Goal: Contribute content: Contribute content

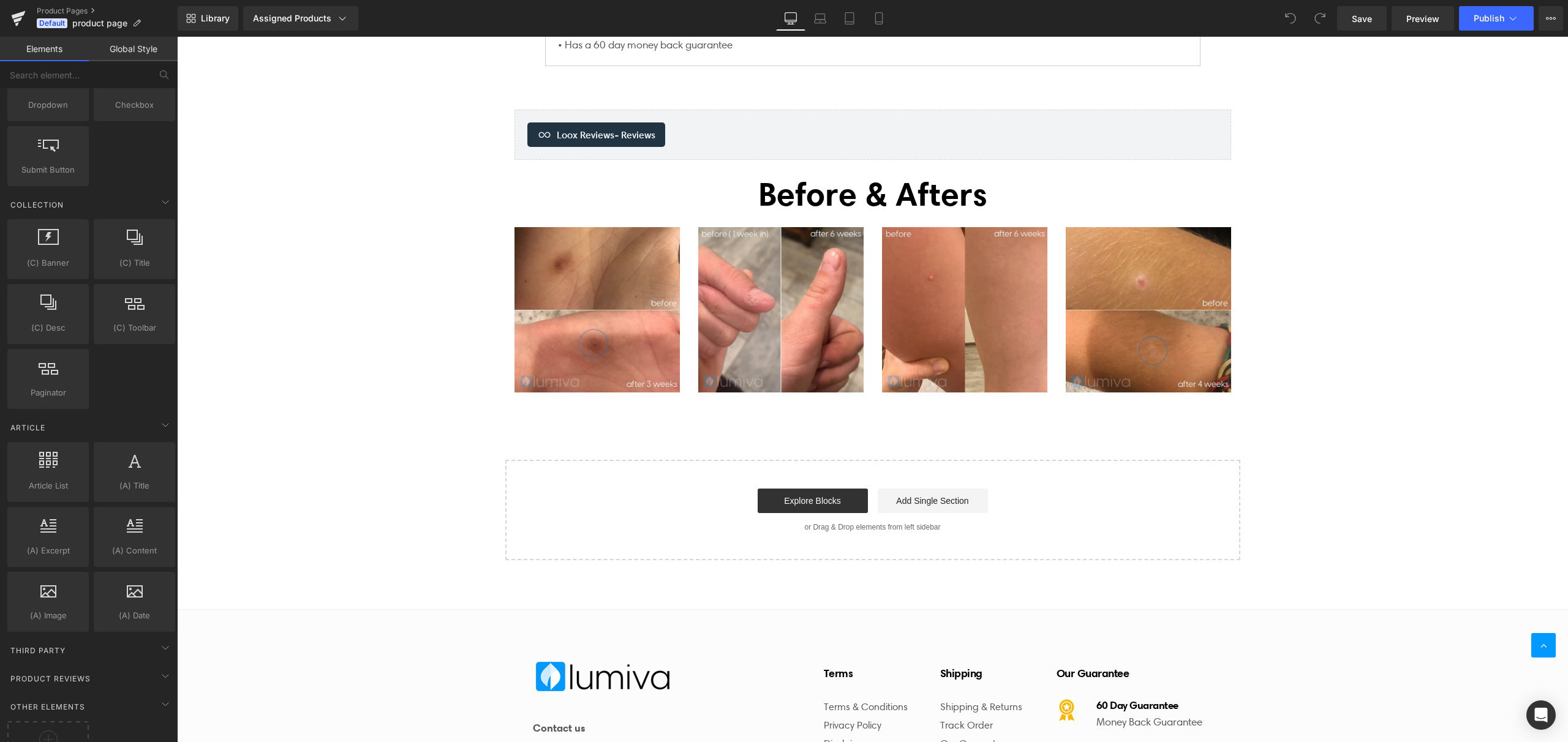
scroll to position [1852, 0]
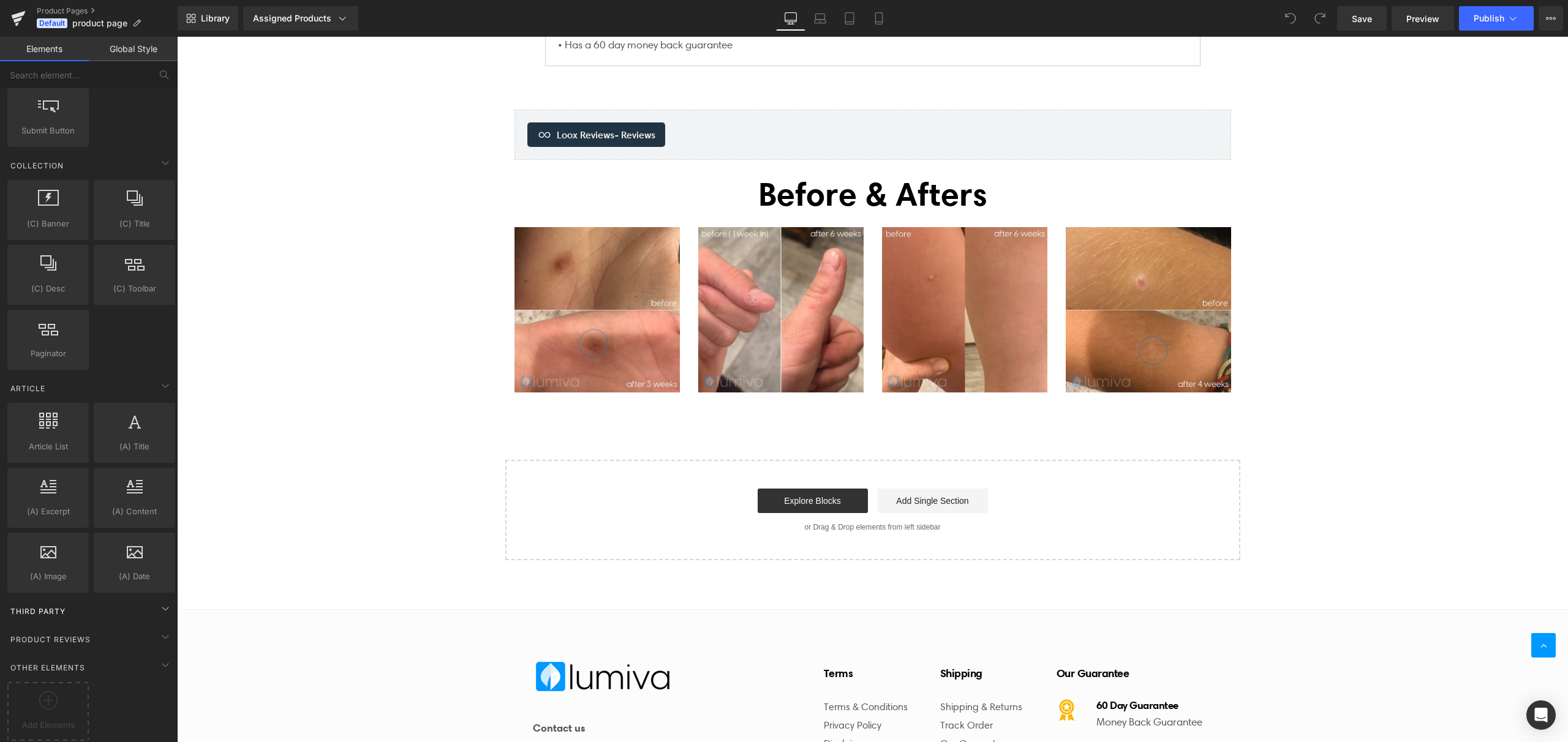
click at [101, 602] on div "Third Party" at bounding box center [91, 610] width 173 height 25
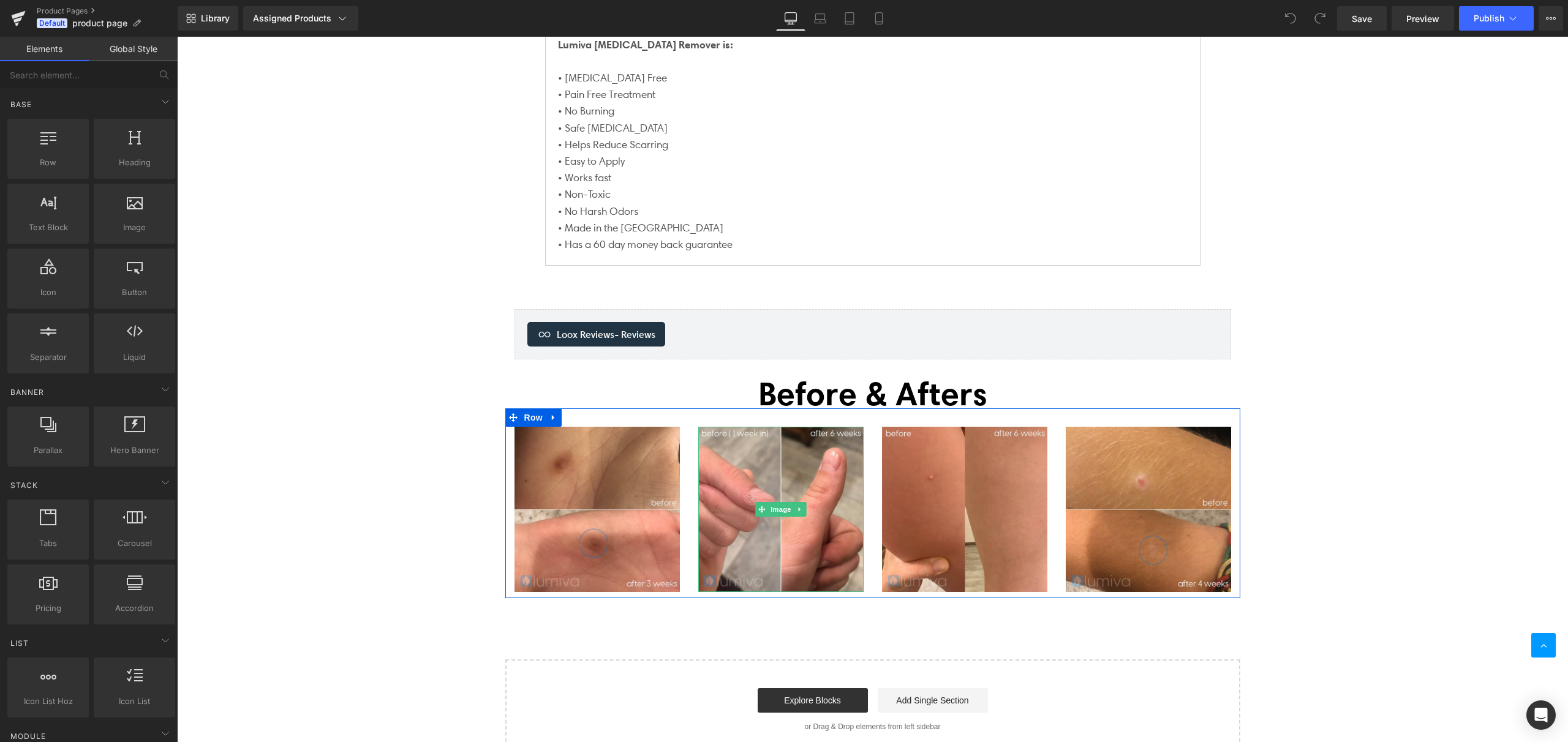
scroll to position [871, 0]
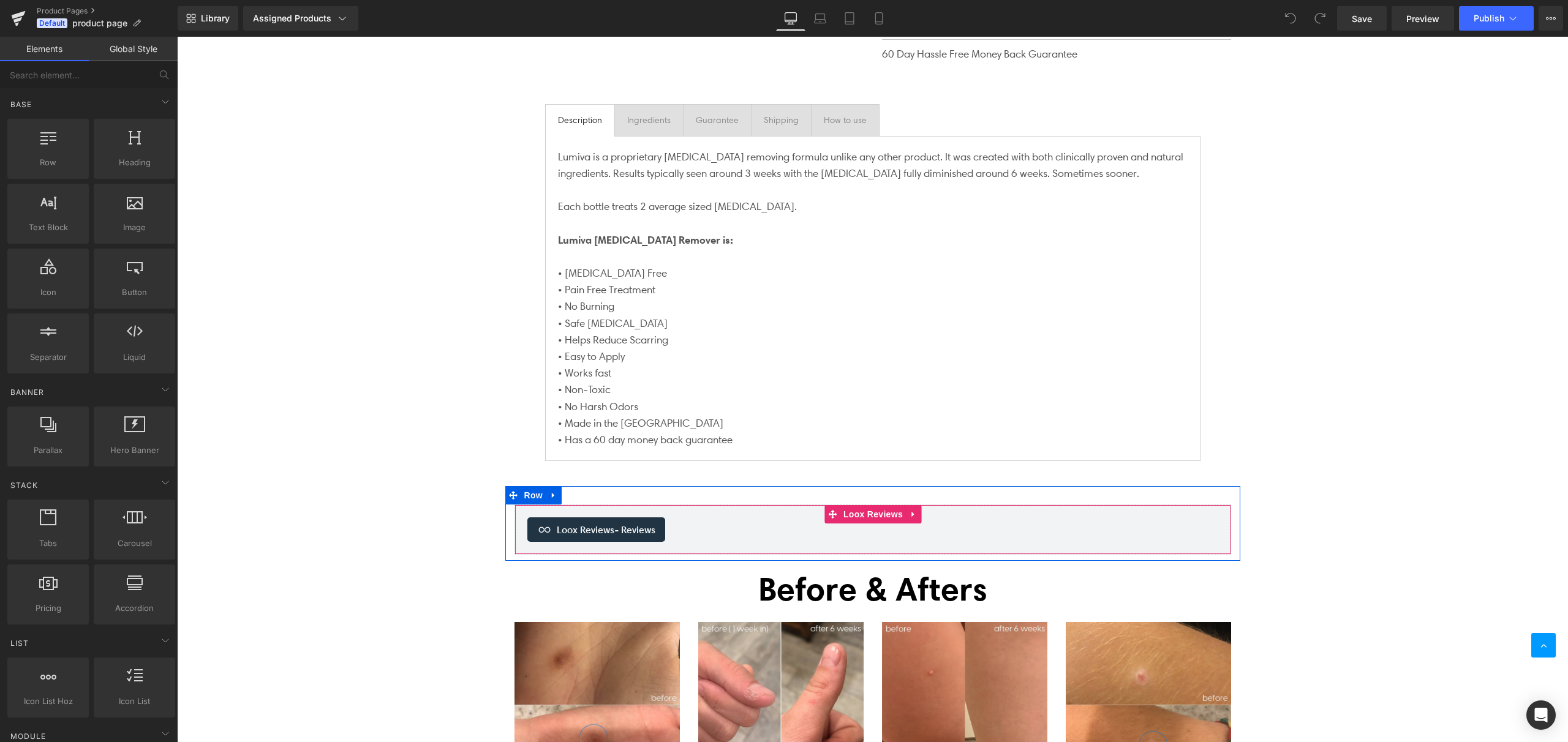
click at [623, 522] on span "Loox Reviews - Reviews" at bounding box center [606, 529] width 99 height 15
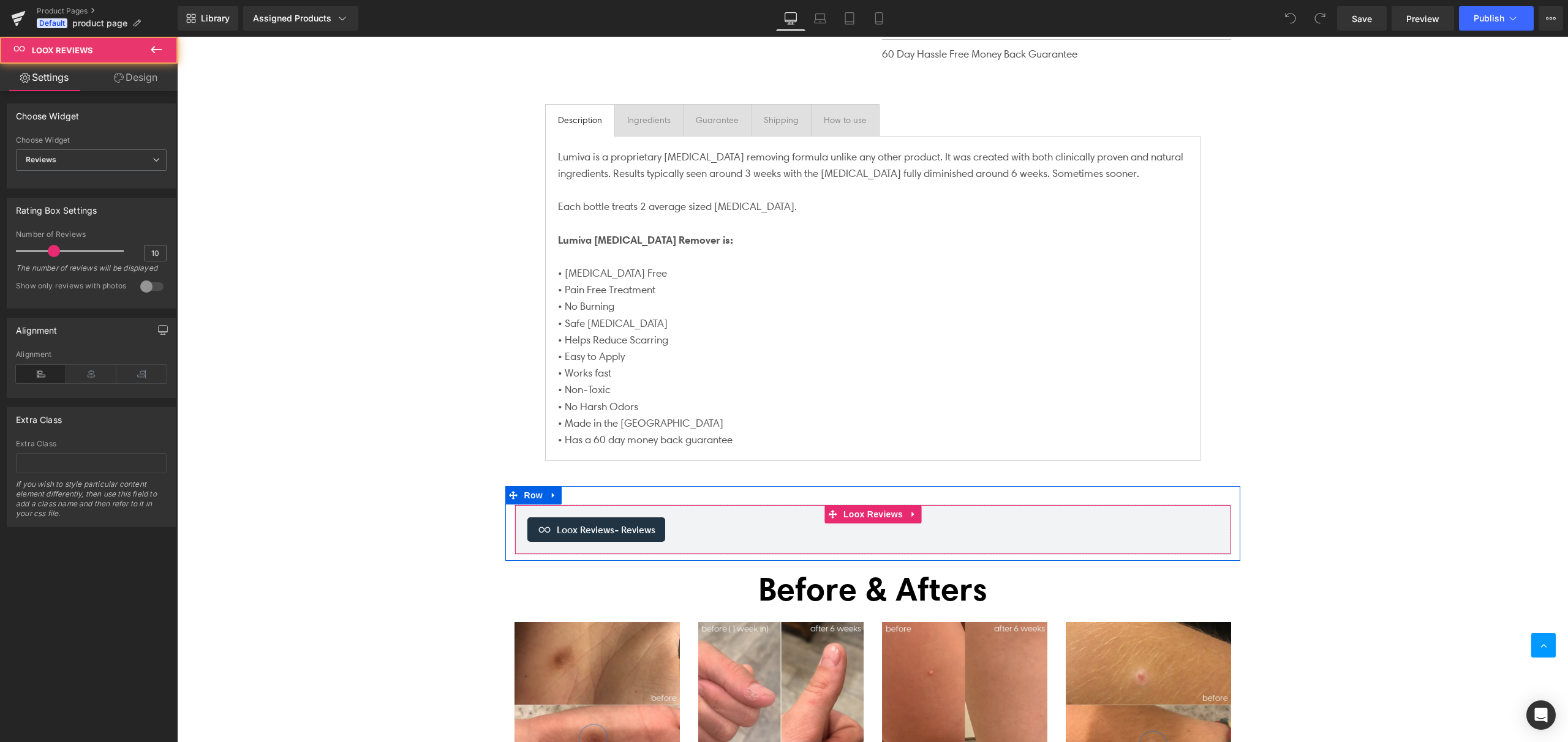
click at [622, 524] on span "- Reviews" at bounding box center [635, 529] width 41 height 12
click at [912, 512] on icon at bounding box center [913, 515] width 2 height 6
click at [842, 505] on span "Loox Reviews" at bounding box center [849, 514] width 66 height 18
click at [637, 524] on span "- Reviews" at bounding box center [635, 529] width 41 height 12
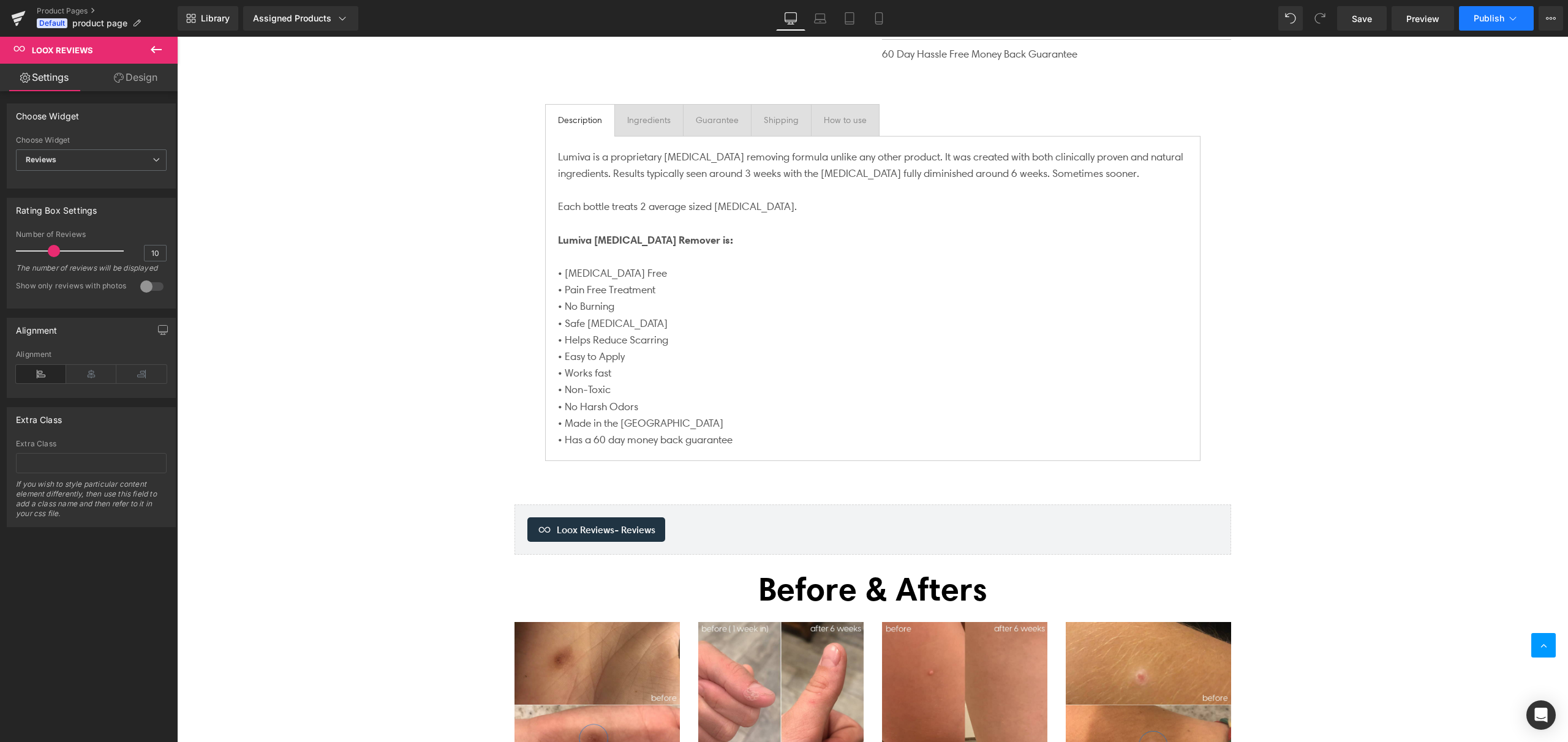
click at [1486, 24] on button "Publish" at bounding box center [1496, 18] width 75 height 25
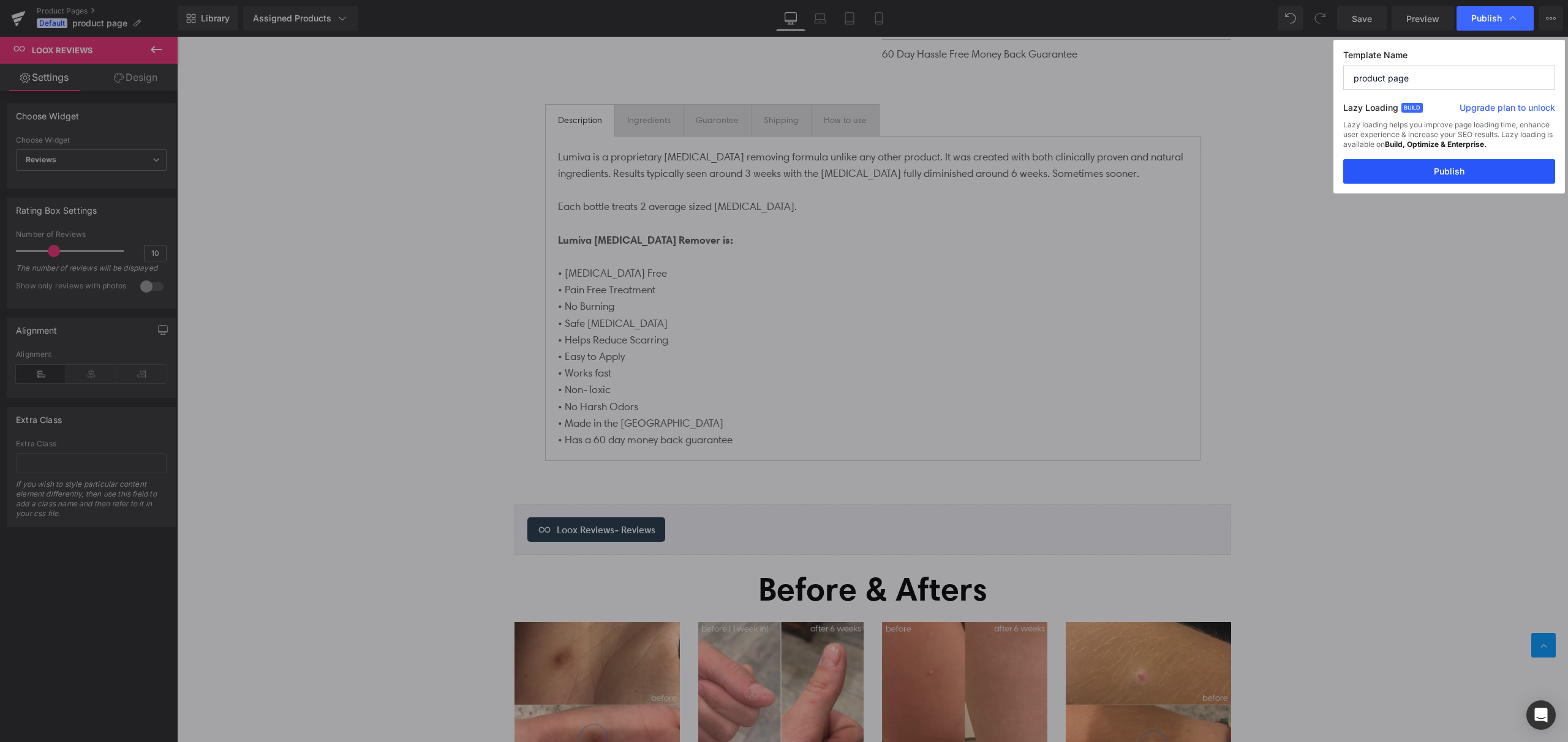
click at [1463, 176] on button "Publish" at bounding box center [1449, 171] width 212 height 25
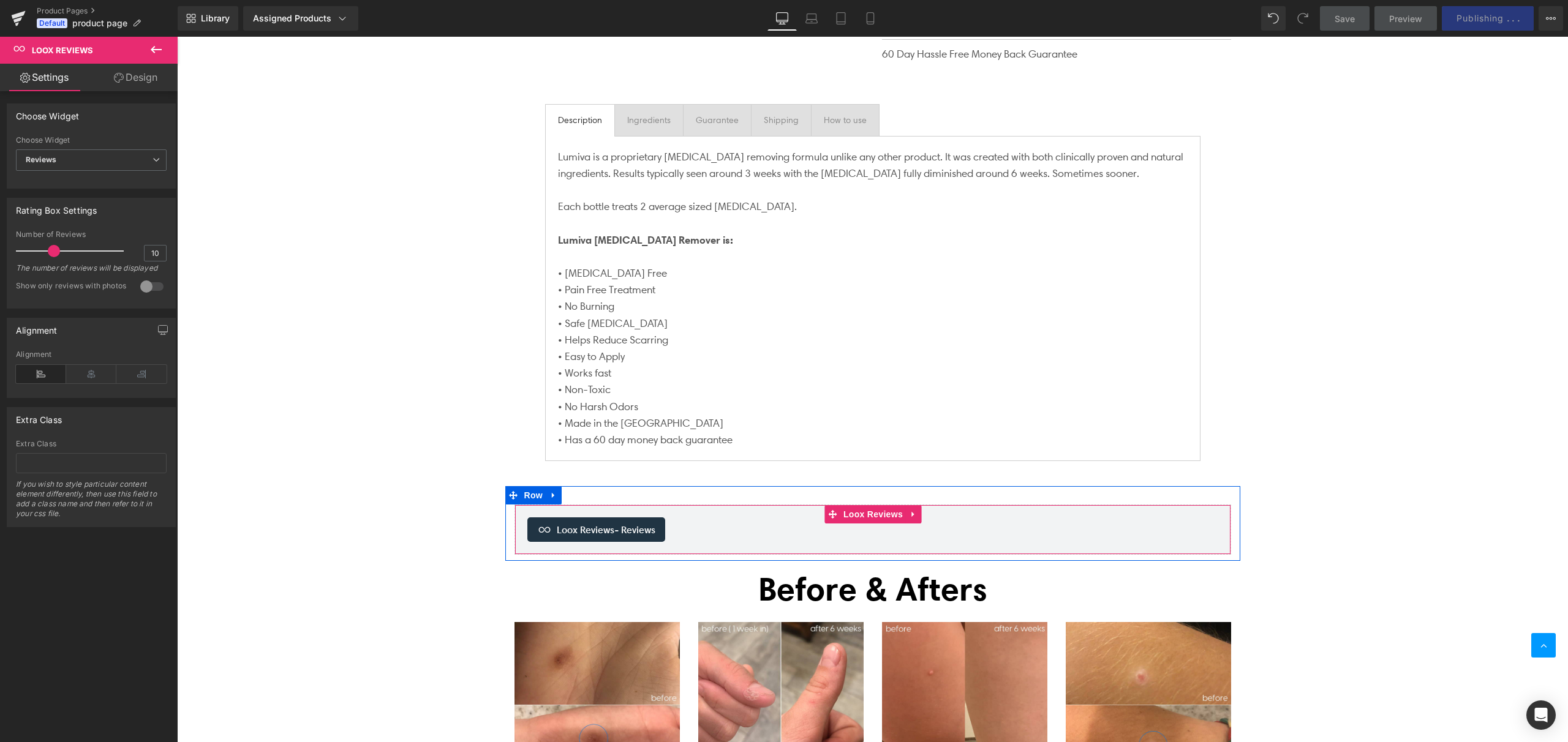
click at [698, 517] on div "Loox Reviews - Reviews" at bounding box center [873, 529] width 691 height 25
click at [583, 522] on span "Loox Reviews - Reviews" at bounding box center [606, 529] width 99 height 15
click at [781, 517] on div "Loox Reviews - Reviews" at bounding box center [873, 529] width 691 height 25
click at [77, 163] on span "Reviews" at bounding box center [92, 160] width 151 height 21
click at [73, 201] on li "Star Badge" at bounding box center [89, 200] width 146 height 18
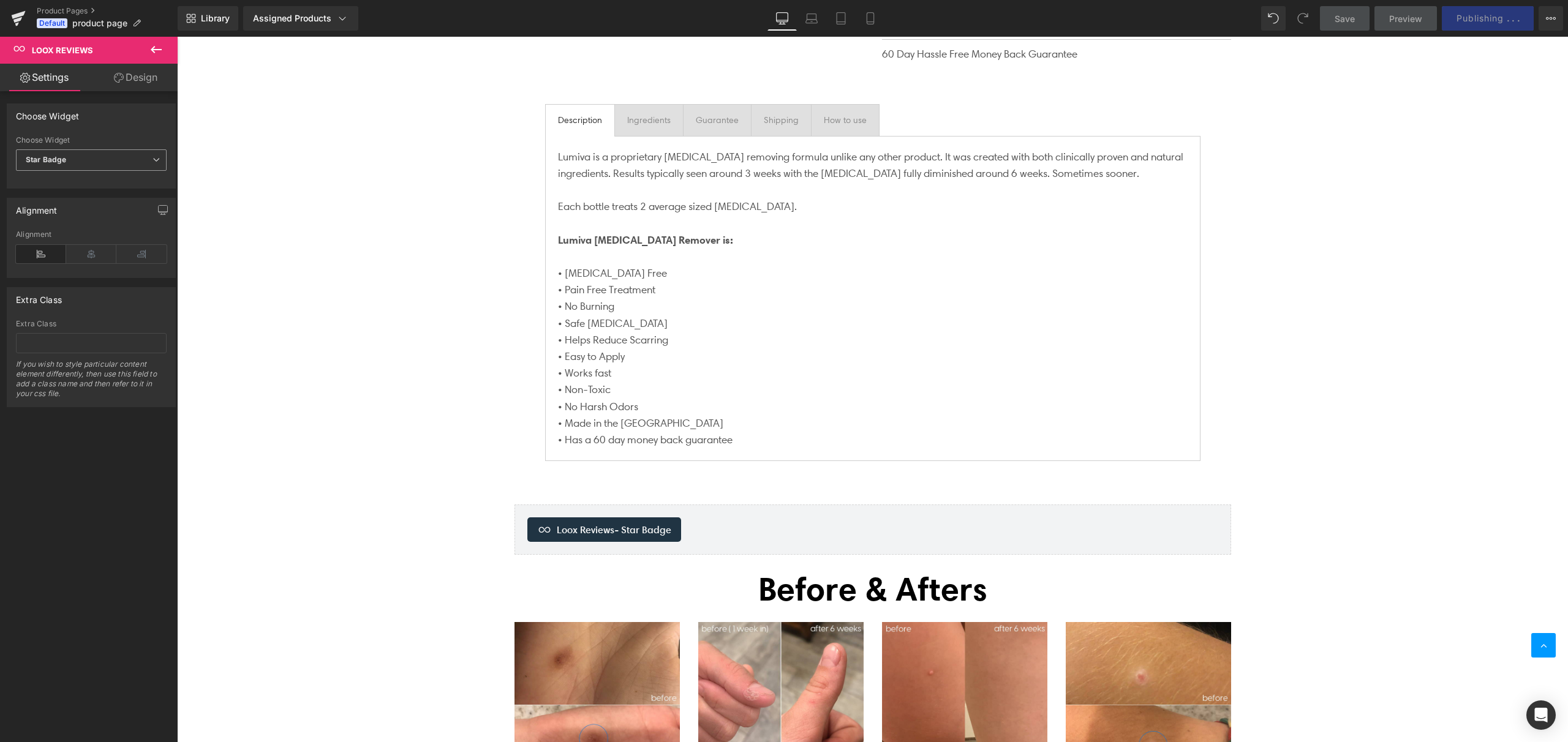
click at [73, 161] on span "Star Badge" at bounding box center [92, 160] width 151 height 21
click at [70, 184] on li "Reviews" at bounding box center [89, 182] width 146 height 18
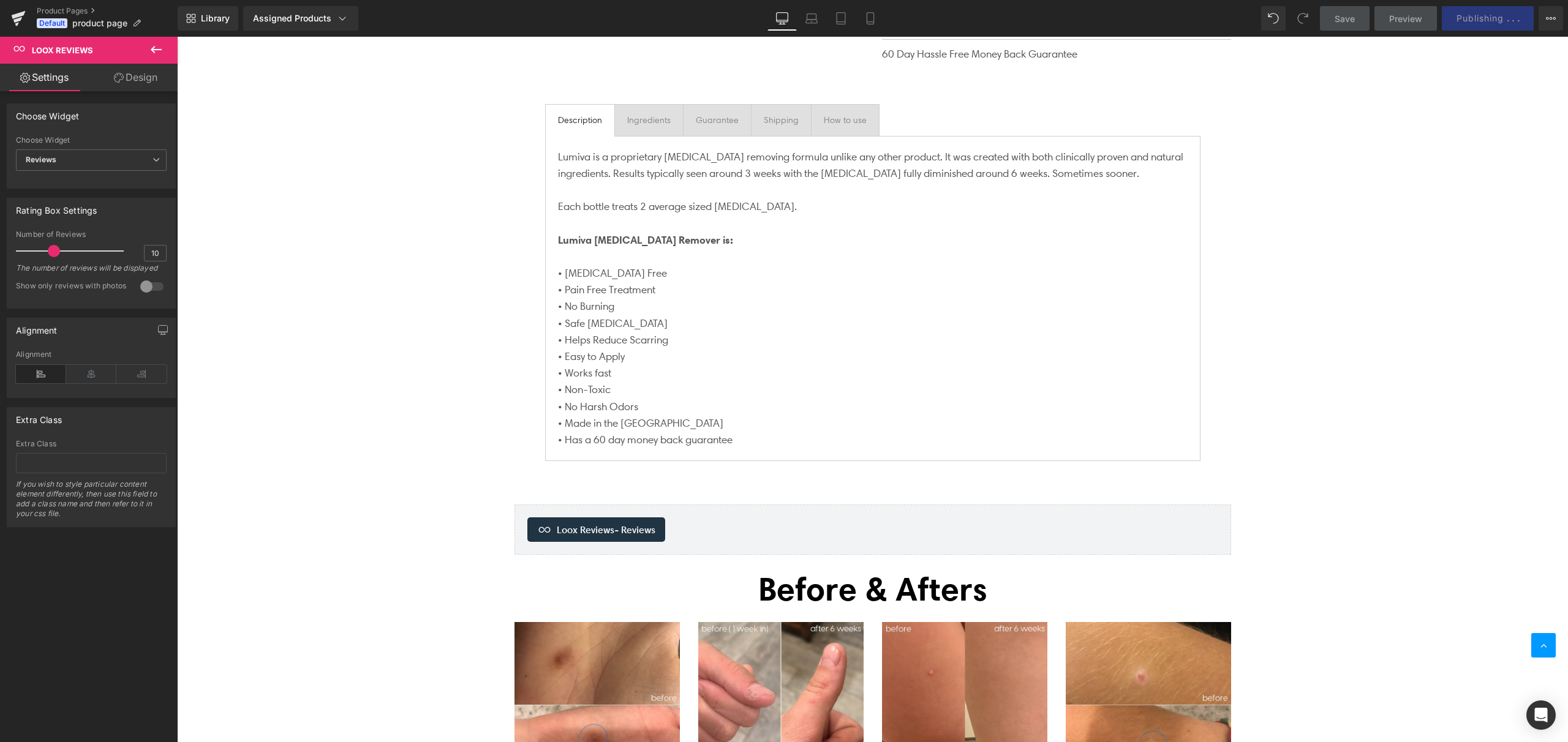
click at [140, 84] on link "Design" at bounding box center [136, 77] width 89 height 27
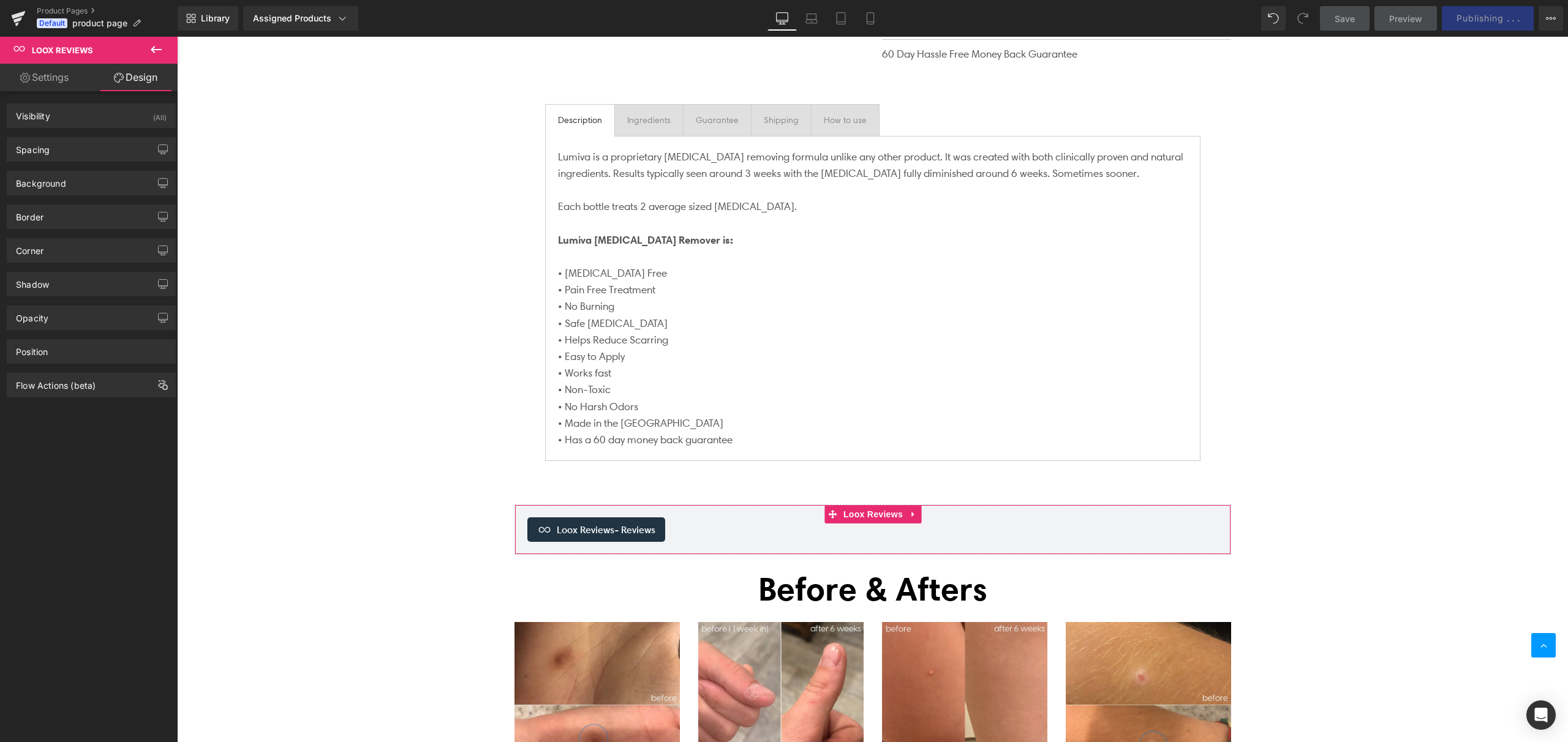
click at [48, 77] on link "Settings" at bounding box center [44, 77] width 89 height 27
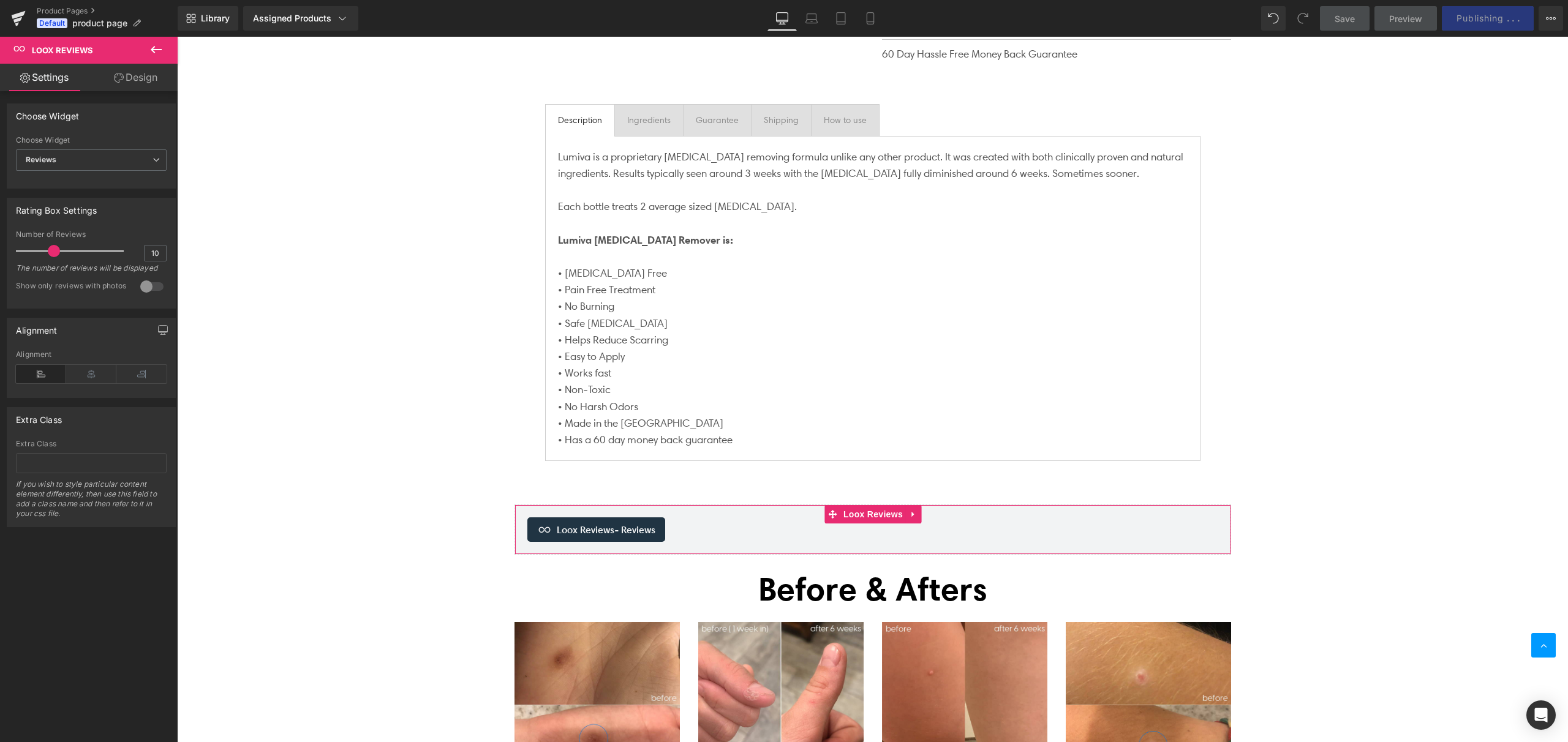
click at [126, 596] on div "false false Choose Widget Reviews Star Badge Choose Widget Reviews Reviews Star…" at bounding box center [92, 420] width 183 height 656
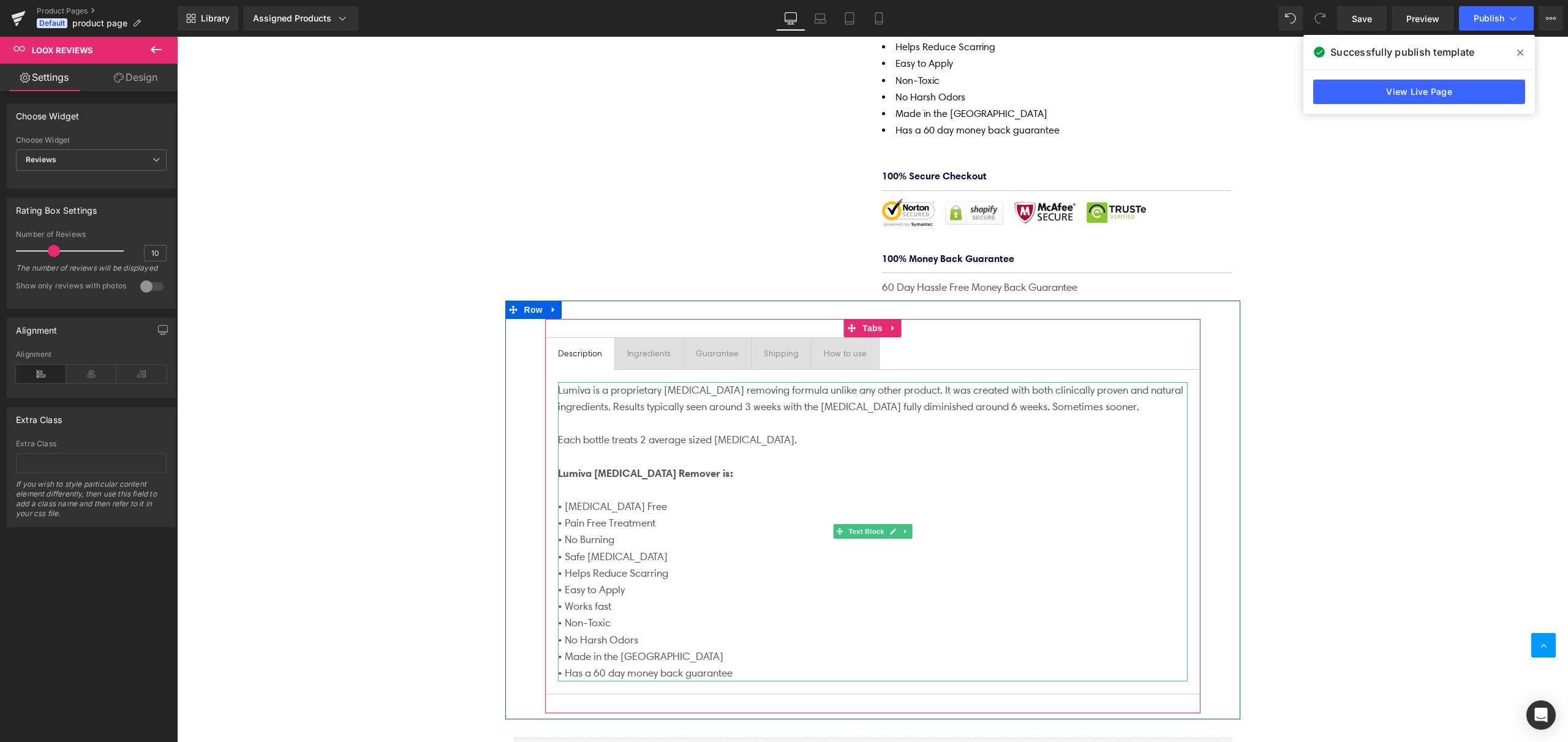
scroll to position [442, 0]
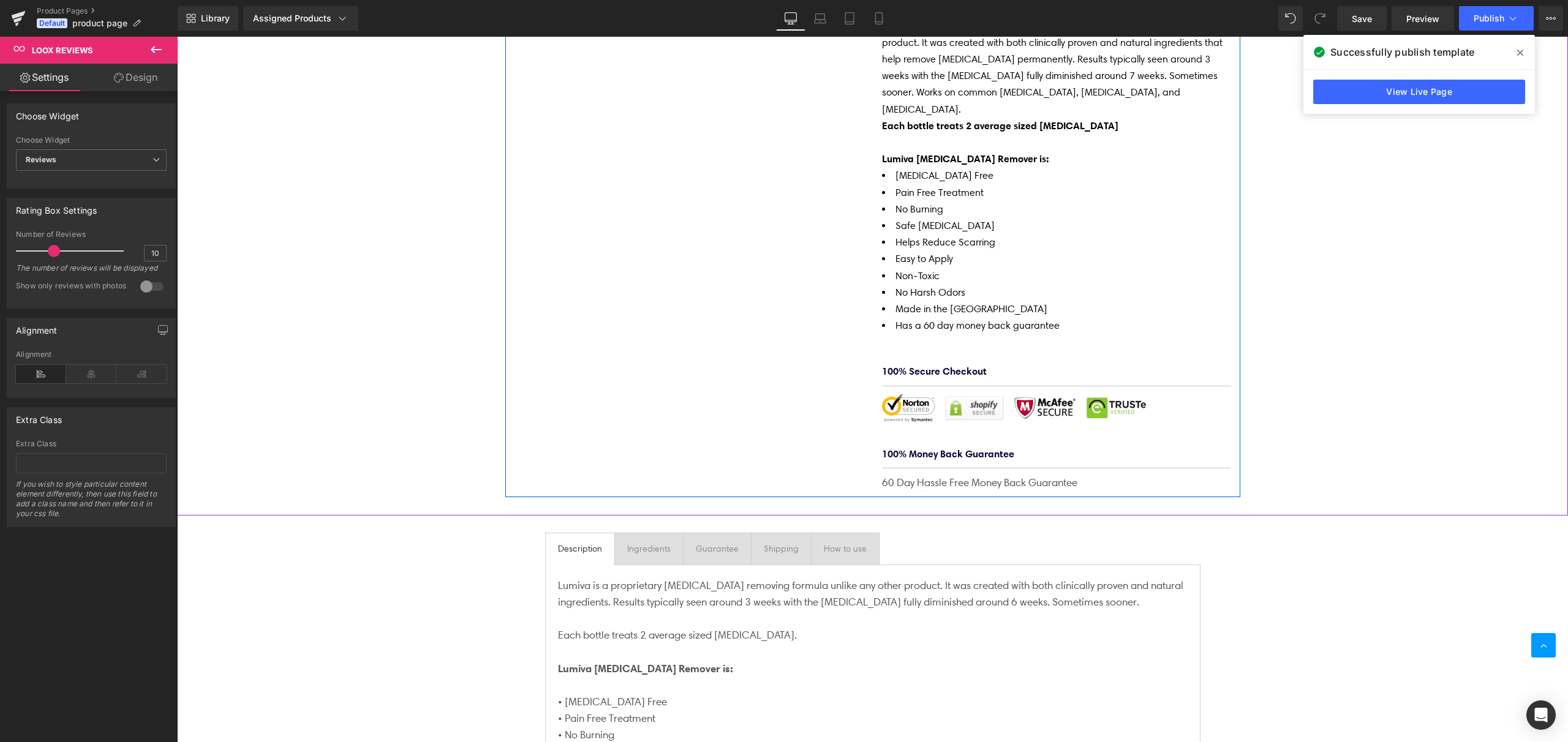
click at [952, 394] on div at bounding box center [1057, 407] width 349 height 27
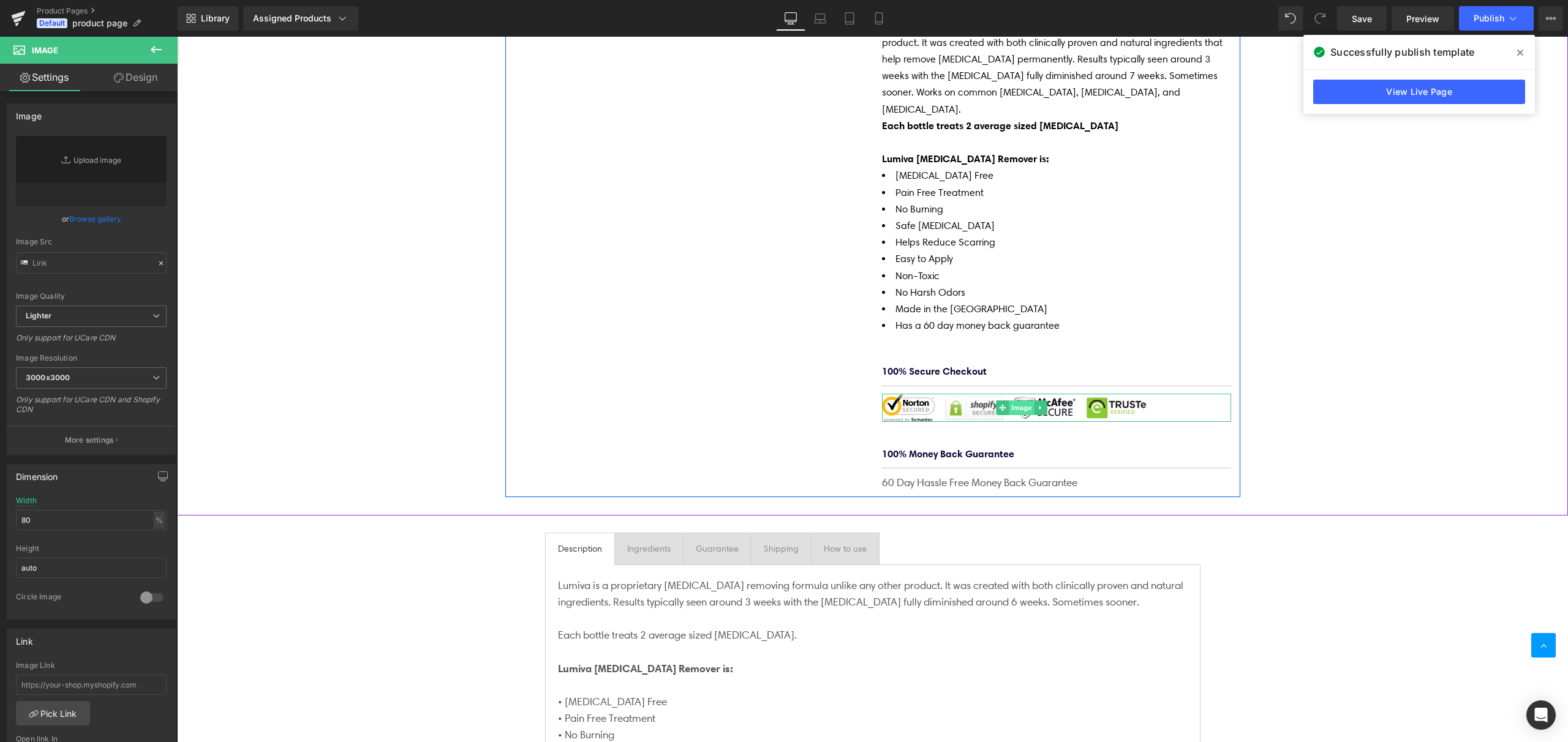
click at [1021, 401] on span "Image" at bounding box center [1021, 408] width 26 height 15
click at [87, 159] on link "Replace Image" at bounding box center [92, 171] width 151 height 70
click at [101, 216] on link "Browse gallery" at bounding box center [95, 219] width 52 height 21
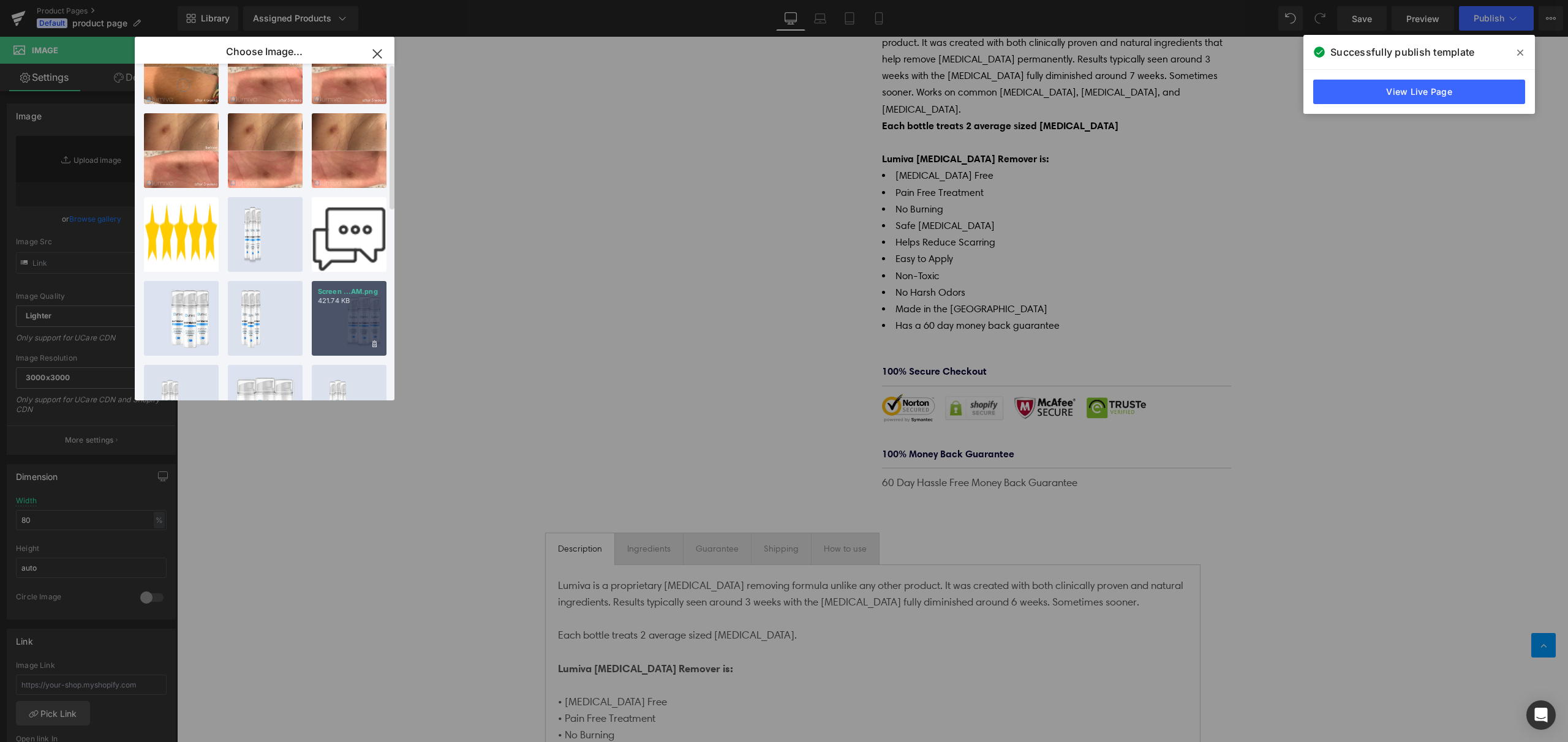
scroll to position [436, 0]
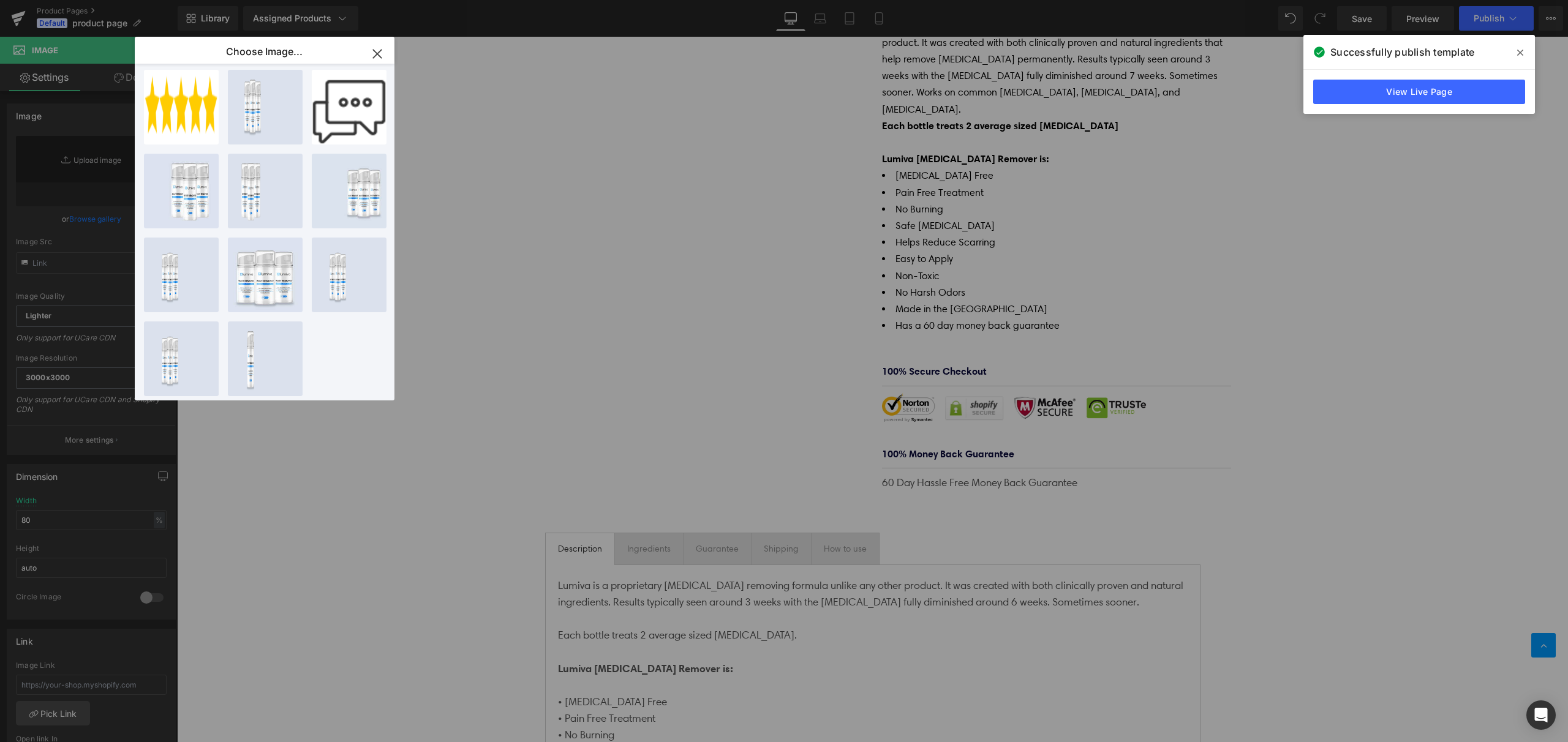
click at [378, 54] on icon "button" at bounding box center [378, 54] width 20 height 20
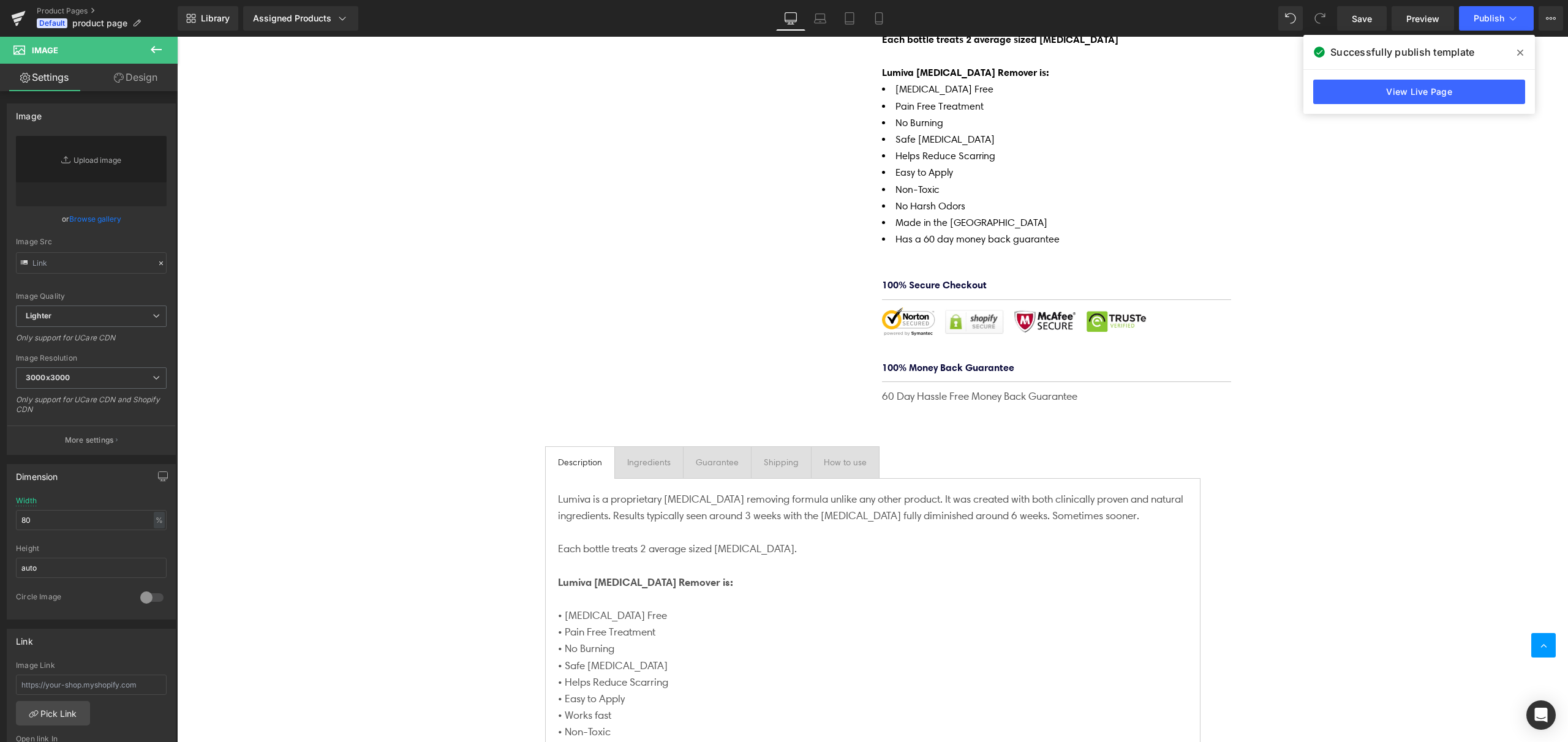
scroll to position [659, 0]
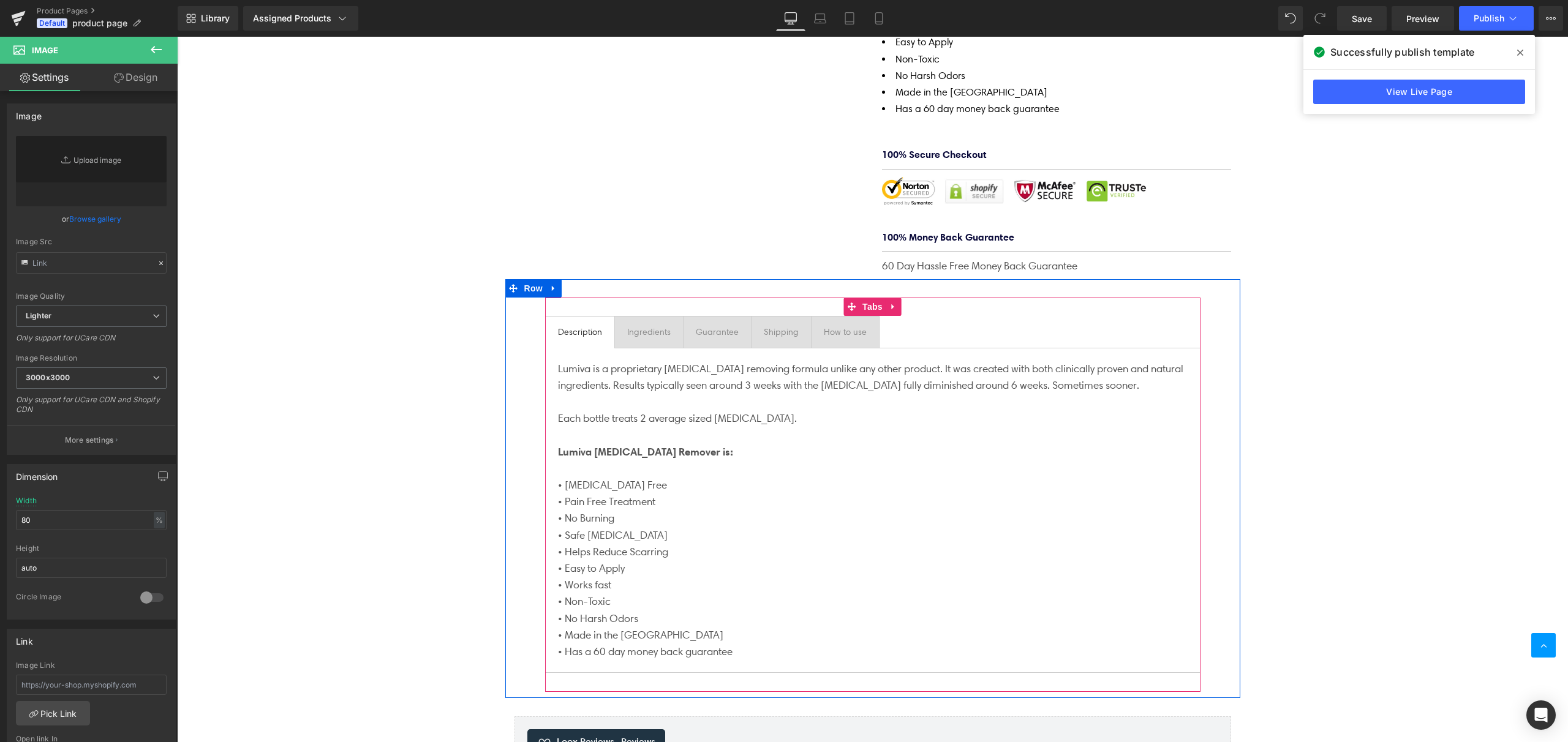
click at [659, 325] on div "Ingredients Text Block" at bounding box center [649, 332] width 44 height 13
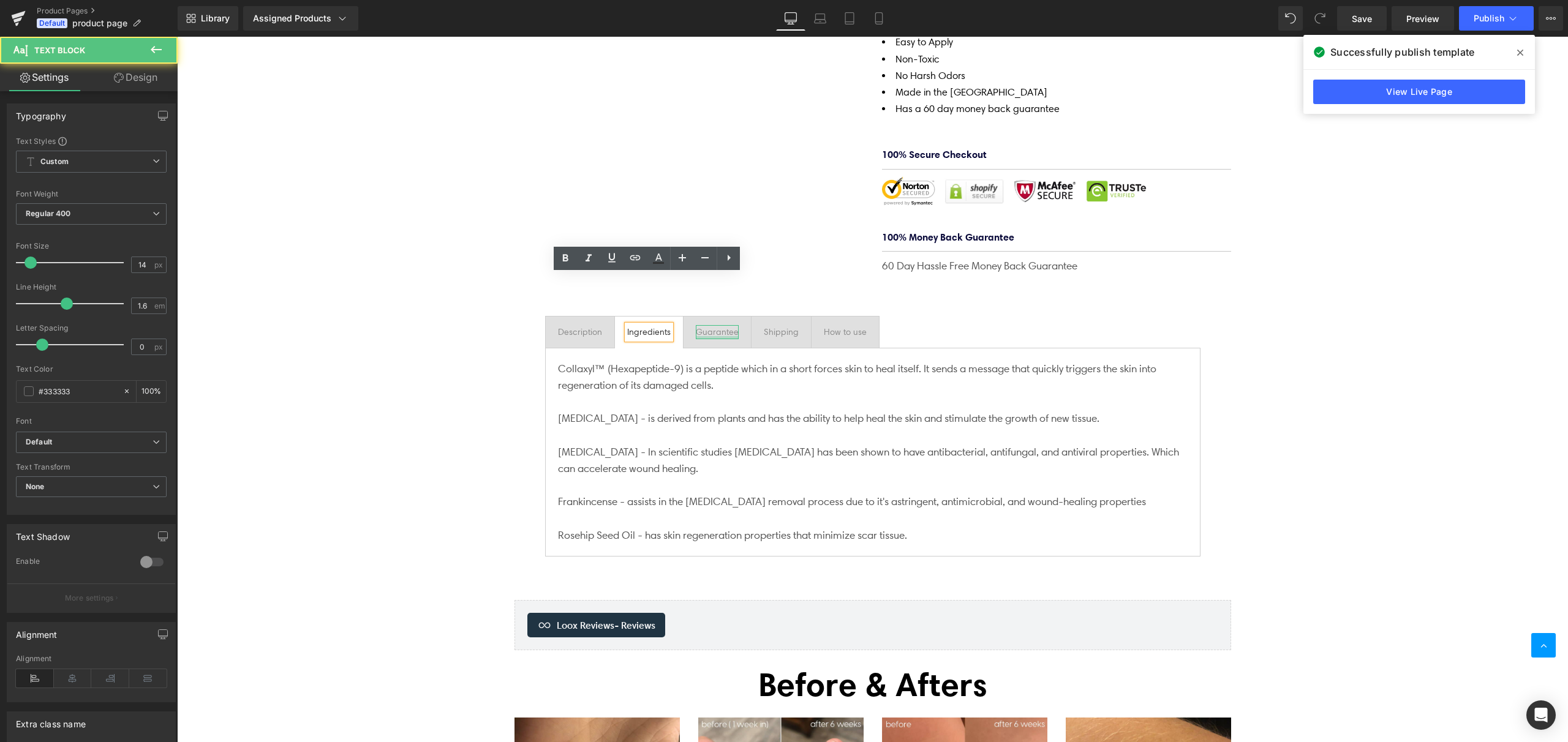
click at [702, 336] on div at bounding box center [717, 337] width 43 height 3
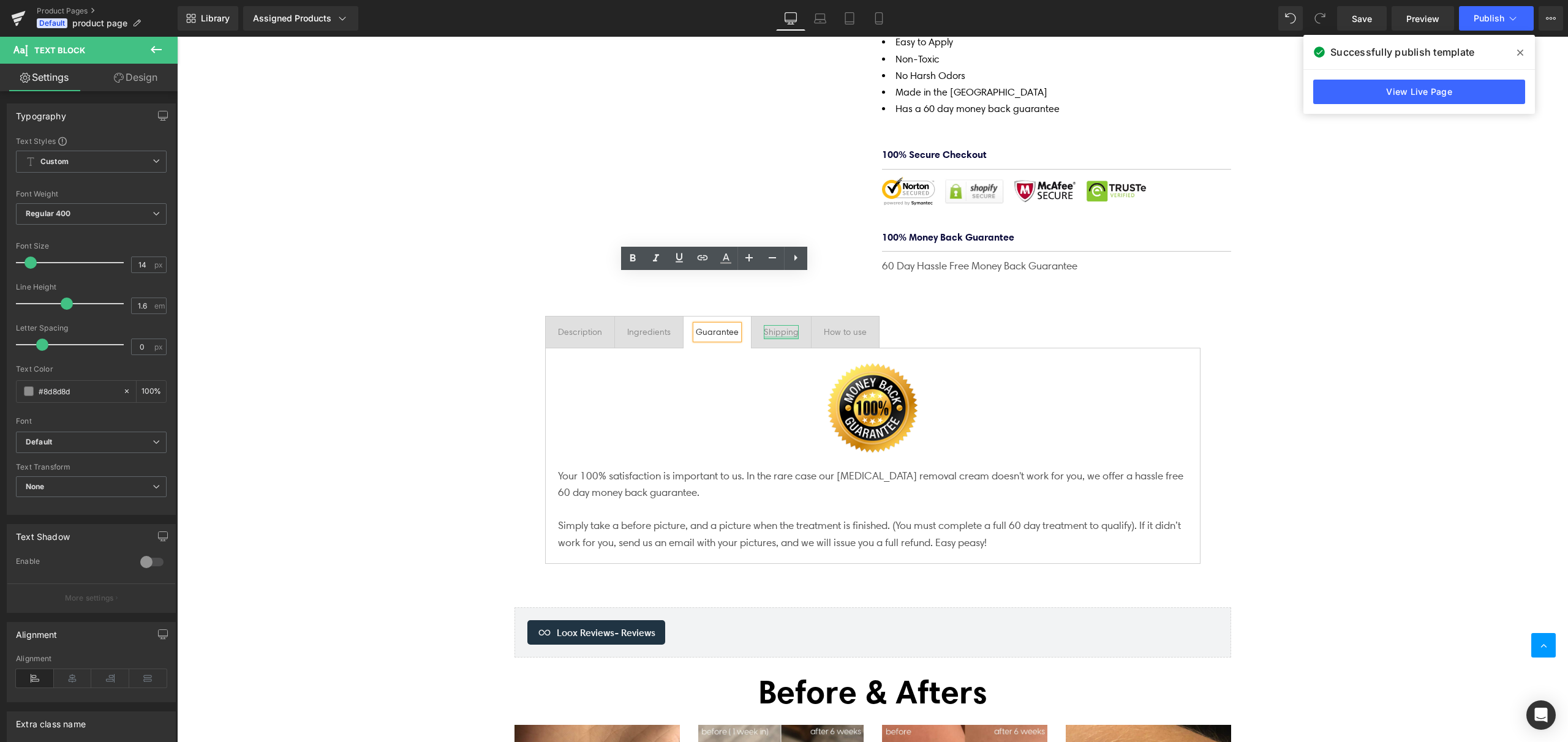
click at [780, 336] on div at bounding box center [781, 337] width 35 height 3
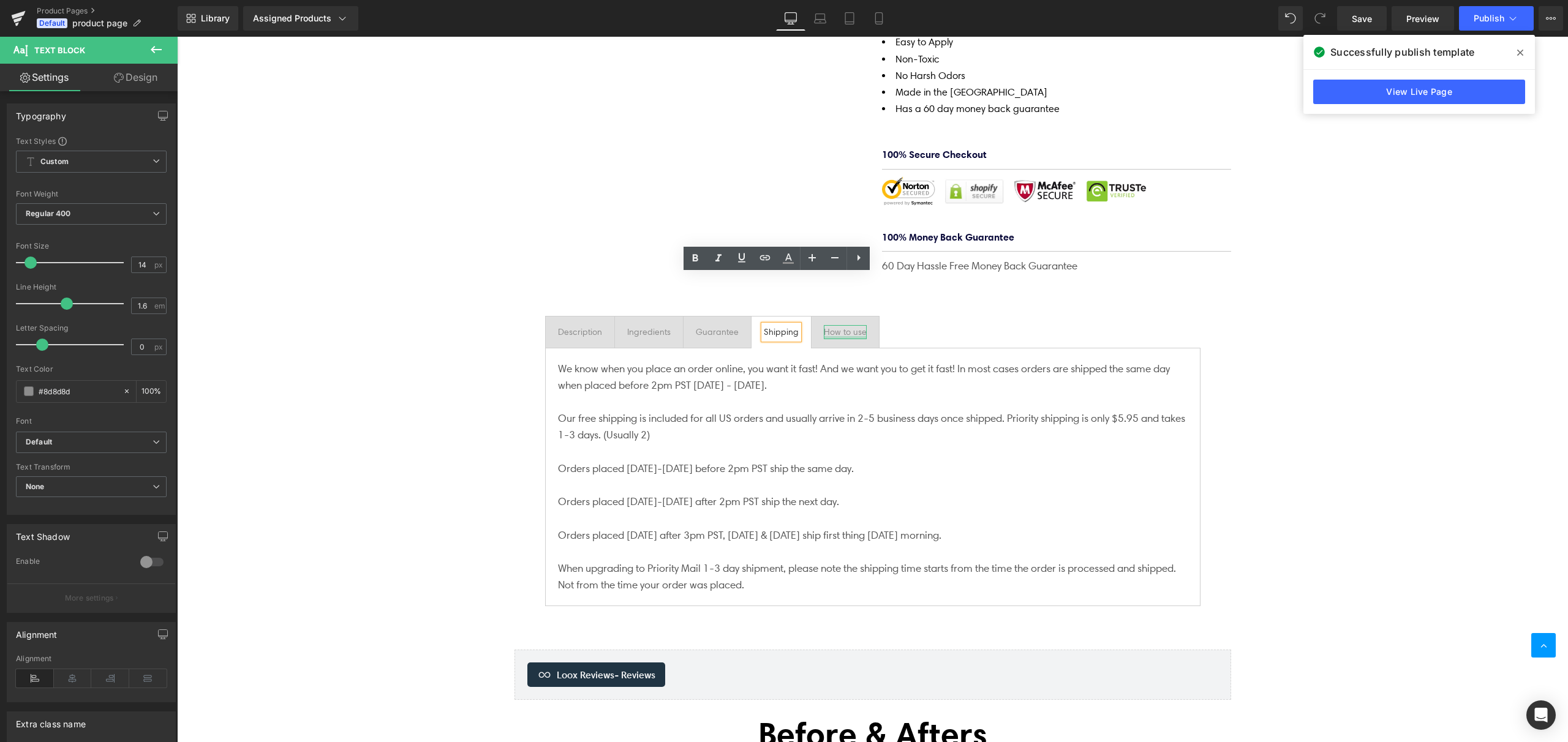
click at [840, 336] on div at bounding box center [845, 337] width 43 height 3
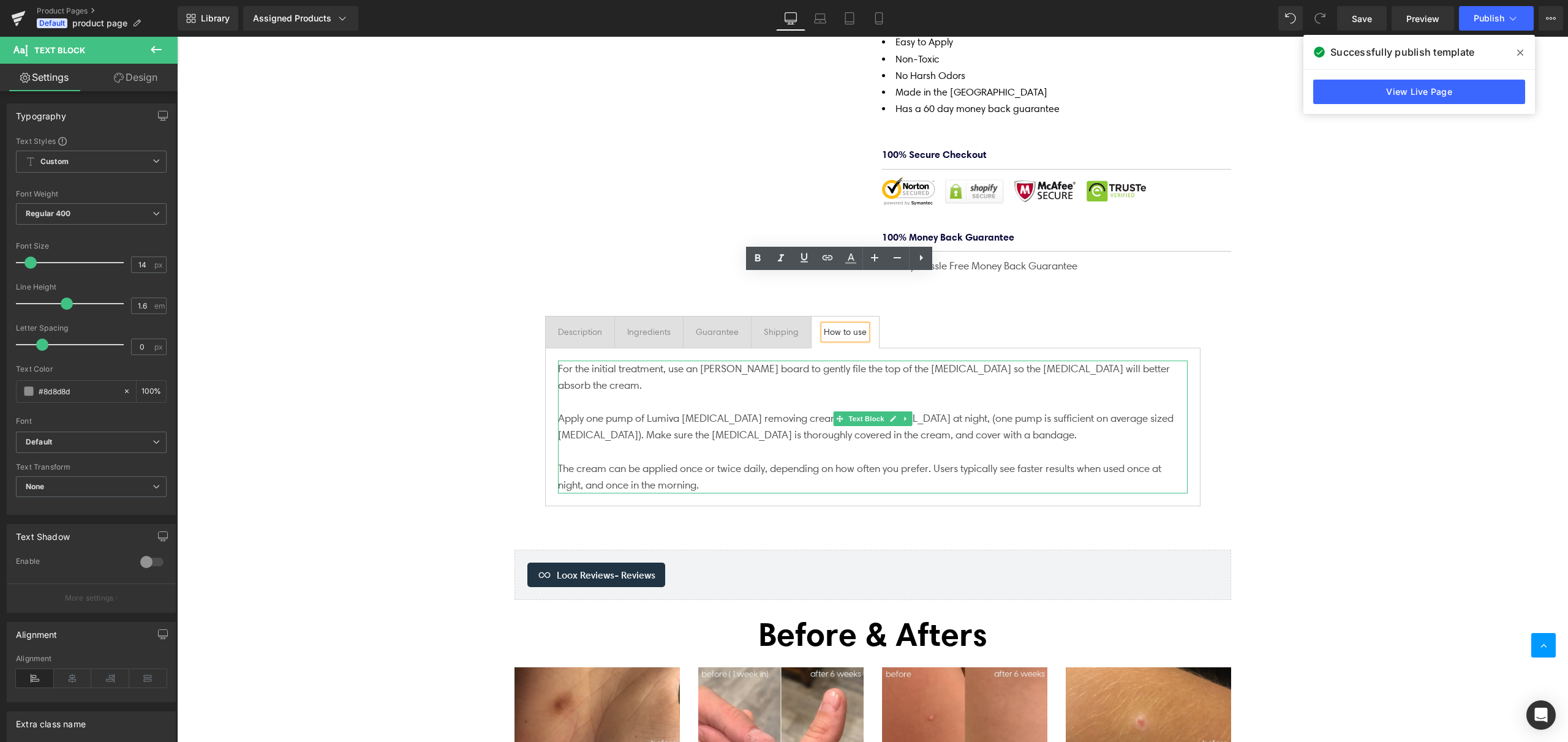
click at [826, 360] on p "For the initial treatment, use an [PERSON_NAME] board to gently file the top of…" at bounding box center [873, 377] width 630 height 33
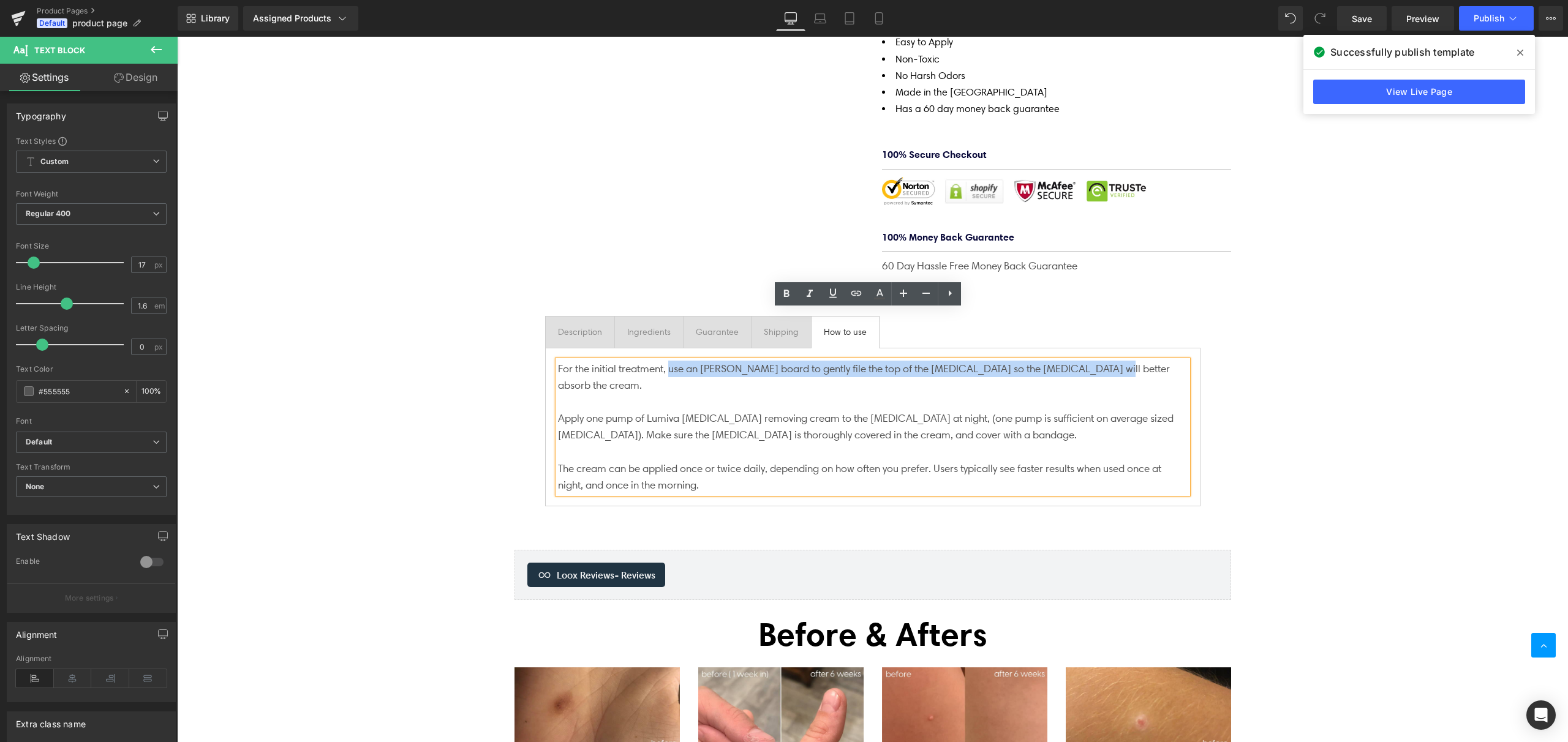
drag, startPoint x: 665, startPoint y: 320, endPoint x: 1102, endPoint y: 324, distance: 437.0
click at [1102, 360] on p "For the initial treatment, use an [PERSON_NAME] board to gently file the top of…" at bounding box center [873, 377] width 630 height 33
copy p "use an [PERSON_NAME] board to gently file the top of the [MEDICAL_DATA] so the …"
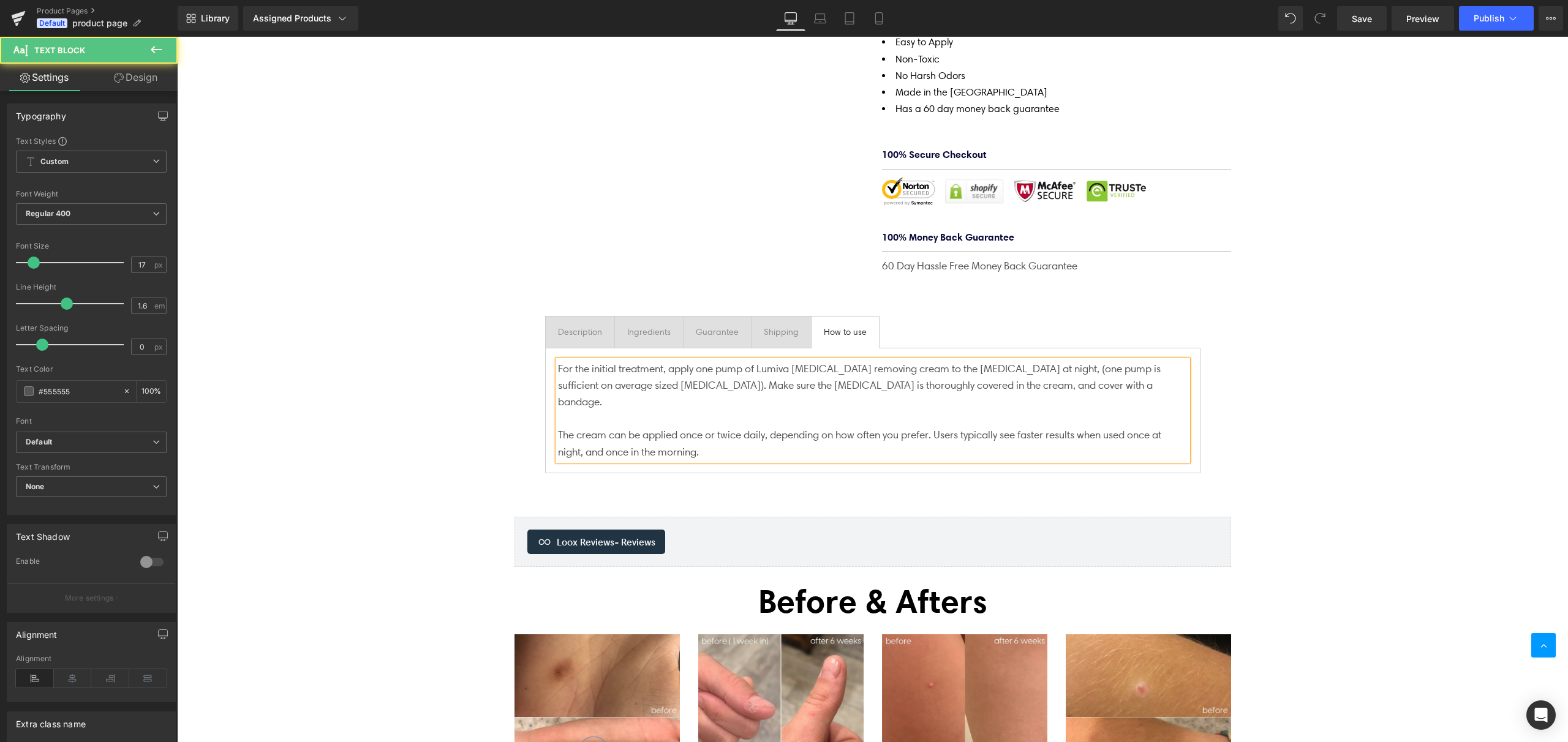
click at [980, 360] on p "For the initial treatment, a pply one pump of Lumiva [MEDICAL_DATA] removing cr…" at bounding box center [873, 385] width 630 height 50
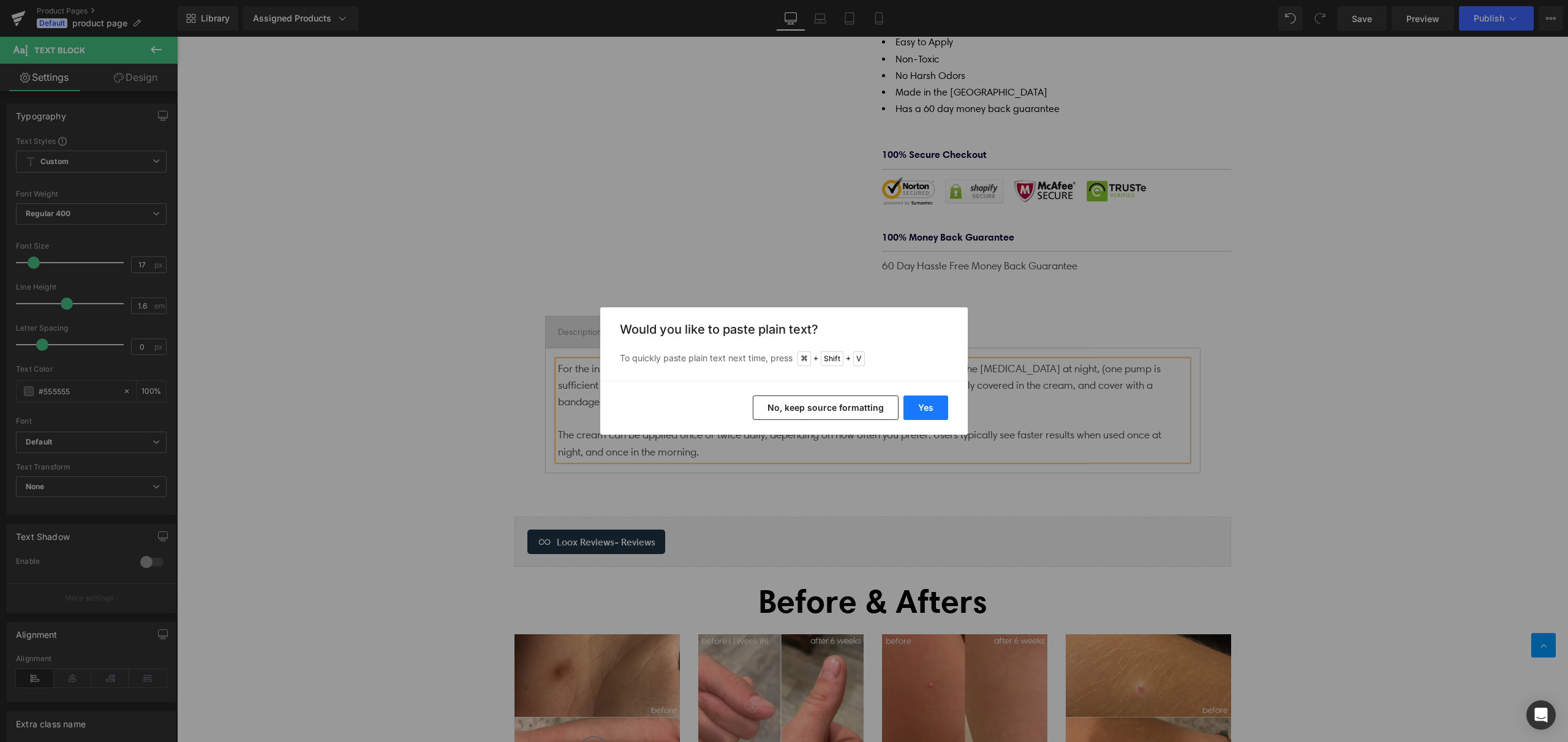
click at [928, 411] on button "Yes" at bounding box center [926, 408] width 44 height 25
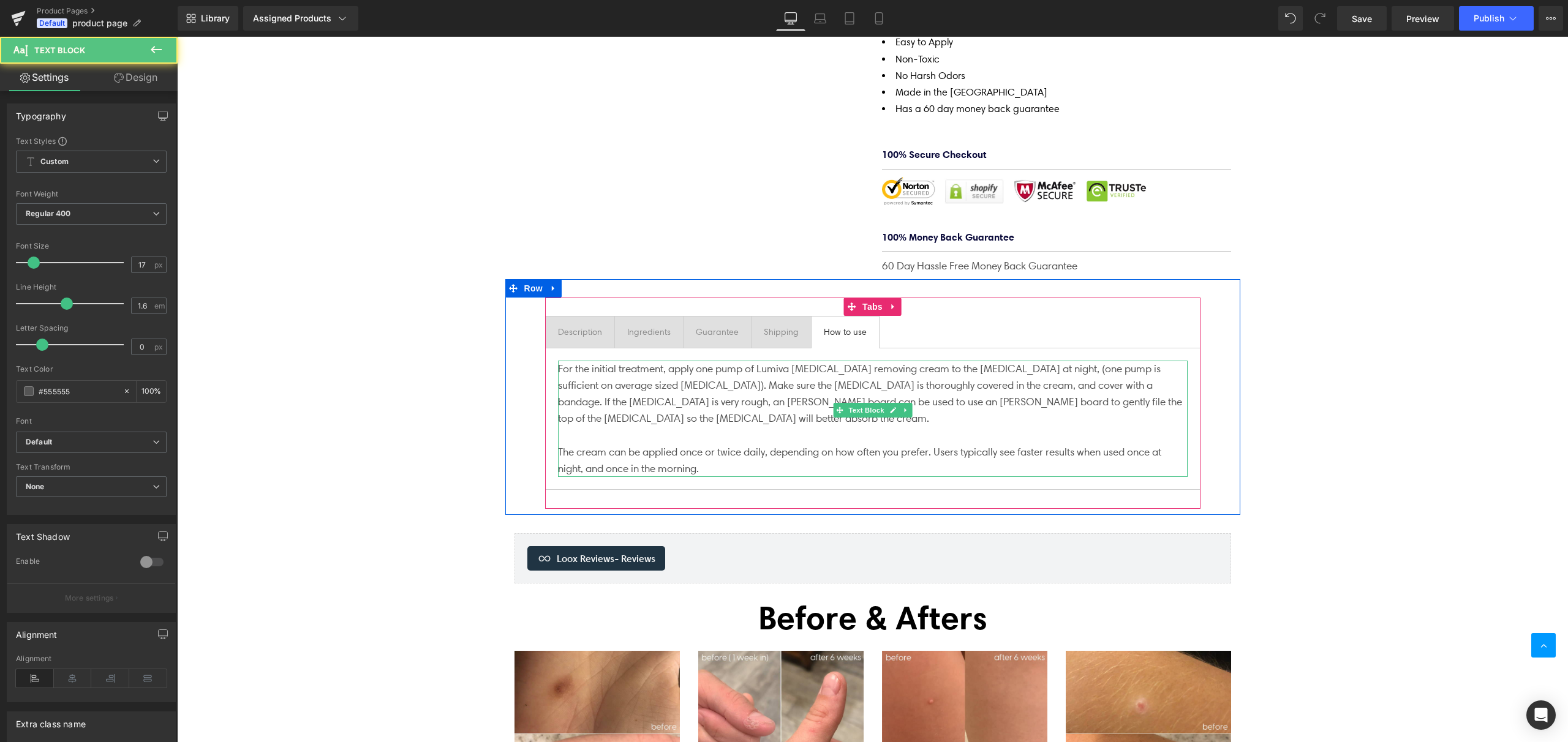
click at [691, 363] on span "pply one pump of Lumiva [MEDICAL_DATA] removing cream to the [MEDICAL_DATA] at …" at bounding box center [870, 394] width 624 height 63
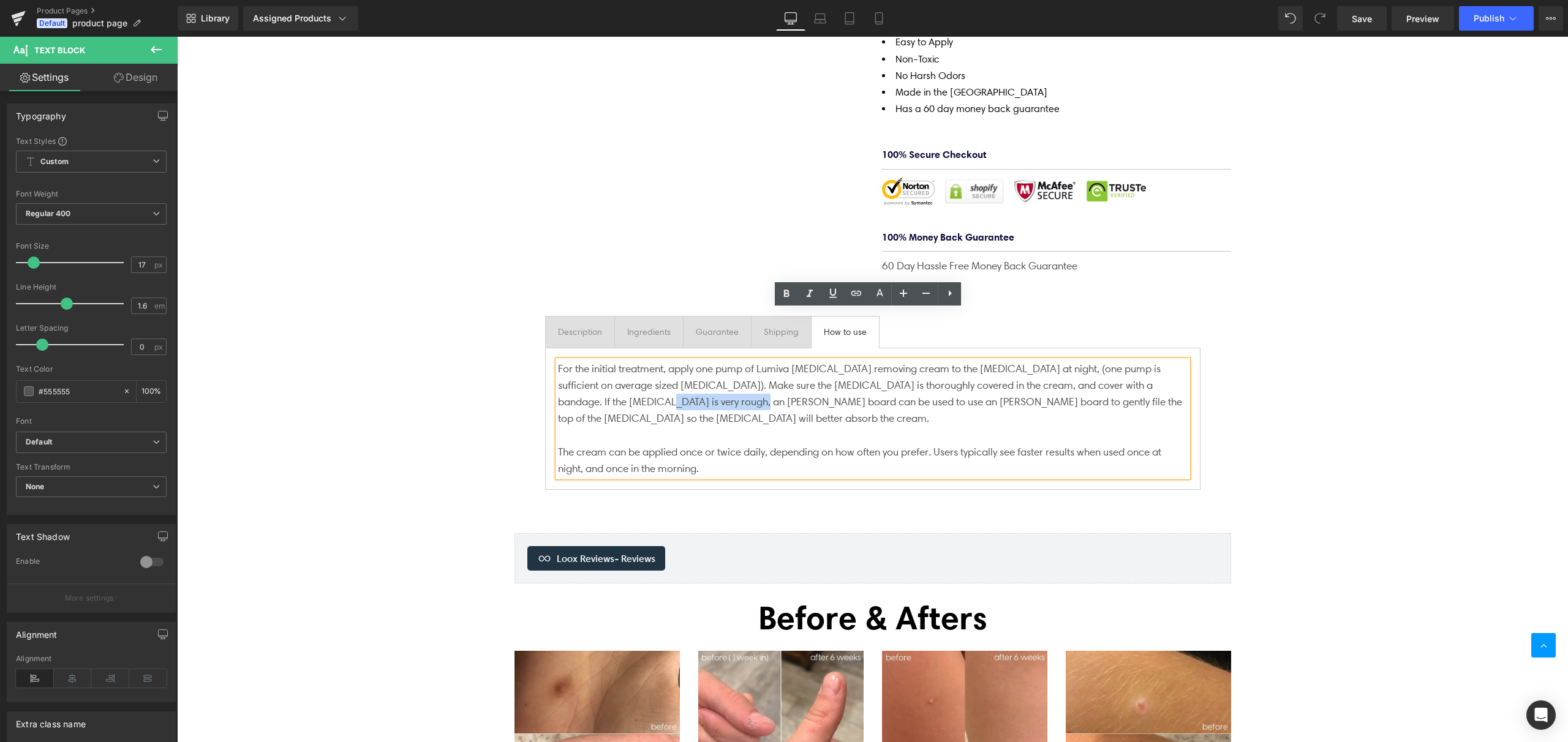
drag, startPoint x: 697, startPoint y: 351, endPoint x: 591, endPoint y: 351, distance: 106.0
click at [591, 363] on span "pply one pump of Lumiva [MEDICAL_DATA] removing cream to the [MEDICAL_DATA] at …" at bounding box center [870, 394] width 624 height 63
click at [1219, 368] on div "Description Text Block Ingredients Text Block Guarantee Text Block Shipping Tex…" at bounding box center [873, 397] width 735 height 236
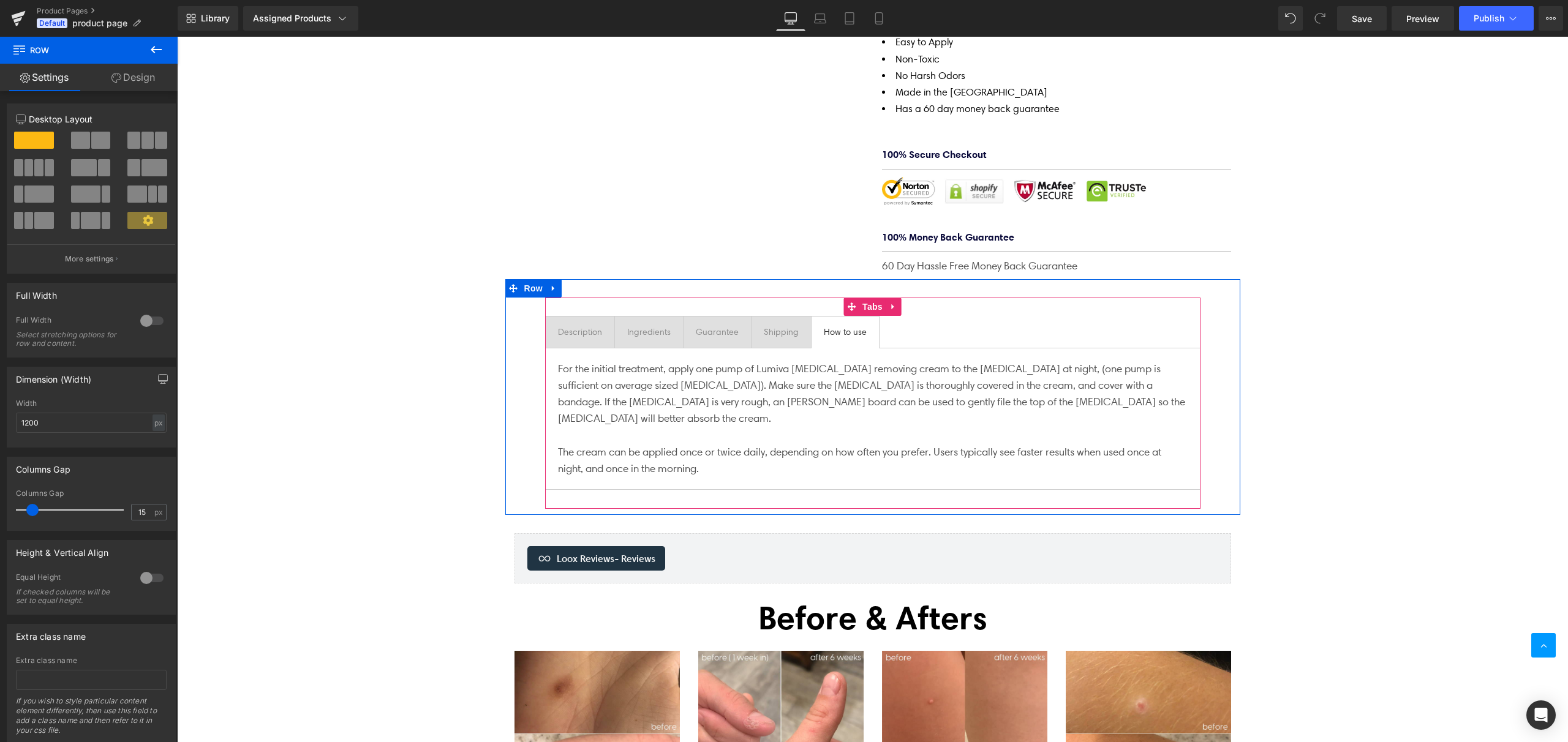
click at [776, 325] on div "Shipping" at bounding box center [781, 332] width 35 height 13
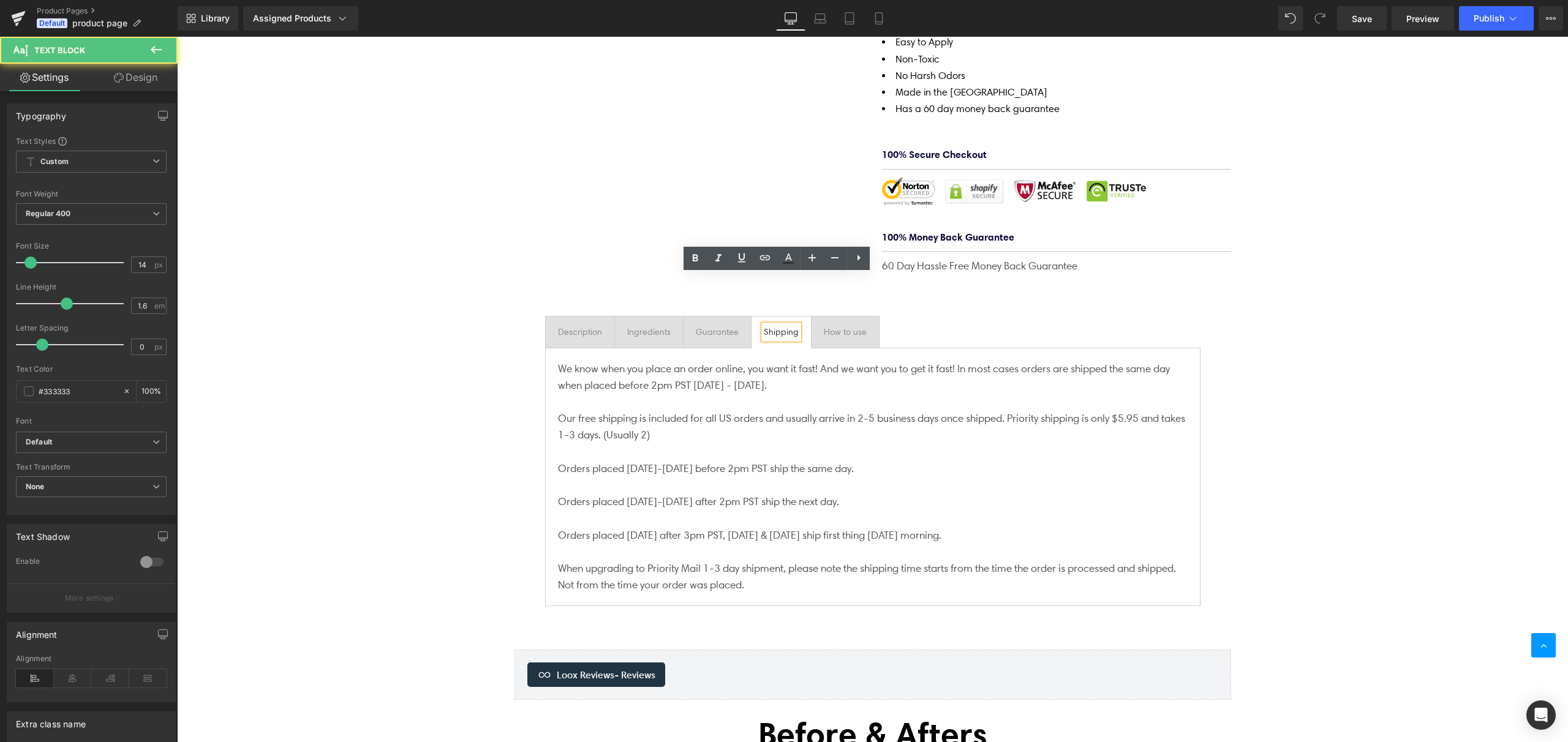
click at [1314, 371] on div "(P) Image Lumiva [MEDICAL_DATA] Removing Cream (P) Title $0 $34.95 (P) Price Li…" at bounding box center [872, 295] width 1391 height 1610
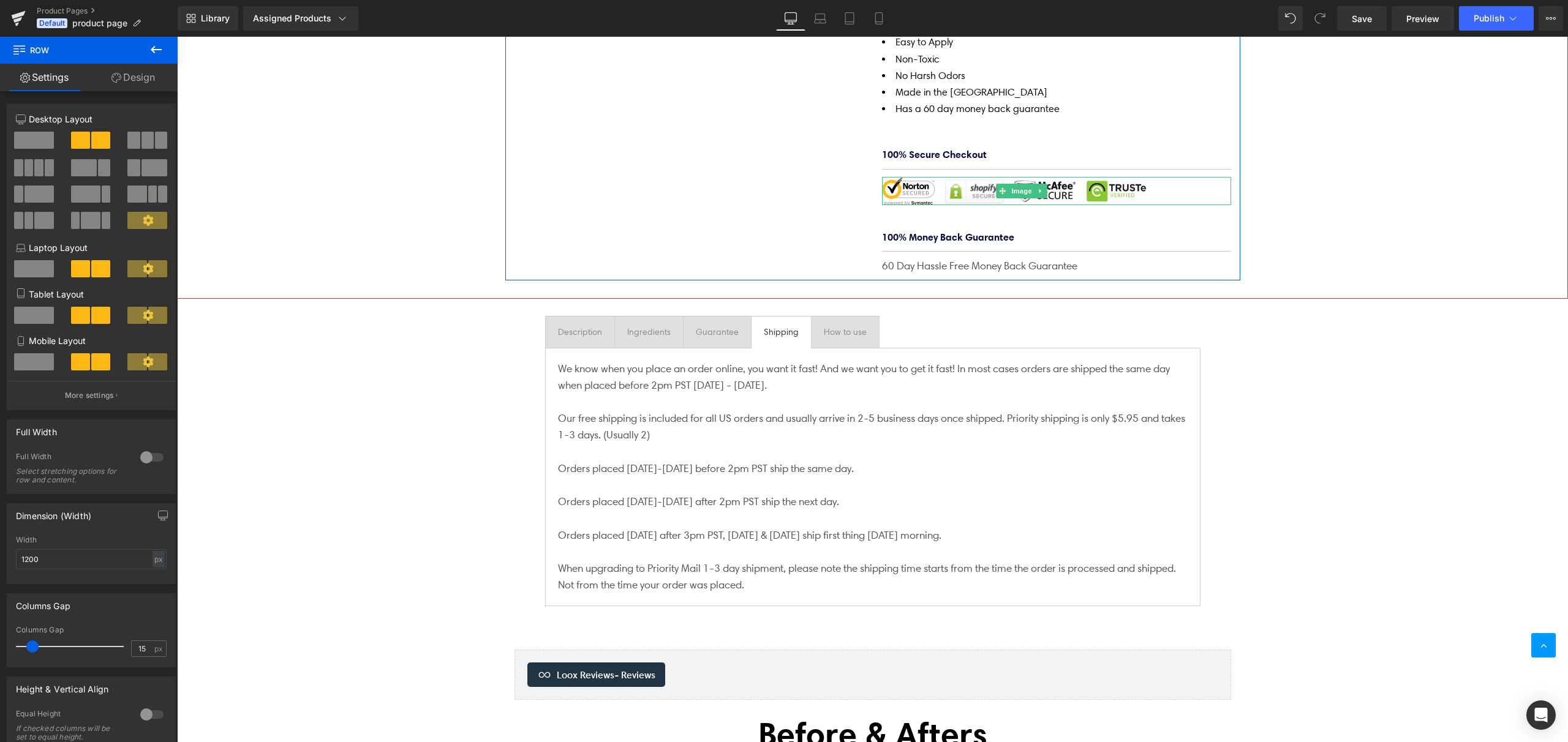
click at [974, 177] on div at bounding box center [1057, 190] width 349 height 27
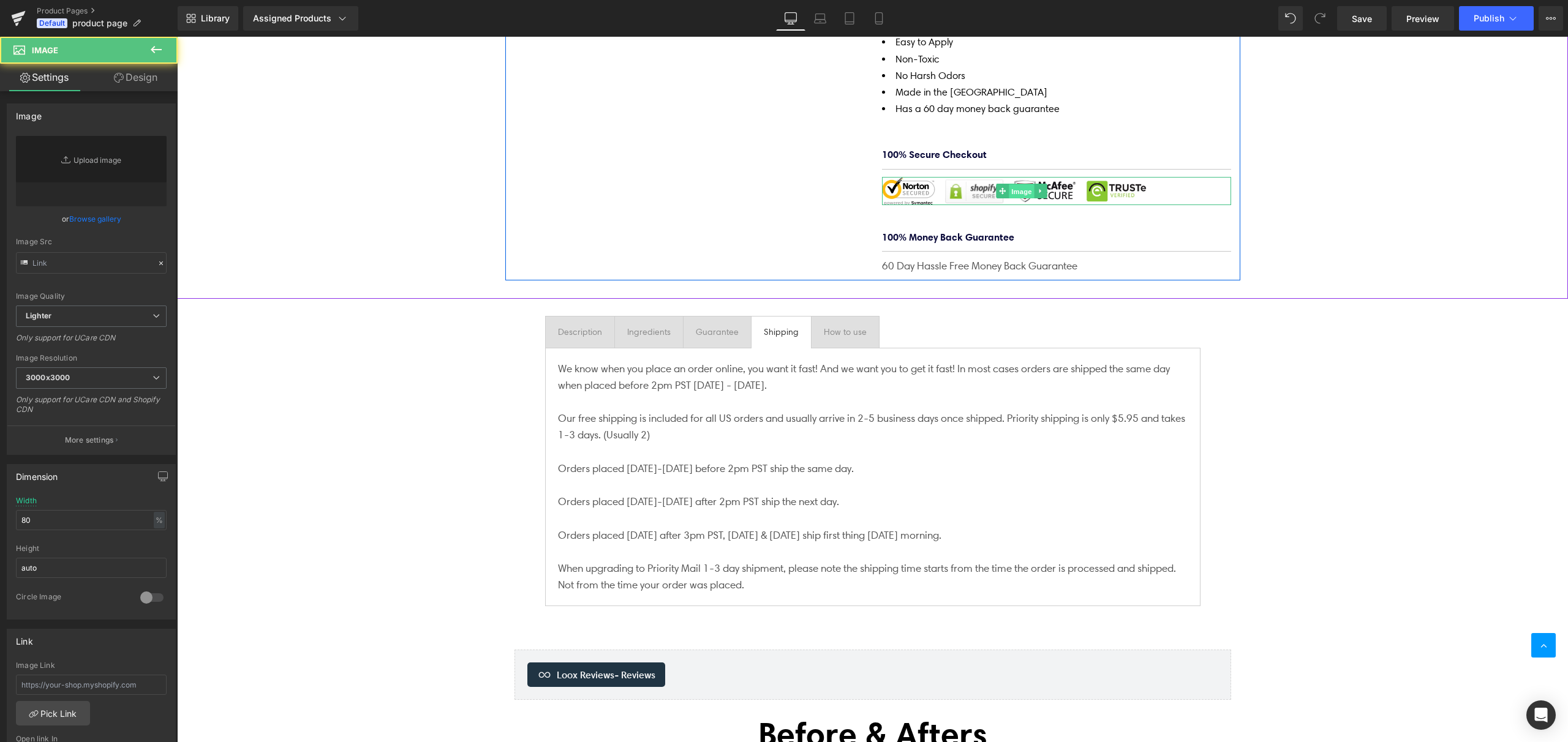
click at [1019, 184] on span "Image" at bounding box center [1021, 191] width 26 height 15
click at [108, 163] on link "Replace Image" at bounding box center [92, 171] width 151 height 70
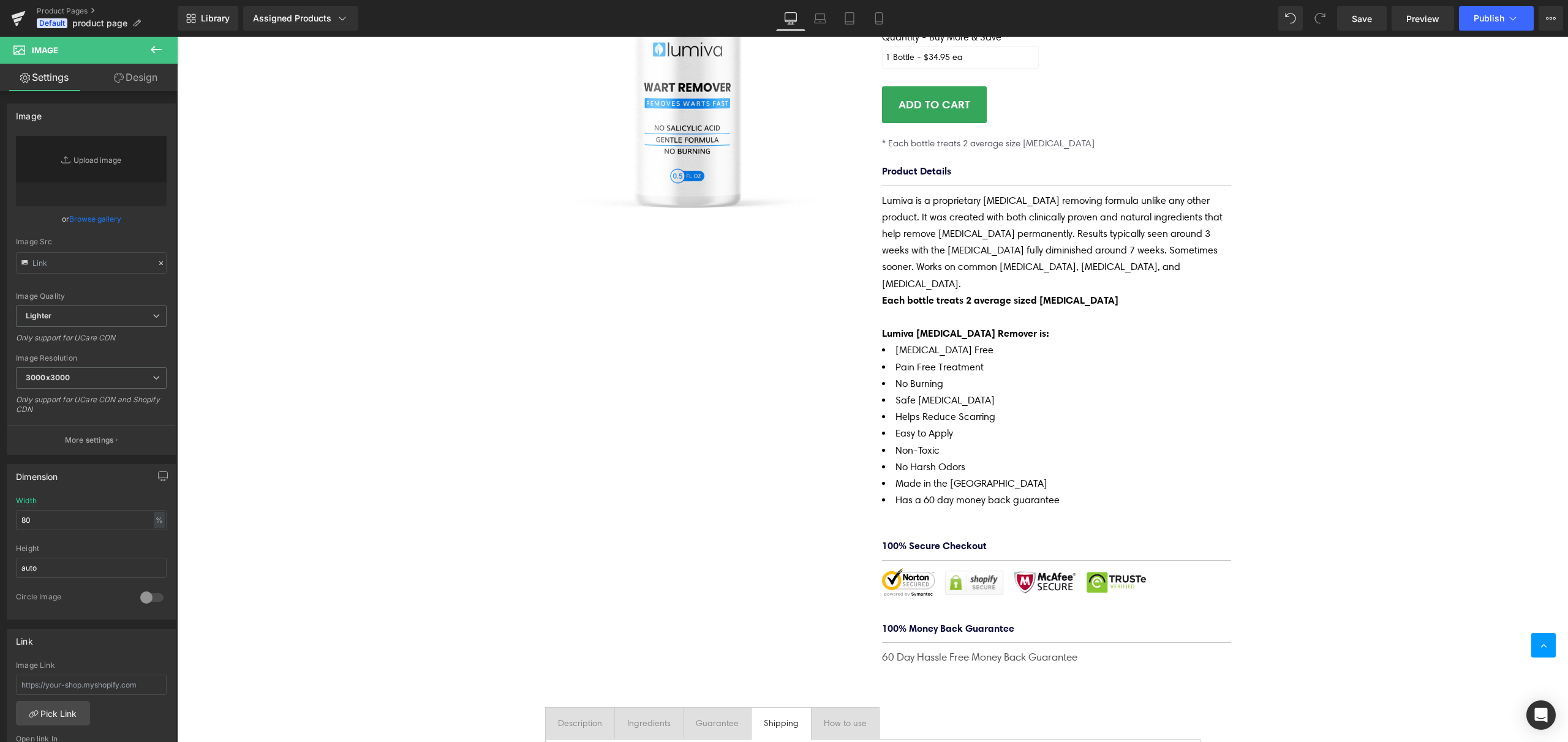
scroll to position [0, 0]
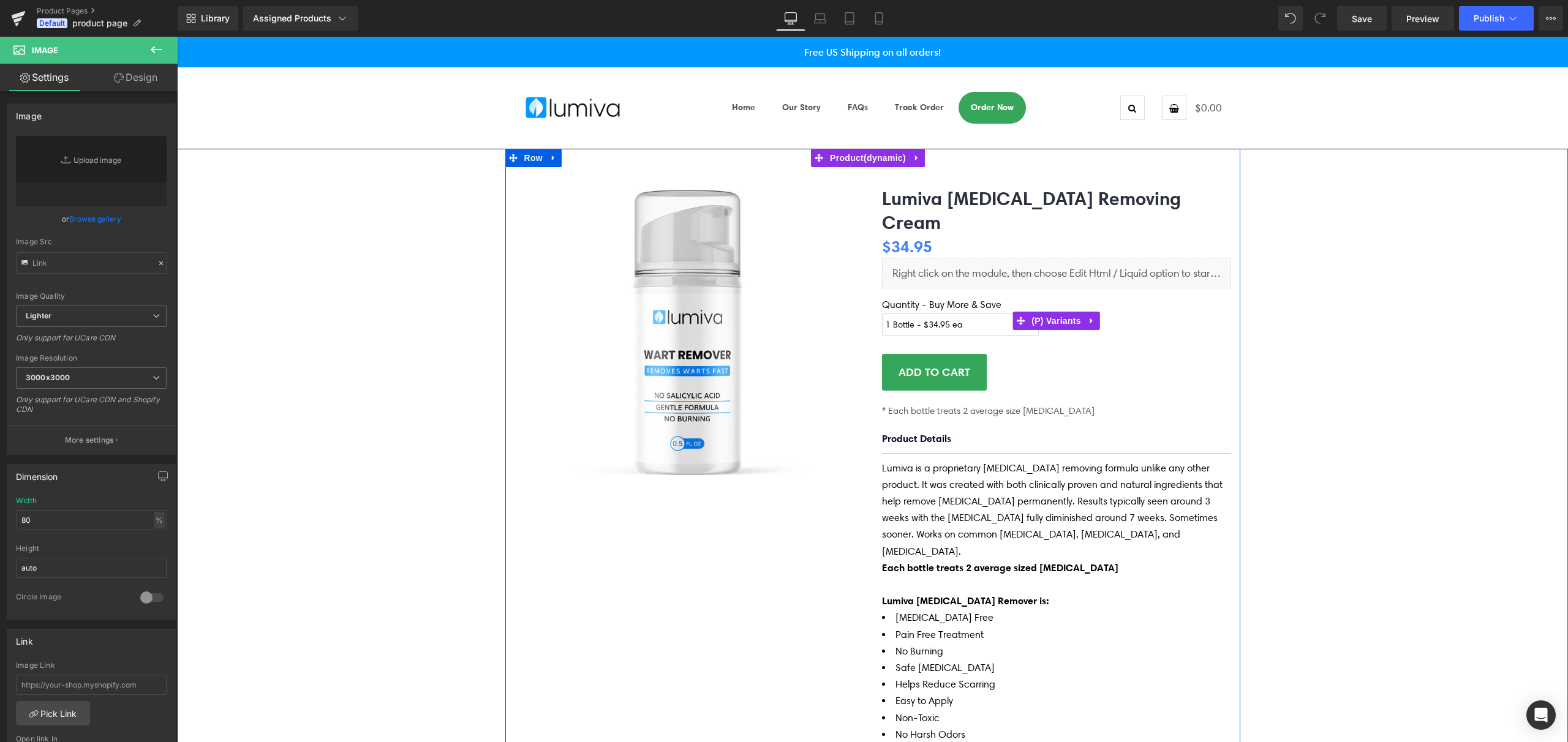
click at [997, 313] on select "1 Bottle - $34.95 ea 2 Bottles - Save $9.95 3 Bottles - Save $14.90 4 Bottles -…" at bounding box center [960, 325] width 157 height 23
click at [1059, 312] on span "(P) Variants" at bounding box center [1056, 321] width 56 height 18
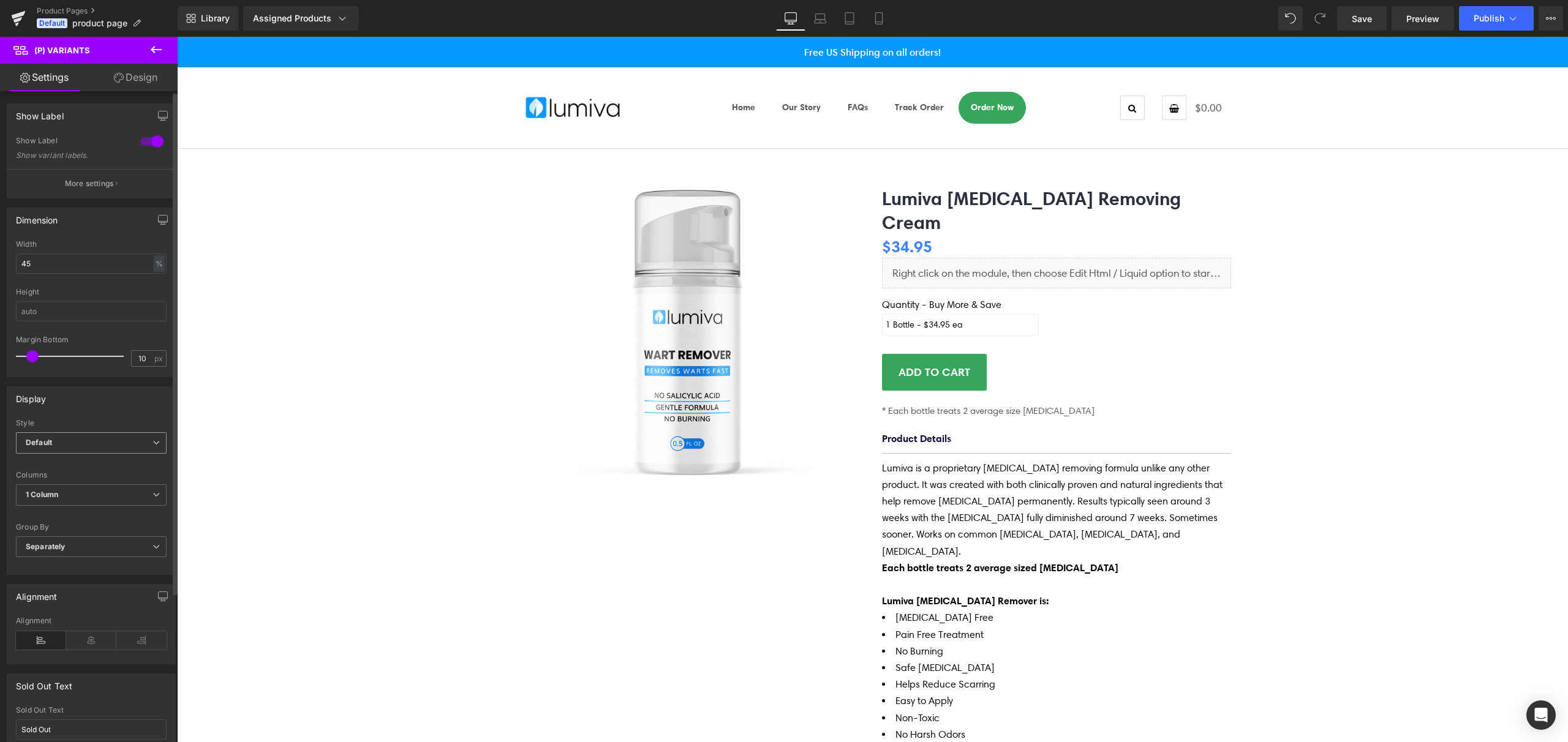
click at [102, 446] on span "Default" at bounding box center [92, 443] width 151 height 21
click at [77, 488] on li "Inline" at bounding box center [89, 483] width 146 height 18
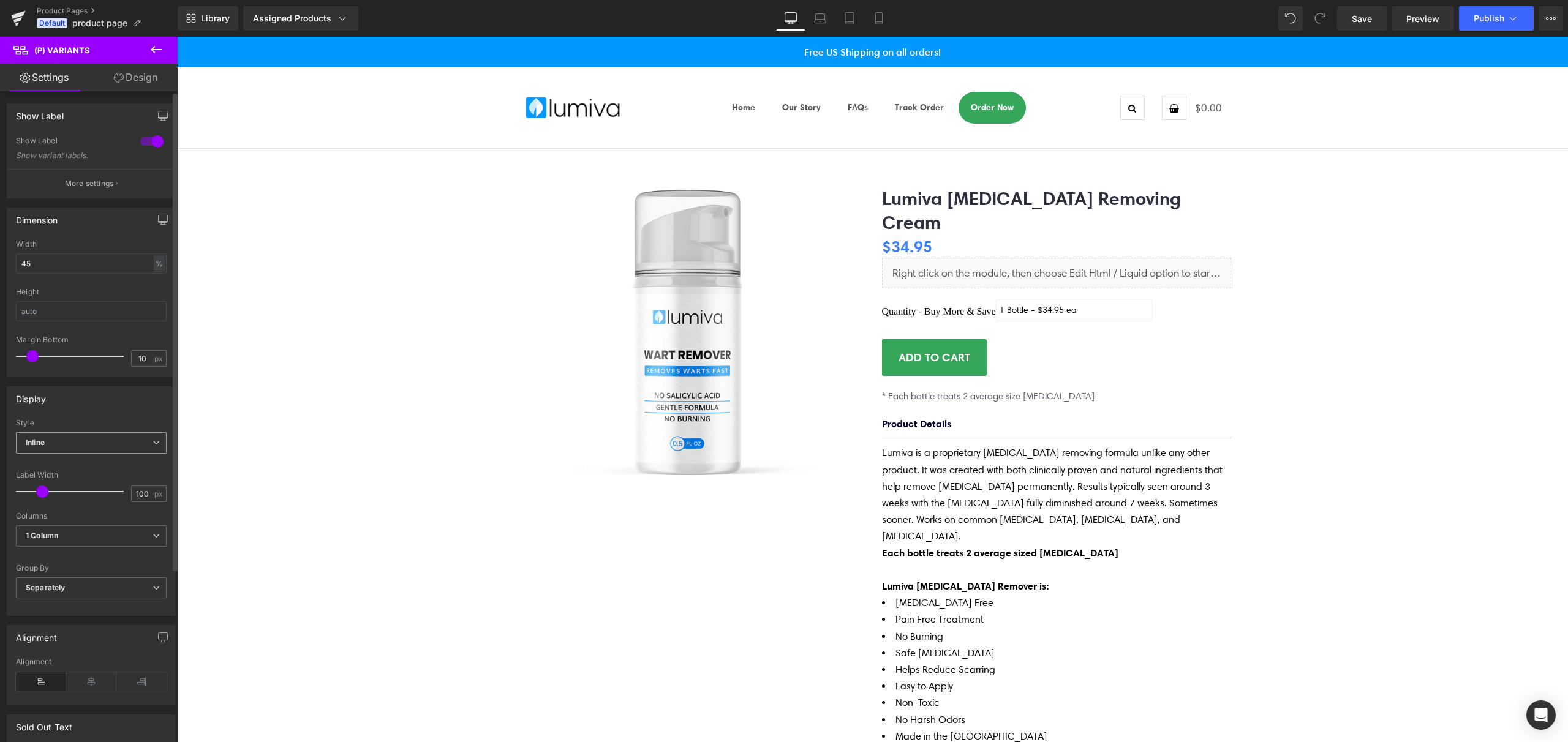
click at [71, 439] on span "Inline" at bounding box center [92, 443] width 151 height 21
click at [57, 465] on div "Default" at bounding box center [47, 465] width 26 height 8
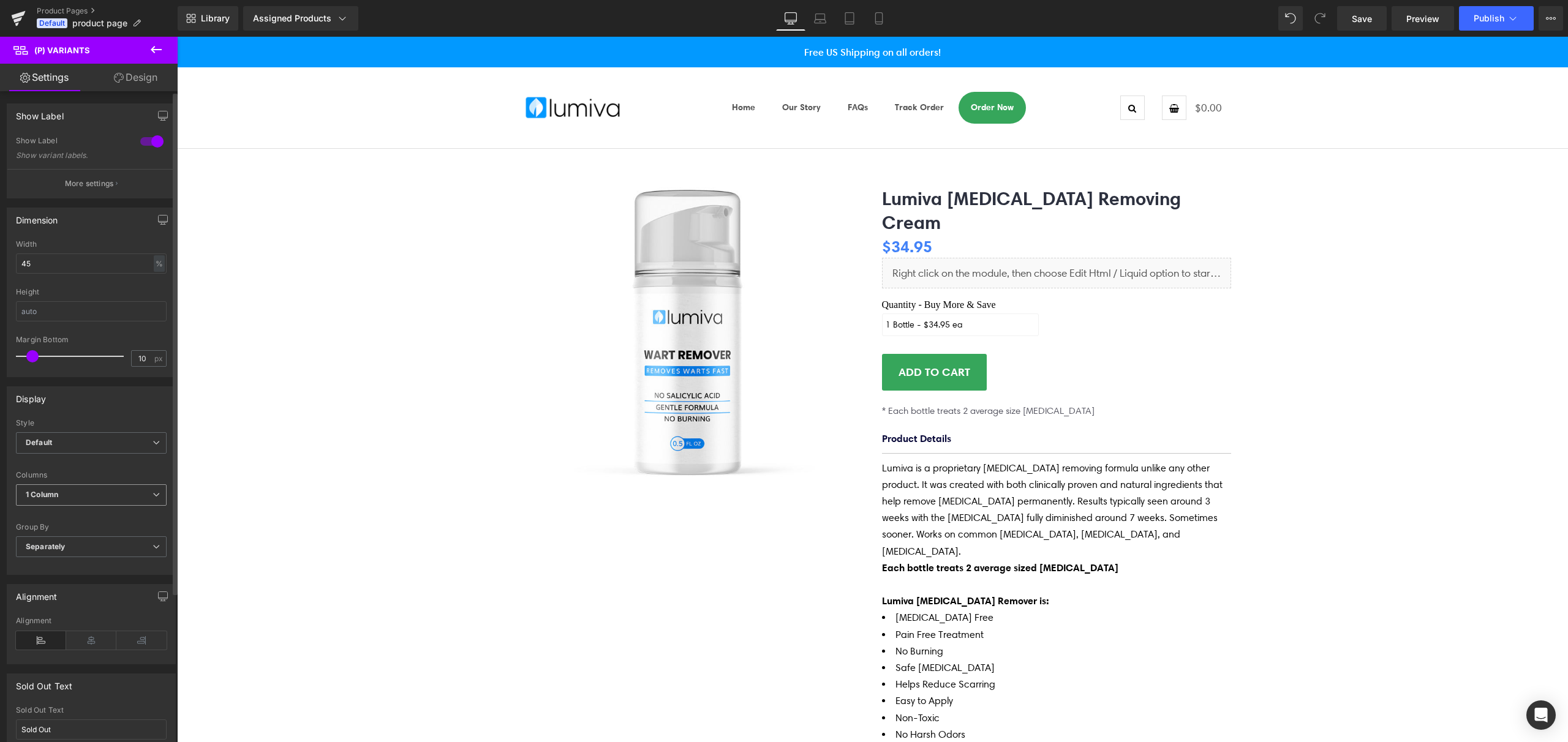
click at [66, 495] on span "1 Column" at bounding box center [92, 495] width 151 height 21
click at [65, 538] on div "2 Columns" at bounding box center [53, 535] width 37 height 8
click at [63, 493] on b "2 Columns" at bounding box center [45, 494] width 39 height 9
click at [63, 513] on div "1 Column" at bounding box center [51, 517] width 32 height 8
click at [62, 546] on b "Separately" at bounding box center [46, 546] width 39 height 9
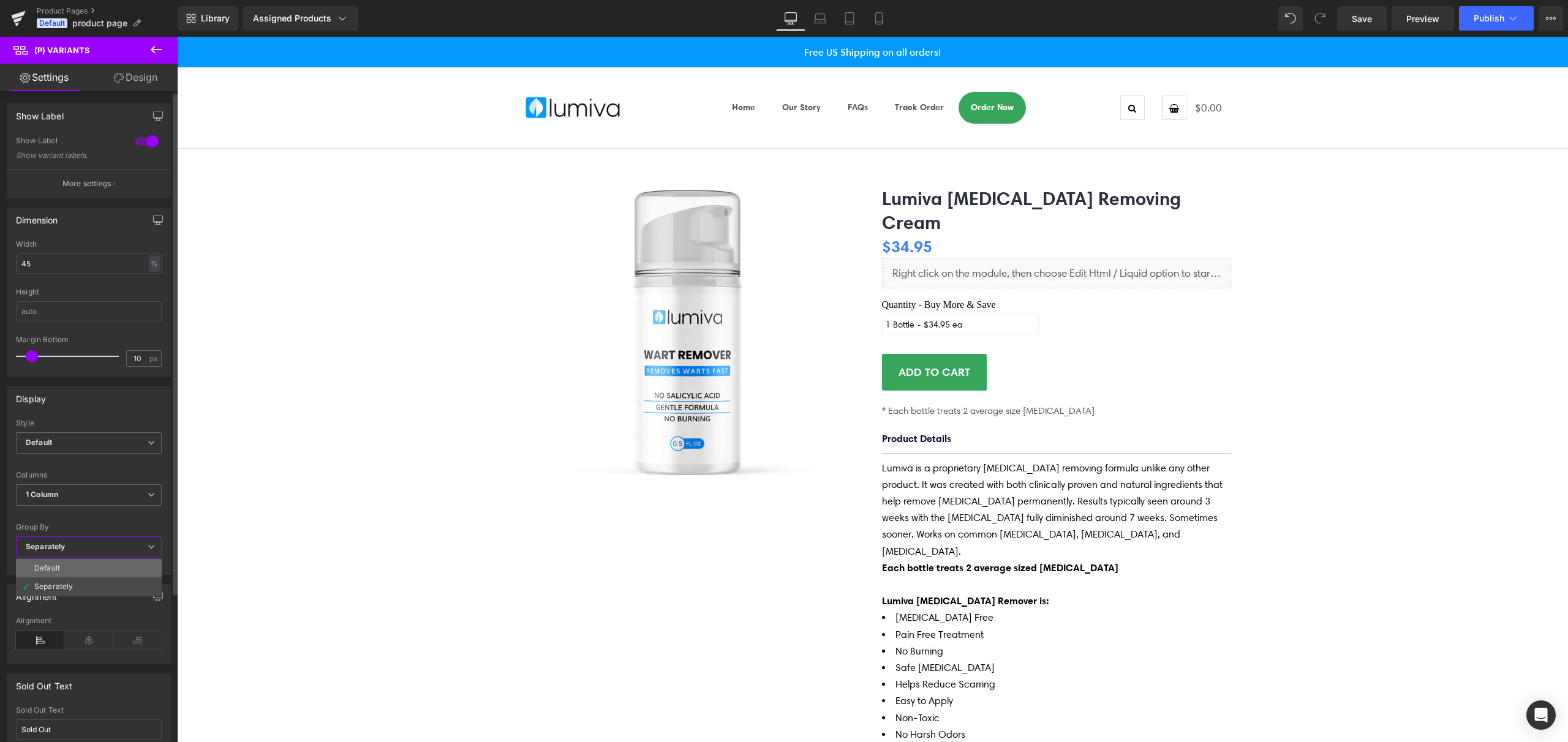
click at [58, 572] on li "Default" at bounding box center [89, 568] width 146 height 18
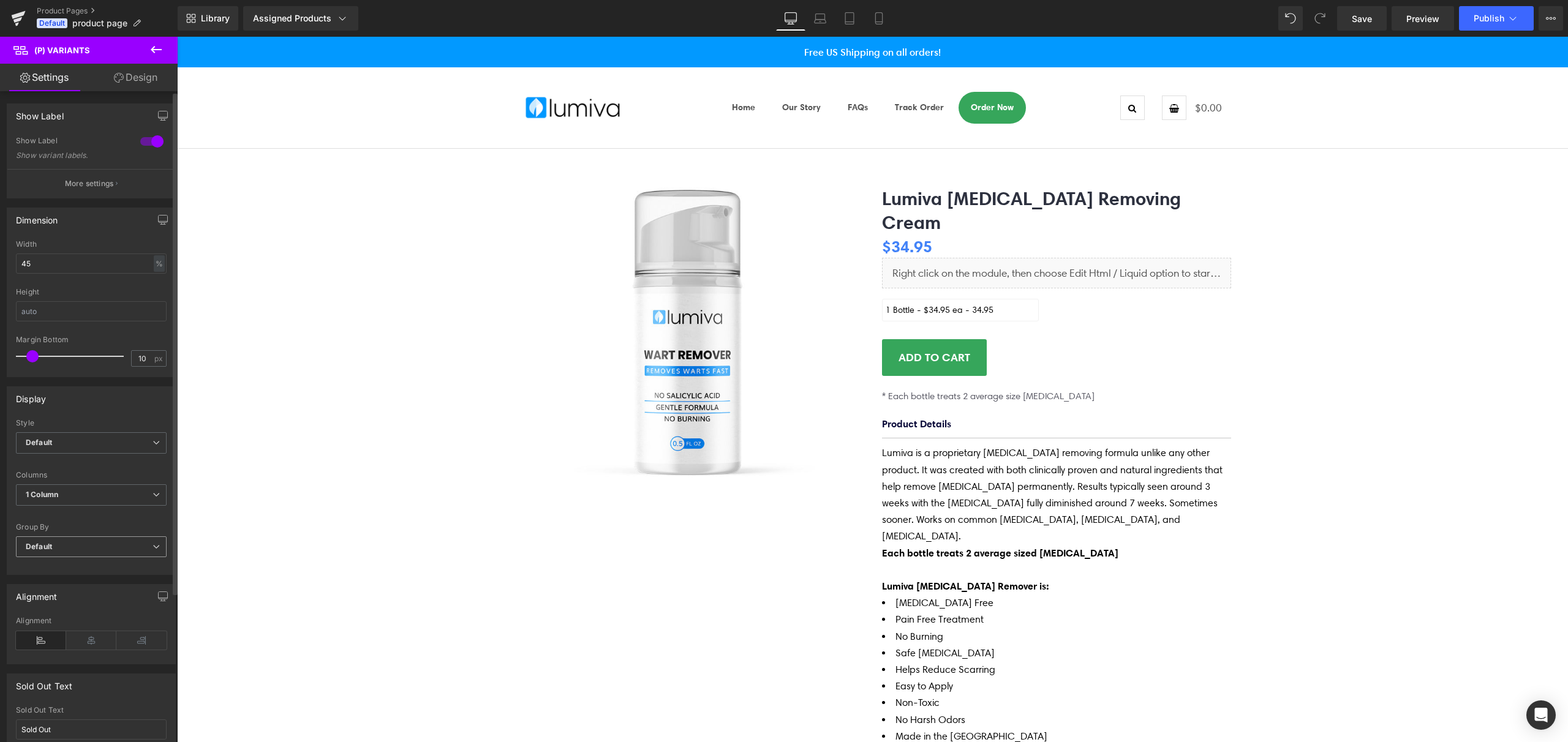
click at [60, 547] on span "Default" at bounding box center [92, 547] width 151 height 21
click at [56, 583] on div "Separately" at bounding box center [54, 586] width 39 height 8
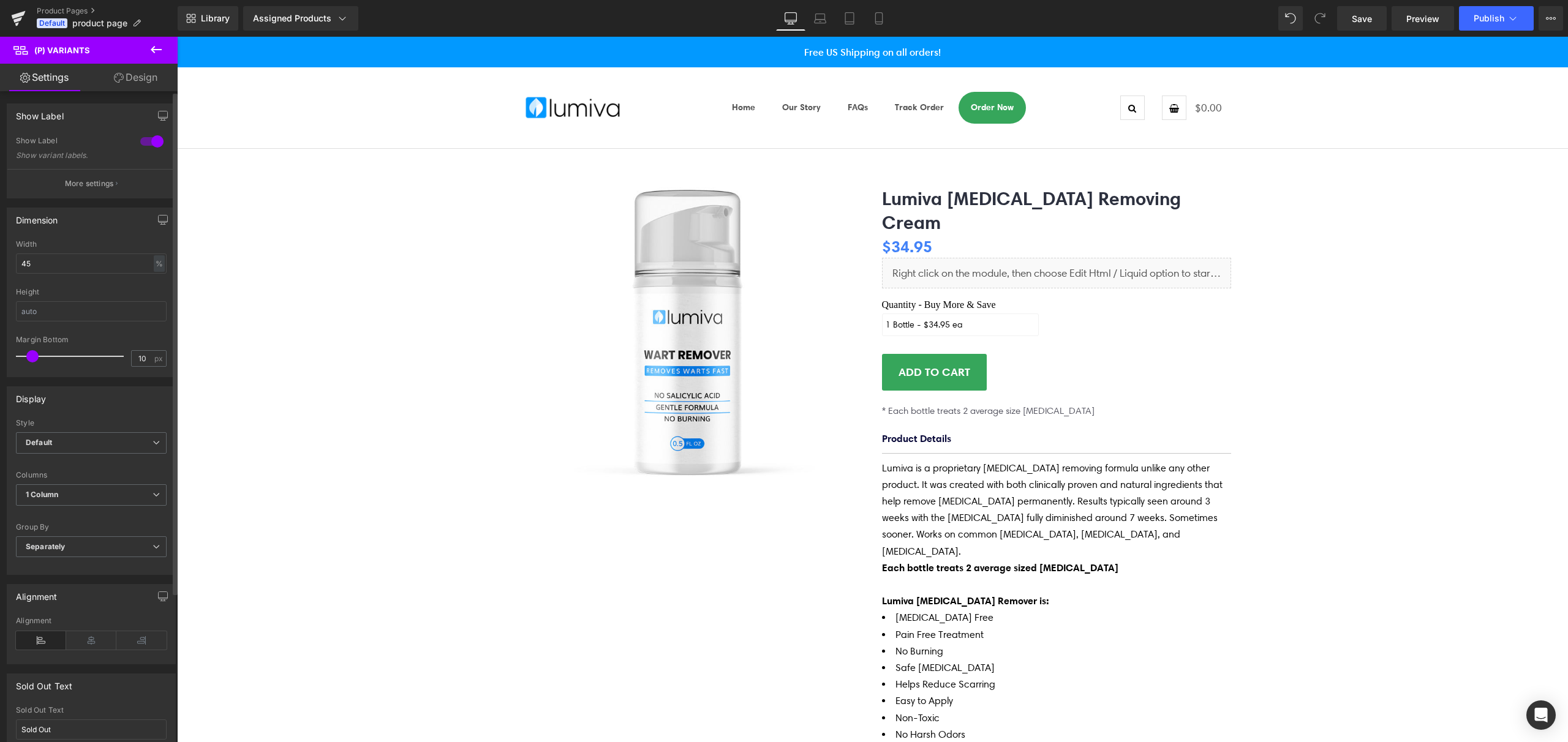
click at [143, 137] on div at bounding box center [152, 142] width 30 height 20
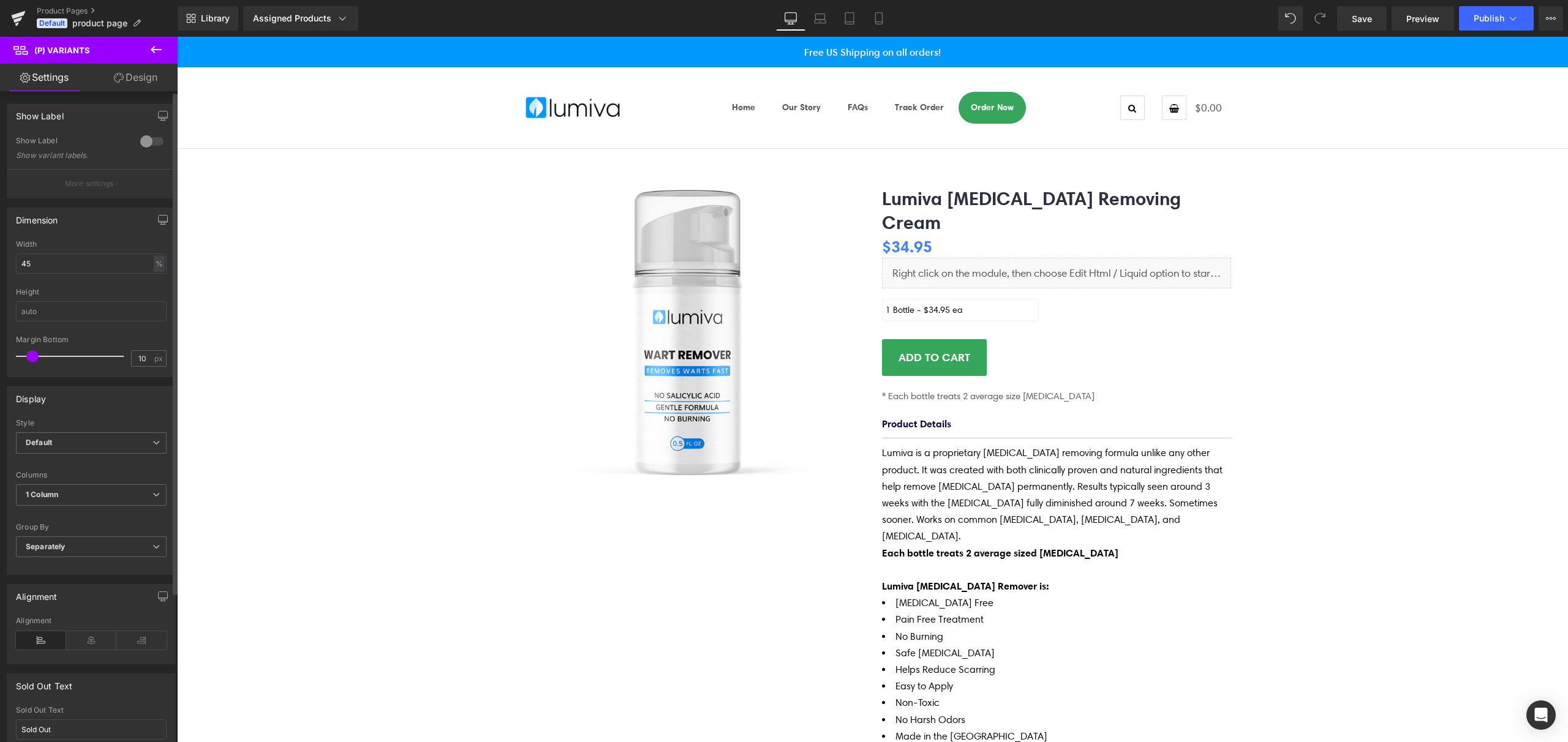
click at [143, 140] on div at bounding box center [152, 142] width 30 height 20
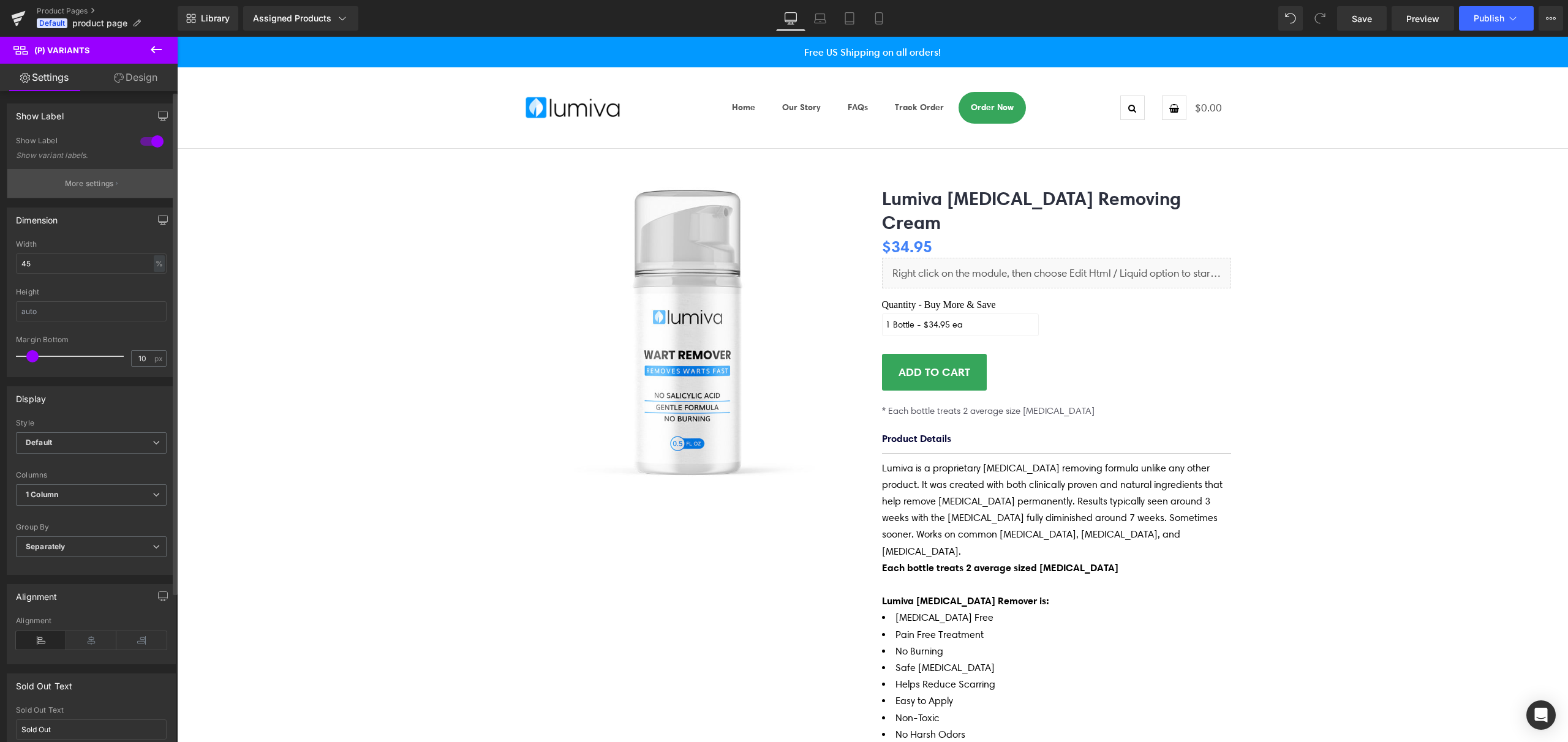
click at [77, 191] on button "More settings" at bounding box center [91, 183] width 168 height 29
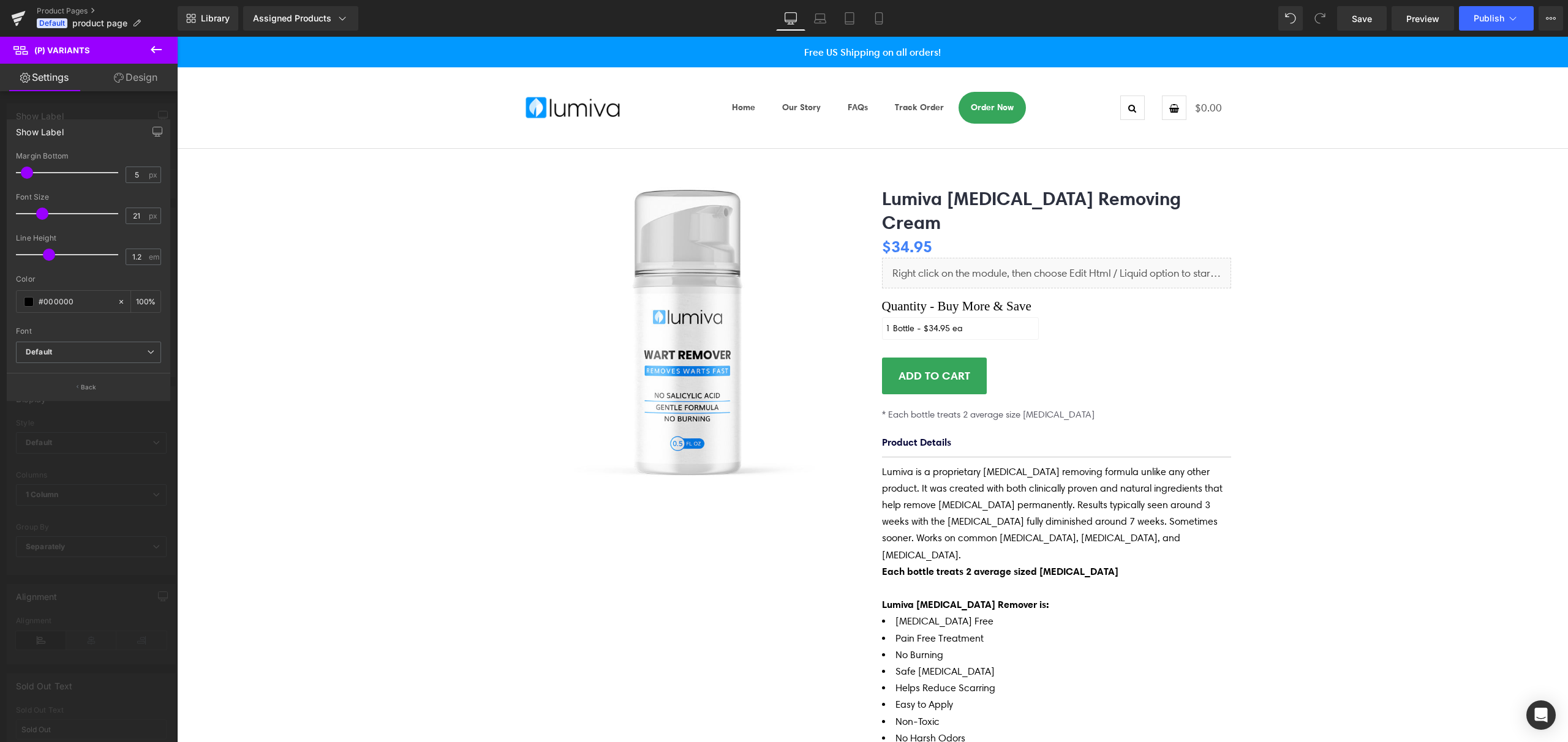
type input "20"
click at [42, 215] on span at bounding box center [41, 213] width 12 height 12
type input "1.5"
drag, startPoint x: 47, startPoint y: 256, endPoint x: 58, endPoint y: 254, distance: 11.2
click at [58, 254] on span at bounding box center [60, 254] width 12 height 12
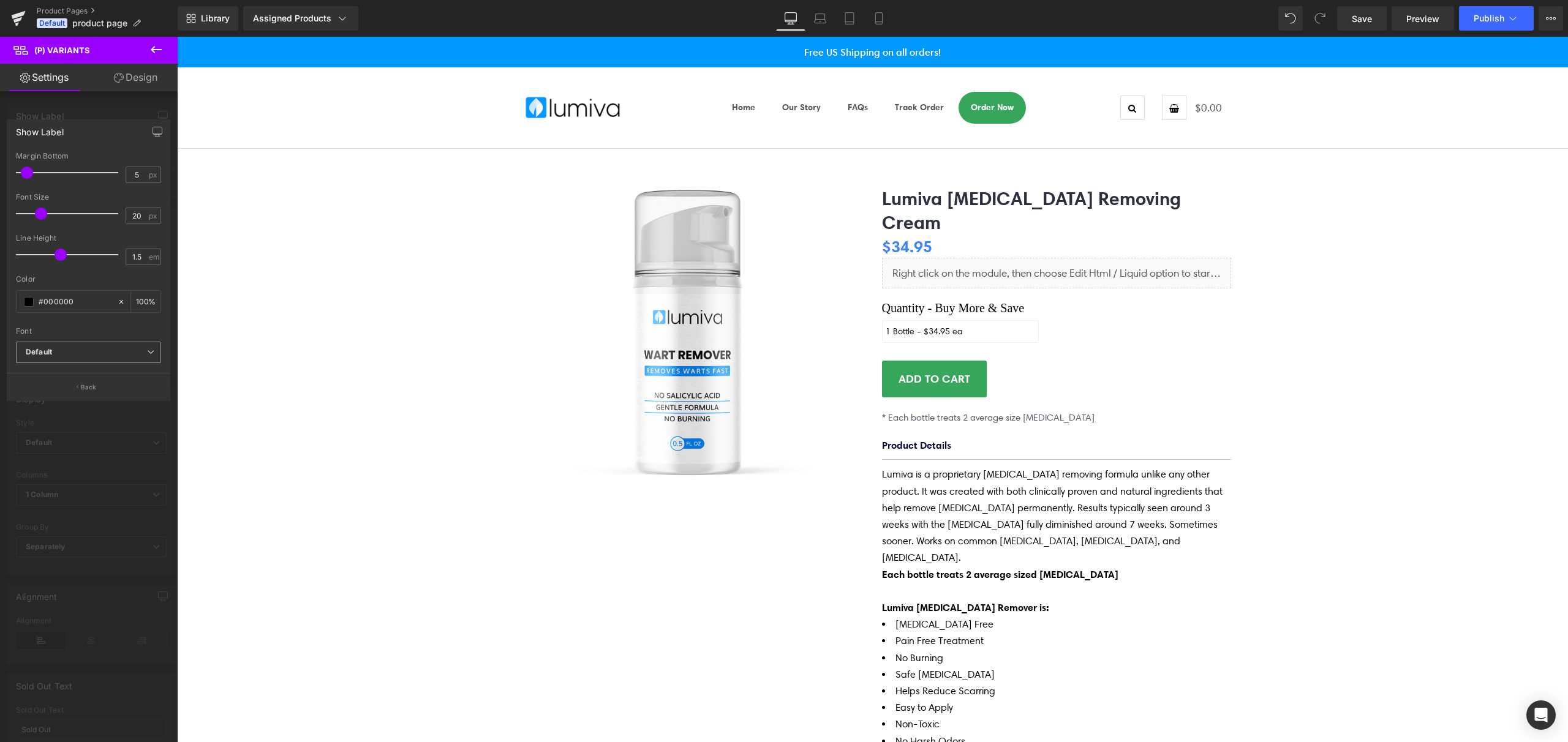
click at [65, 355] on b "Default" at bounding box center [87, 352] width 121 height 11
click at [83, 329] on div "Font" at bounding box center [89, 331] width 145 height 8
click at [87, 394] on button "Back" at bounding box center [89, 386] width 163 height 27
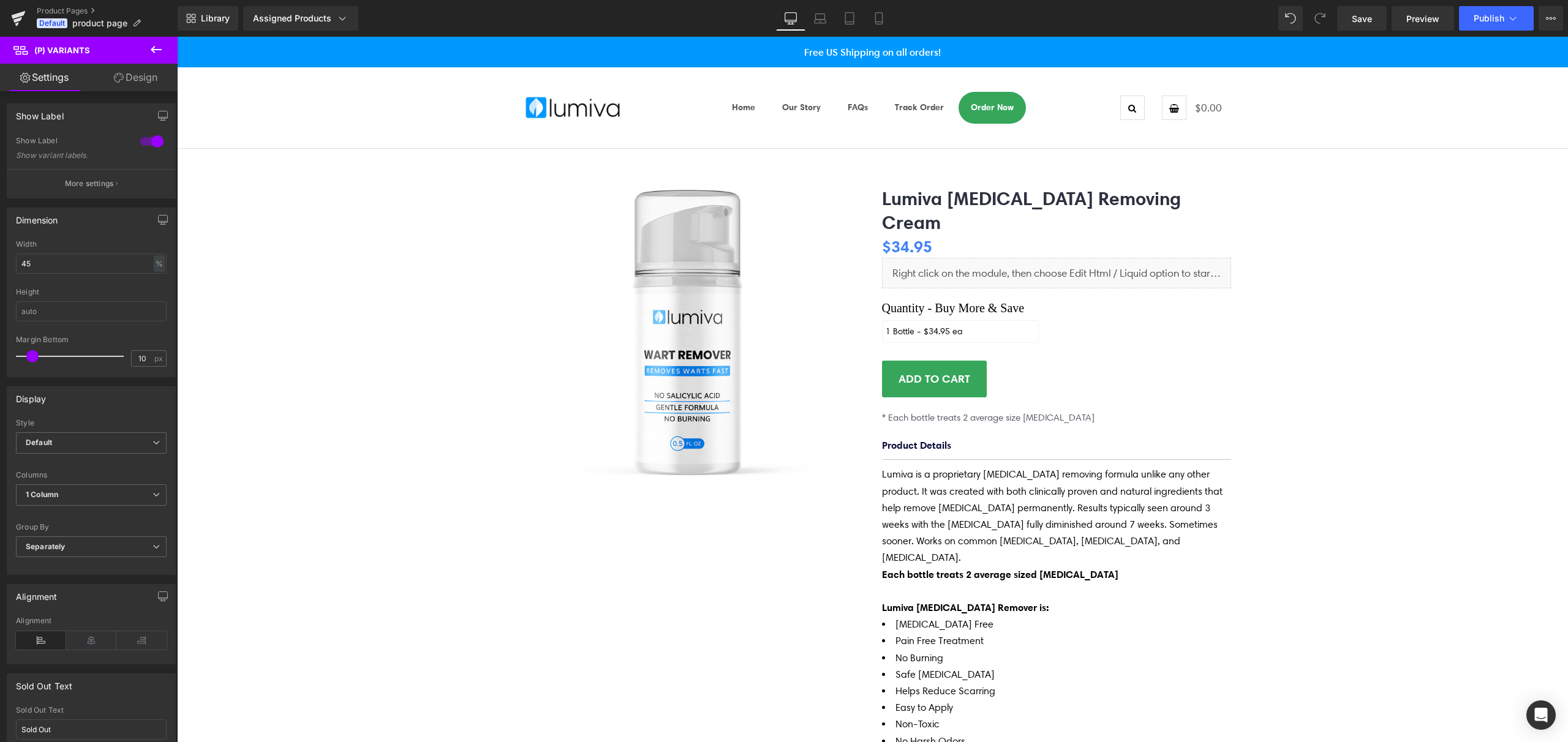
click at [139, 82] on link "Design" at bounding box center [136, 77] width 89 height 27
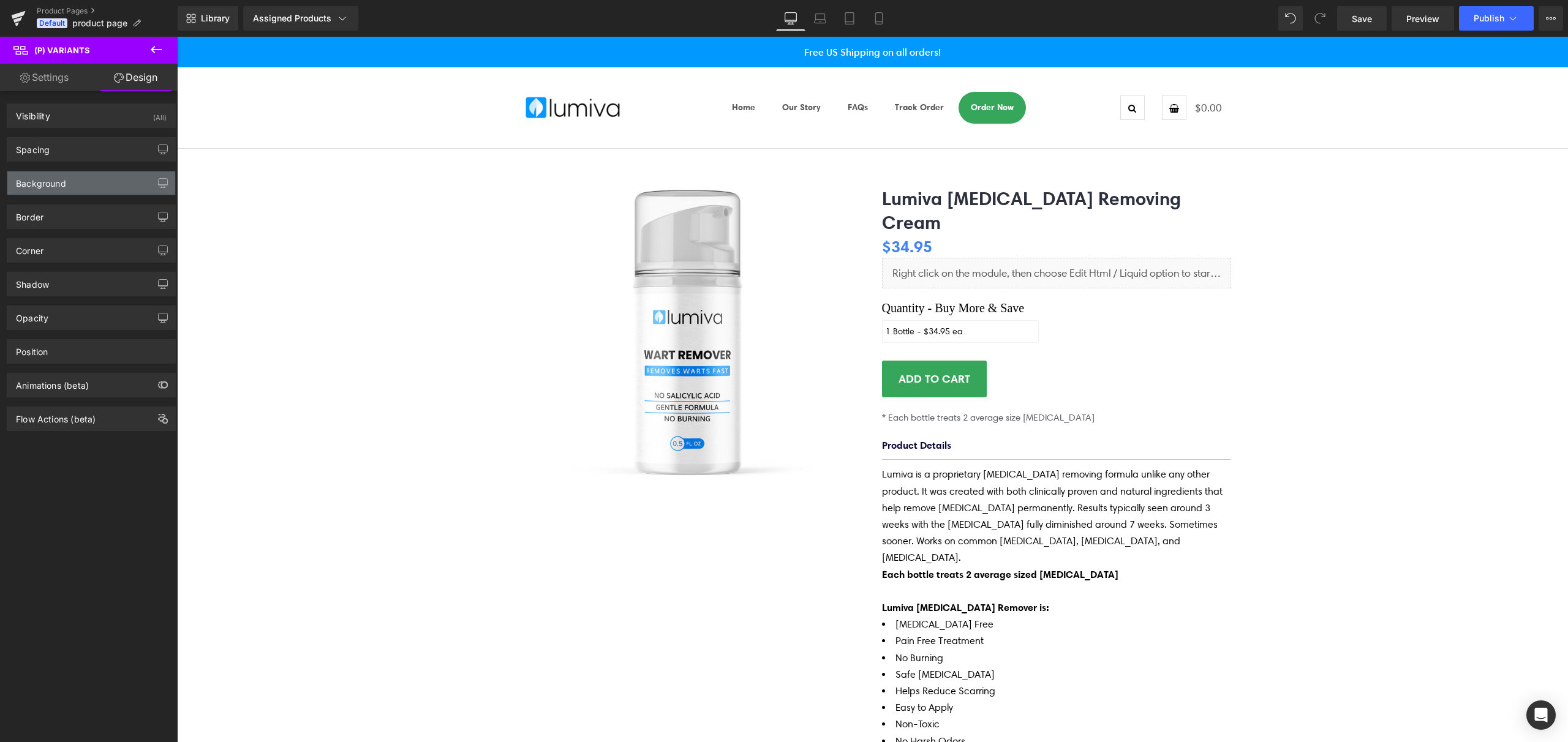
click at [82, 187] on div "Background" at bounding box center [91, 182] width 168 height 23
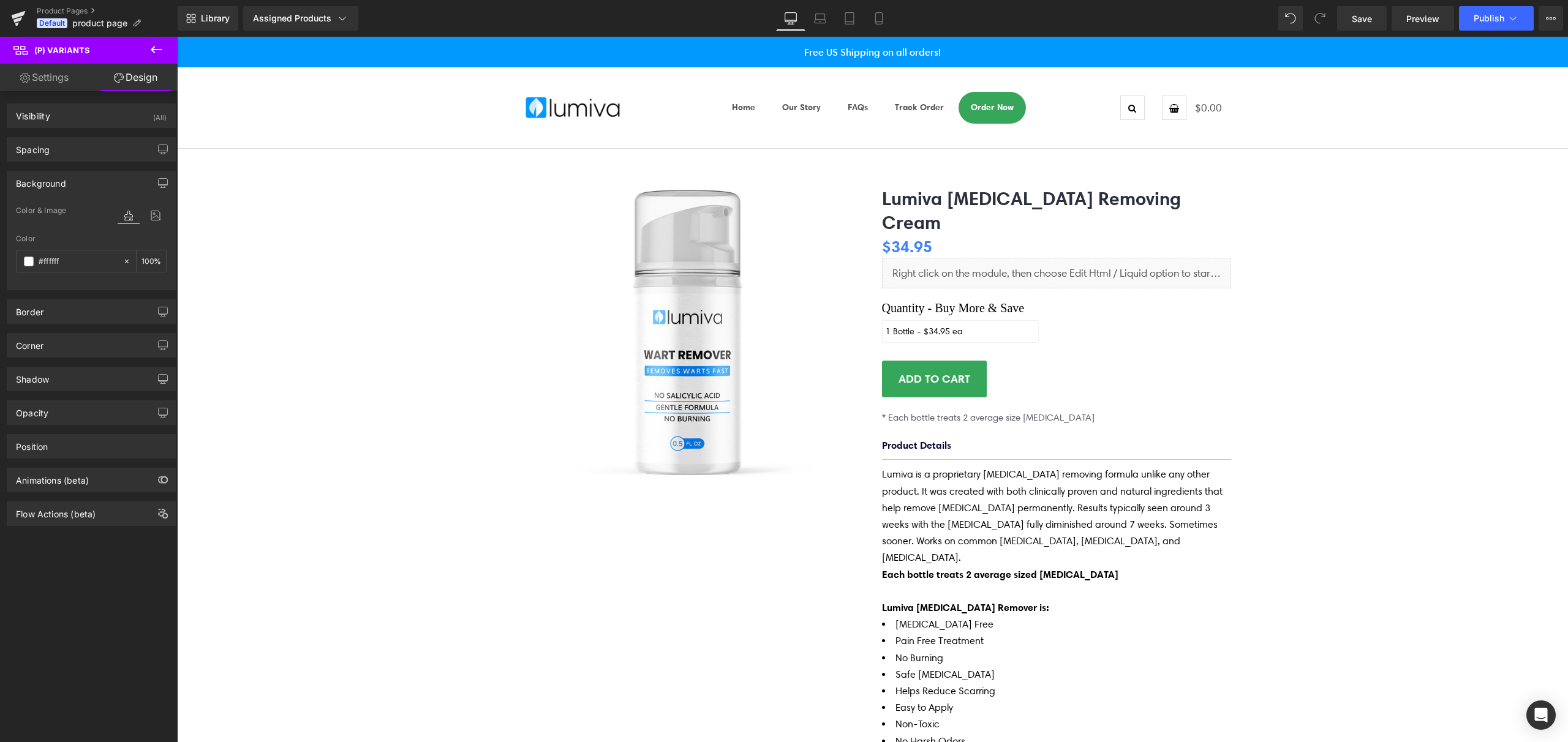
click at [82, 186] on div "Background" at bounding box center [91, 182] width 168 height 23
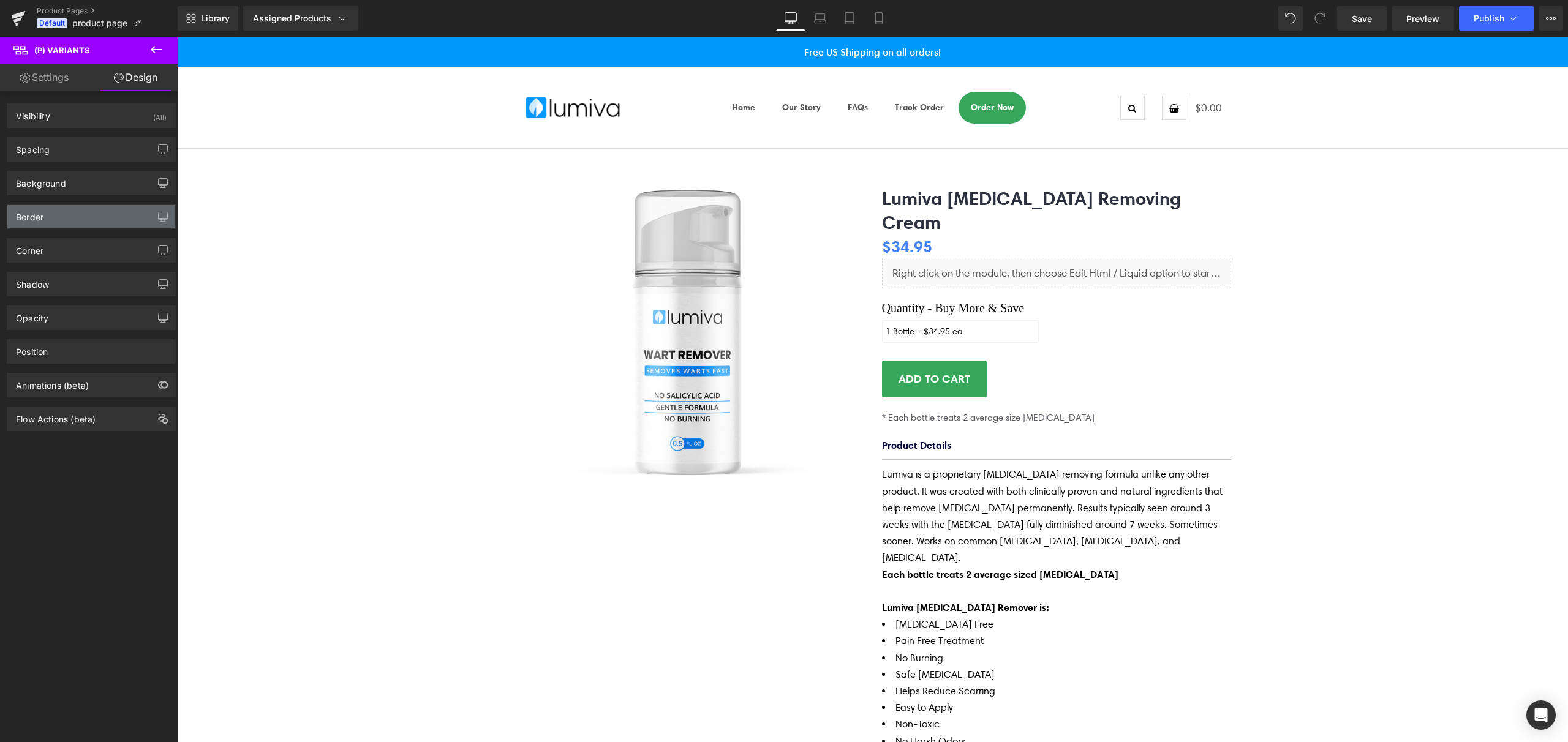
click at [66, 223] on div "Border" at bounding box center [91, 216] width 168 height 23
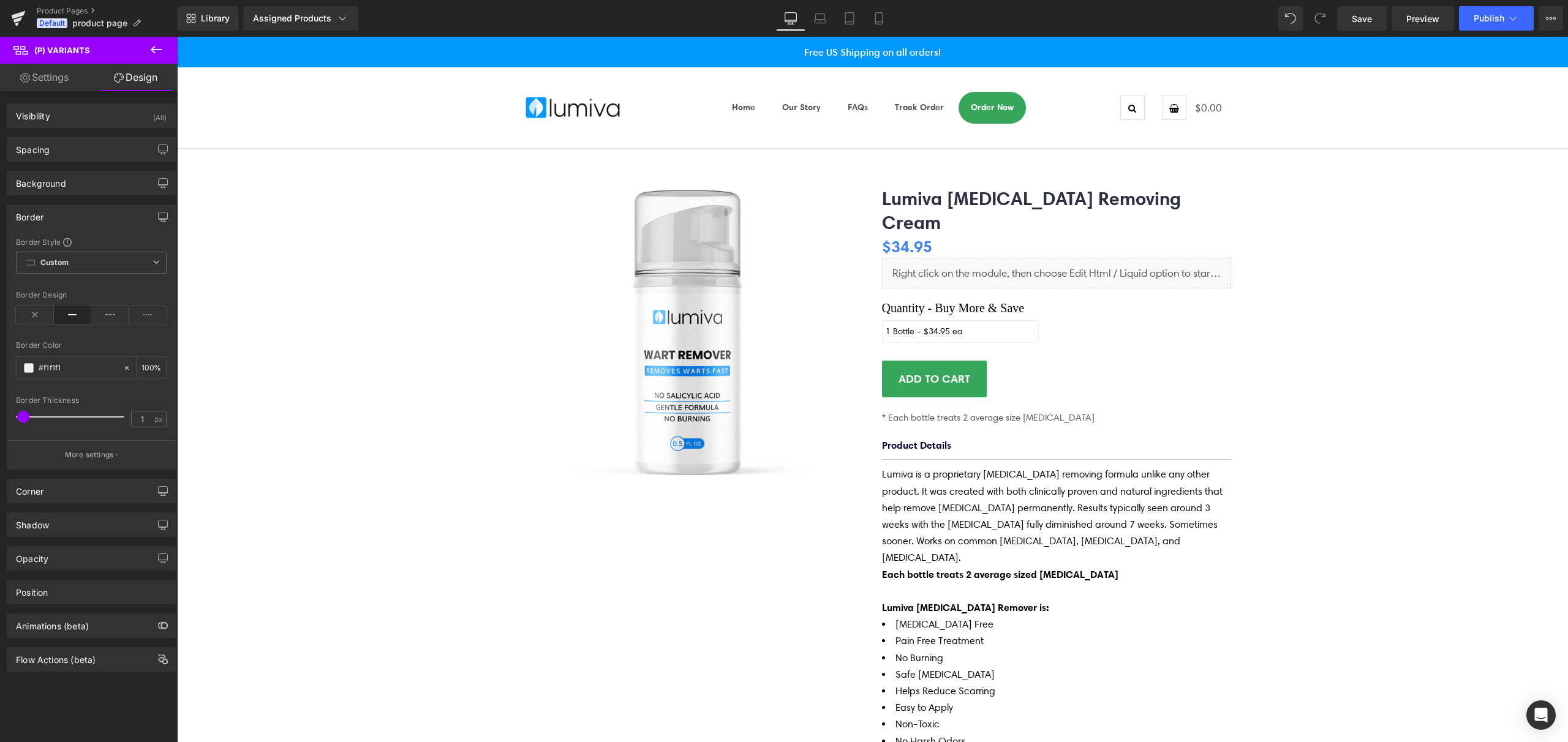
click at [108, 220] on div "Border" at bounding box center [91, 216] width 168 height 23
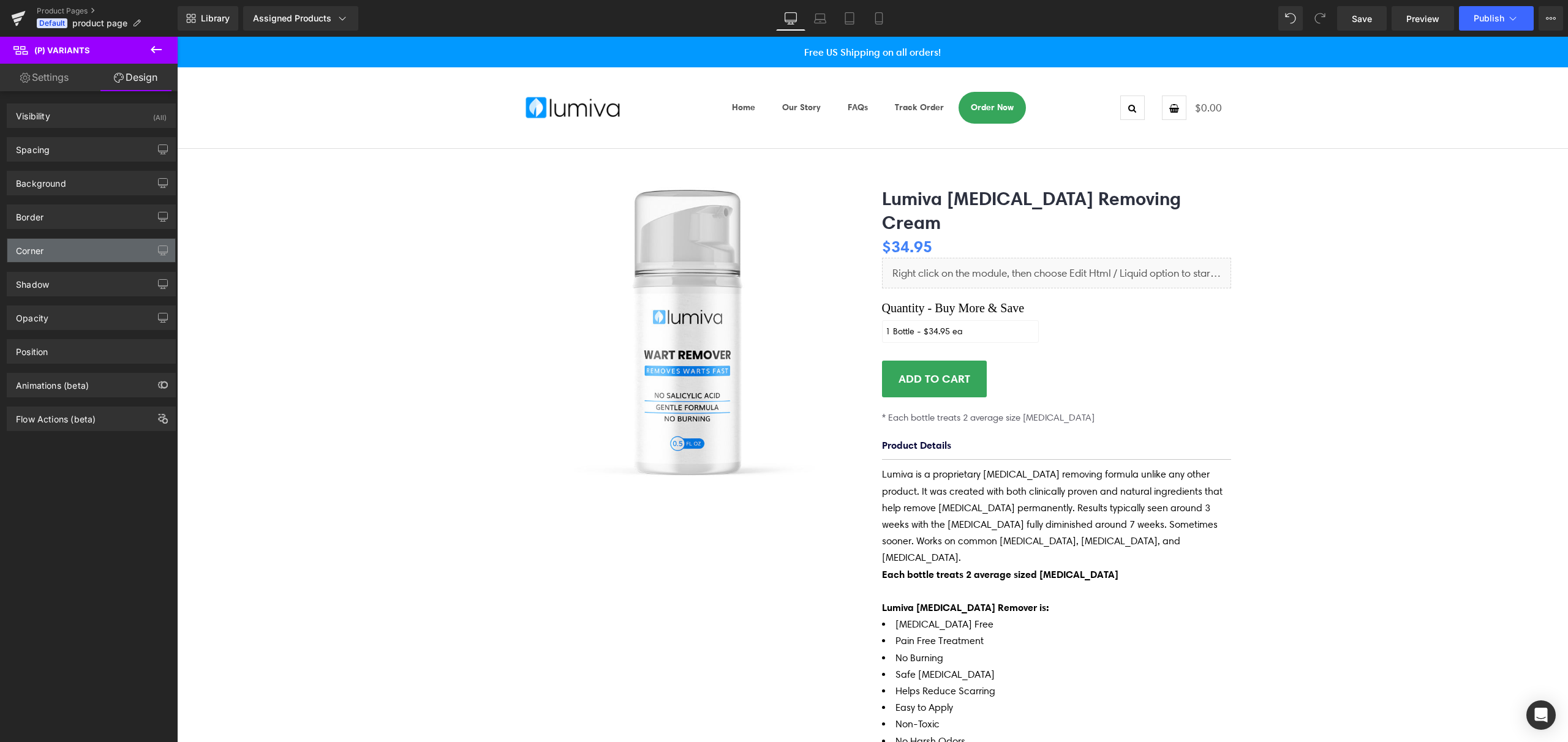
click at [93, 253] on div "Corner" at bounding box center [91, 250] width 168 height 23
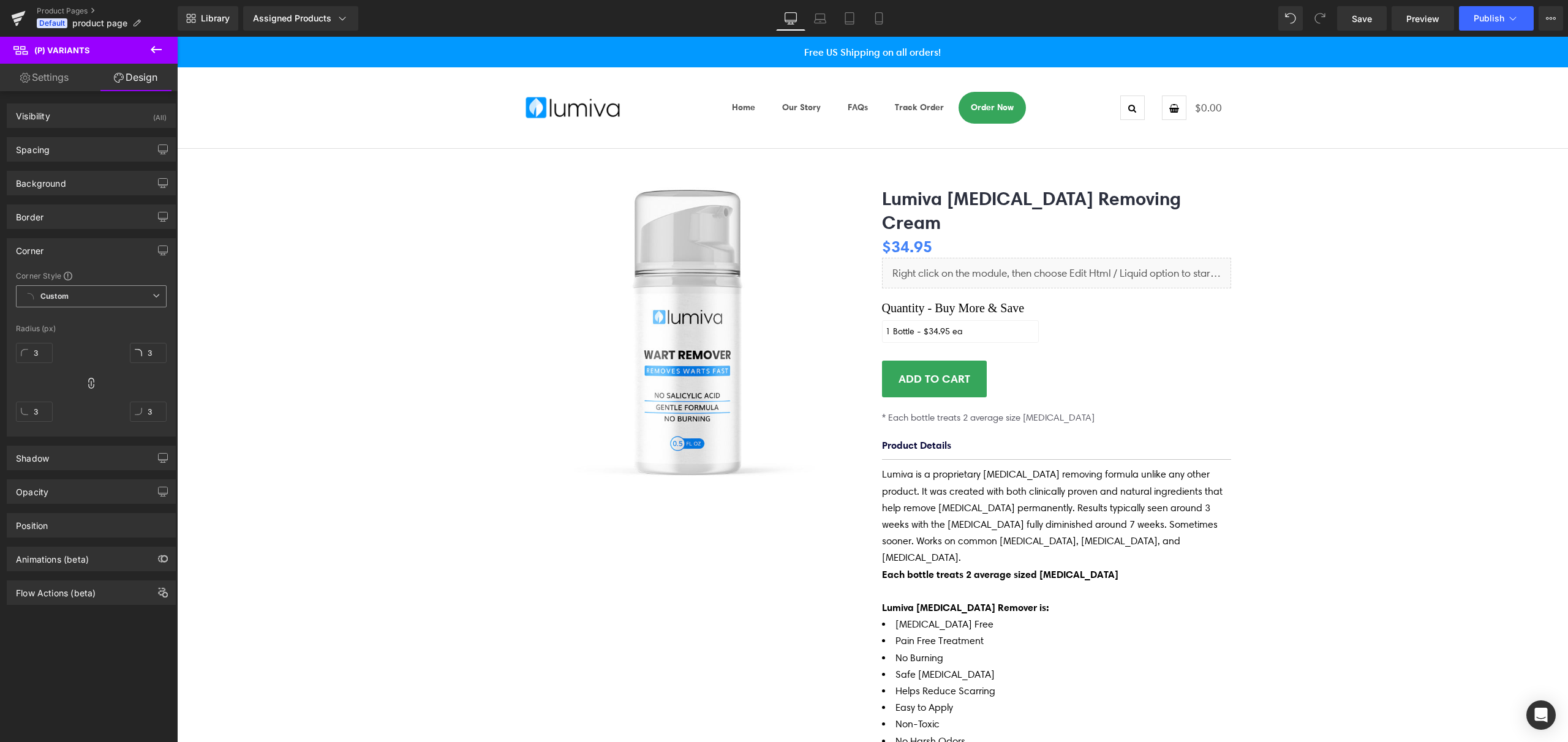
click at [153, 298] on icon at bounding box center [156, 296] width 7 height 7
click at [120, 271] on div "Corner Style" at bounding box center [92, 275] width 151 height 10
click at [144, 362] on input "3" at bounding box center [148, 353] width 37 height 20
click at [97, 266] on div "Corner Corner Style Custom Custom Setup Global Style Custom Setup Global Style …" at bounding box center [92, 337] width 169 height 199
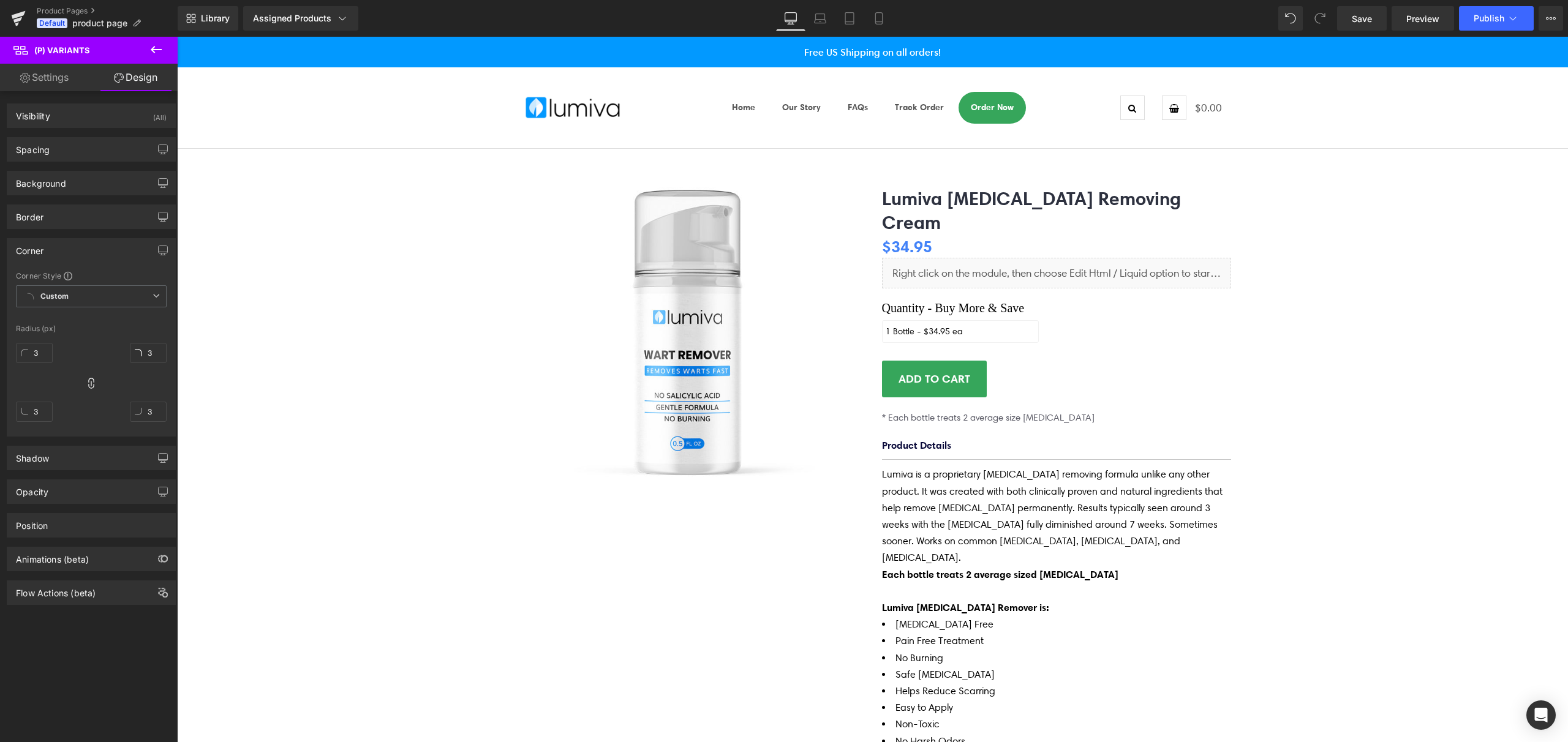
click at [91, 246] on div "Corner" at bounding box center [91, 250] width 168 height 23
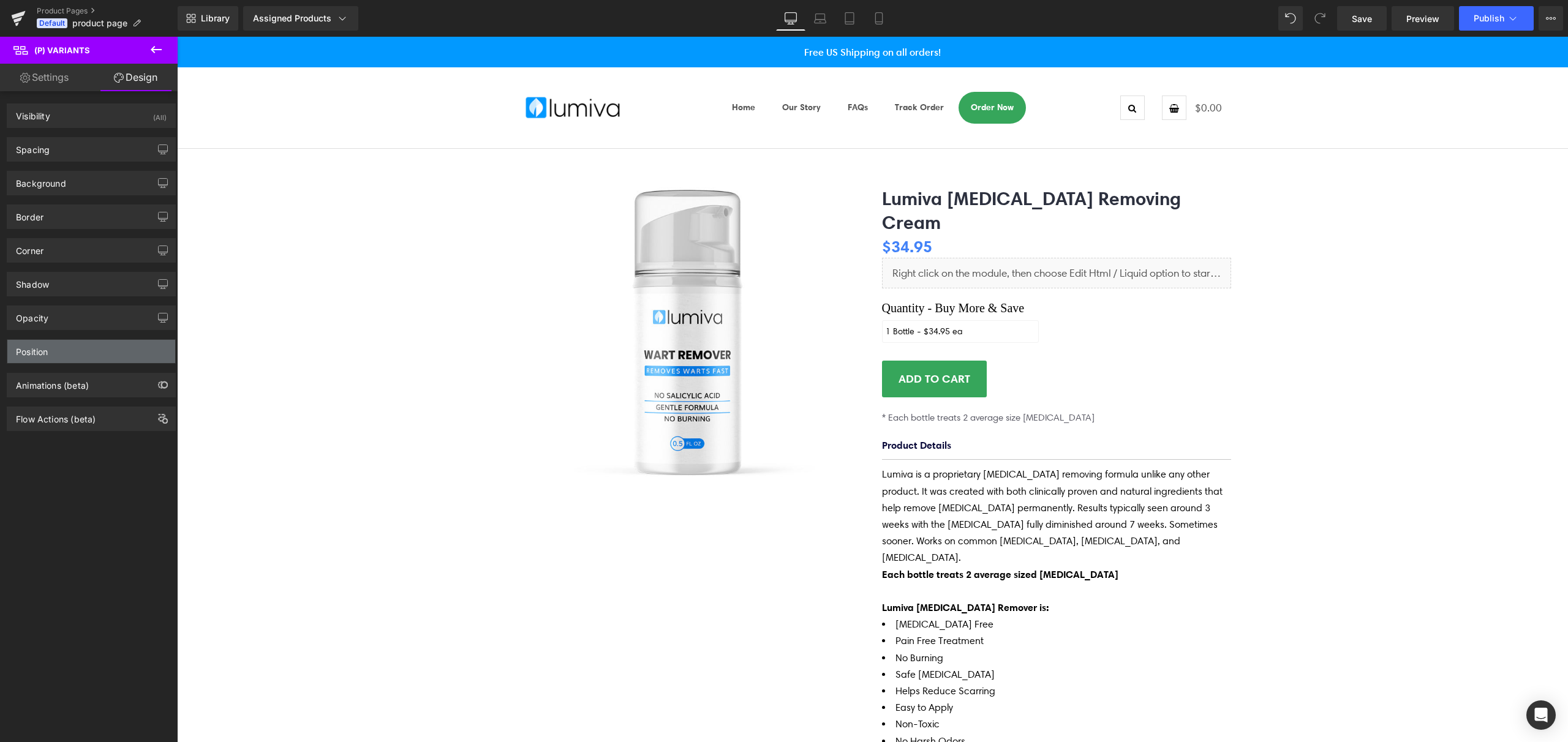
click at [76, 350] on div "Position" at bounding box center [91, 351] width 168 height 23
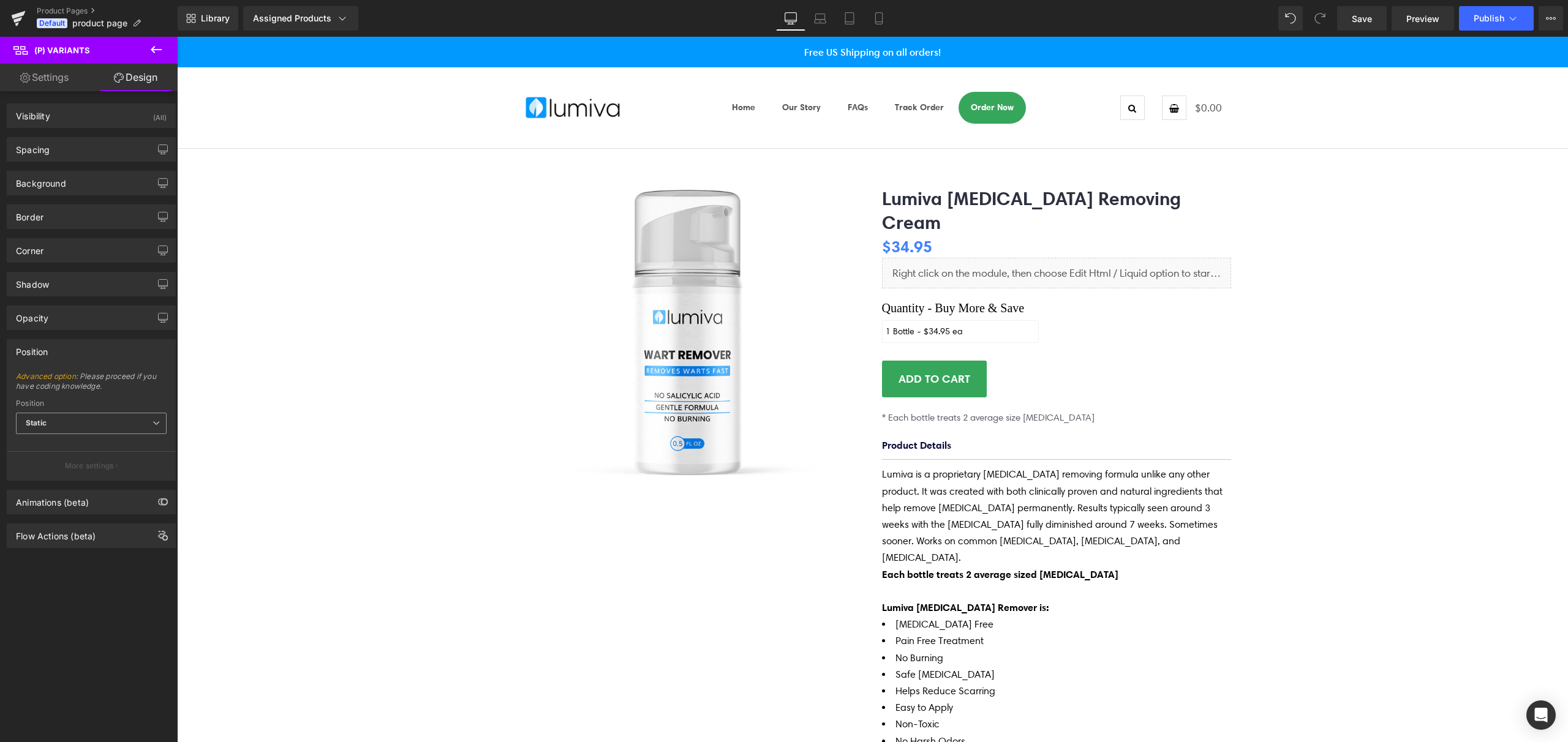
click at [82, 421] on span "Static" at bounding box center [92, 423] width 151 height 21
click at [78, 451] on li "Relative" at bounding box center [92, 445] width 151 height 18
type input "1"
click at [71, 425] on span "Relative" at bounding box center [92, 423] width 151 height 21
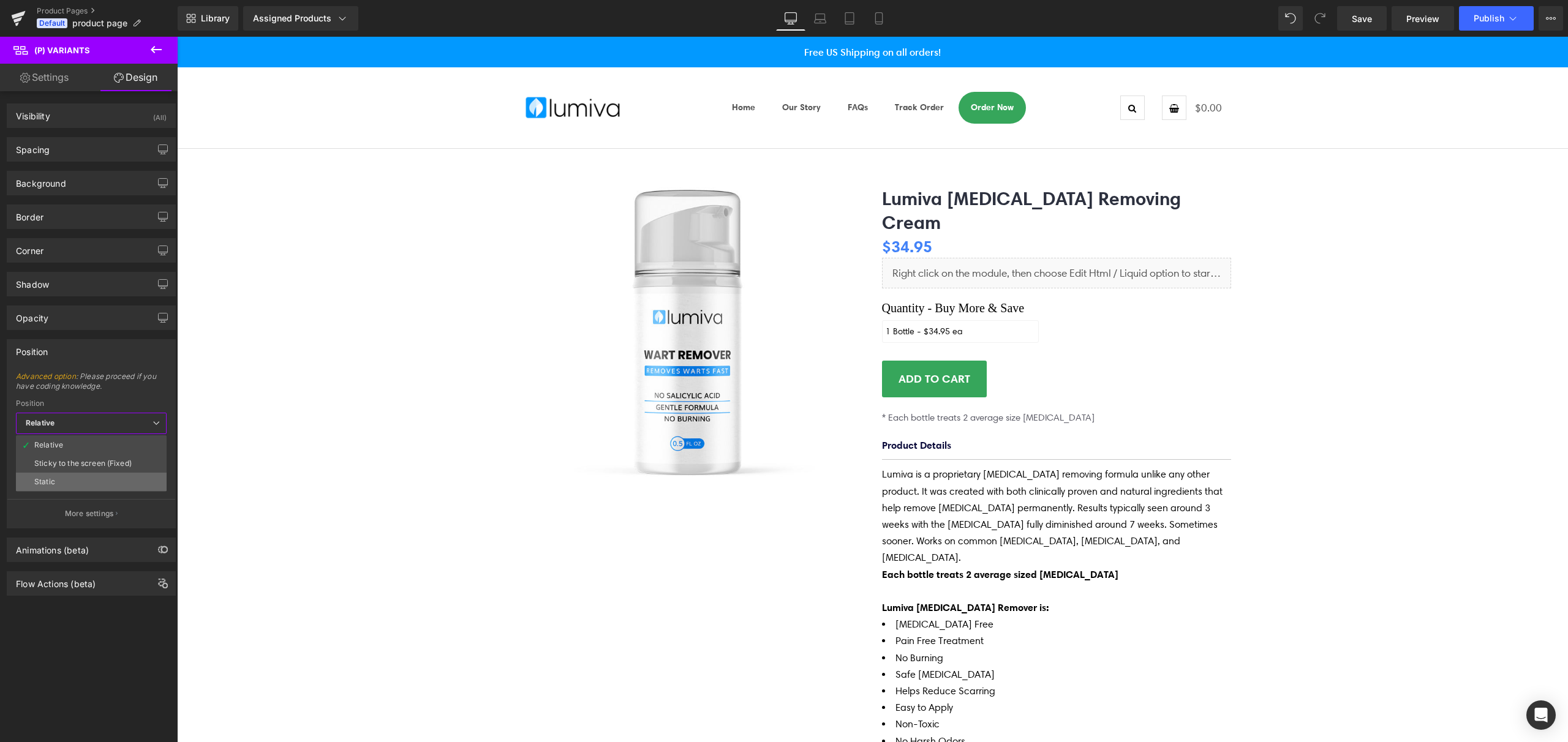
click at [61, 481] on li "Static" at bounding box center [92, 482] width 151 height 18
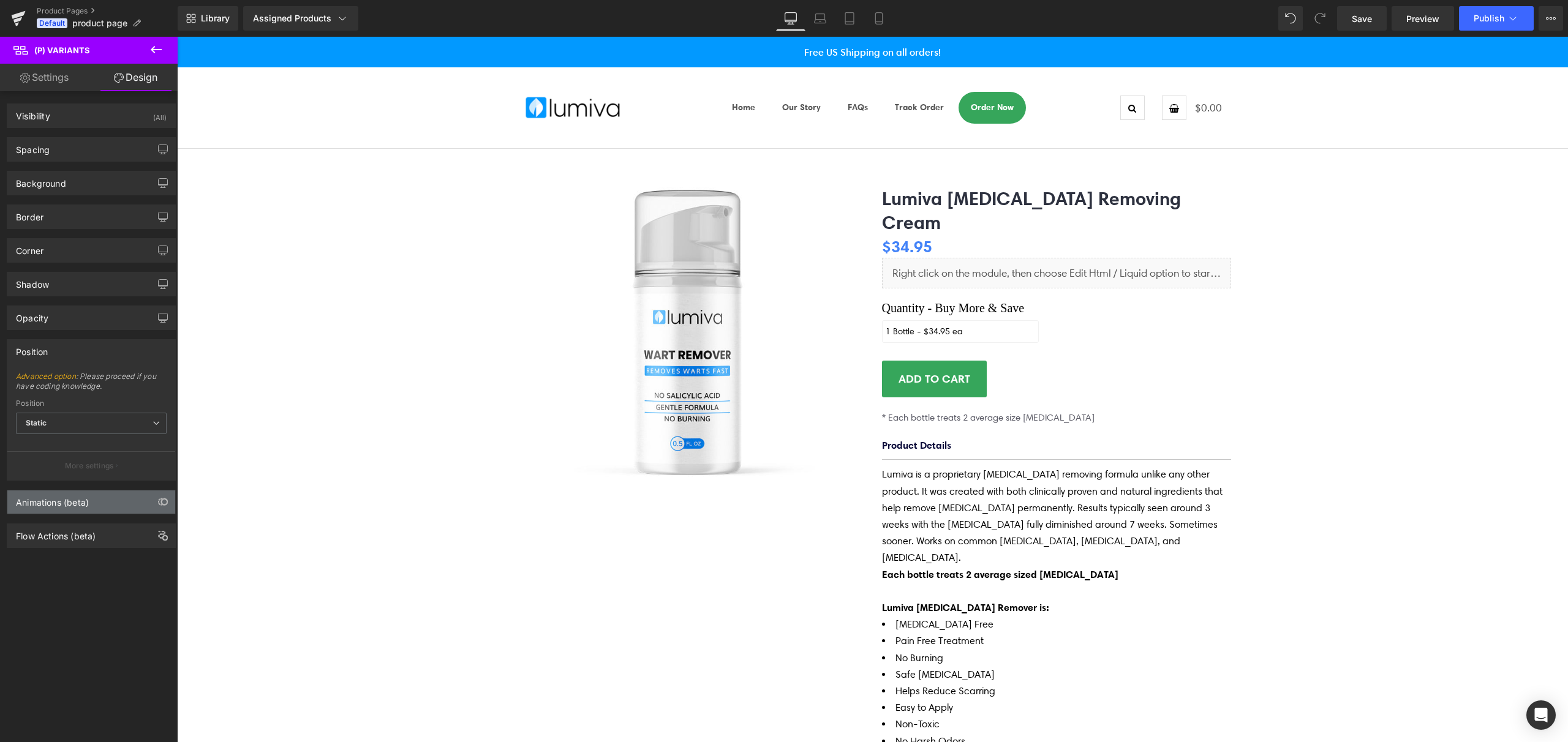
click at [89, 498] on div "Animations (beta)" at bounding box center [52, 499] width 73 height 17
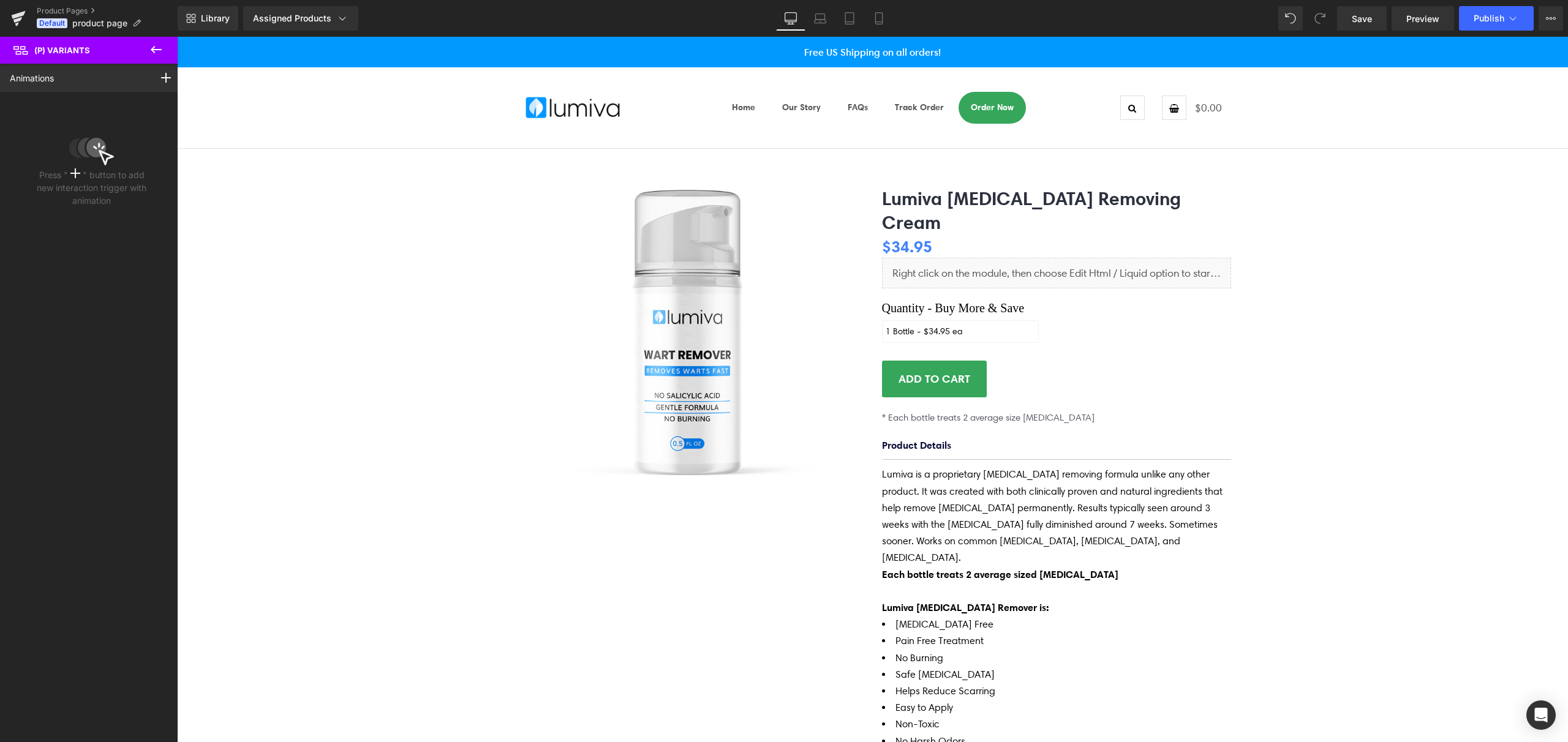
click at [163, 56] on icon at bounding box center [156, 49] width 15 height 15
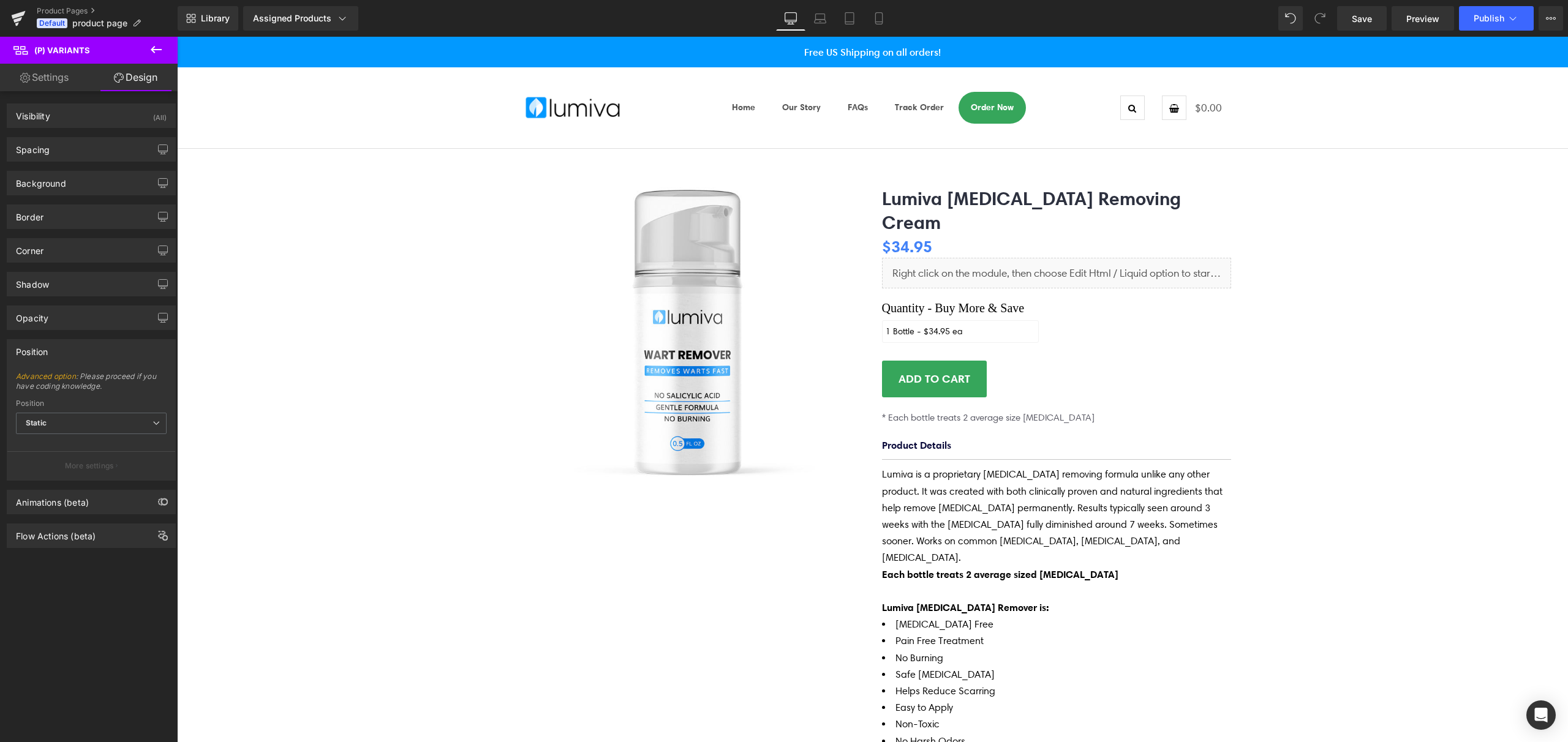
click at [63, 74] on link "Settings" at bounding box center [44, 77] width 89 height 27
type input "100"
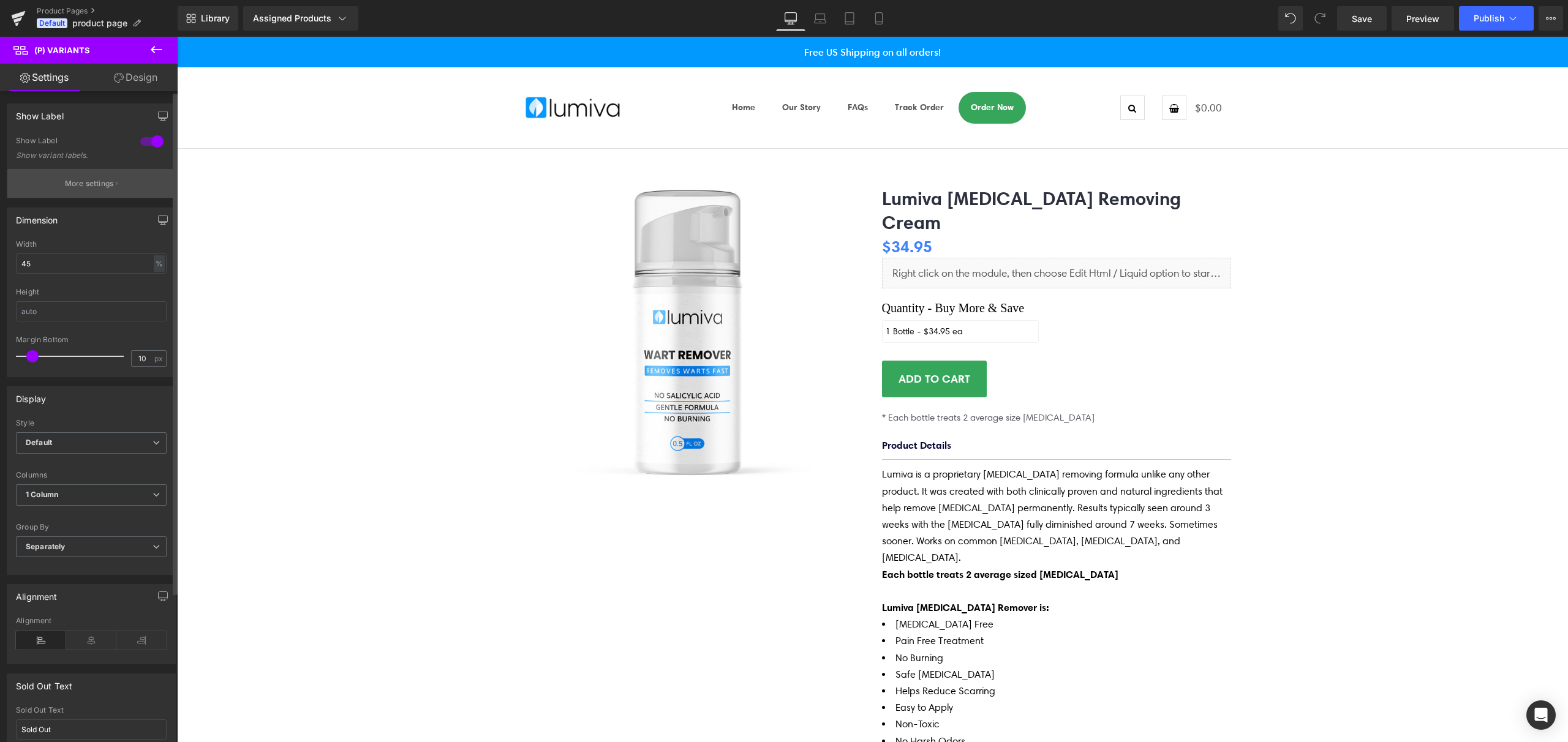
click at [85, 182] on p "More settings" at bounding box center [89, 184] width 49 height 11
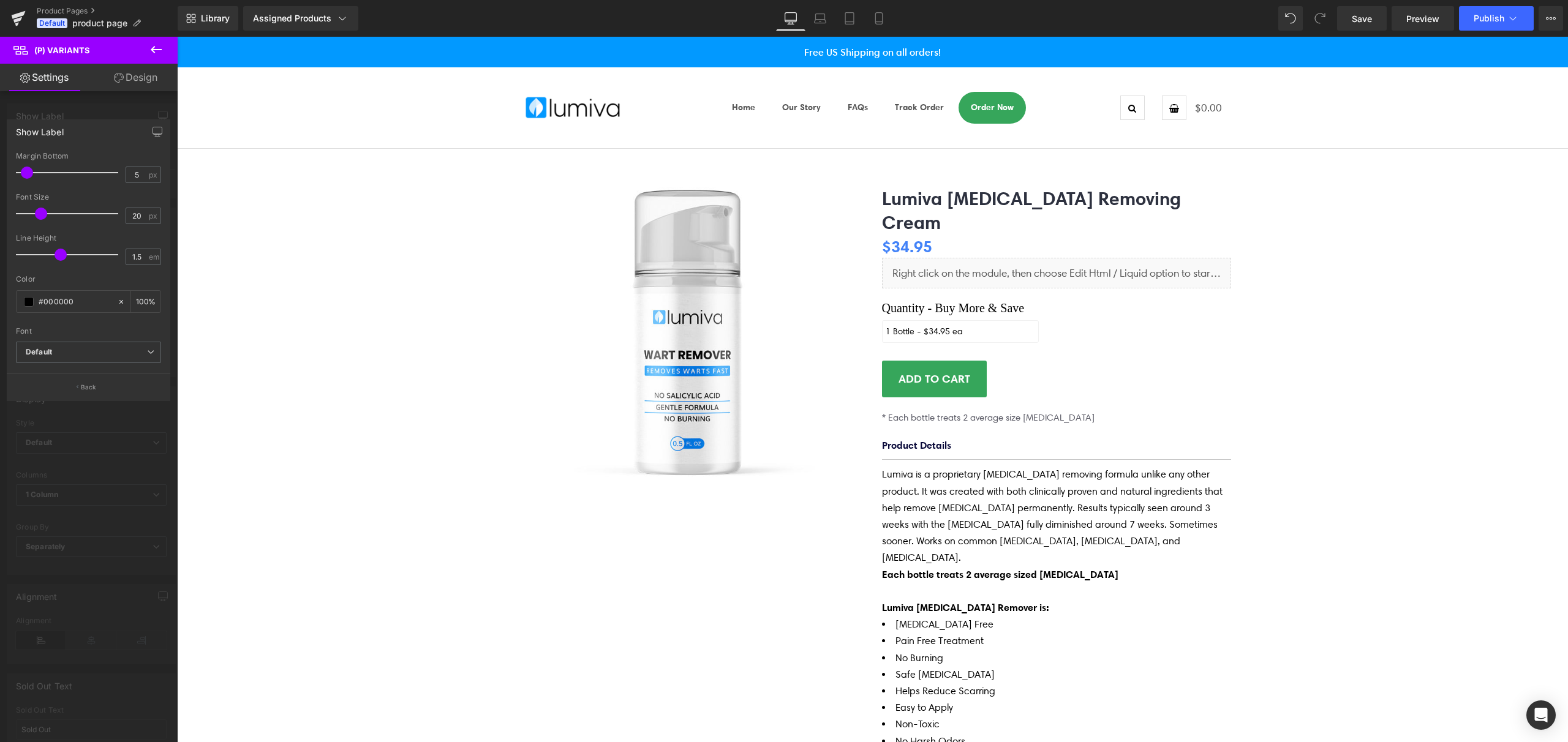
click at [152, 51] on icon at bounding box center [156, 49] width 15 height 15
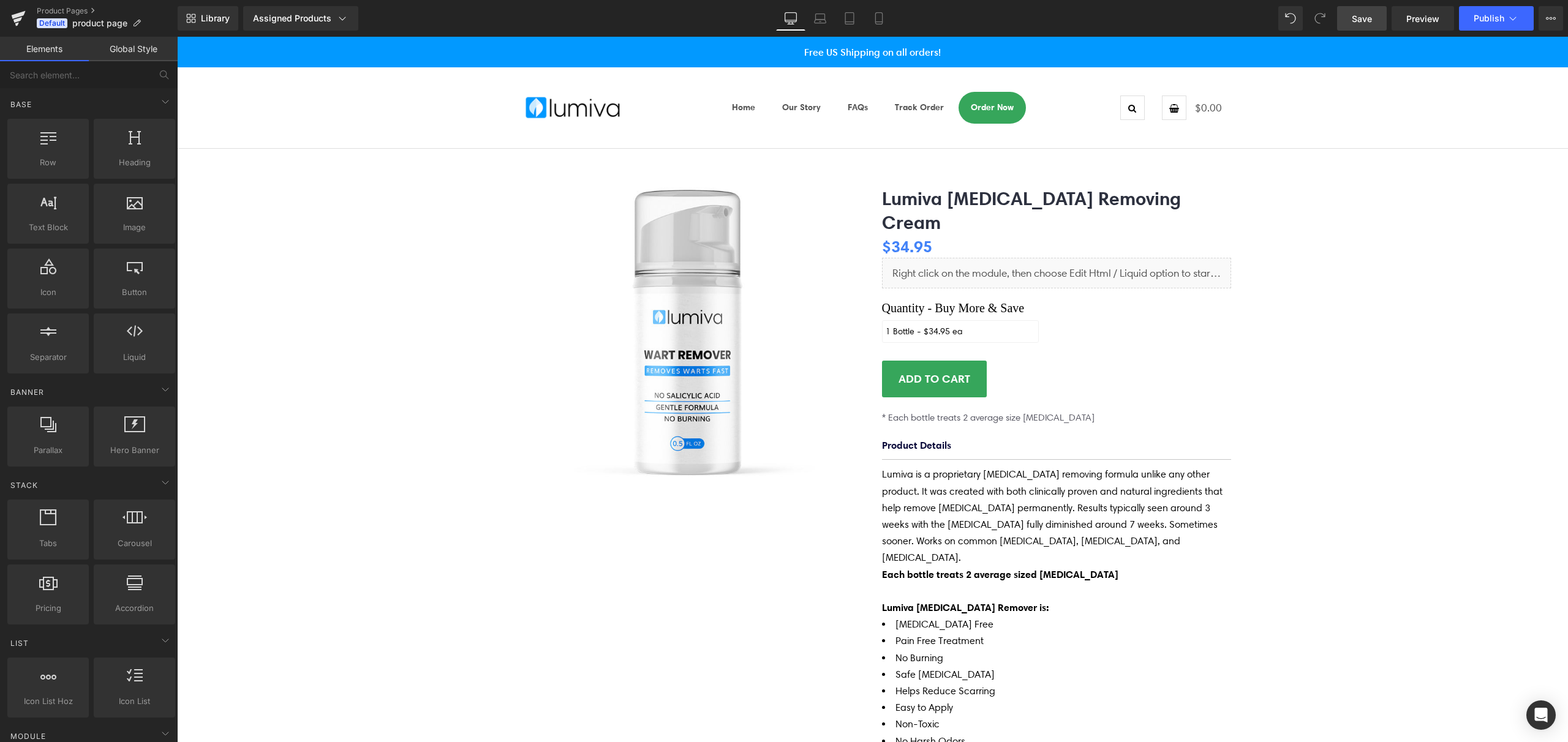
click at [1359, 16] on span "Save" at bounding box center [1362, 18] width 20 height 13
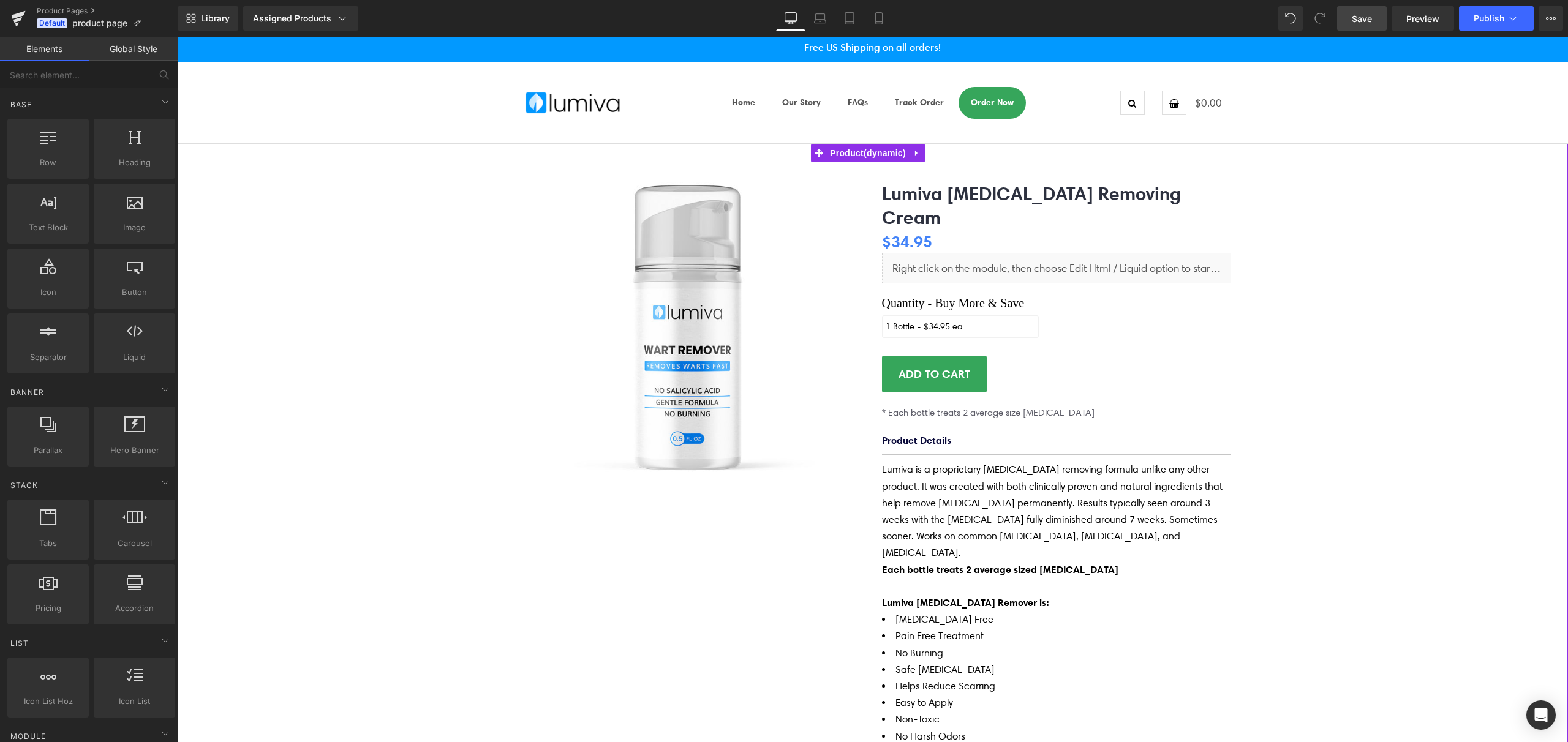
scroll to position [384, 0]
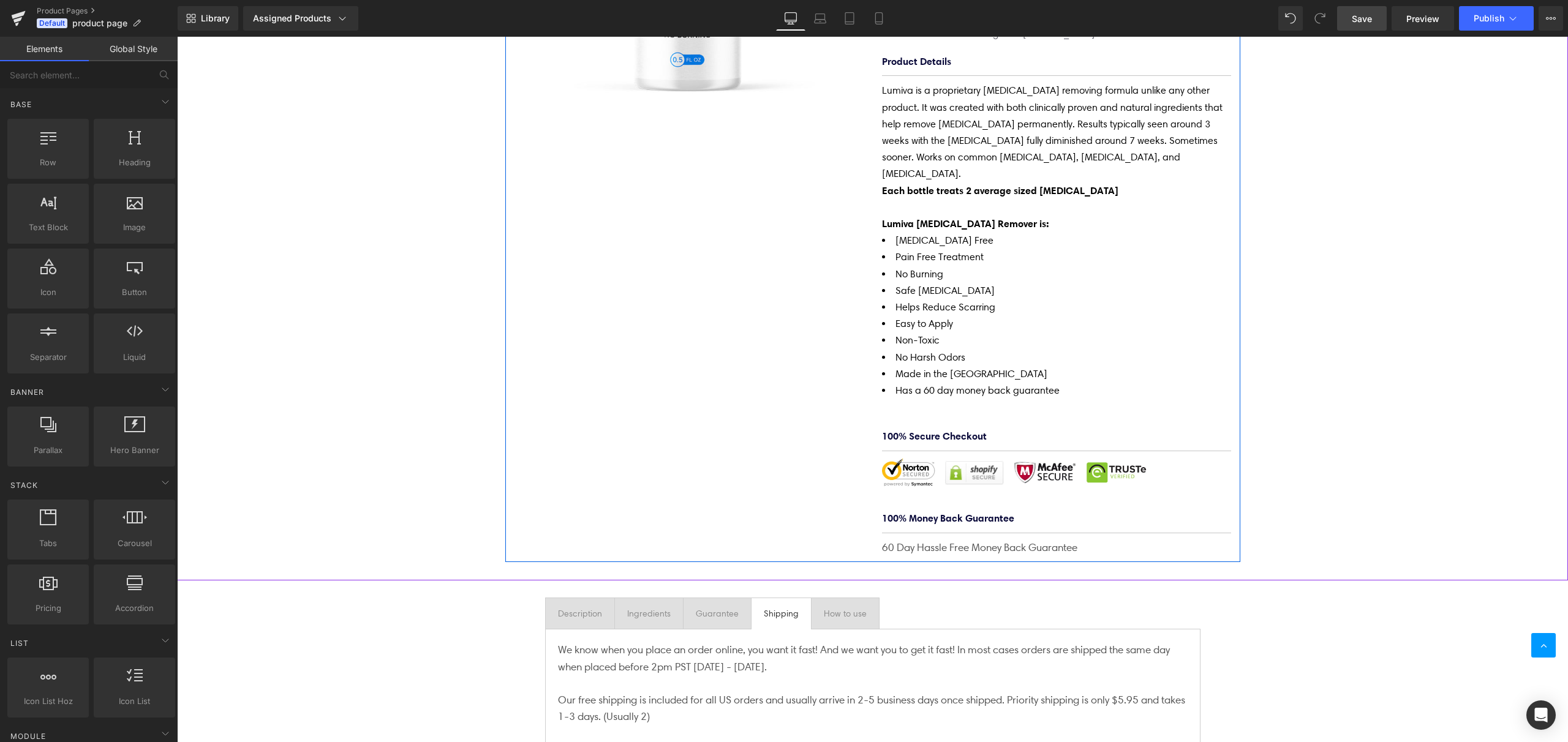
click at [962, 458] on div "Image" at bounding box center [1057, 472] width 349 height 27
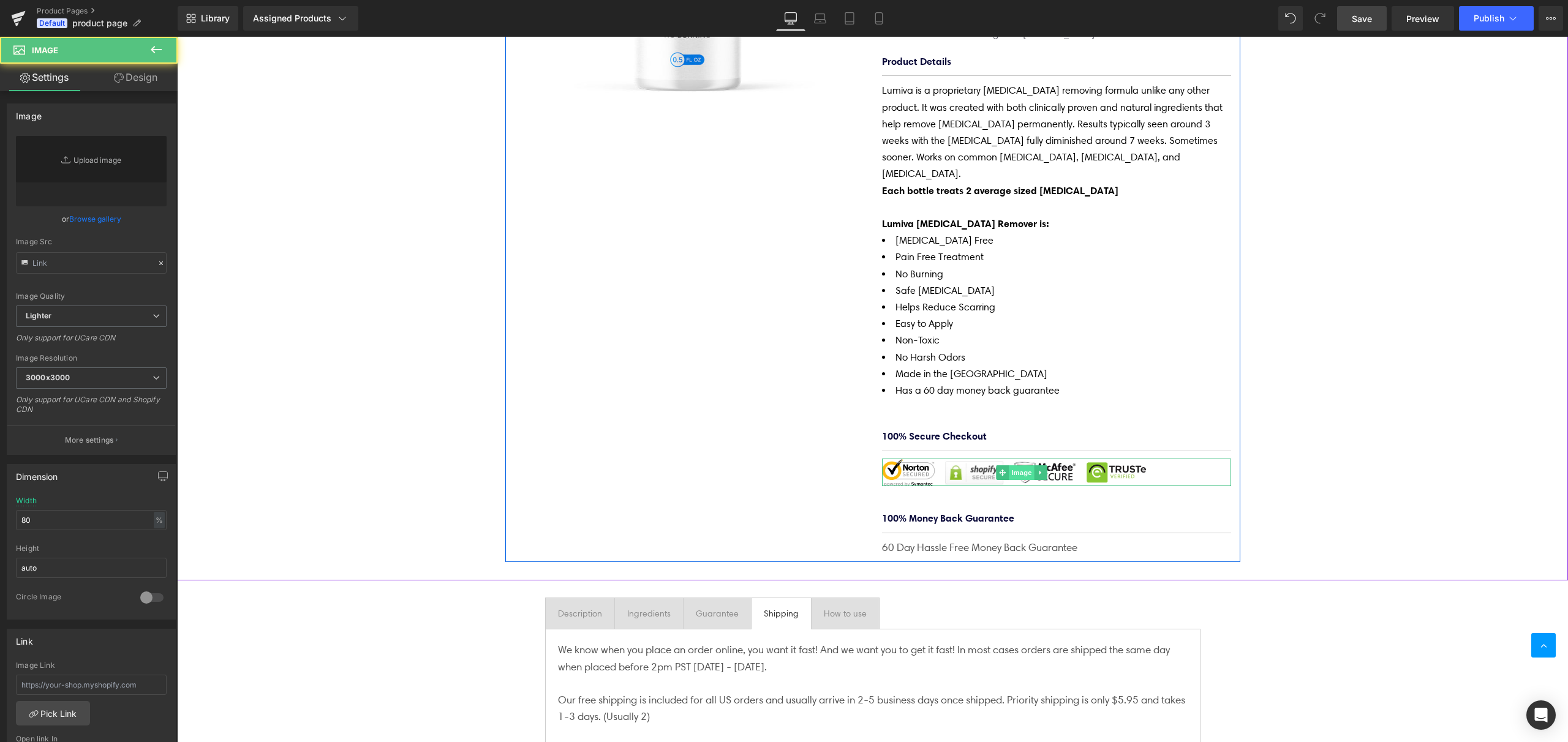
click at [1019, 465] on span "Image" at bounding box center [1021, 472] width 26 height 15
click at [71, 162] on link "Replace Image" at bounding box center [92, 171] width 151 height 70
type input "C:\fakepath\secure-checkout.webp"
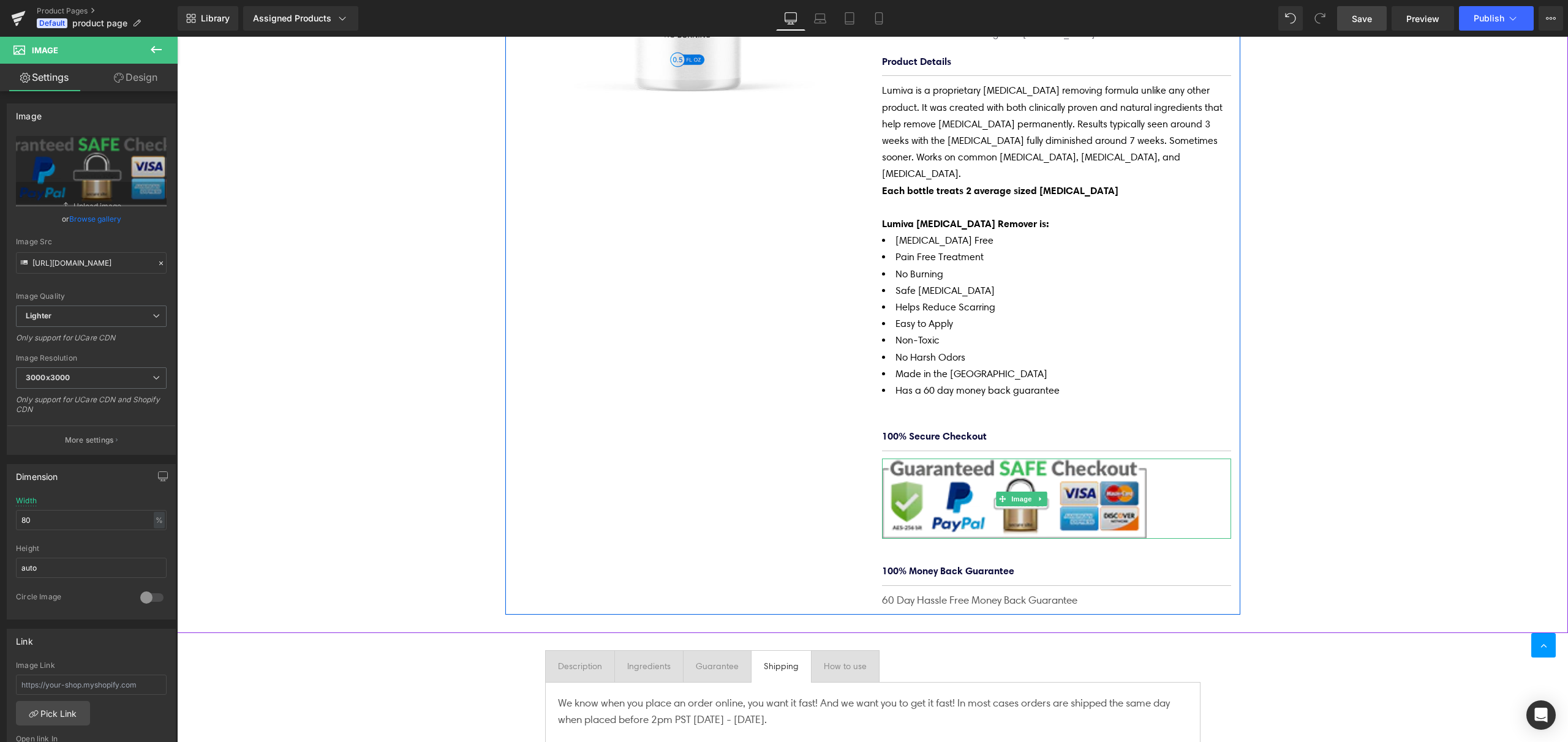
click at [1081, 462] on img at bounding box center [1021, 498] width 280 height 81
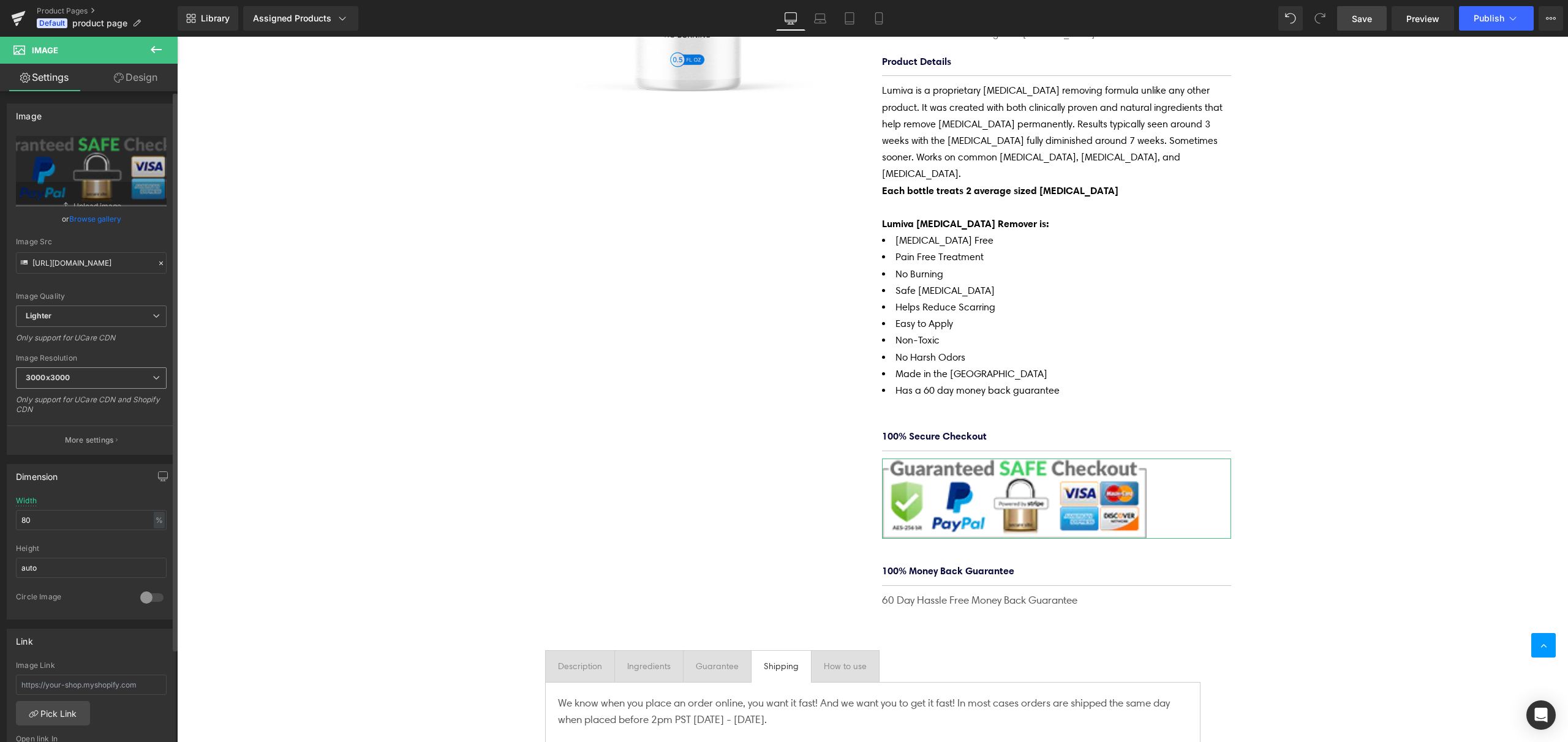
click at [153, 378] on icon at bounding box center [156, 377] width 7 height 7
click at [83, 413] on li "240x240" at bounding box center [92, 417] width 151 height 18
click at [80, 383] on span "240x240" at bounding box center [92, 378] width 151 height 21
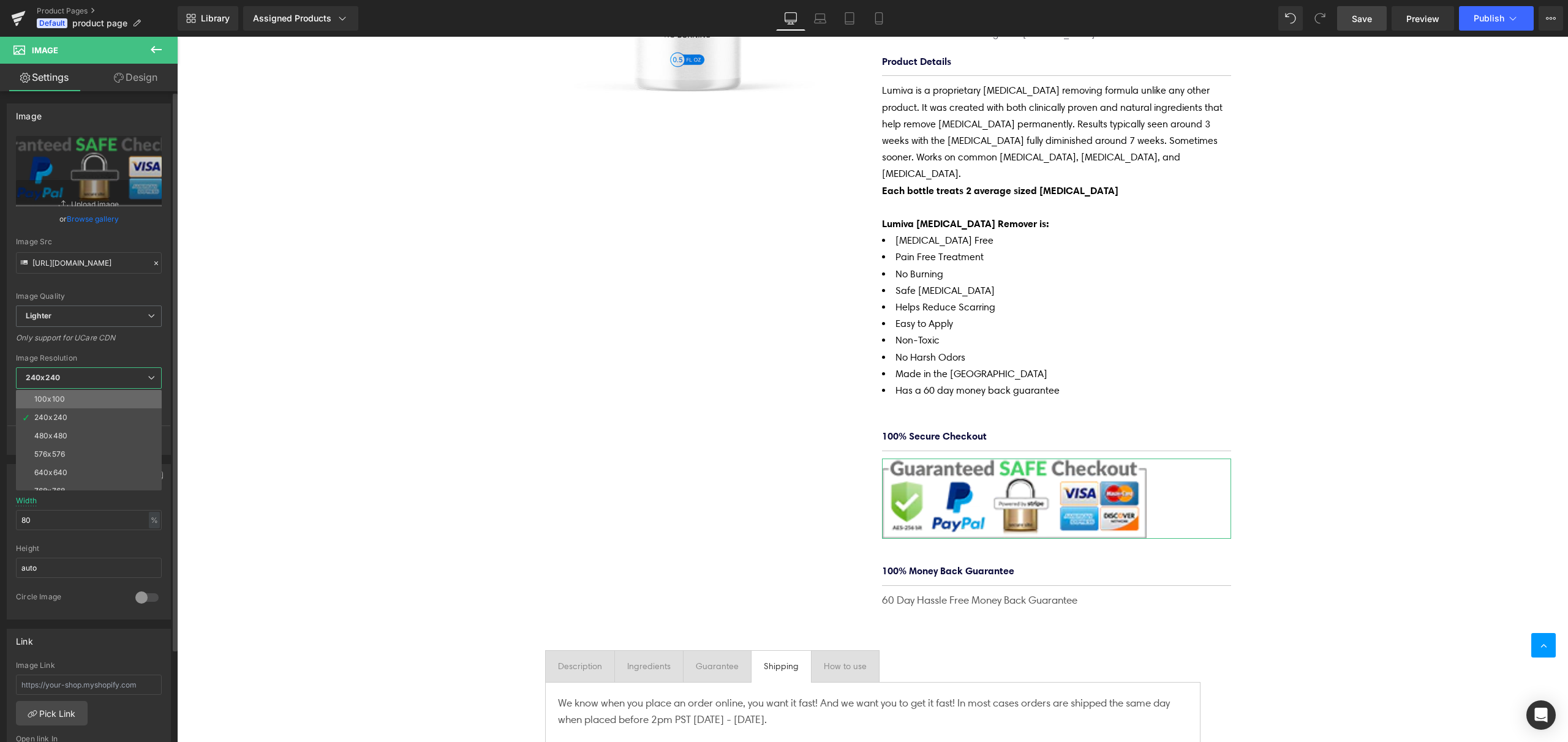
click at [63, 398] on li "100x100" at bounding box center [92, 399] width 151 height 18
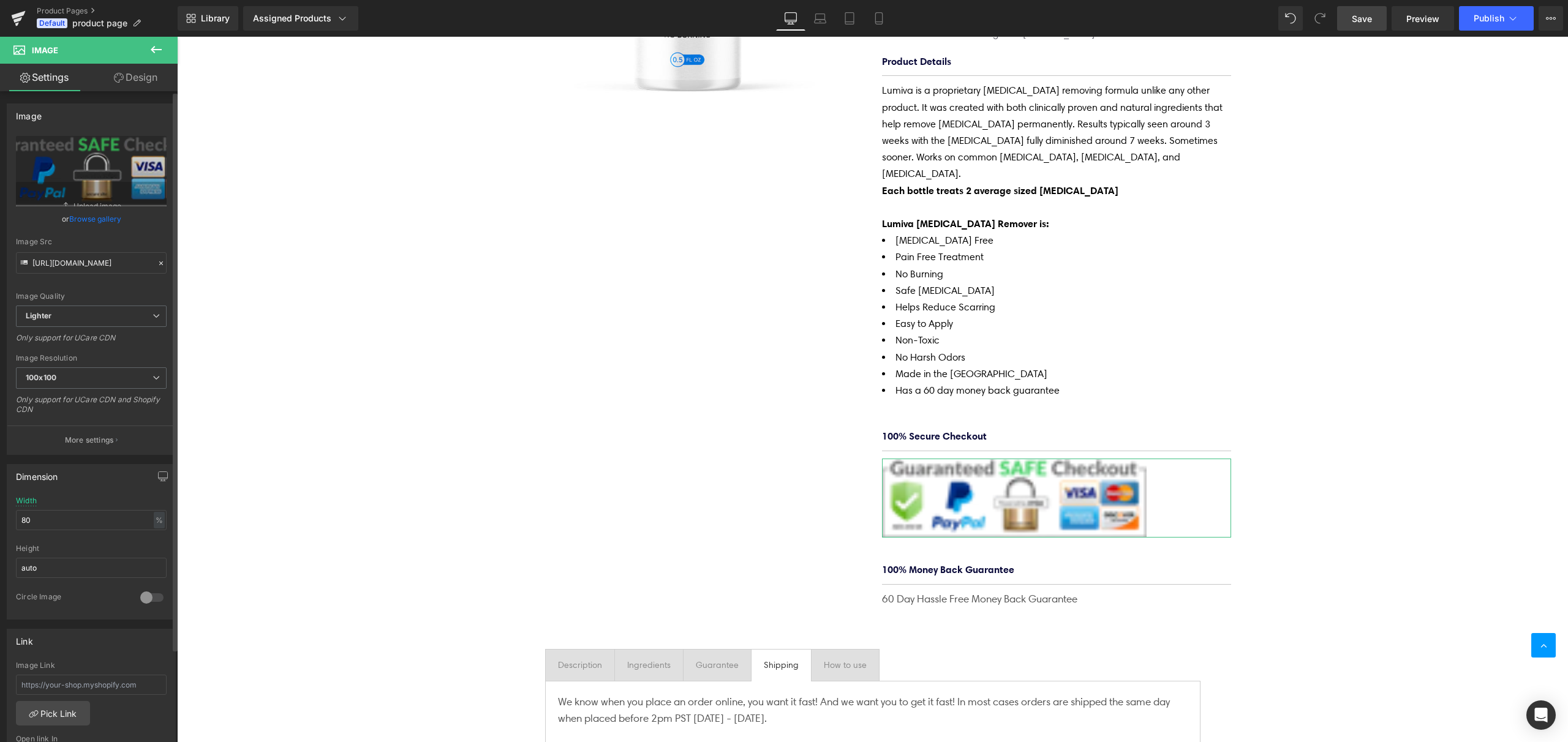
type input "[URL][DOMAIN_NAME]"
click at [90, 438] on p "More settings" at bounding box center [89, 440] width 49 height 11
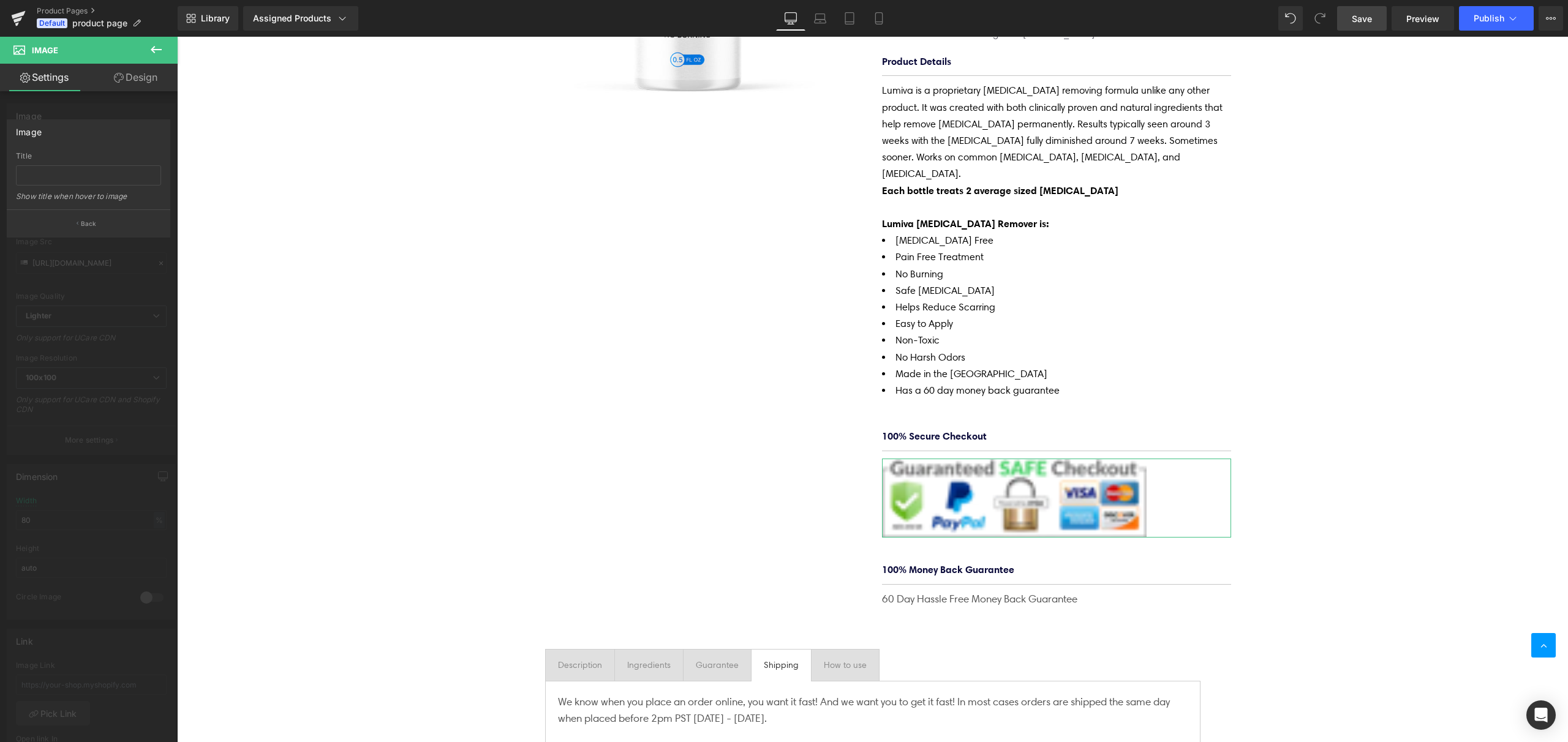
click at [92, 185] on div "Title Show title when hover to image" at bounding box center [89, 181] width 145 height 58
click at [82, 176] on input "text" at bounding box center [89, 175] width 145 height 20
type input "Secure Checkout"
click at [94, 223] on p "Back" at bounding box center [89, 223] width 16 height 9
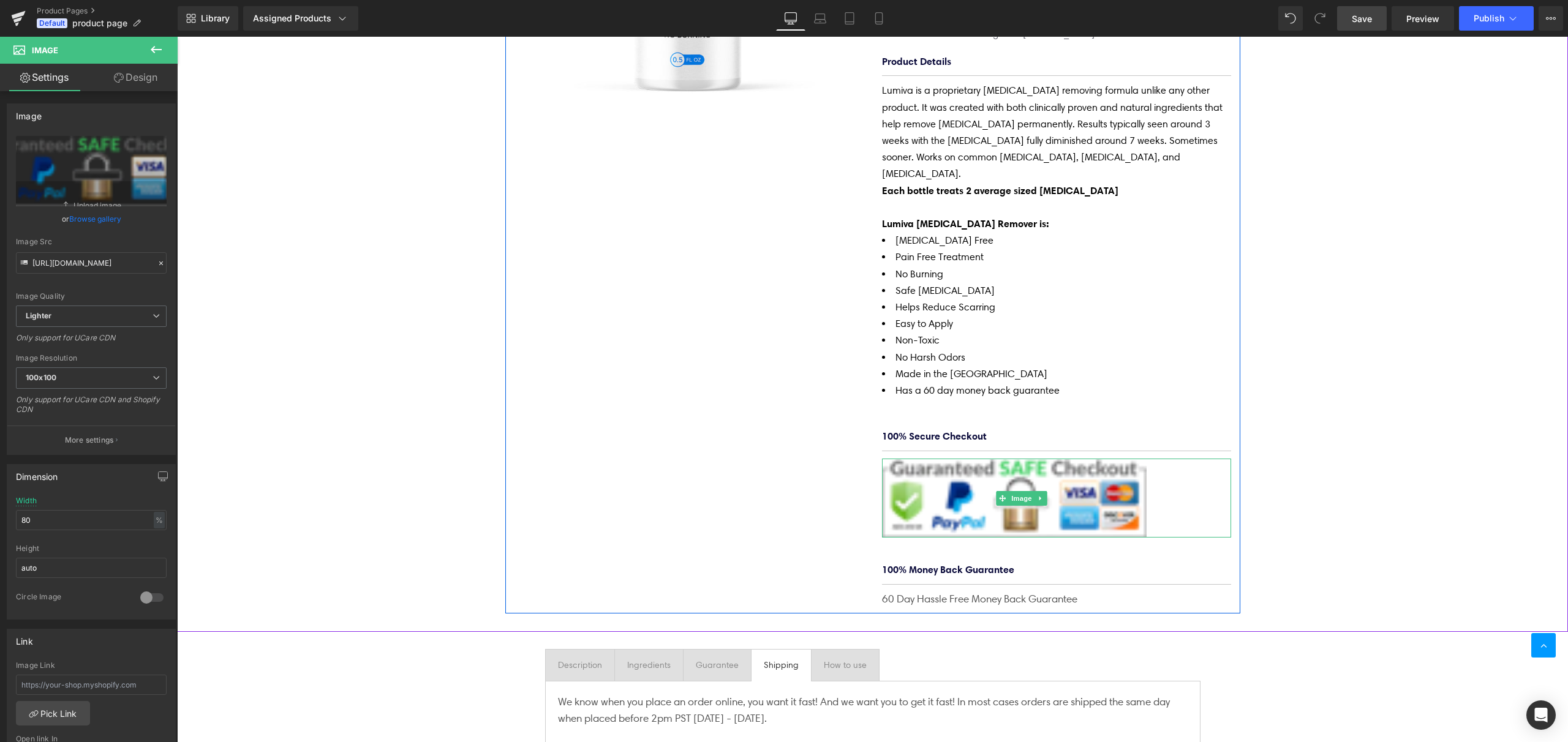
click at [1402, 475] on div "(P) Image Lumiva [MEDICAL_DATA] Removing Cream (P) Title $0 $34.95 (P) Price Li…" at bounding box center [872, 189] width 1391 height 848
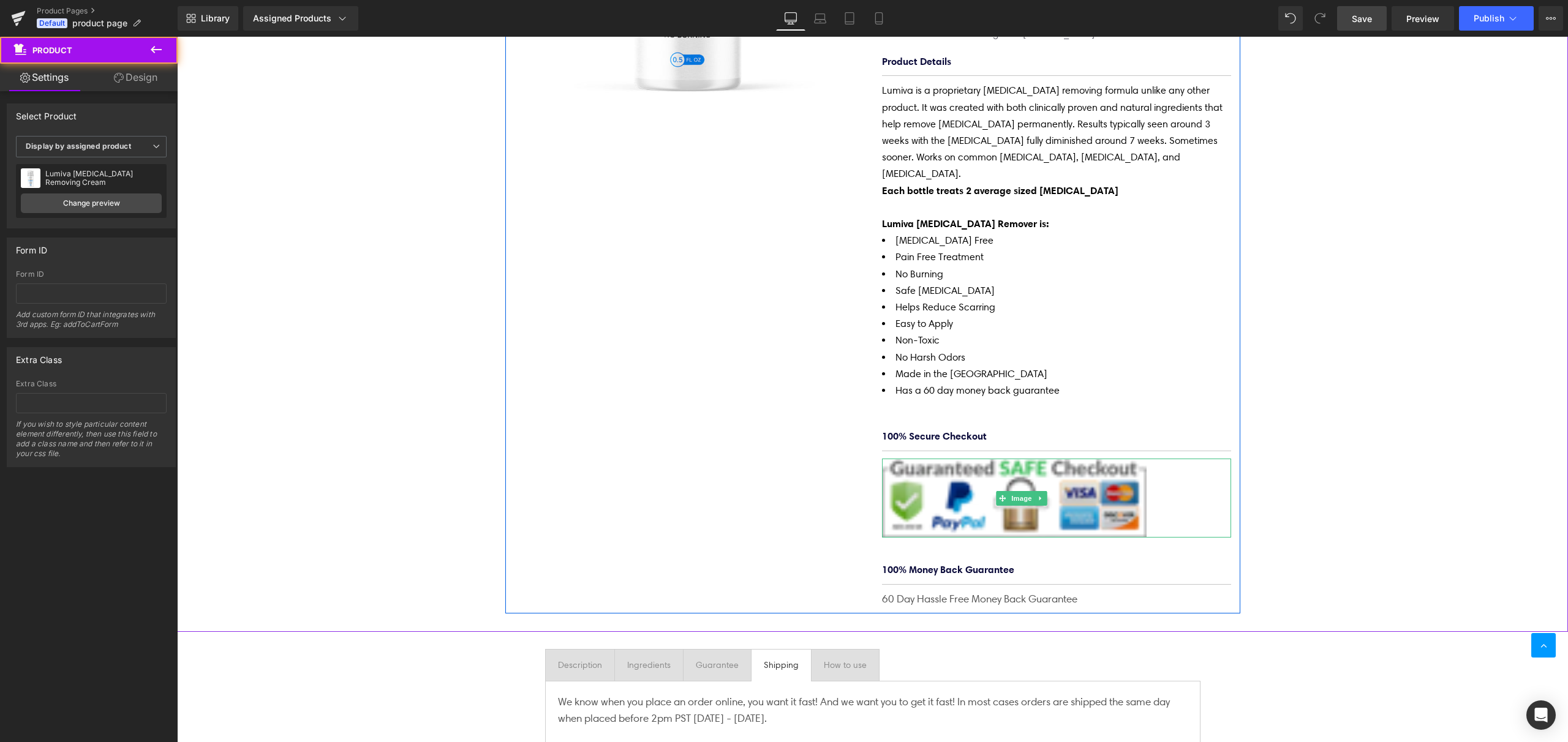
click at [1076, 467] on img at bounding box center [1021, 498] width 280 height 80
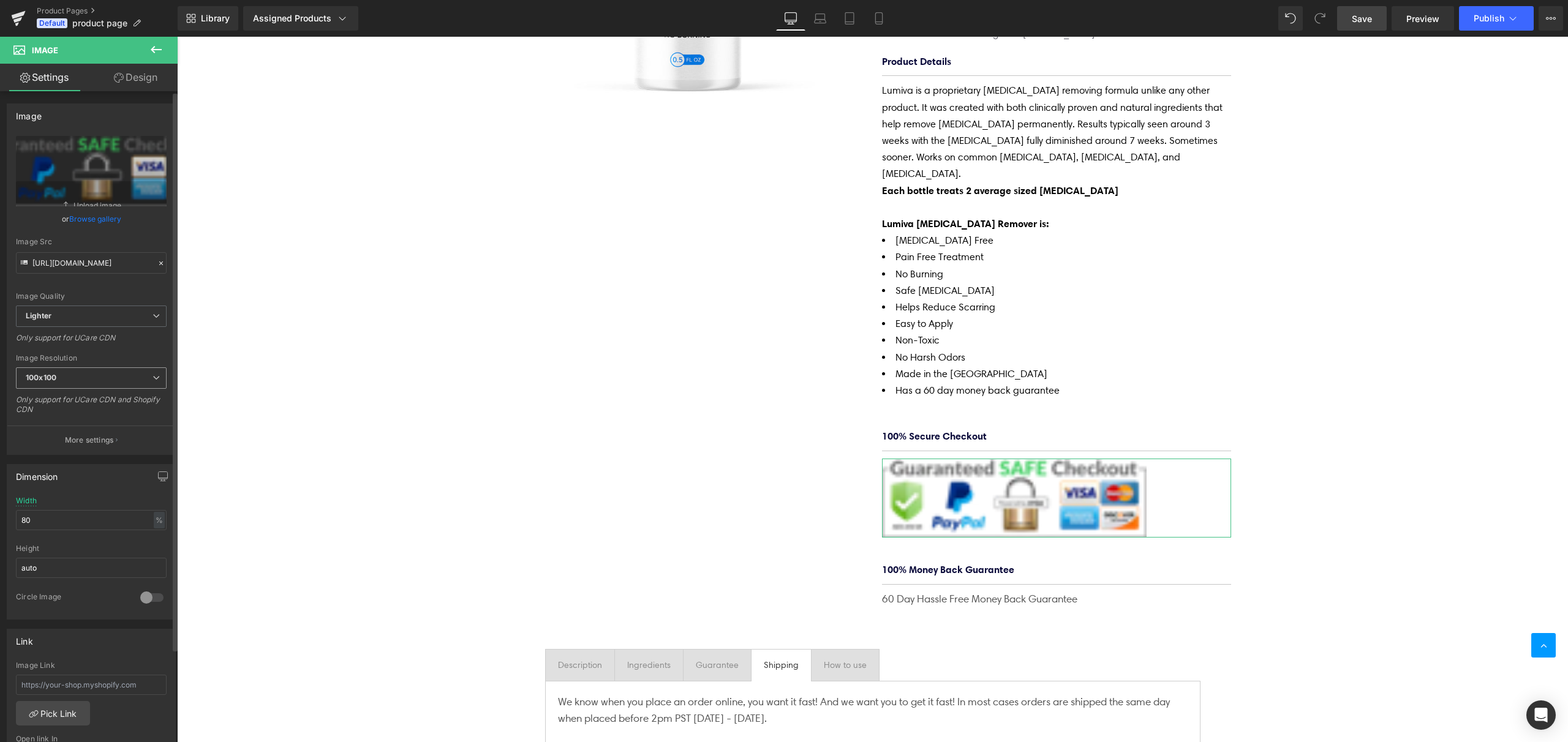
click at [100, 382] on span "100x100" at bounding box center [92, 378] width 151 height 21
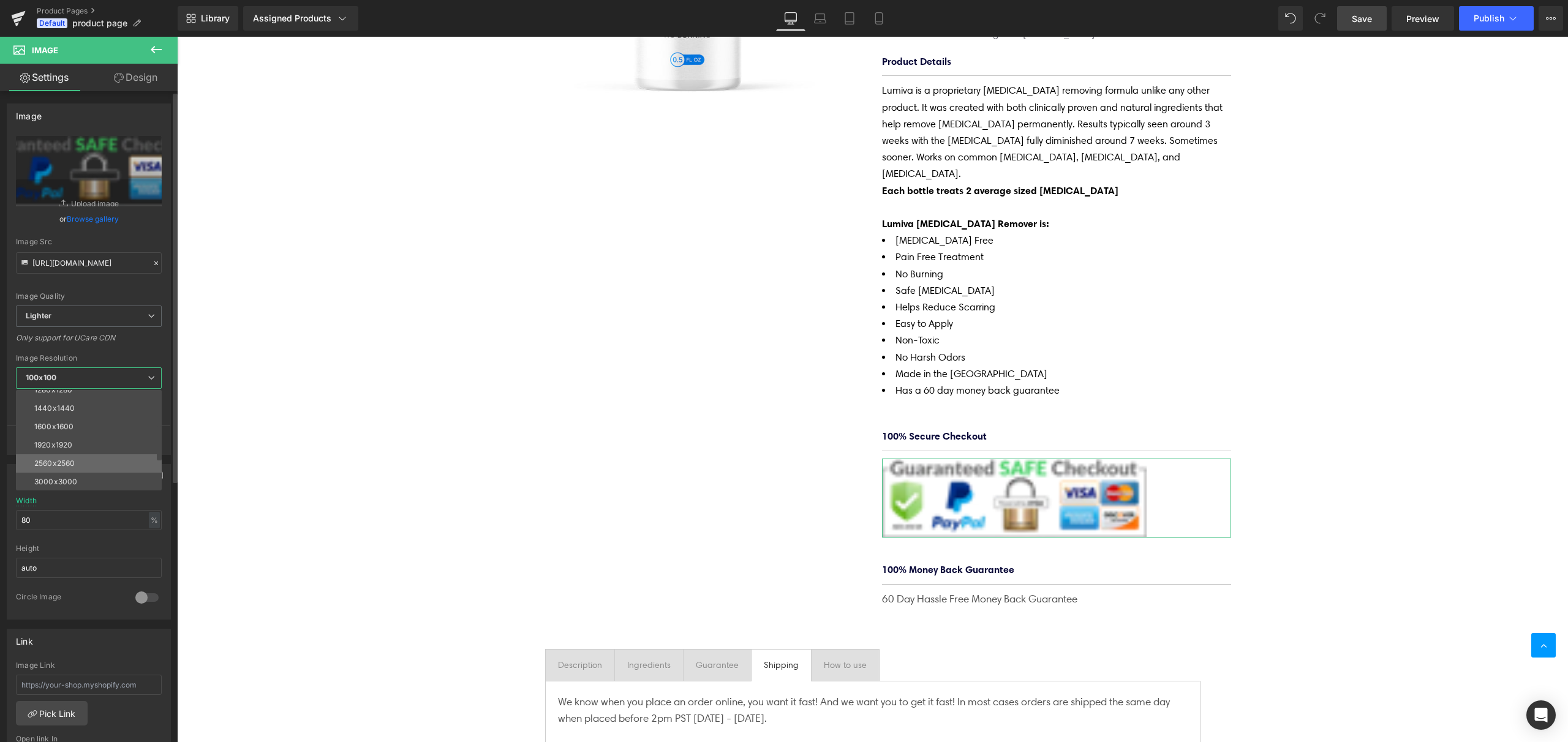
scroll to position [175, 0]
click at [68, 477] on div "3000x3000" at bounding box center [56, 481] width 43 height 8
type input "[URL][DOMAIN_NAME]"
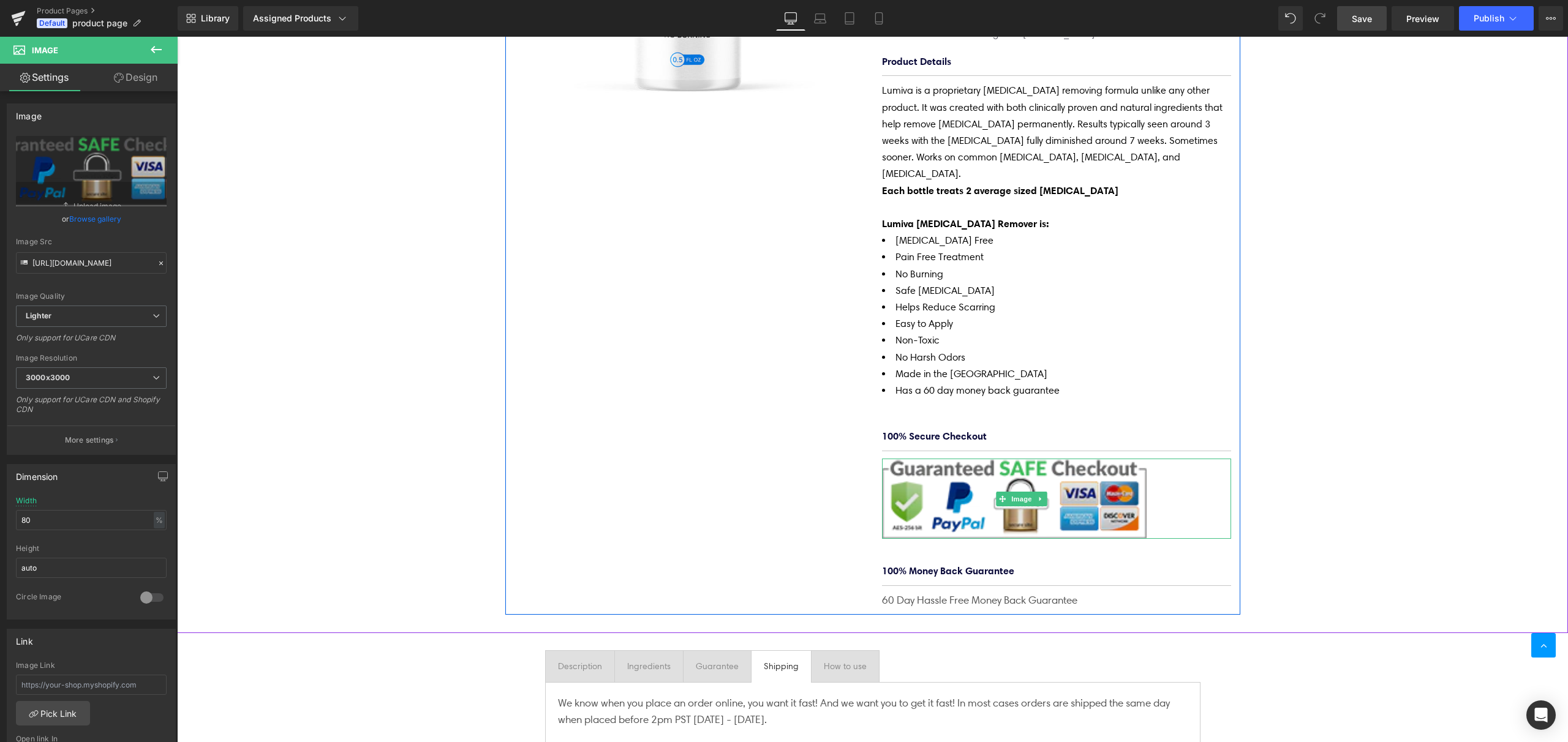
click at [1108, 459] on img at bounding box center [1021, 498] width 280 height 81
click at [1125, 474] on img at bounding box center [1021, 498] width 280 height 81
click at [1090, 463] on img at bounding box center [1021, 498] width 280 height 81
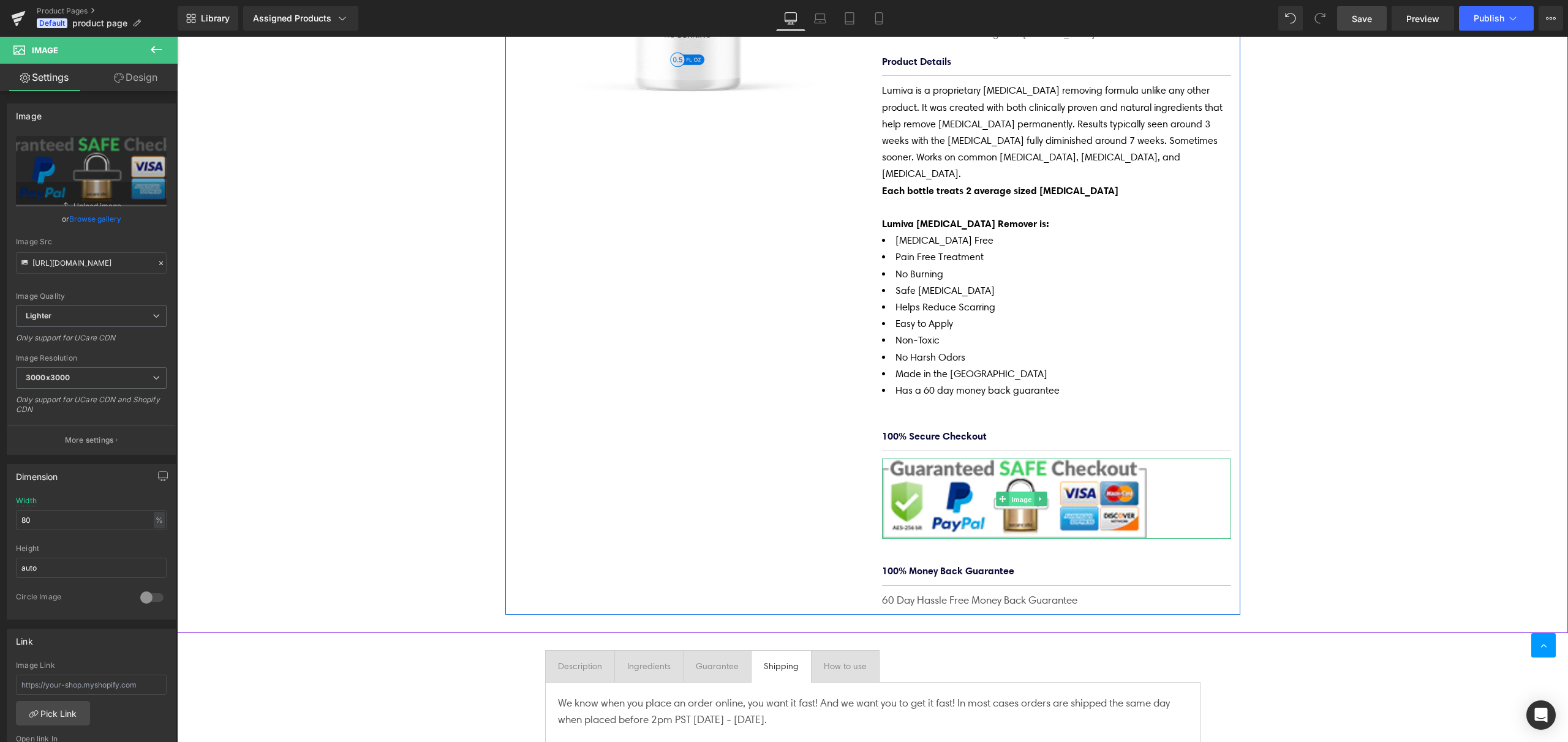
click at [1013, 491] on span "Image" at bounding box center [1021, 498] width 26 height 15
click at [149, 598] on div at bounding box center [152, 598] width 30 height 20
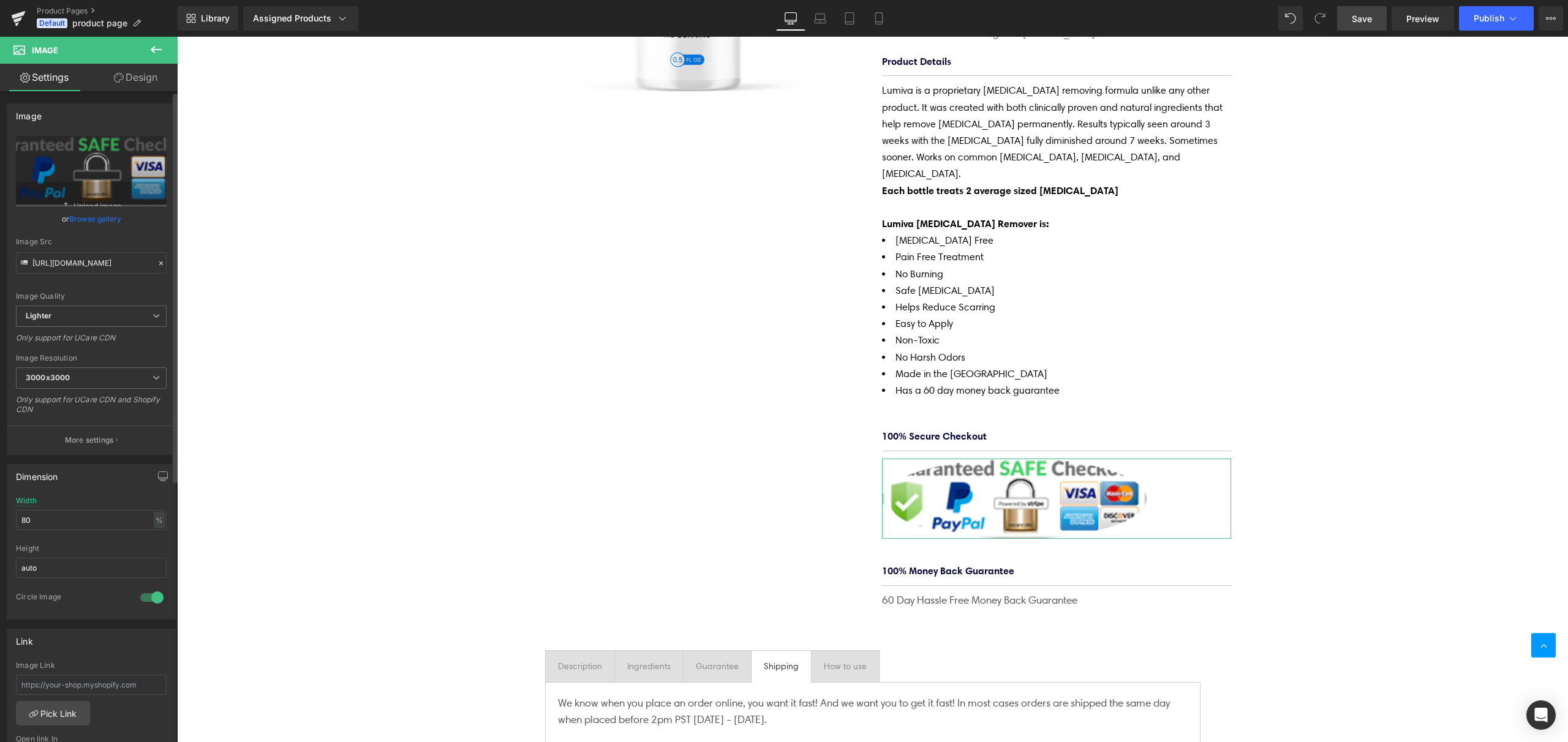
click at [142, 598] on div at bounding box center [152, 598] width 30 height 20
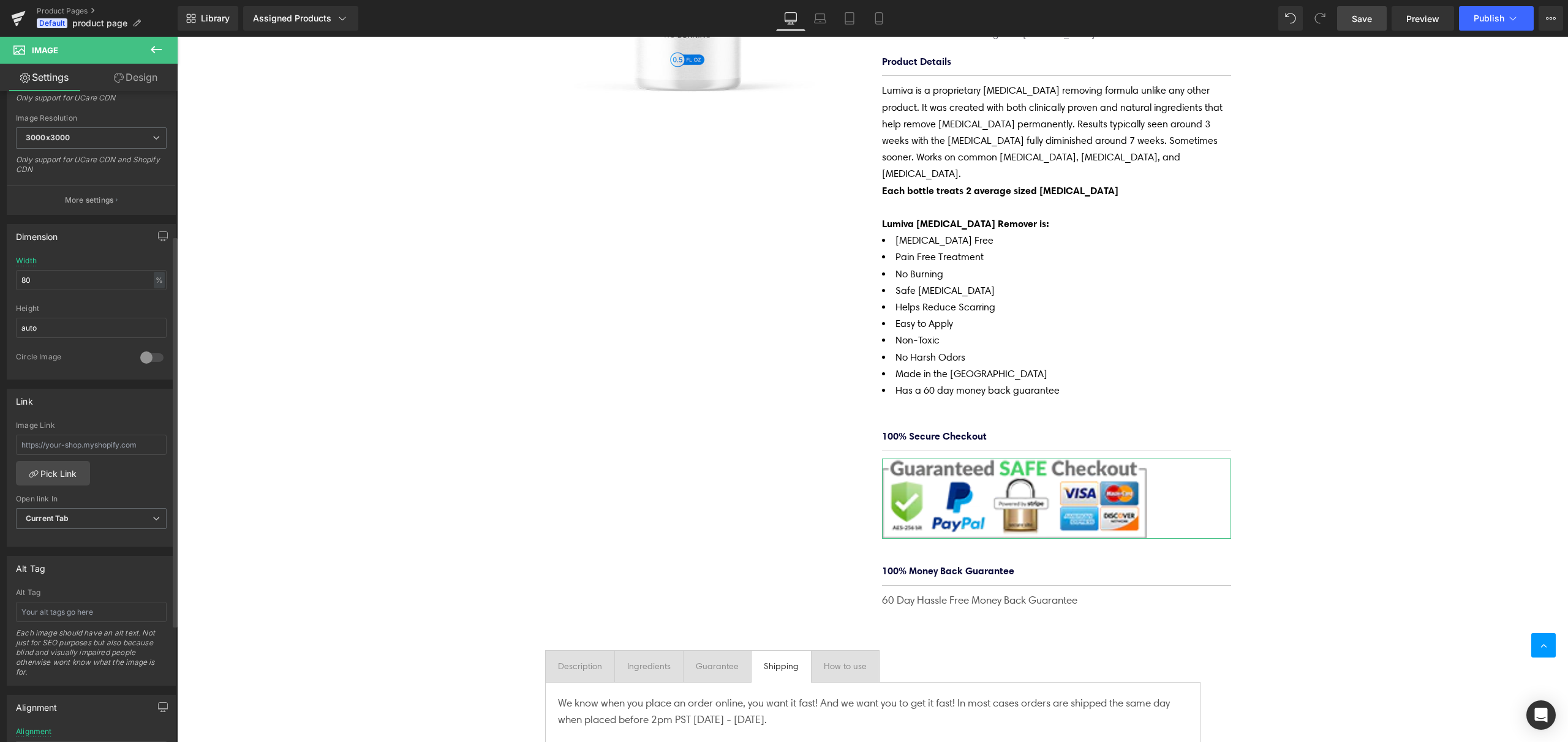
scroll to position [148, 0]
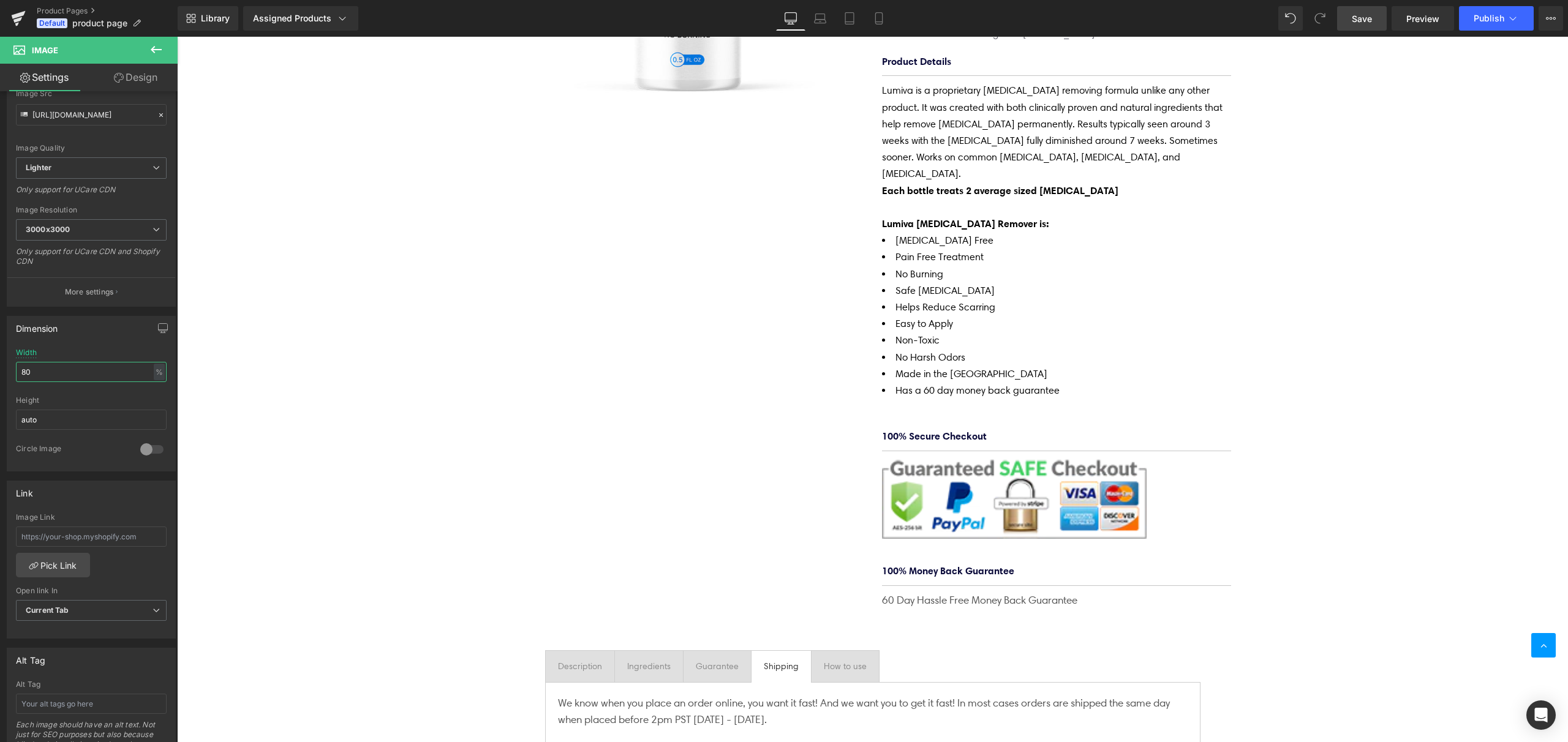
drag, startPoint x: 43, startPoint y: 373, endPoint x: -1, endPoint y: 373, distance: 44.0
click at [0, 373] on html "Image You are previewing how the will restyle your page. You can not edit Eleme…" at bounding box center [784, 371] width 1568 height 742
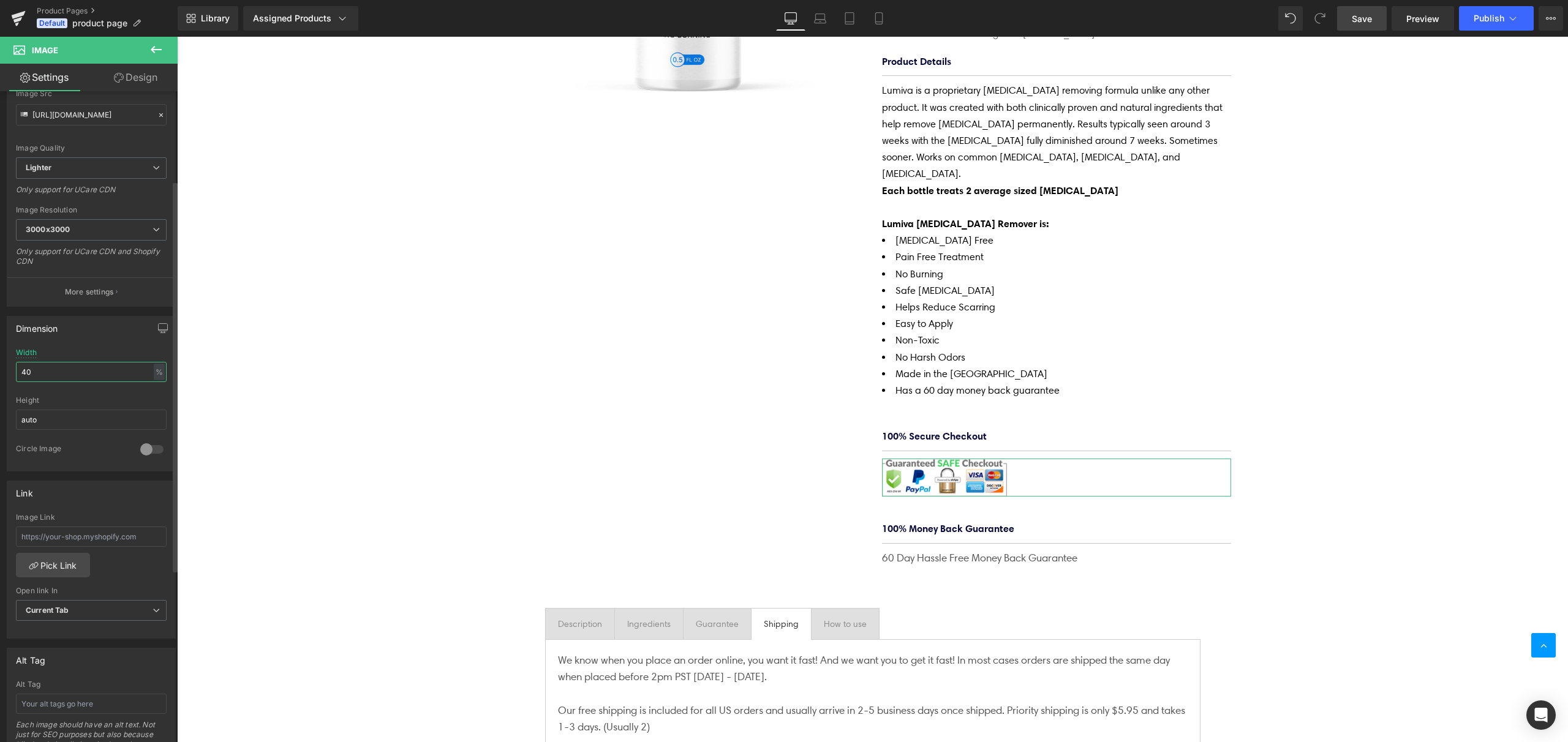
type input "4"
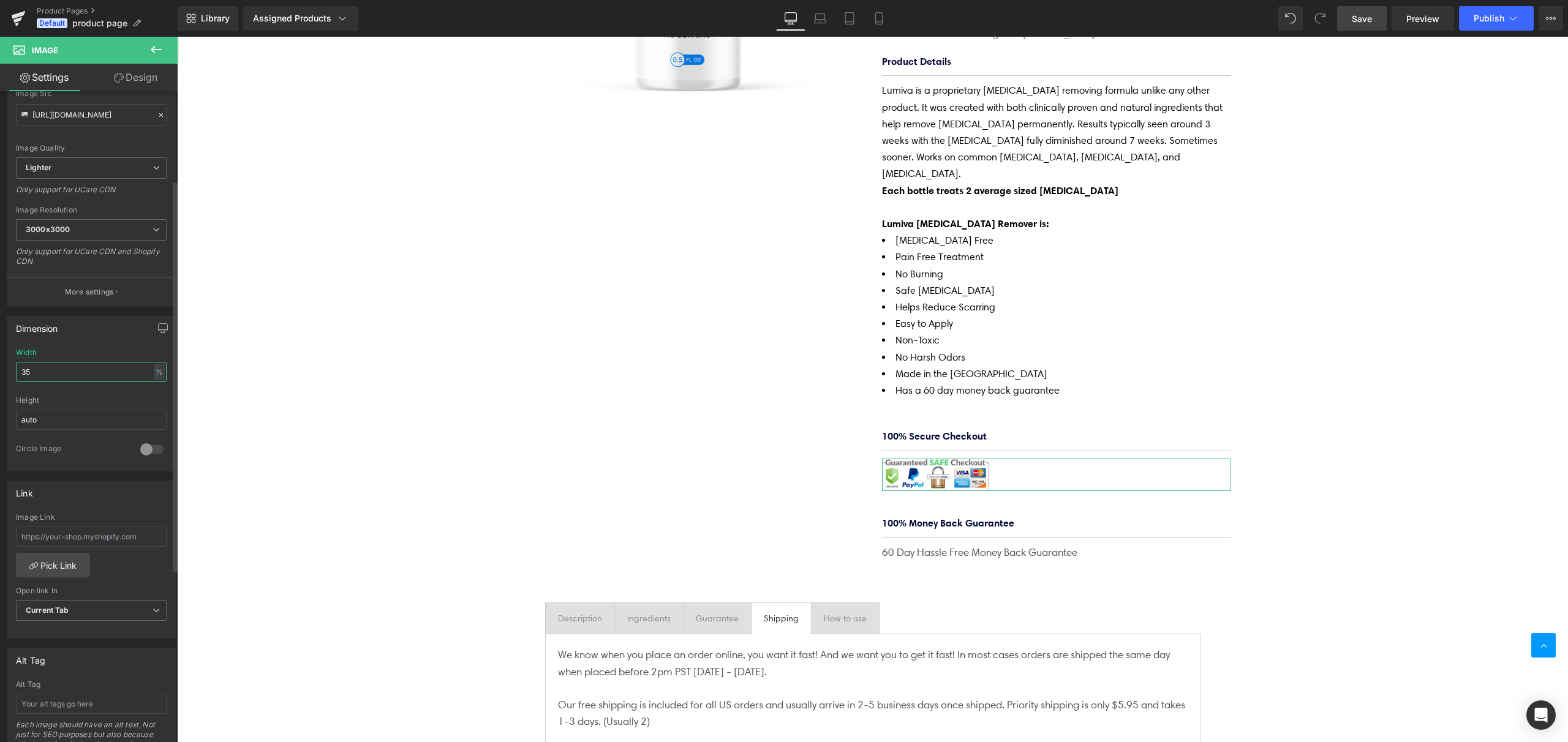
type input "35"
click at [106, 340] on div "Dimension 35% Width 35 % % px auto Height auto 0 Circle Image" at bounding box center [92, 394] width 169 height 156
click at [154, 51] on icon at bounding box center [156, 49] width 11 height 7
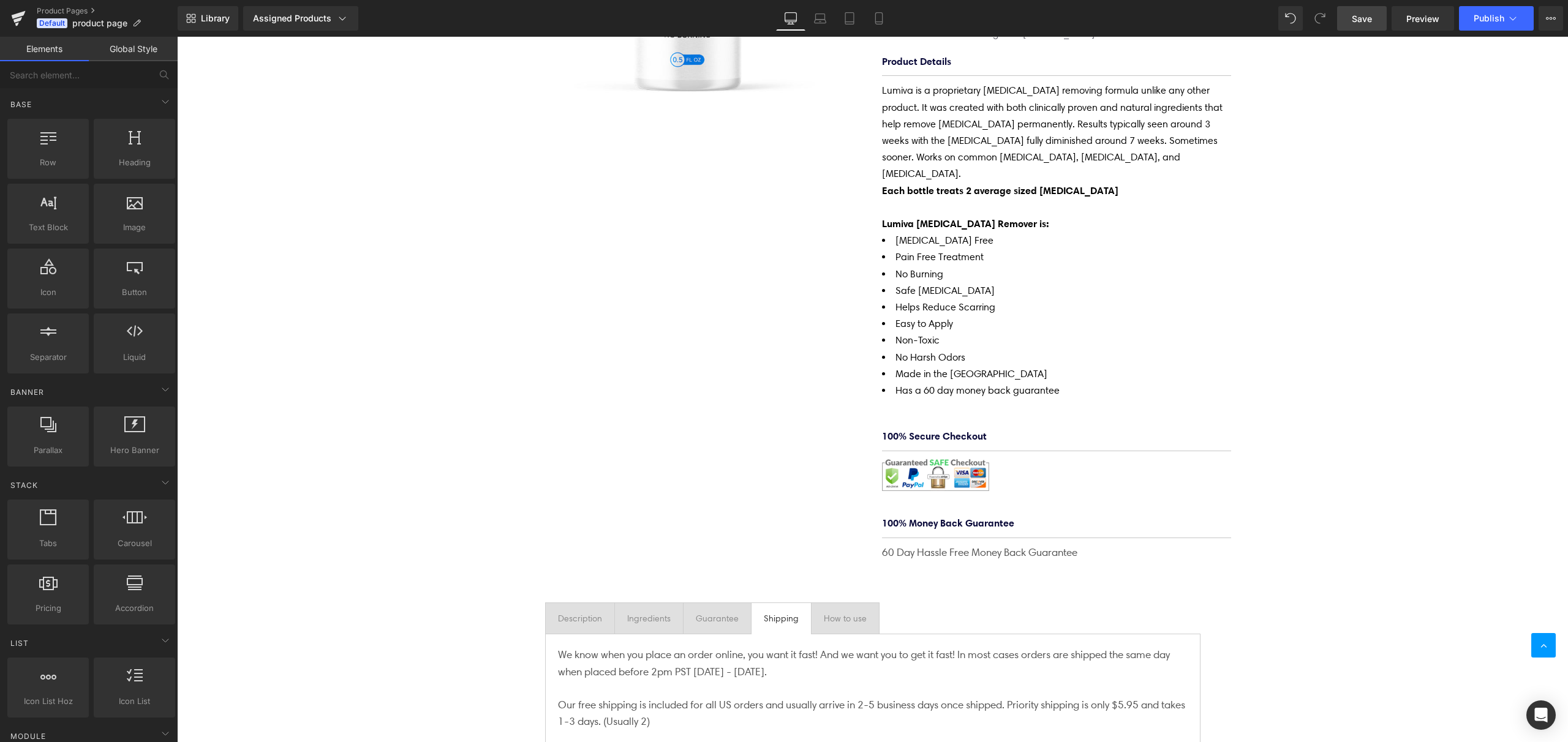
click at [1355, 571] on div "(P) Image Lumiva [MEDICAL_DATA] Removing Cream (P) Title $0 $34.95 (P) Price Li…" at bounding box center [872, 576] width 1391 height 1622
click at [931, 462] on div "Lumiva [MEDICAL_DATA] Removing Cream (P) Title $0 $34.95 (P) Price Liquid Quant…" at bounding box center [1057, 163] width 368 height 796
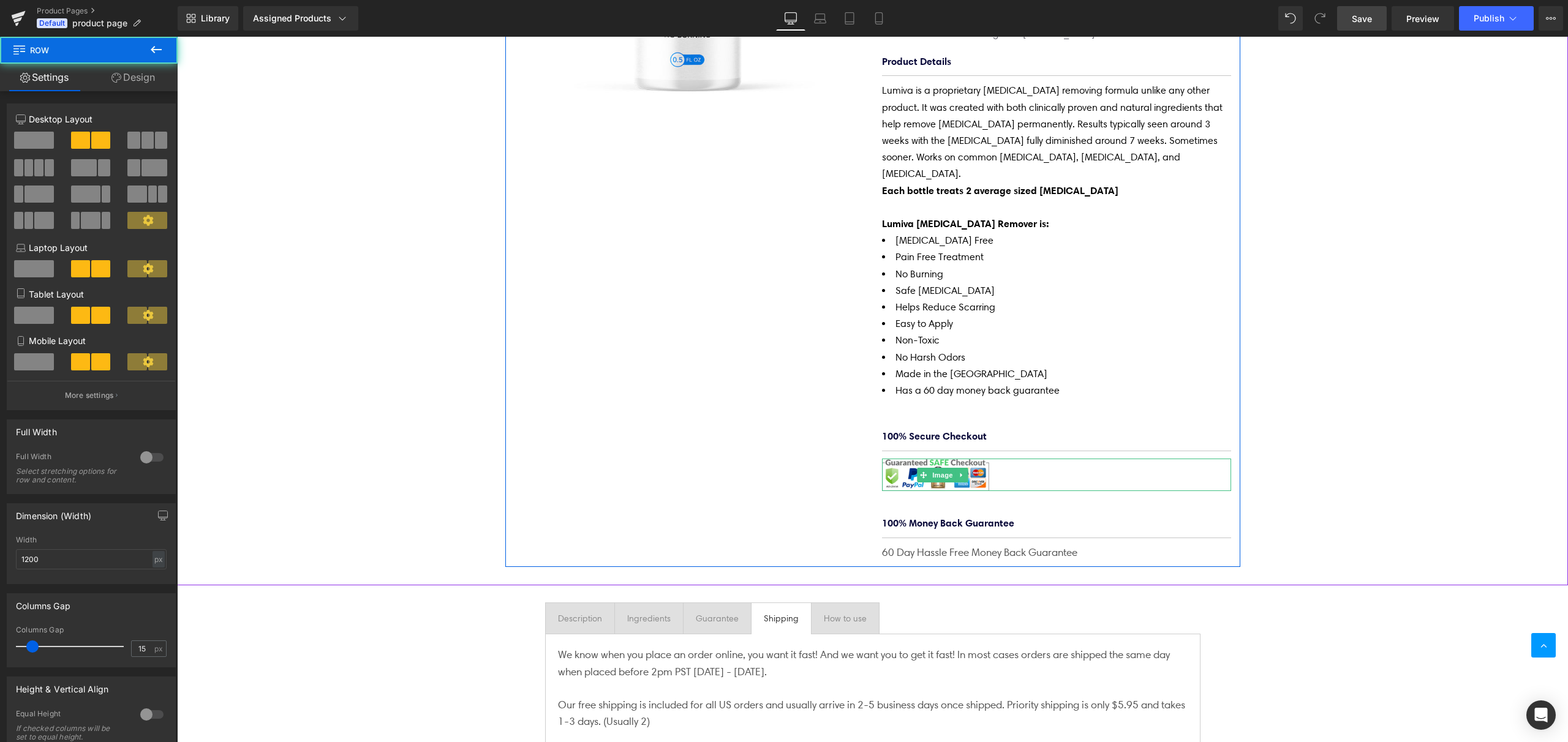
click at [1026, 458] on div at bounding box center [1057, 474] width 349 height 32
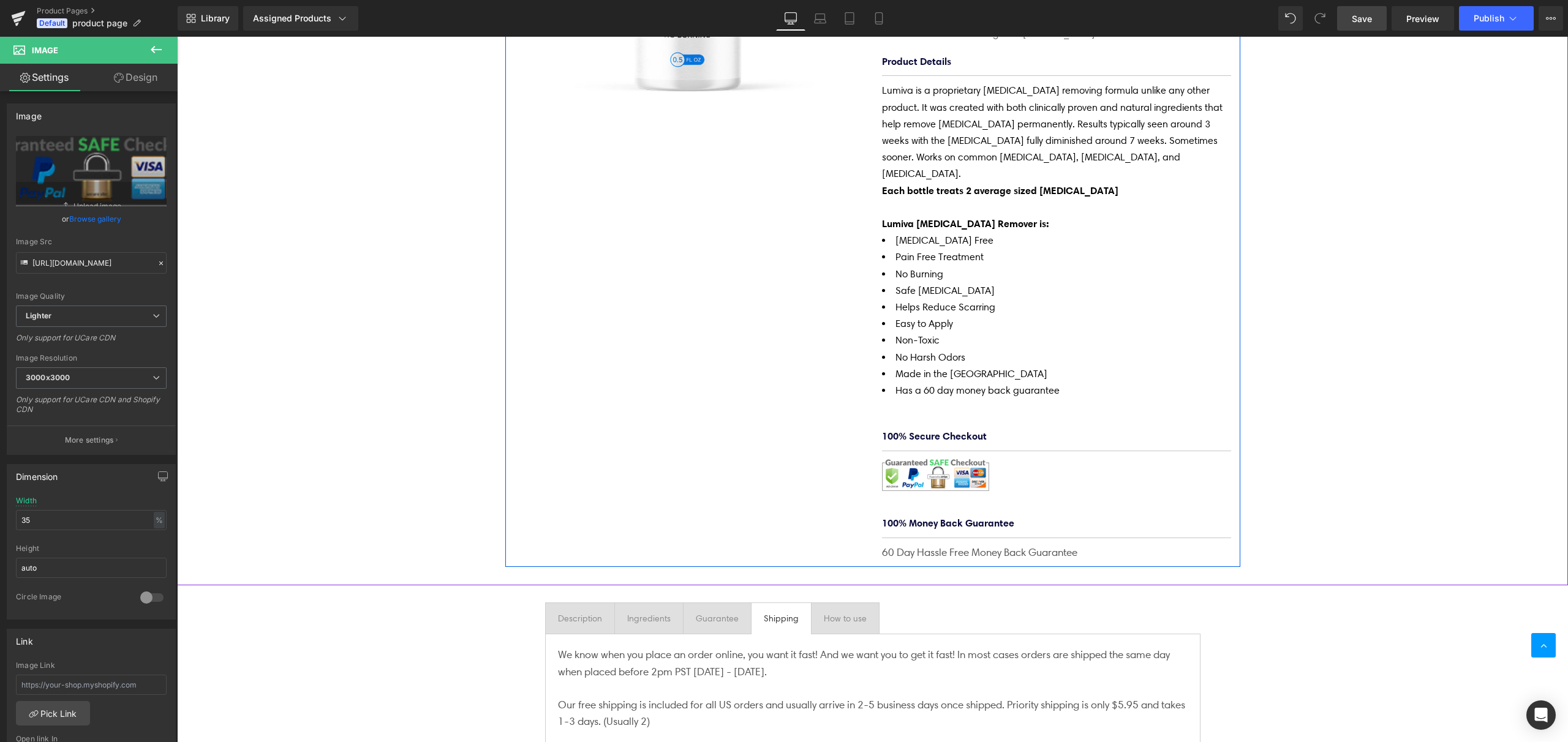
click at [1028, 474] on div "Lumiva [MEDICAL_DATA] Removing Cream (P) Title $0 $34.95 (P) Price Liquid Quant…" at bounding box center [1057, 163] width 368 height 796
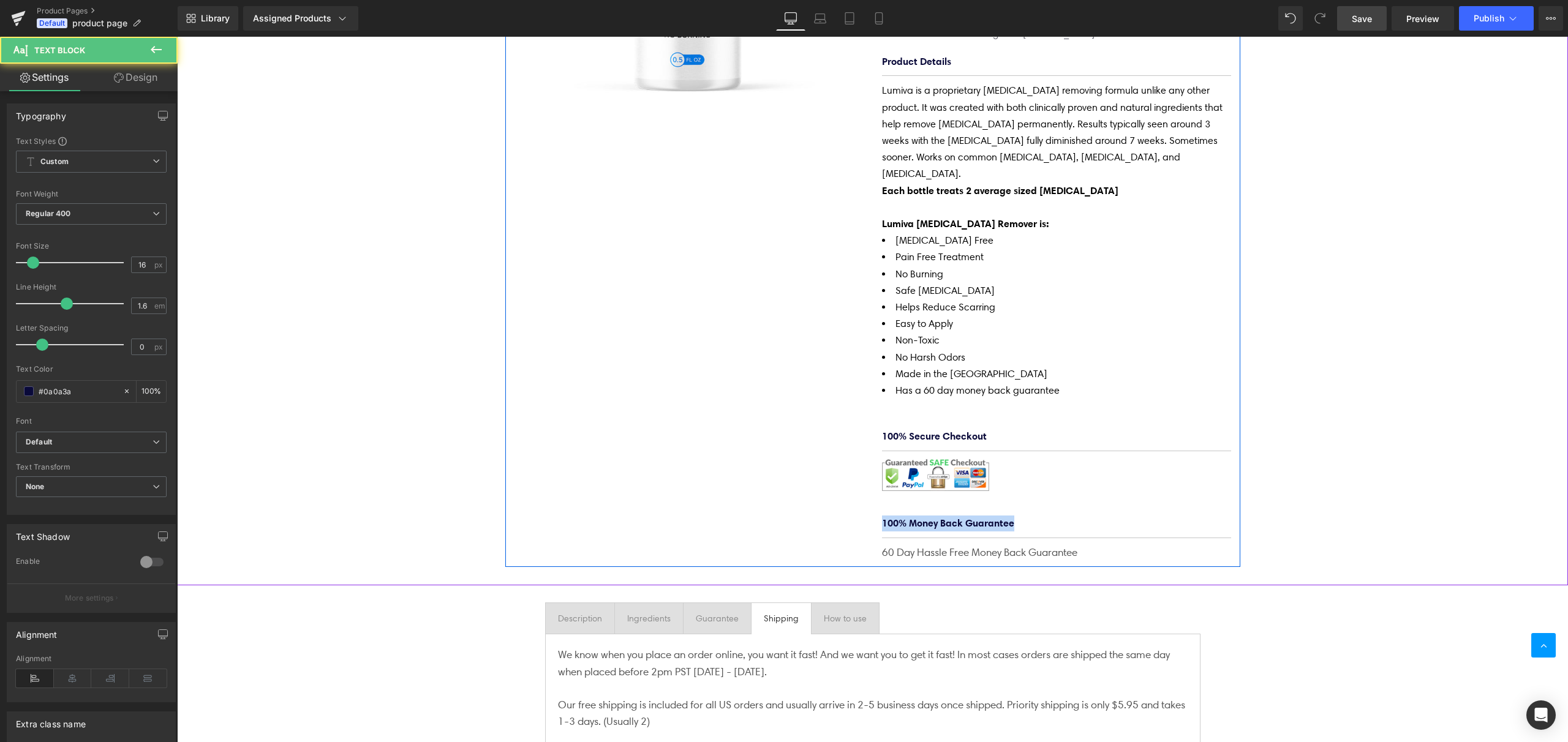
drag, startPoint x: 1106, startPoint y: 482, endPoint x: 1106, endPoint y: 468, distance: 14.0
click at [1106, 468] on div "Lumiva [MEDICAL_DATA] Removing Cream (P) Title $0 $34.95 (P) Price Liquid Quant…" at bounding box center [1057, 163] width 368 height 796
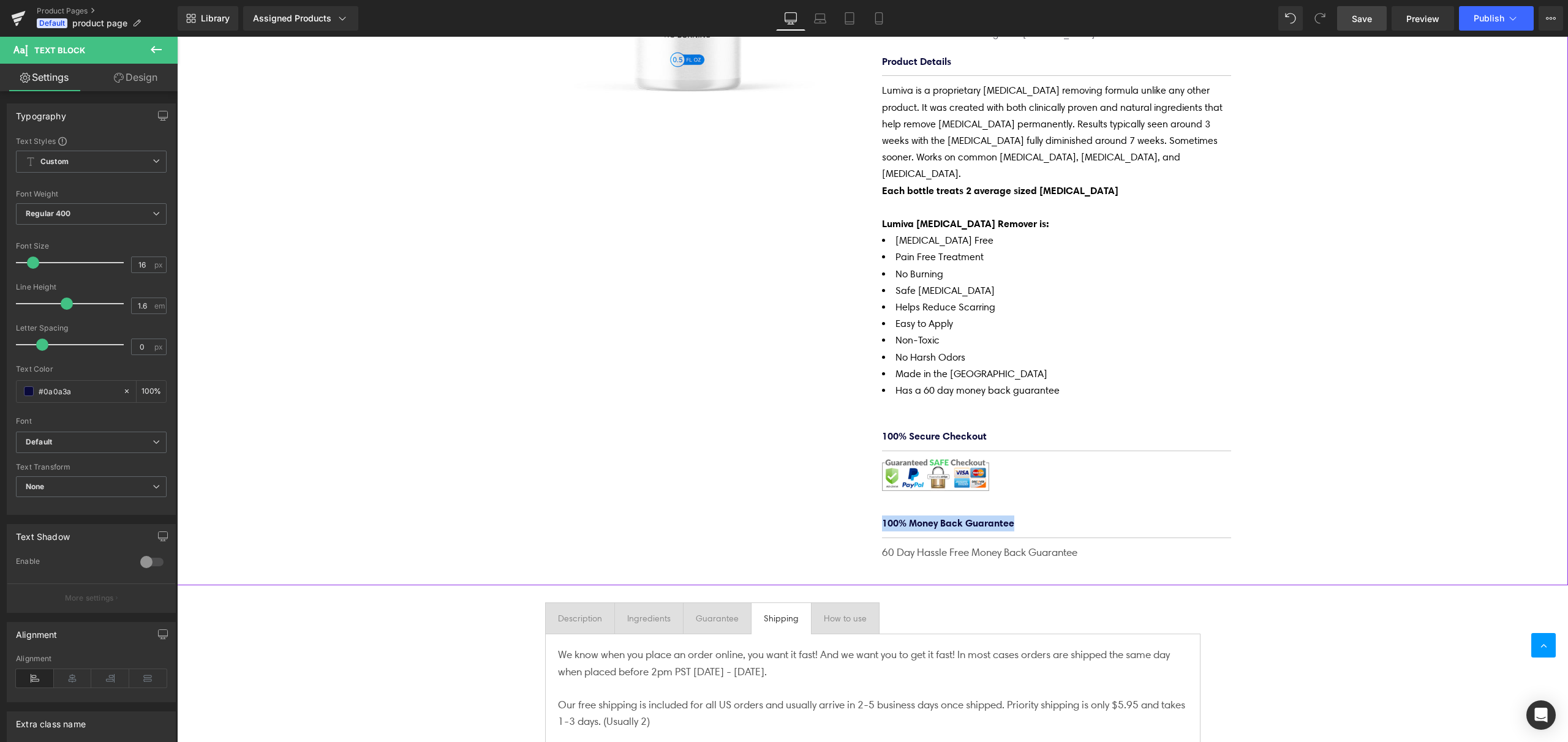
click at [1400, 437] on div "(P) Image Lumiva [MEDICAL_DATA] Removing Cream (P) Title $0 $34.95 (P) Price Li…" at bounding box center [872, 165] width 1391 height 802
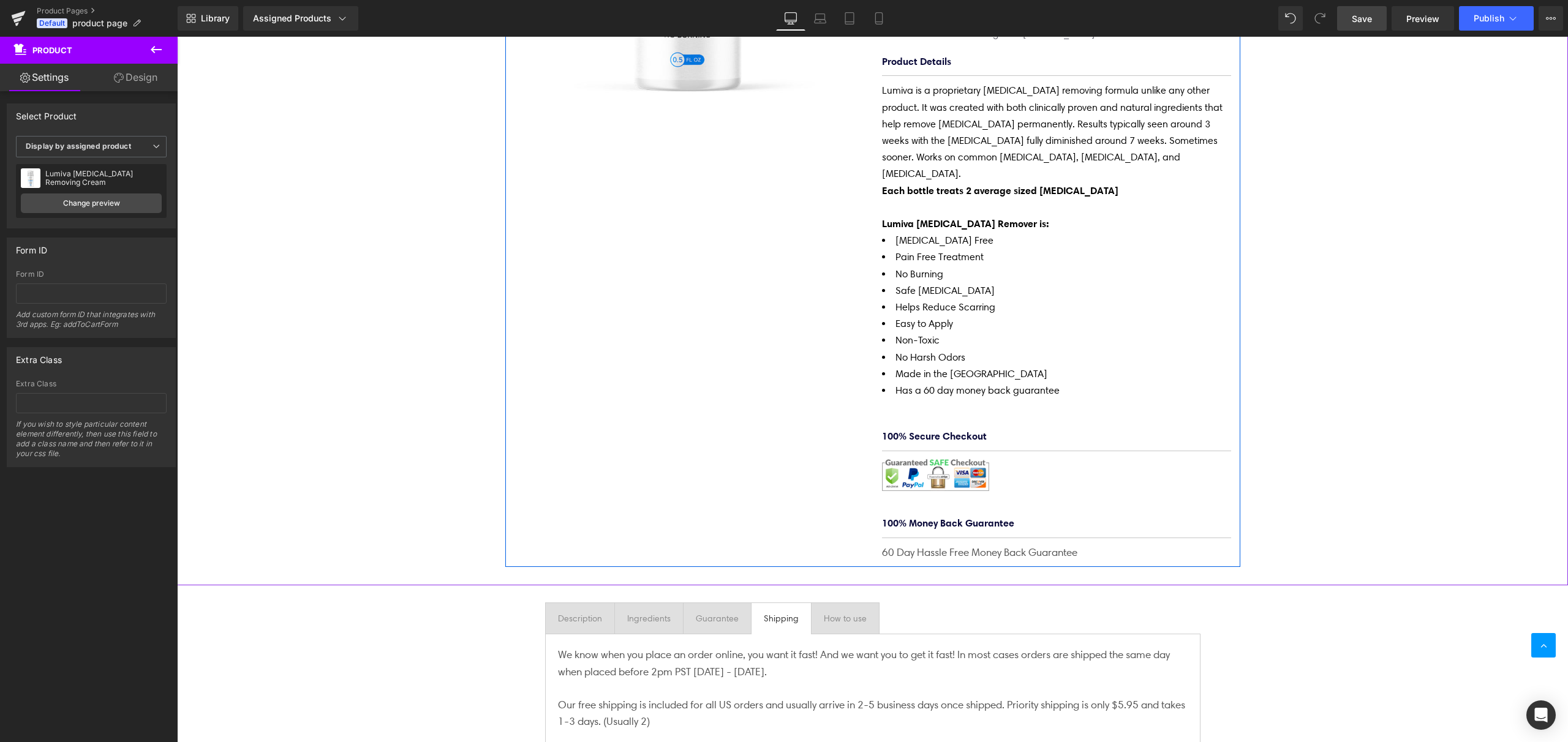
click at [990, 366] on div "Lumiva [MEDICAL_DATA] Removing Cream (P) Title $0 $34.95 (P) Price Liquid Quant…" at bounding box center [1057, 163] width 368 height 796
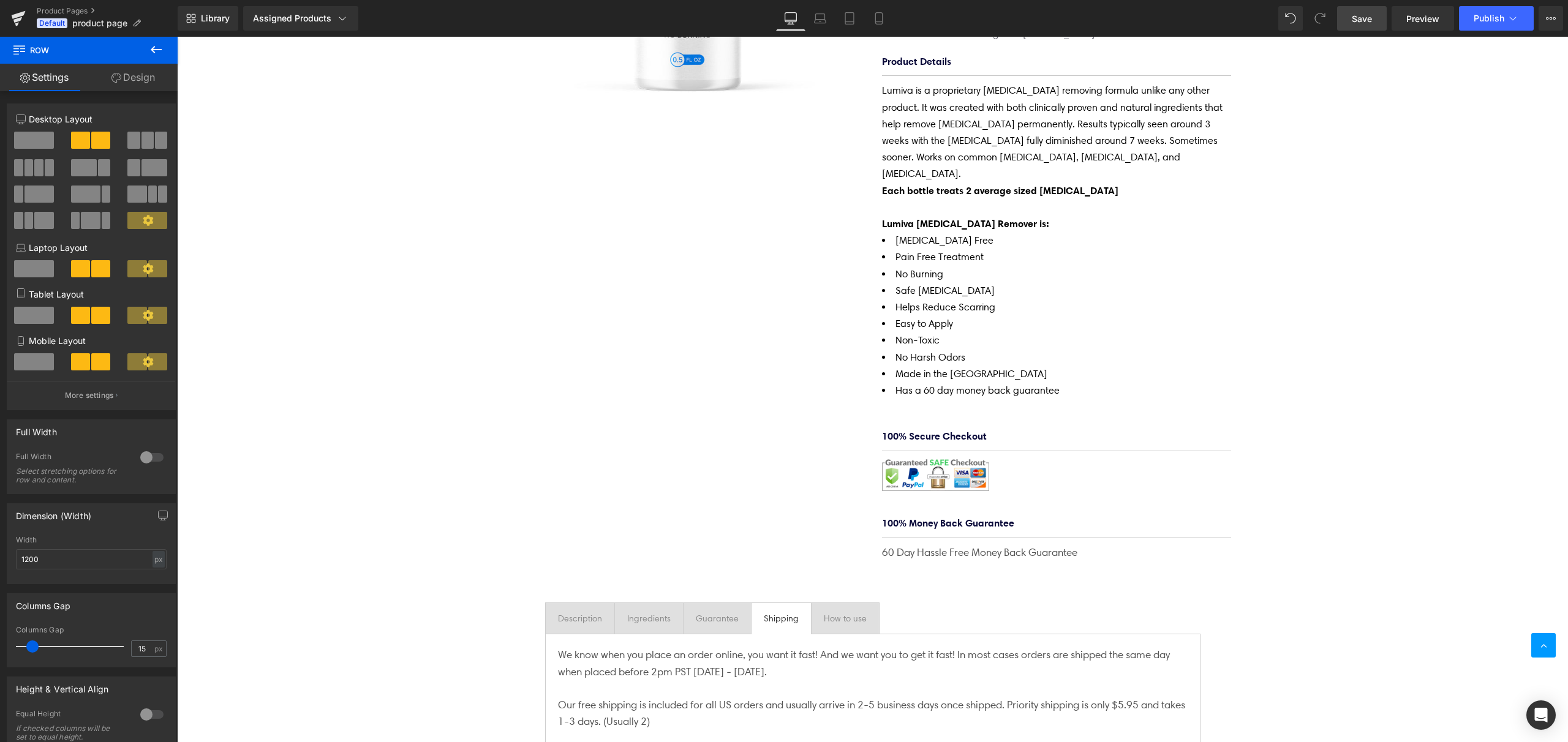
click at [1364, 20] on span "Save" at bounding box center [1362, 18] width 20 height 13
click at [1503, 23] on span "Publish" at bounding box center [1488, 18] width 30 height 10
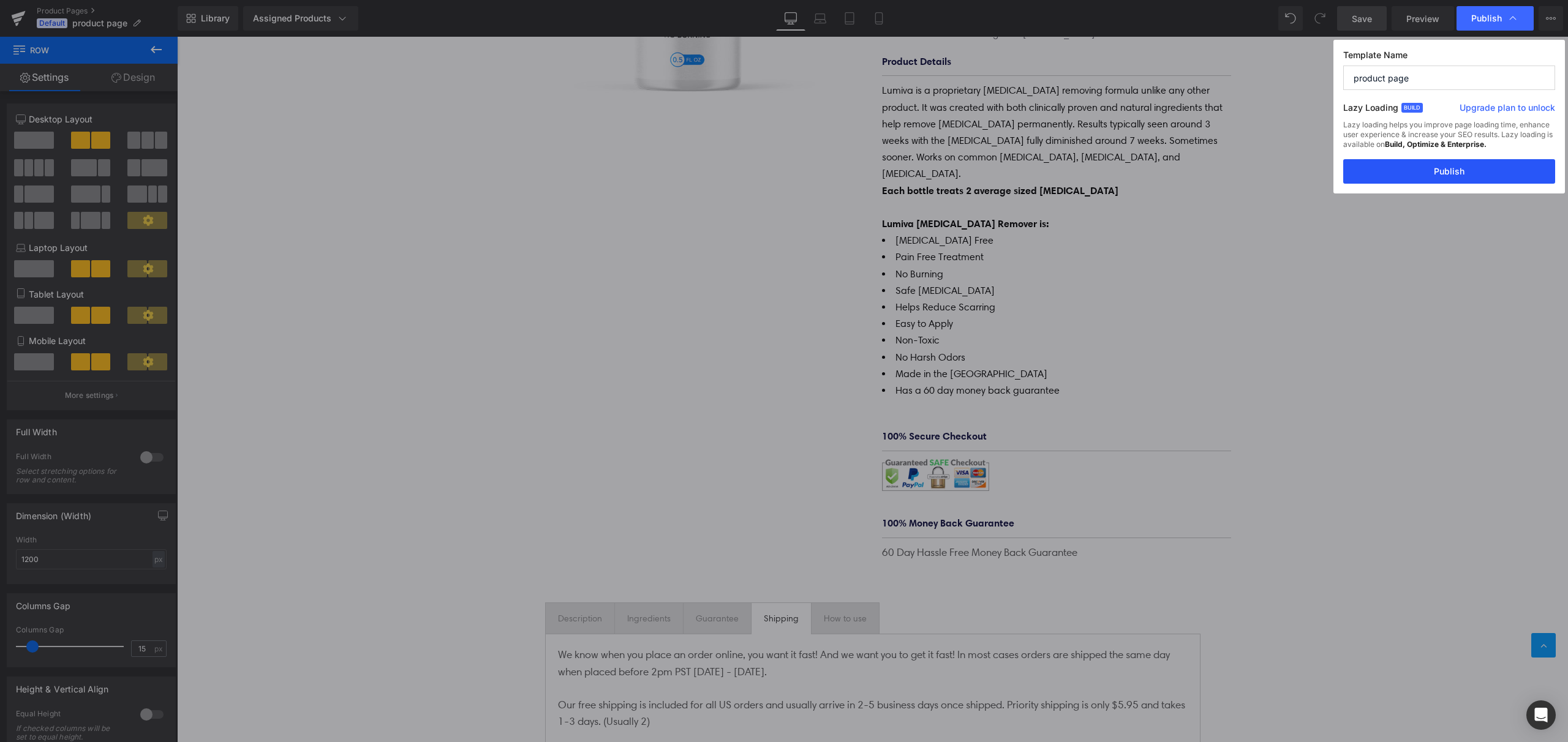
click at [1450, 170] on button "Publish" at bounding box center [1449, 171] width 212 height 25
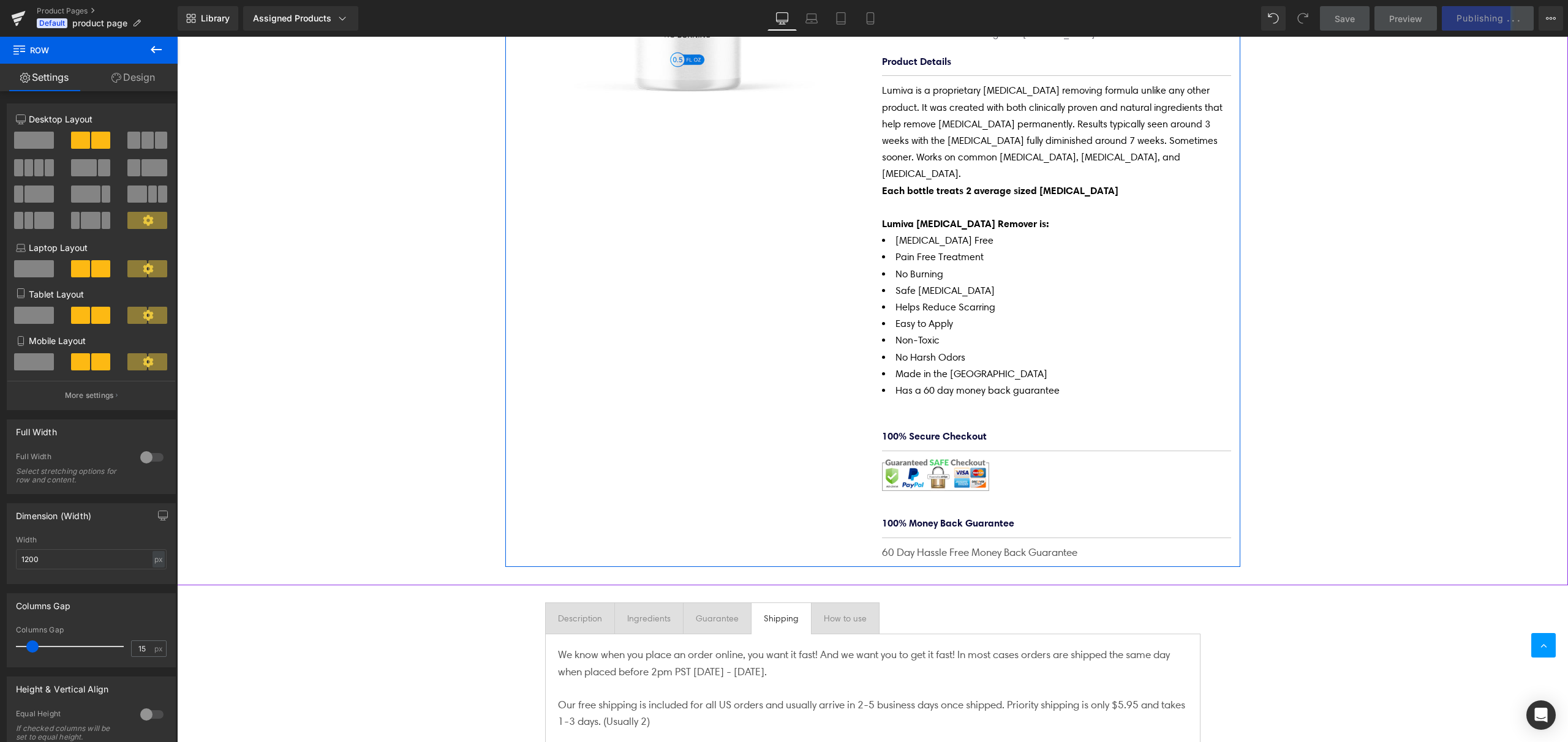
click at [1113, 382] on li "Has a 60 day money back guarantee" at bounding box center [1057, 390] width 349 height 16
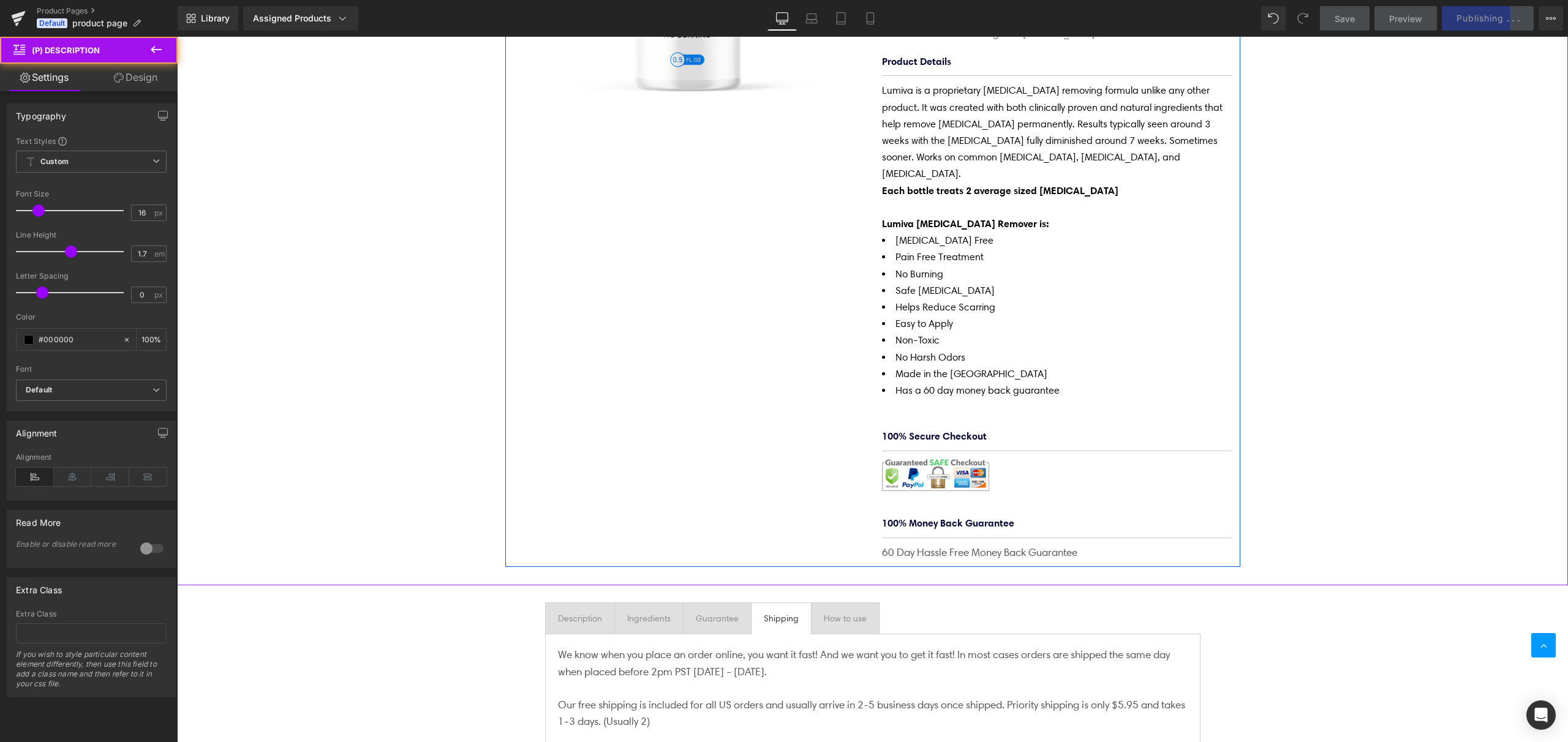
click at [1031, 373] on div "Lumiva [MEDICAL_DATA] Removing Cream (P) Title $0 $34.95 (P) Price Liquid Quant…" at bounding box center [1057, 163] width 368 height 796
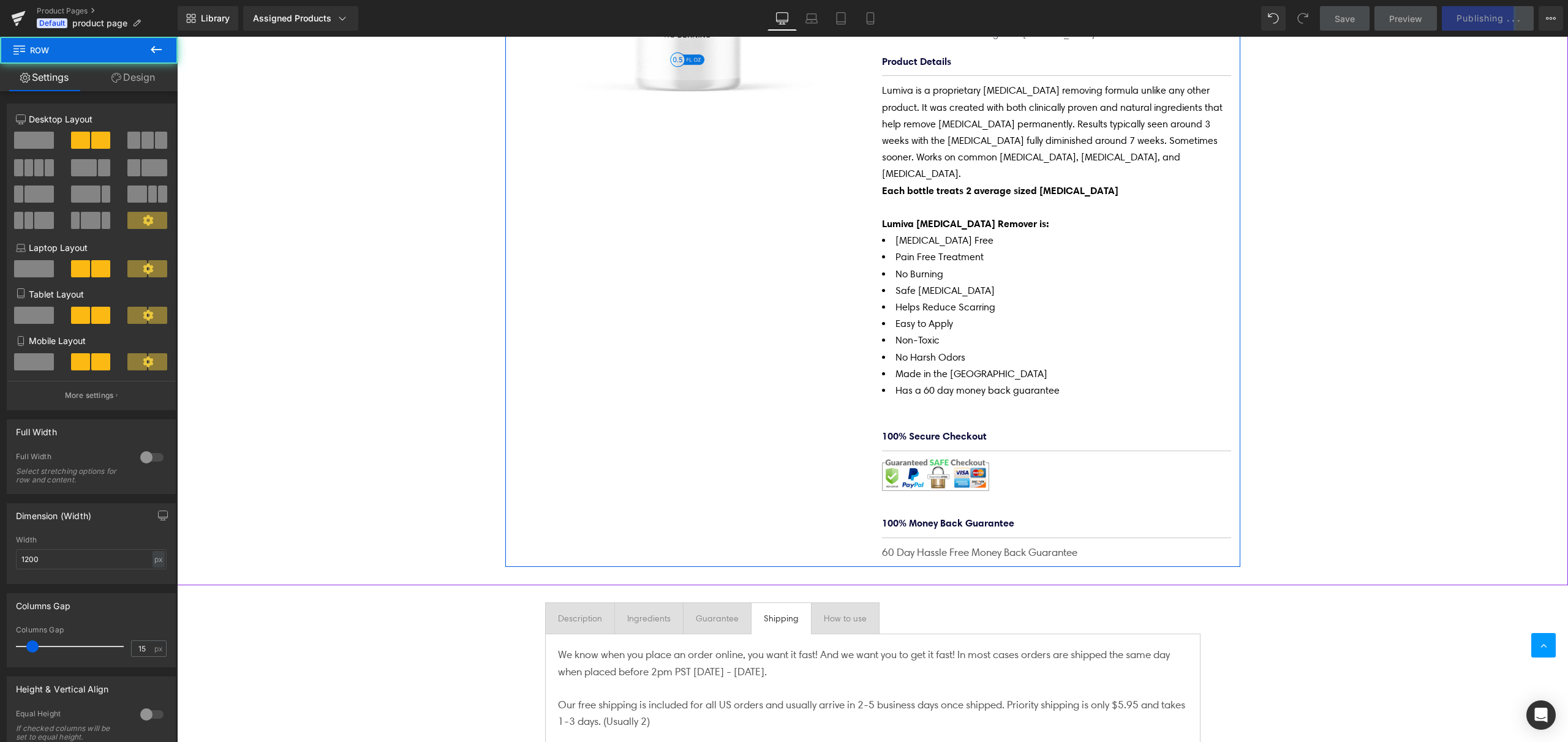
click at [950, 366] on div "Lumiva [MEDICAL_DATA] Removing Cream (P) Title $0 $34.95 (P) Price Liquid Quant…" at bounding box center [1057, 163] width 368 height 796
click at [992, 315] on li "Easy to Apply" at bounding box center [1057, 323] width 349 height 16
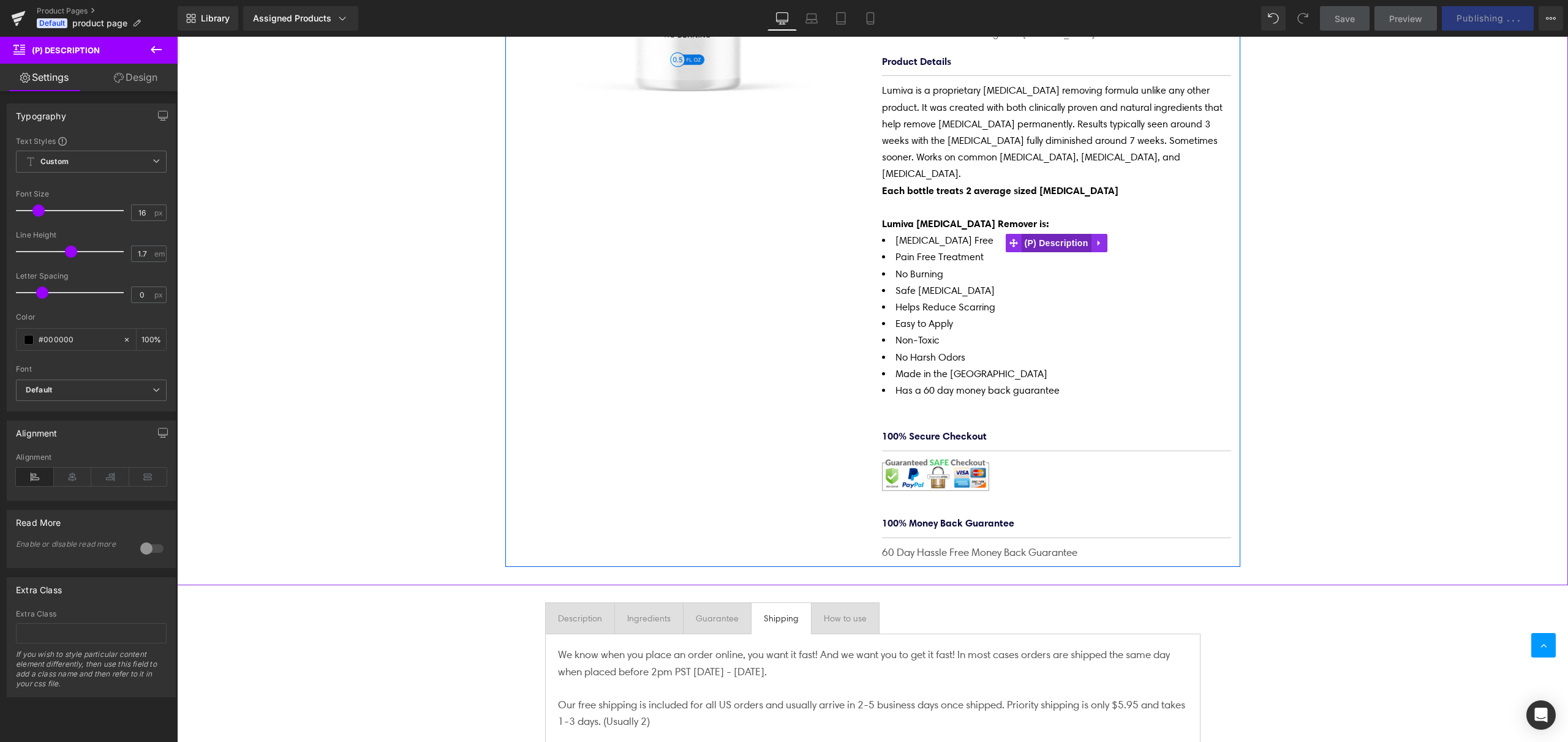
click at [1061, 234] on span "(P) Description" at bounding box center [1056, 243] width 70 height 18
click at [1058, 234] on span "(P) Description" at bounding box center [1056, 244] width 70 height 18
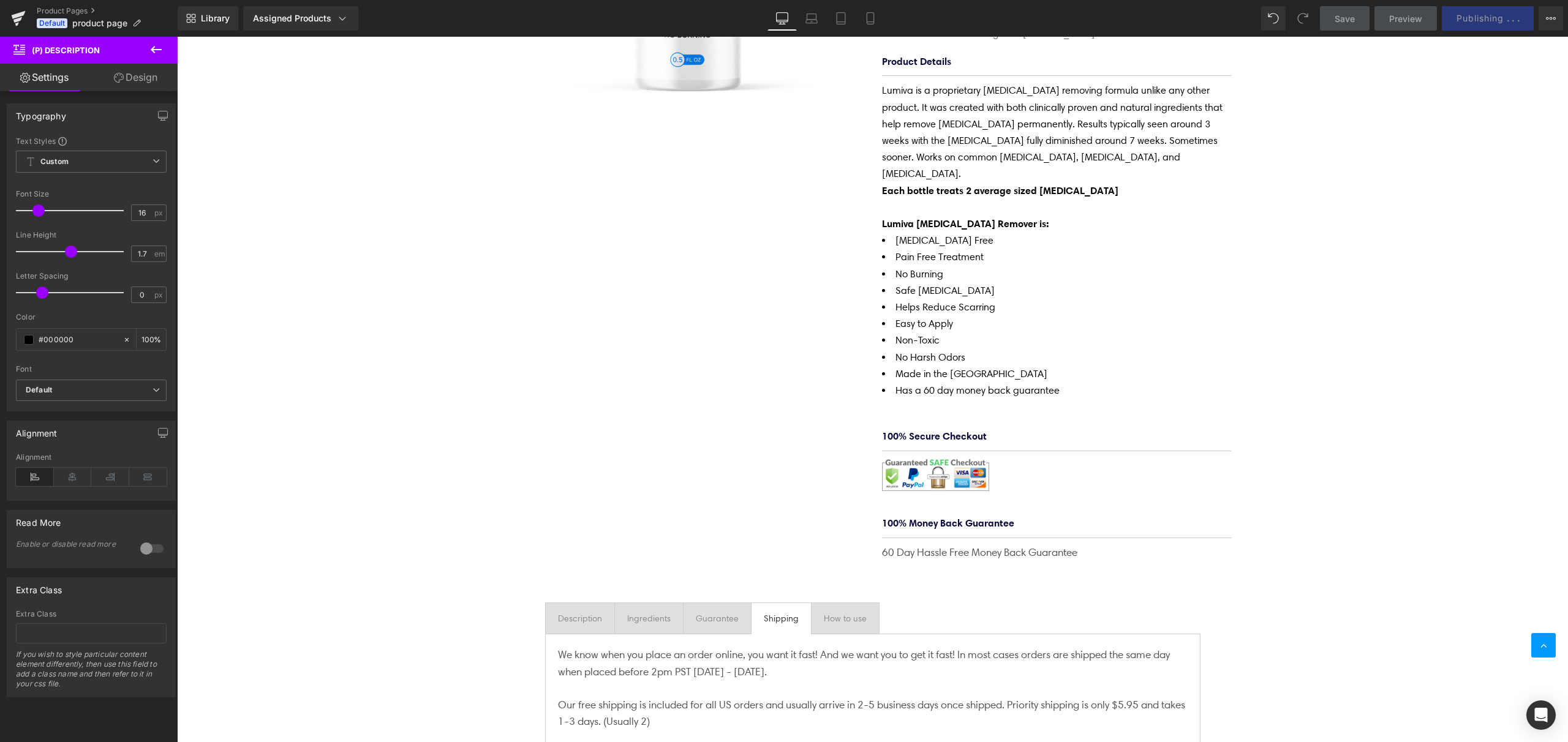
click at [137, 83] on link "Design" at bounding box center [136, 77] width 89 height 27
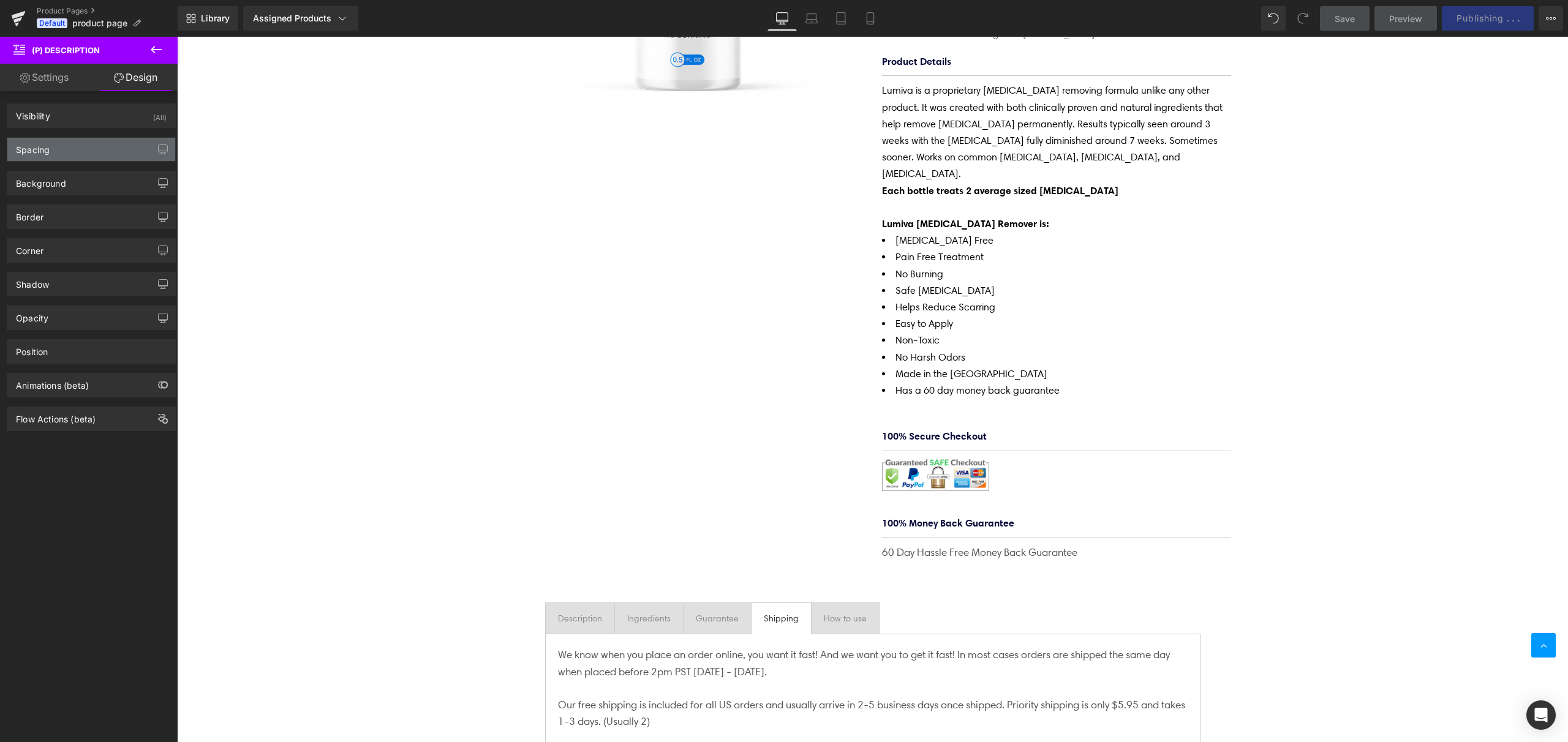
type input "-15"
type input "0"
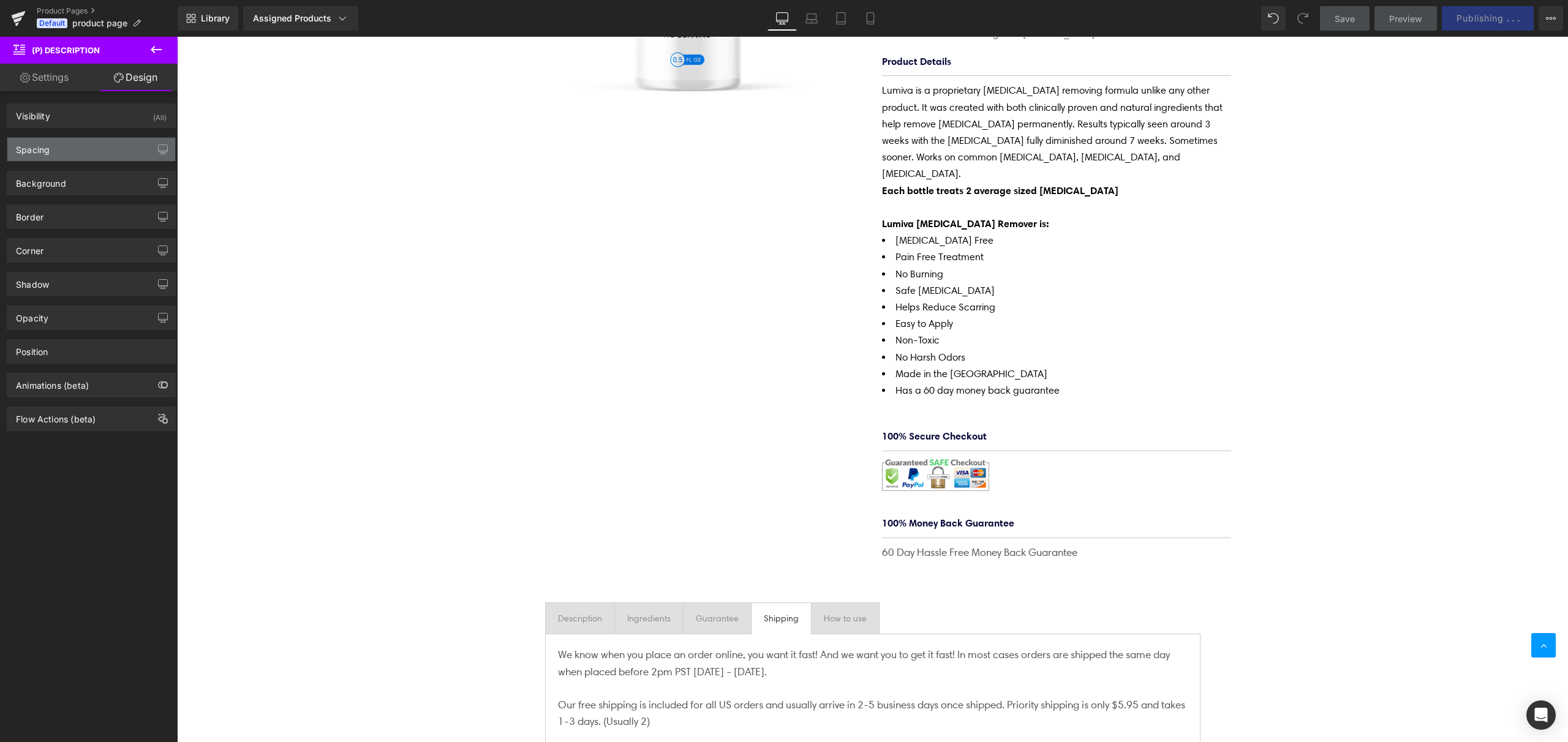
type input "0"
click at [75, 149] on div "Spacing" at bounding box center [91, 149] width 168 height 23
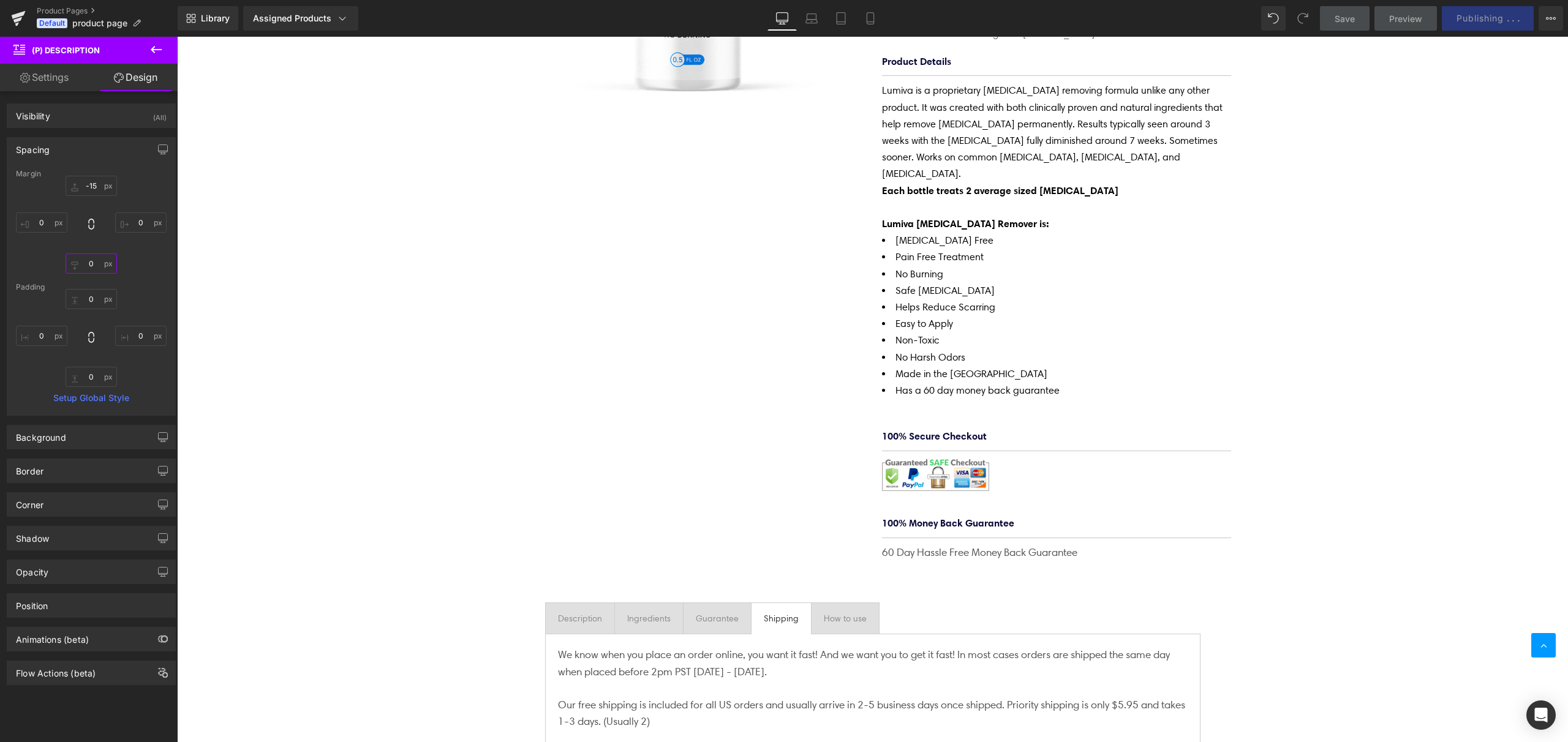
click at [93, 263] on input "0" at bounding box center [91, 263] width 51 height 20
drag, startPoint x: 72, startPoint y: 265, endPoint x: 71, endPoint y: 271, distance: 6.1
click at [71, 271] on input "0" at bounding box center [91, 263] width 51 height 20
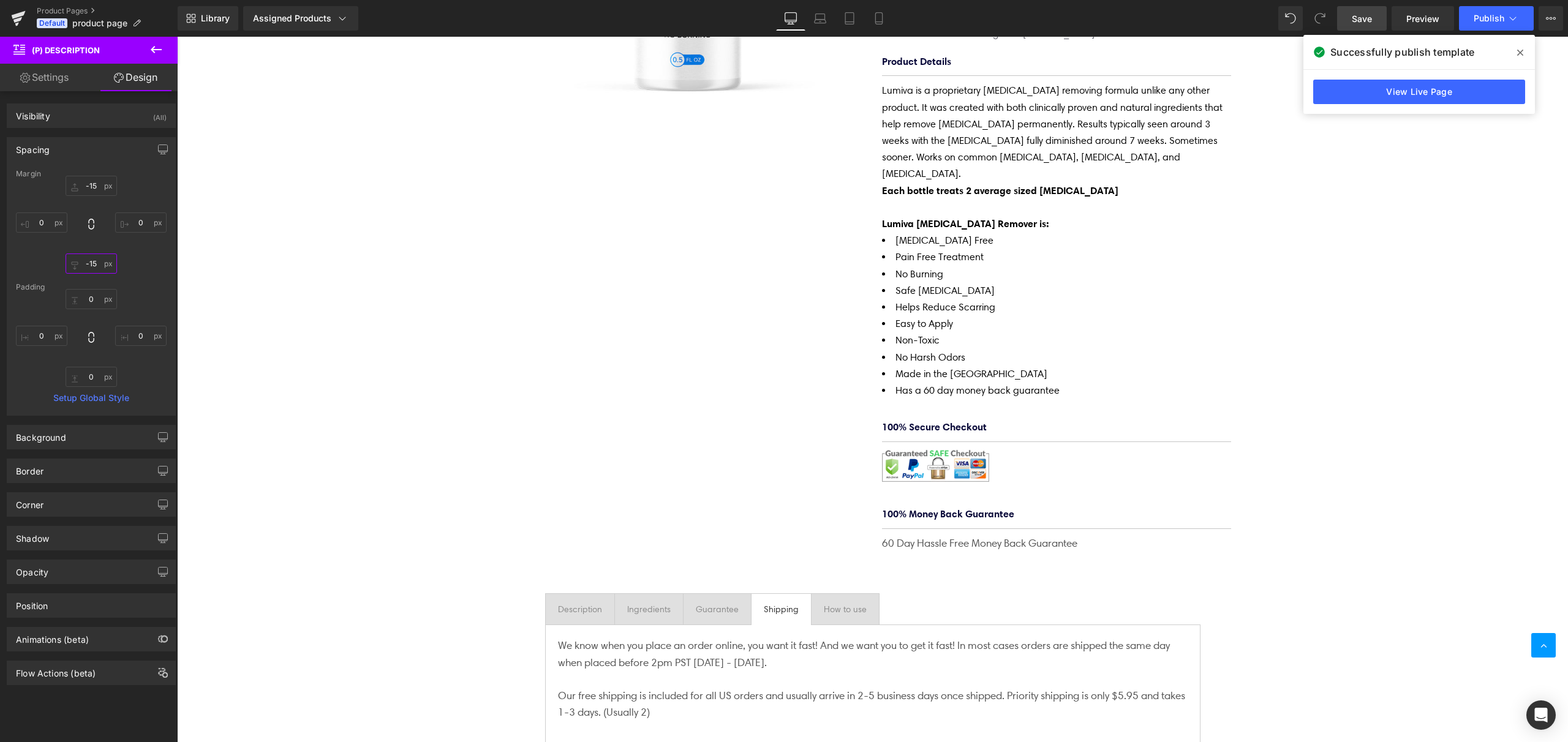
type input "-15"
click at [156, 54] on icon at bounding box center [156, 49] width 15 height 15
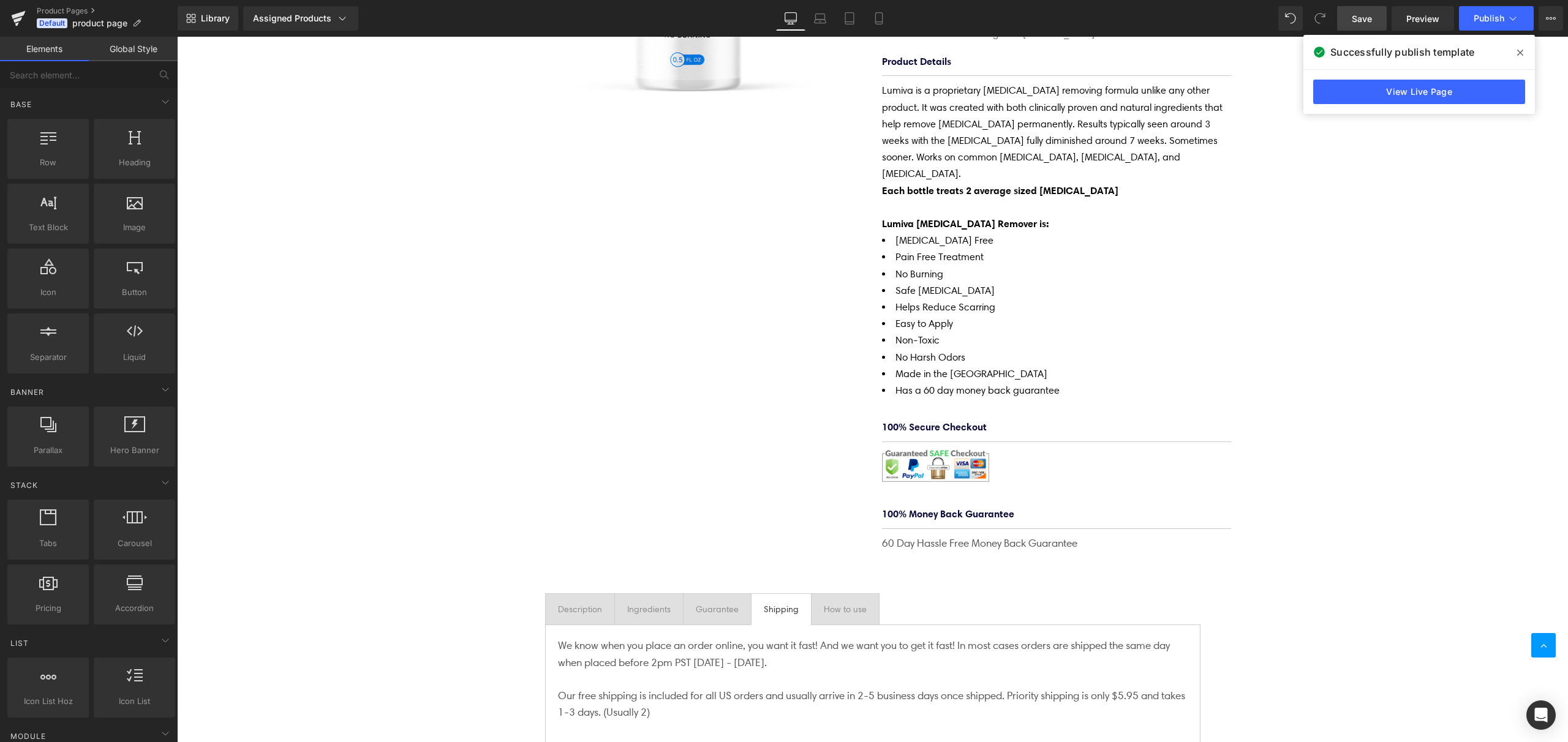
click at [1372, 21] on span "Save" at bounding box center [1362, 18] width 20 height 13
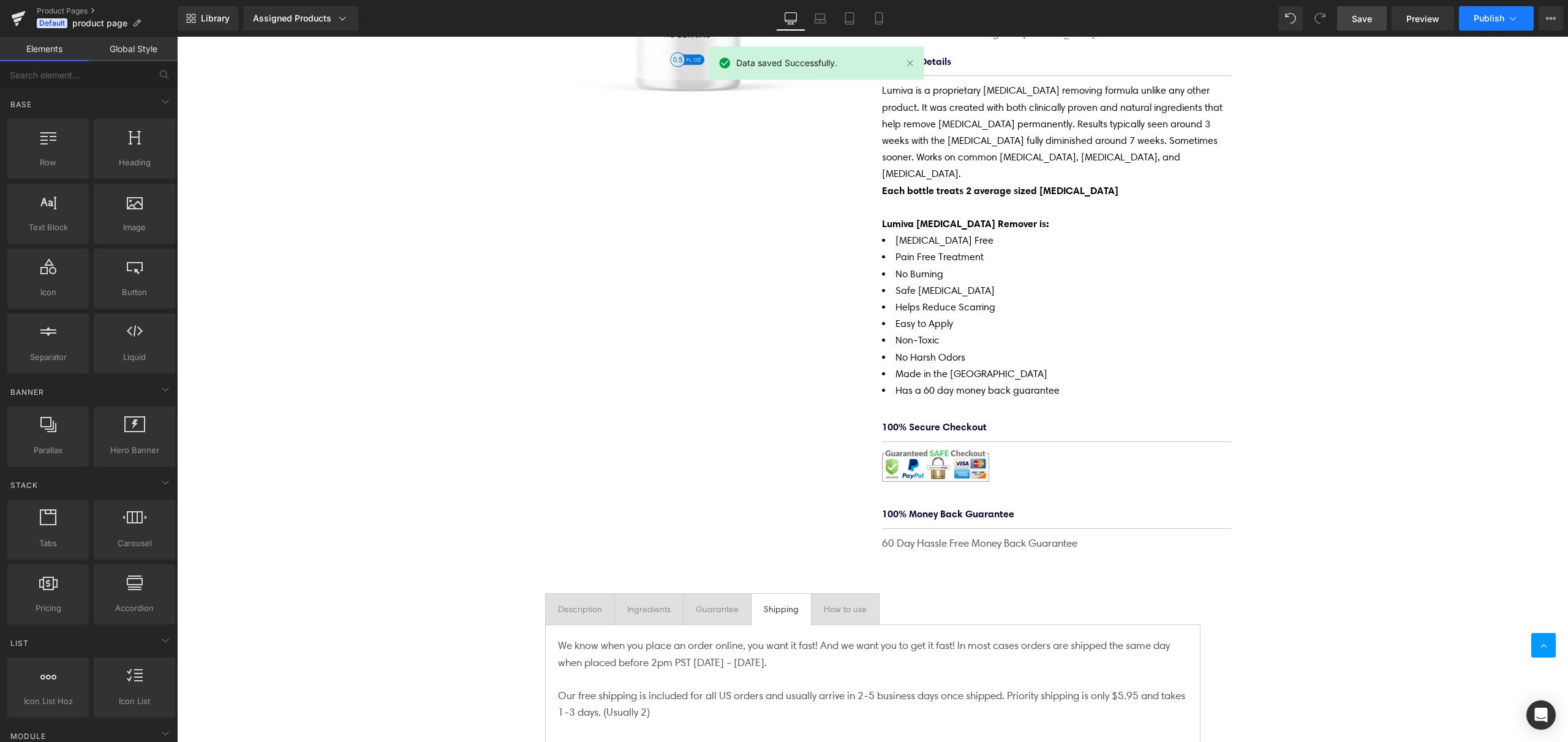
click at [1488, 16] on span "Publish" at bounding box center [1488, 18] width 30 height 10
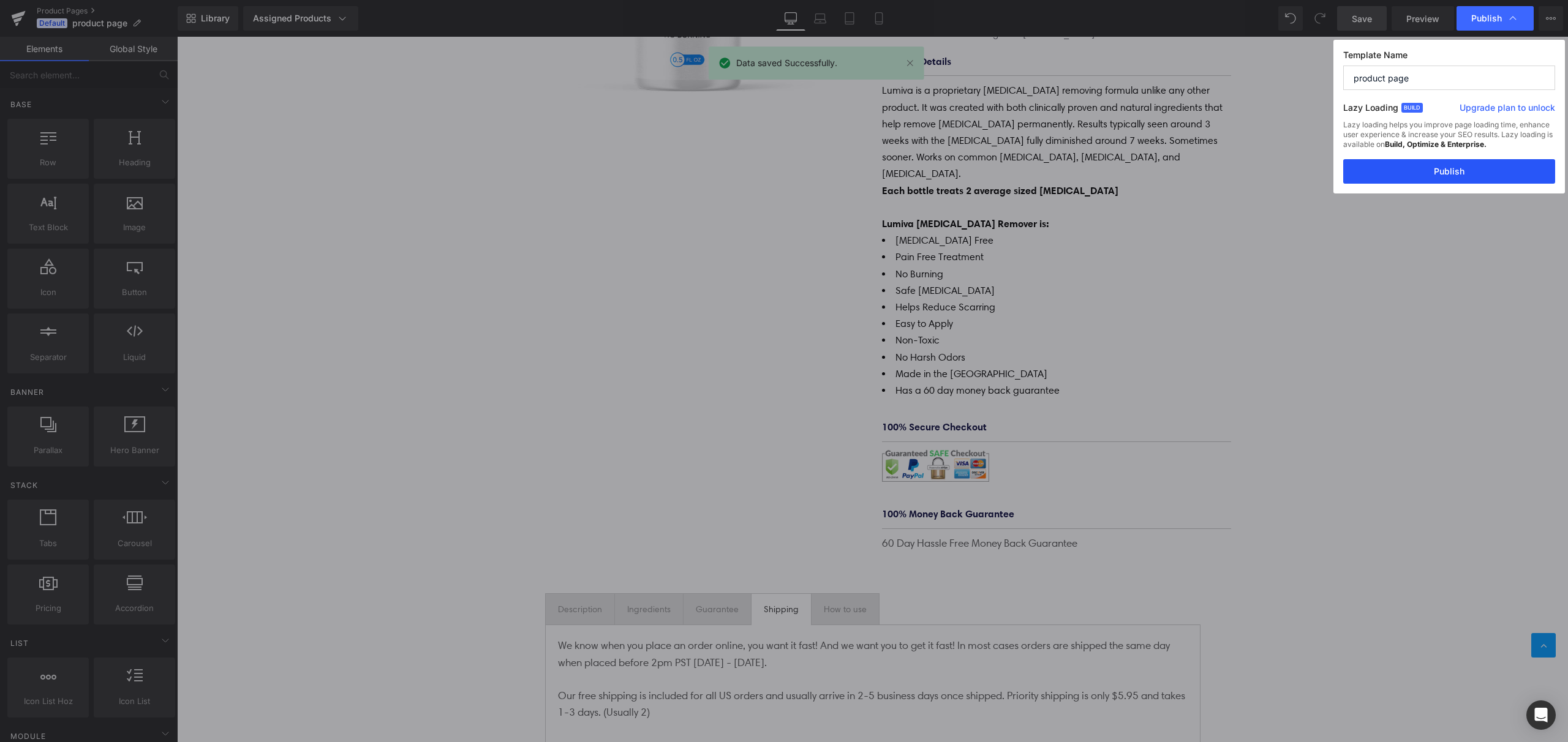
click at [1457, 176] on button "Publish" at bounding box center [1449, 171] width 212 height 25
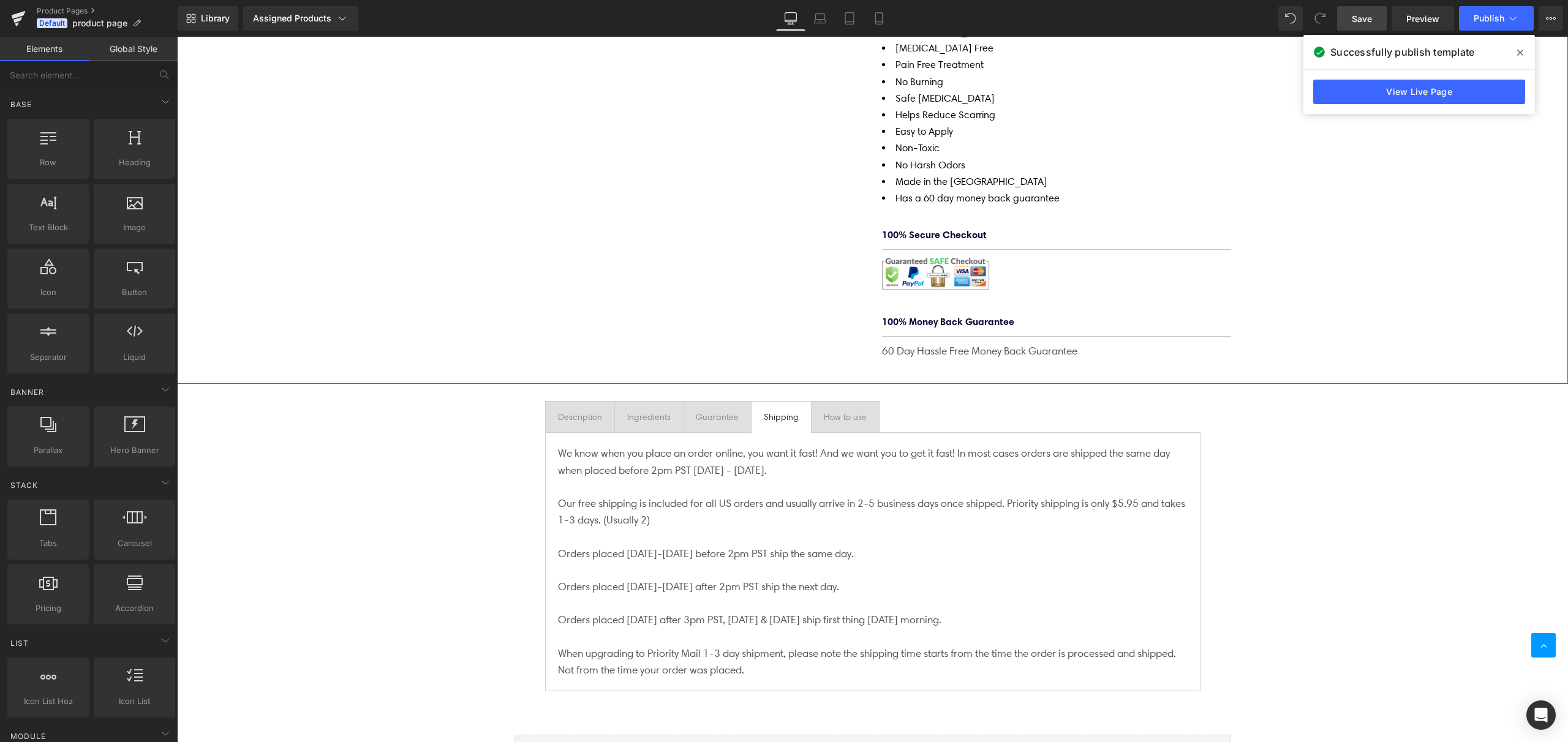
scroll to position [579, 0]
click at [842, 407] on div "How to use" at bounding box center [845, 413] width 43 height 13
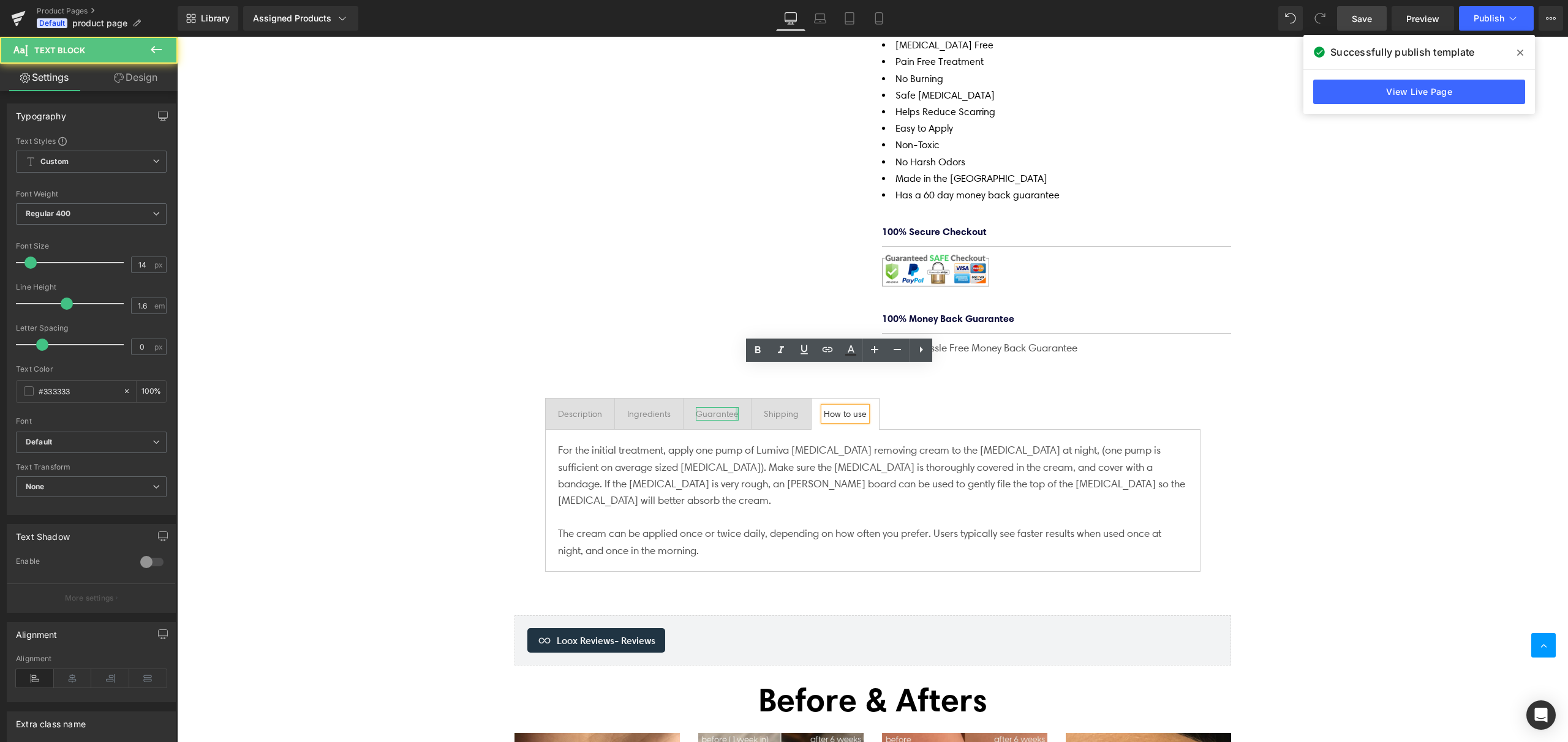
click at [726, 407] on div "Guarantee" at bounding box center [717, 413] width 43 height 13
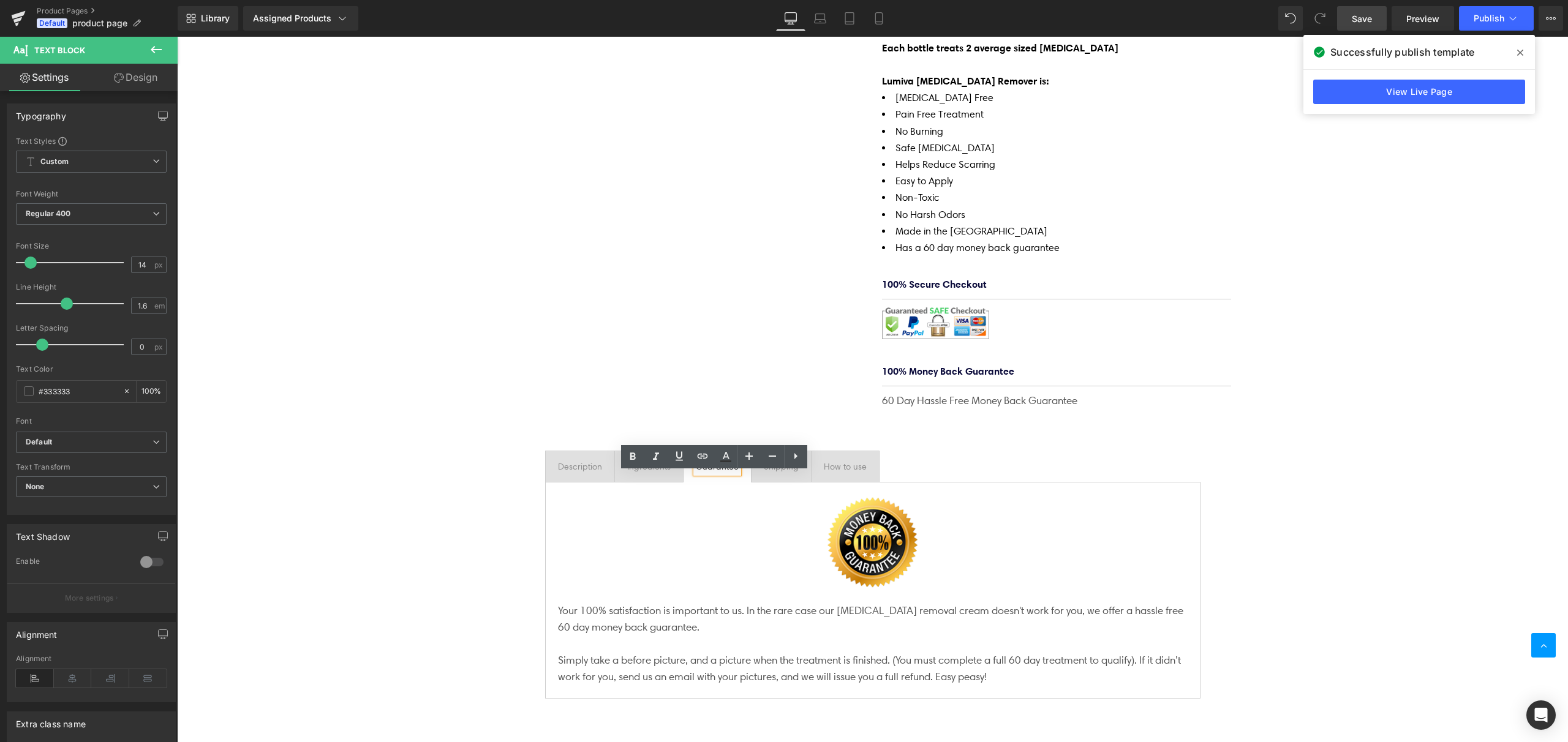
scroll to position [350, 0]
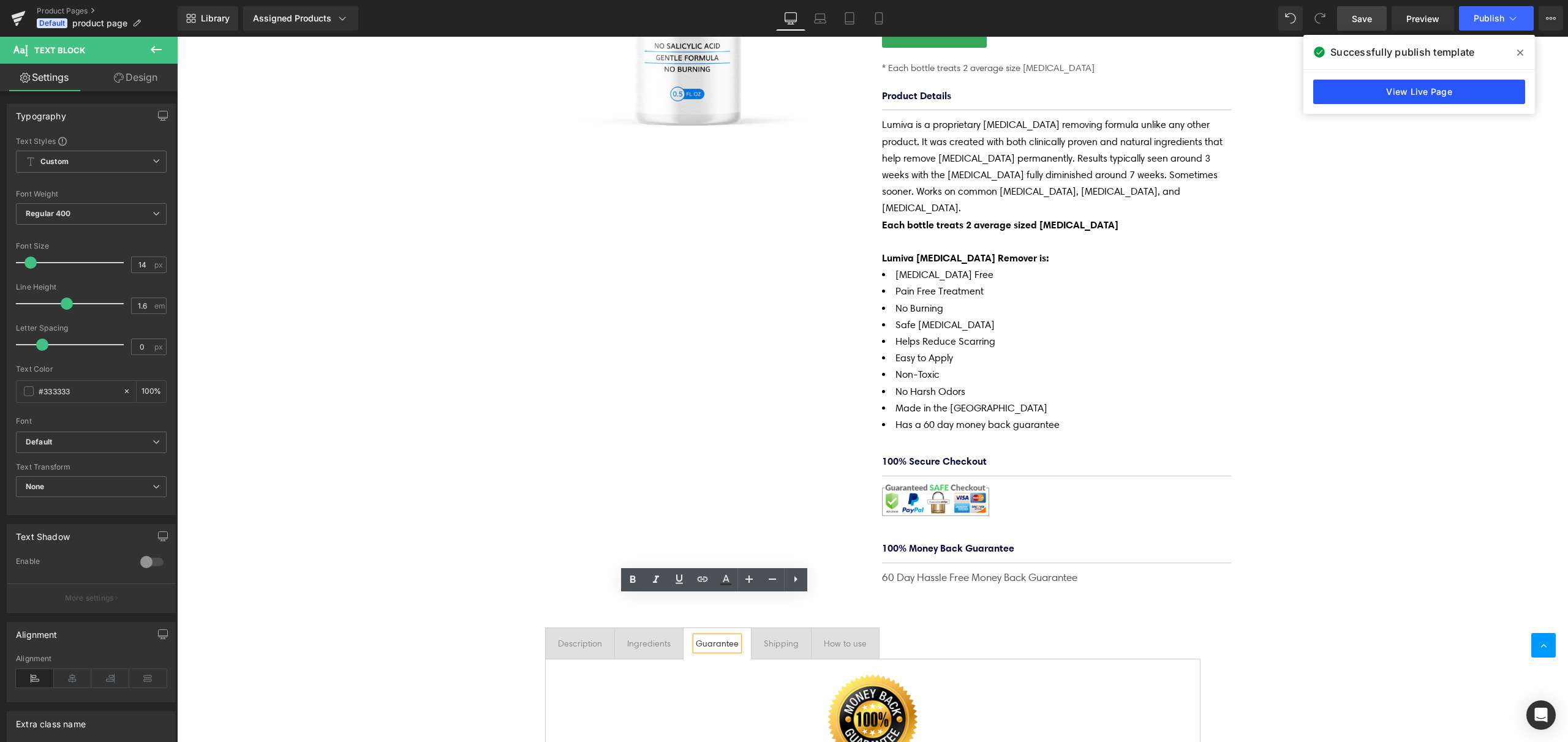
click at [1450, 94] on link "View Live Page" at bounding box center [1419, 92] width 212 height 25
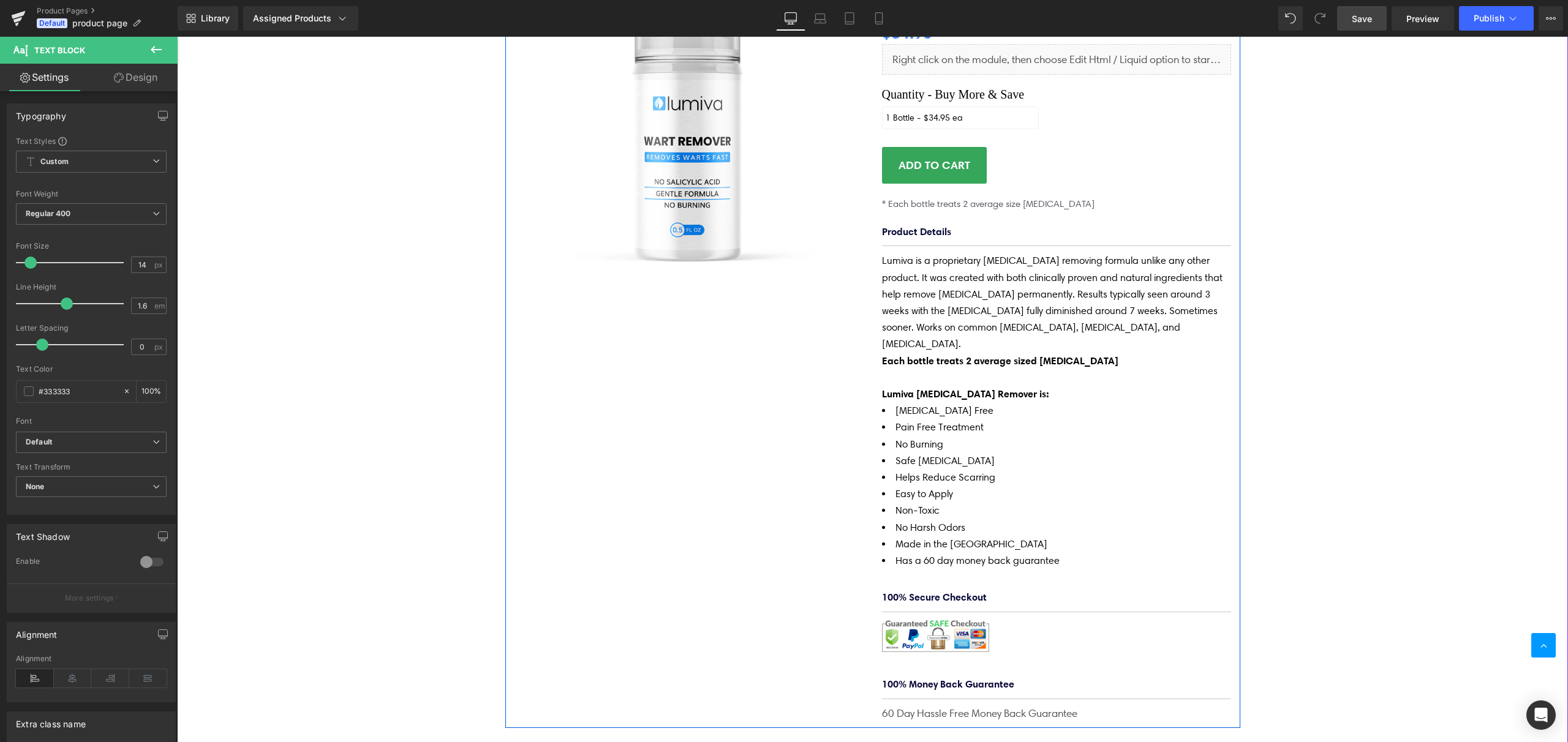
scroll to position [111, 0]
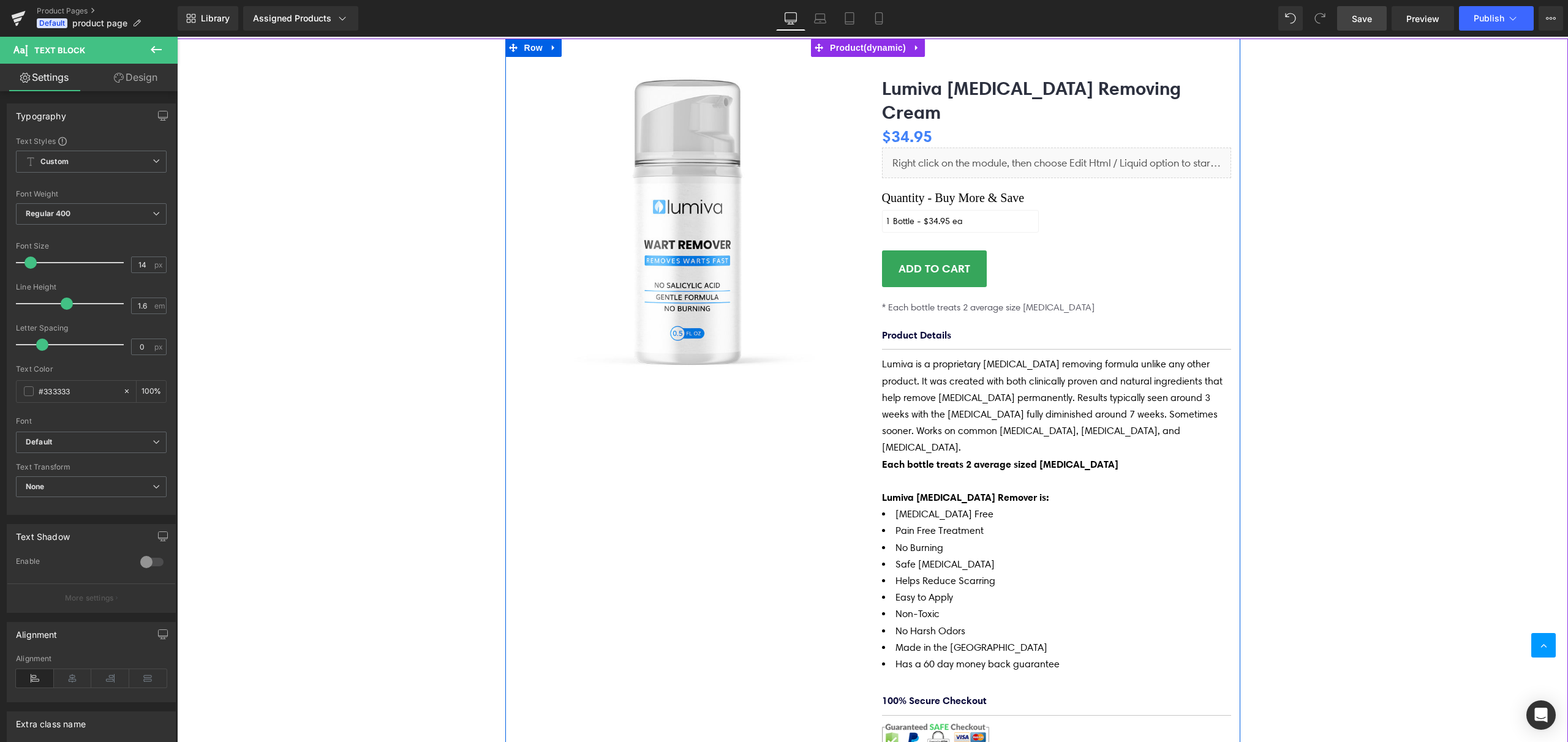
click at [680, 239] on img at bounding box center [689, 213] width 349 height 349
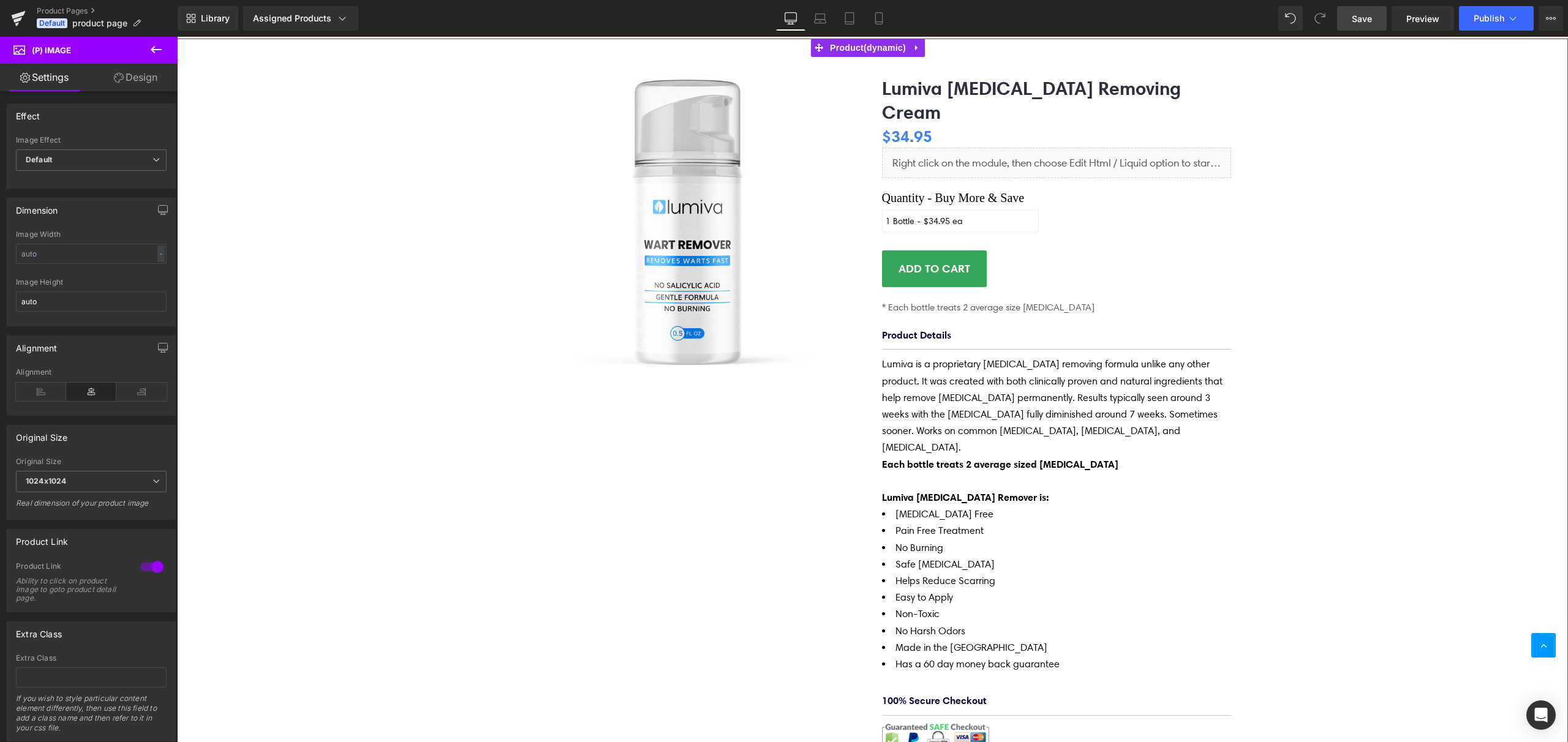
click at [1402, 289] on div "(P) Image Lumiva [MEDICAL_DATA] Removing Cream (P) Title $0 $34.95 (P) Price Li…" at bounding box center [872, 435] width 1391 height 793
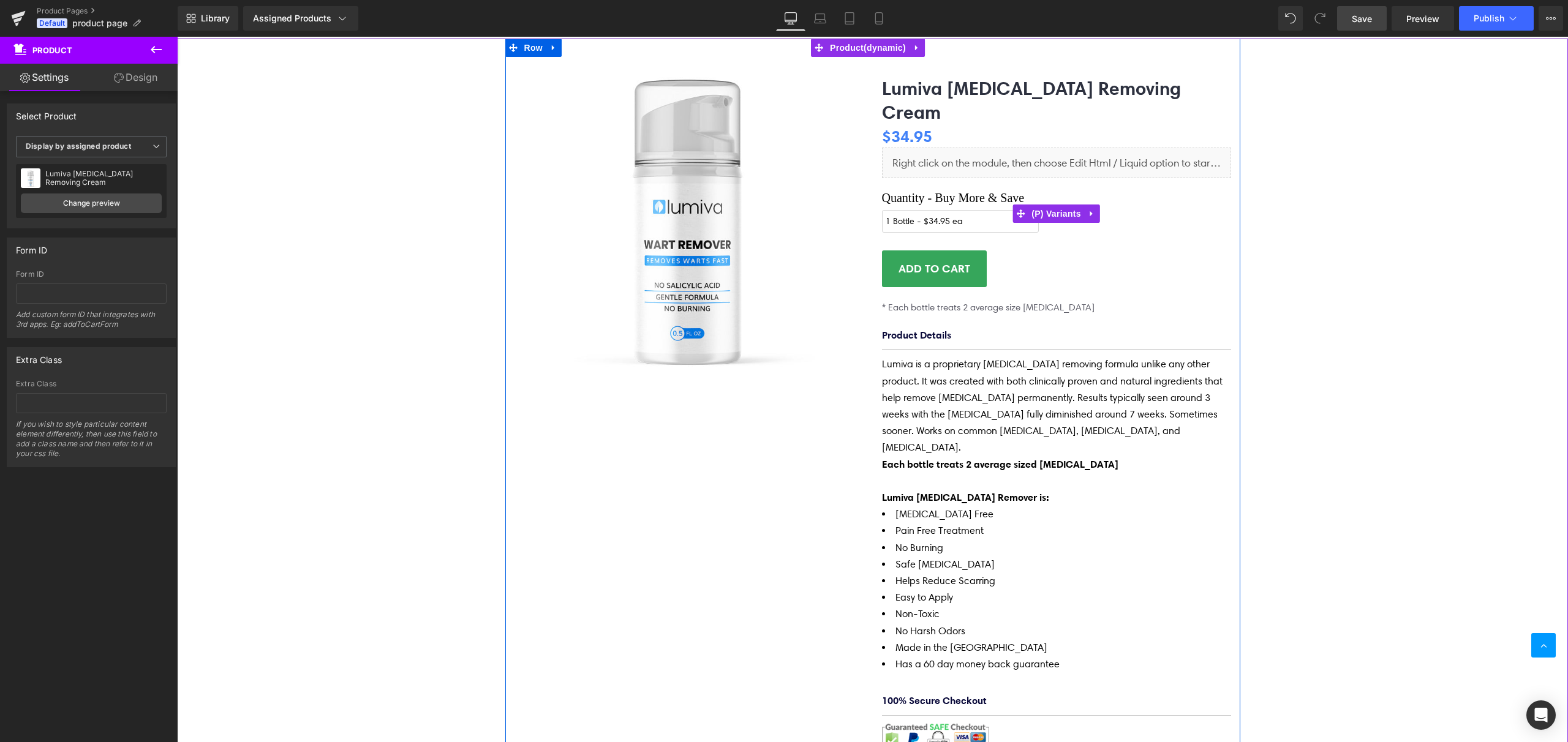
click at [1004, 210] on select "1 Bottle - $34.95 ea 2 Bottles - Save $9.95 3 Bottles - Save $14.90 4 Bottles -…" at bounding box center [960, 221] width 157 height 23
click at [973, 189] on label "Quantity - Buy More & Save" at bounding box center [1057, 199] width 349 height 21
click at [1055, 204] on span "(P) Variants" at bounding box center [1056, 213] width 56 height 18
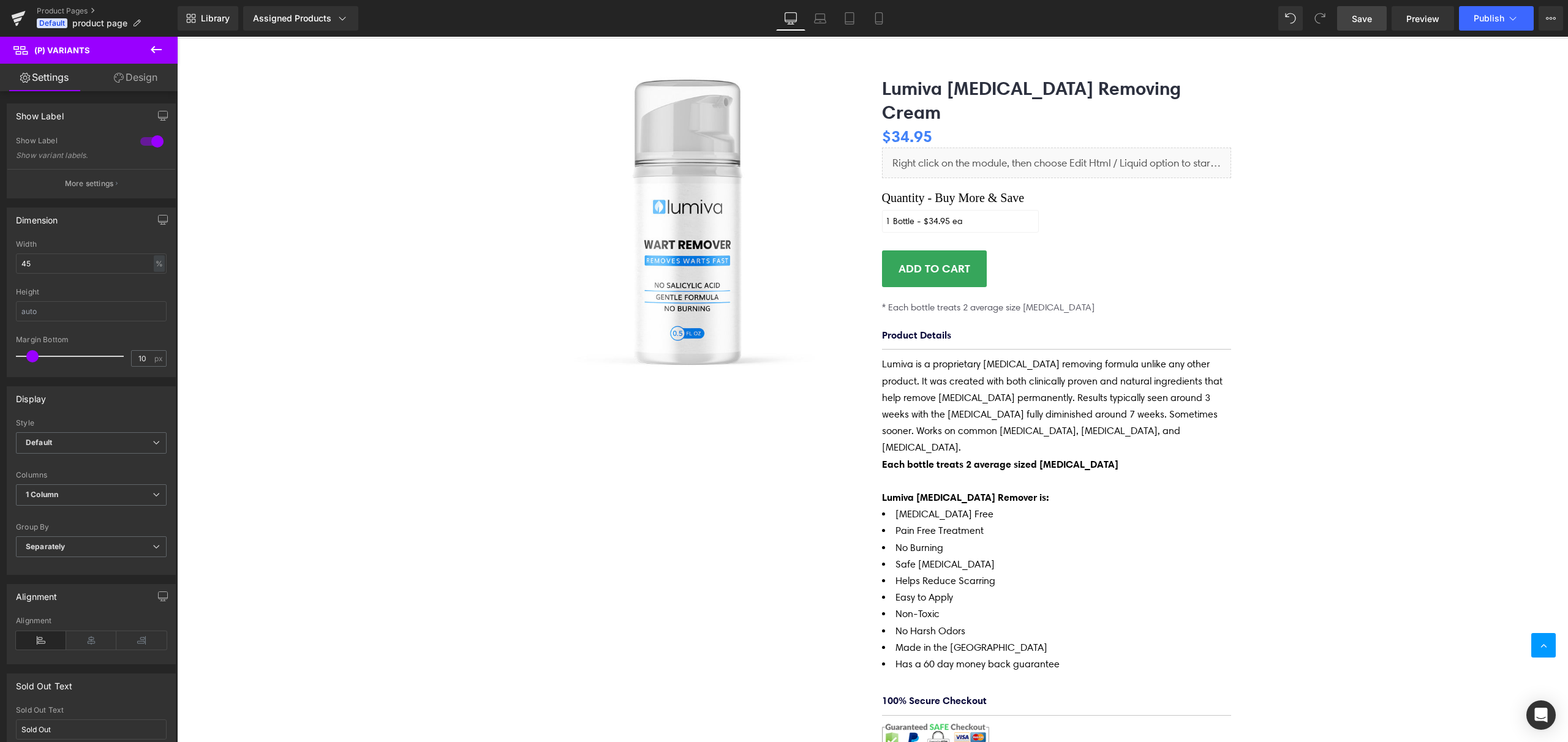
click at [130, 83] on link "Design" at bounding box center [136, 77] width 89 height 27
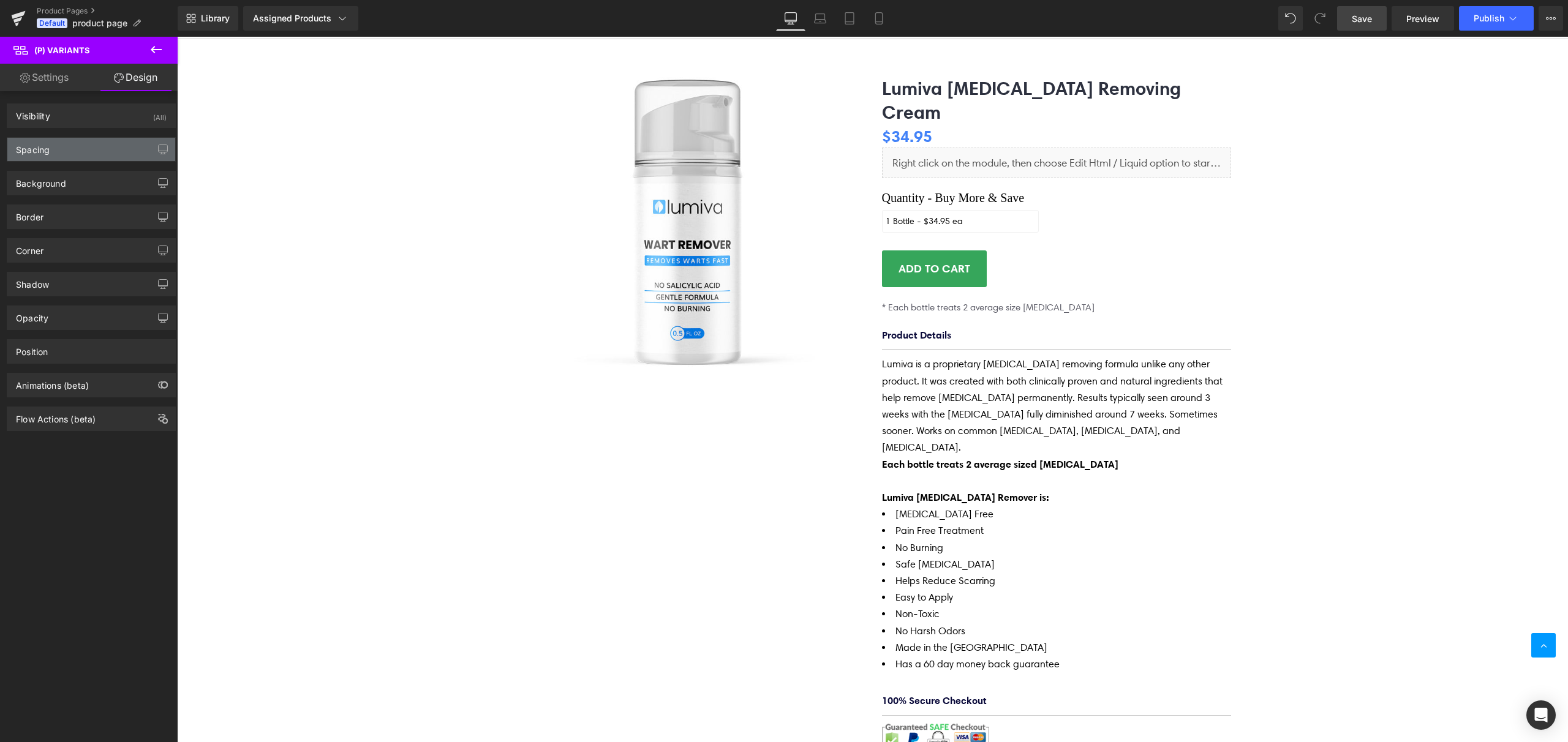
click at [56, 156] on div "Spacing" at bounding box center [91, 149] width 168 height 23
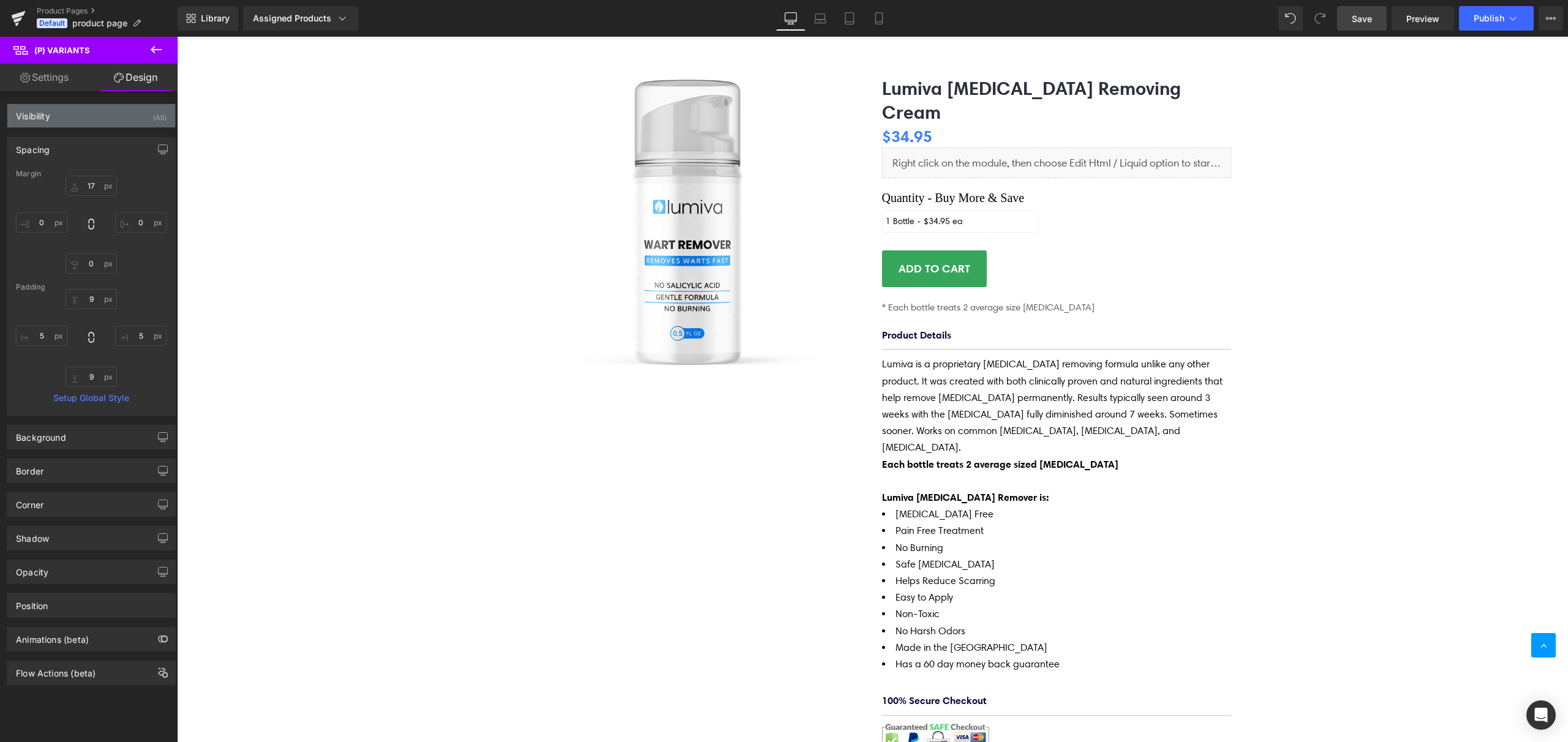
click at [78, 125] on div "Visibility (All)" at bounding box center [91, 115] width 168 height 23
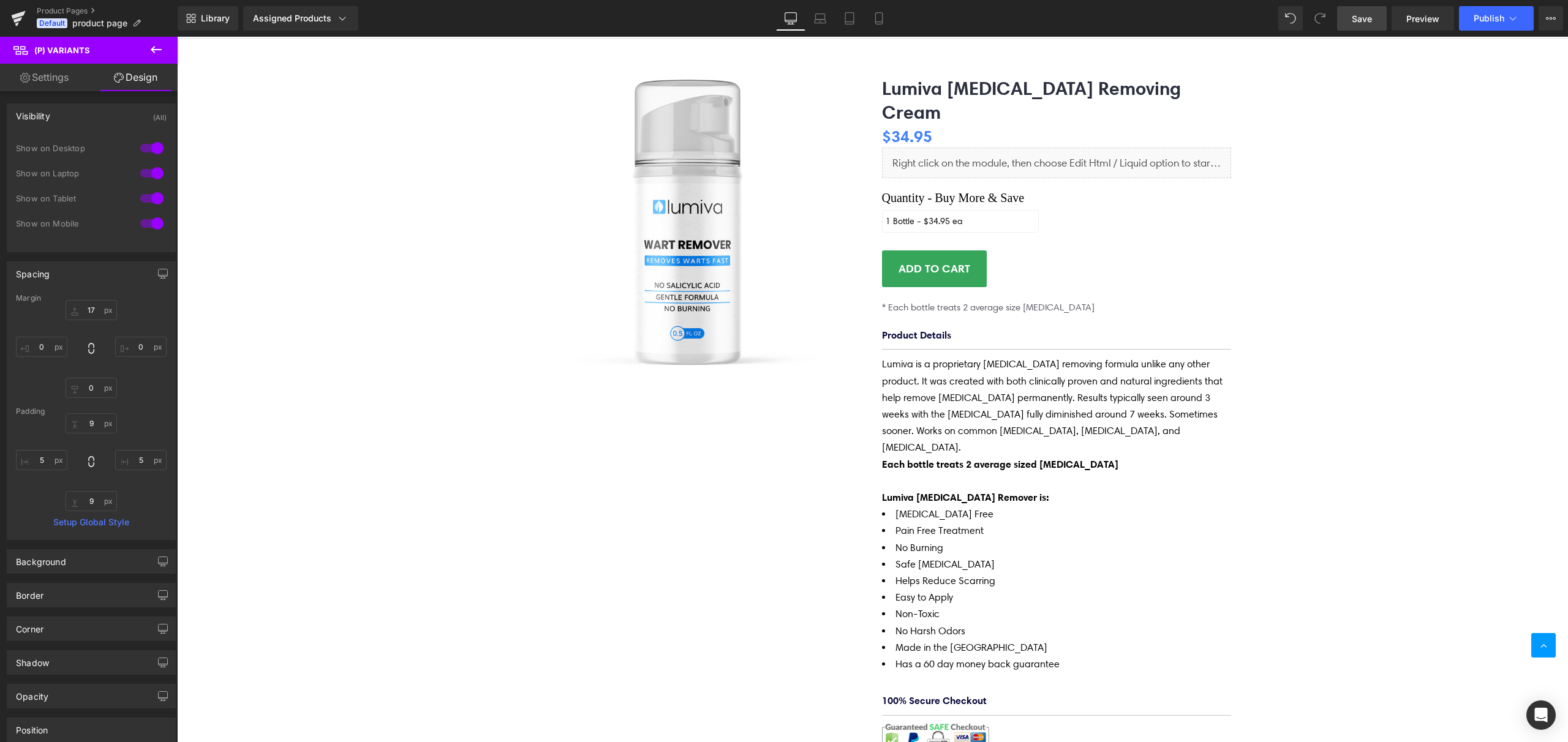
click at [82, 115] on div "Visibility (All)" at bounding box center [91, 115] width 168 height 23
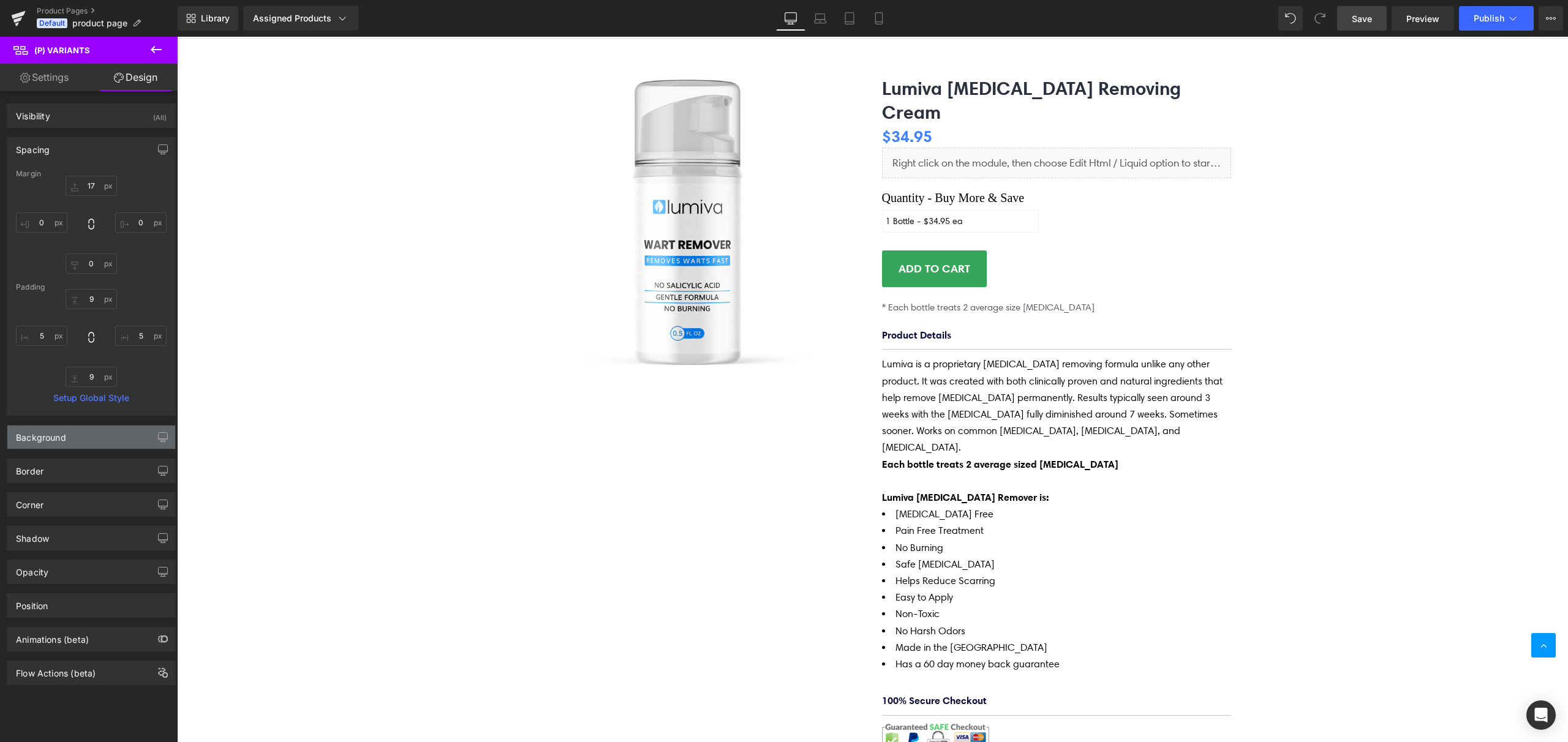
click at [89, 431] on div "Background" at bounding box center [91, 436] width 168 height 23
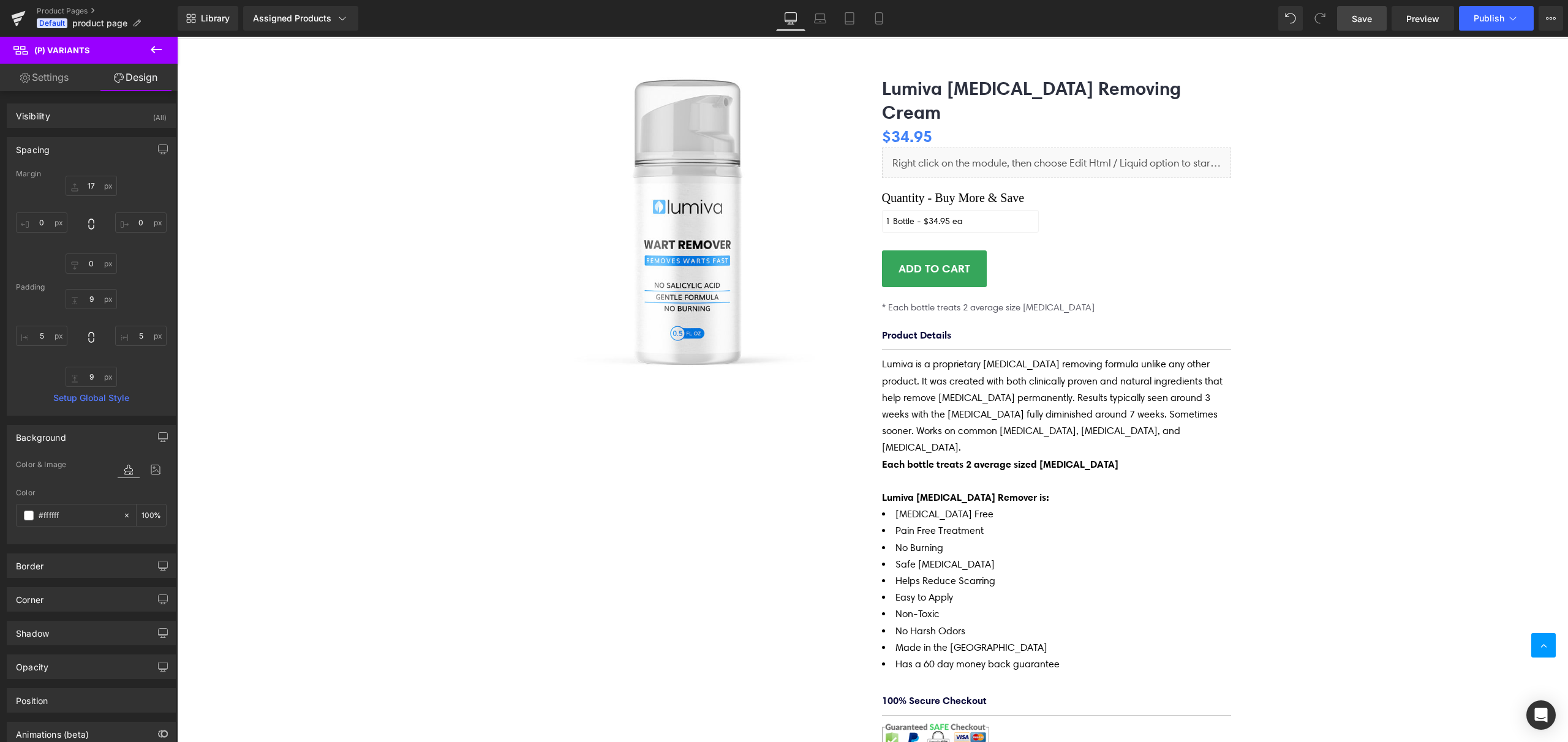
click at [82, 429] on div "Background" at bounding box center [91, 436] width 168 height 23
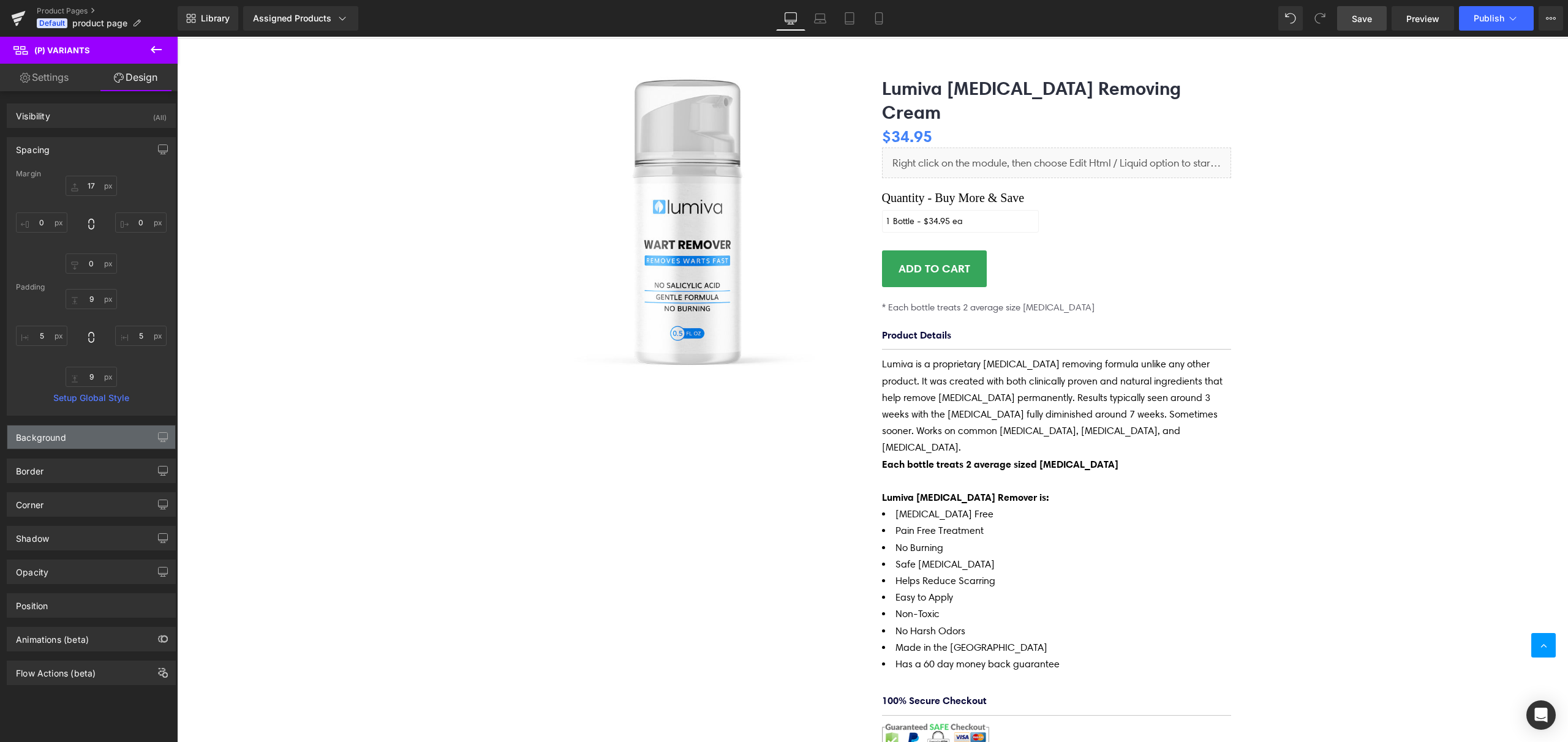
click at [70, 440] on div "Background" at bounding box center [91, 436] width 168 height 23
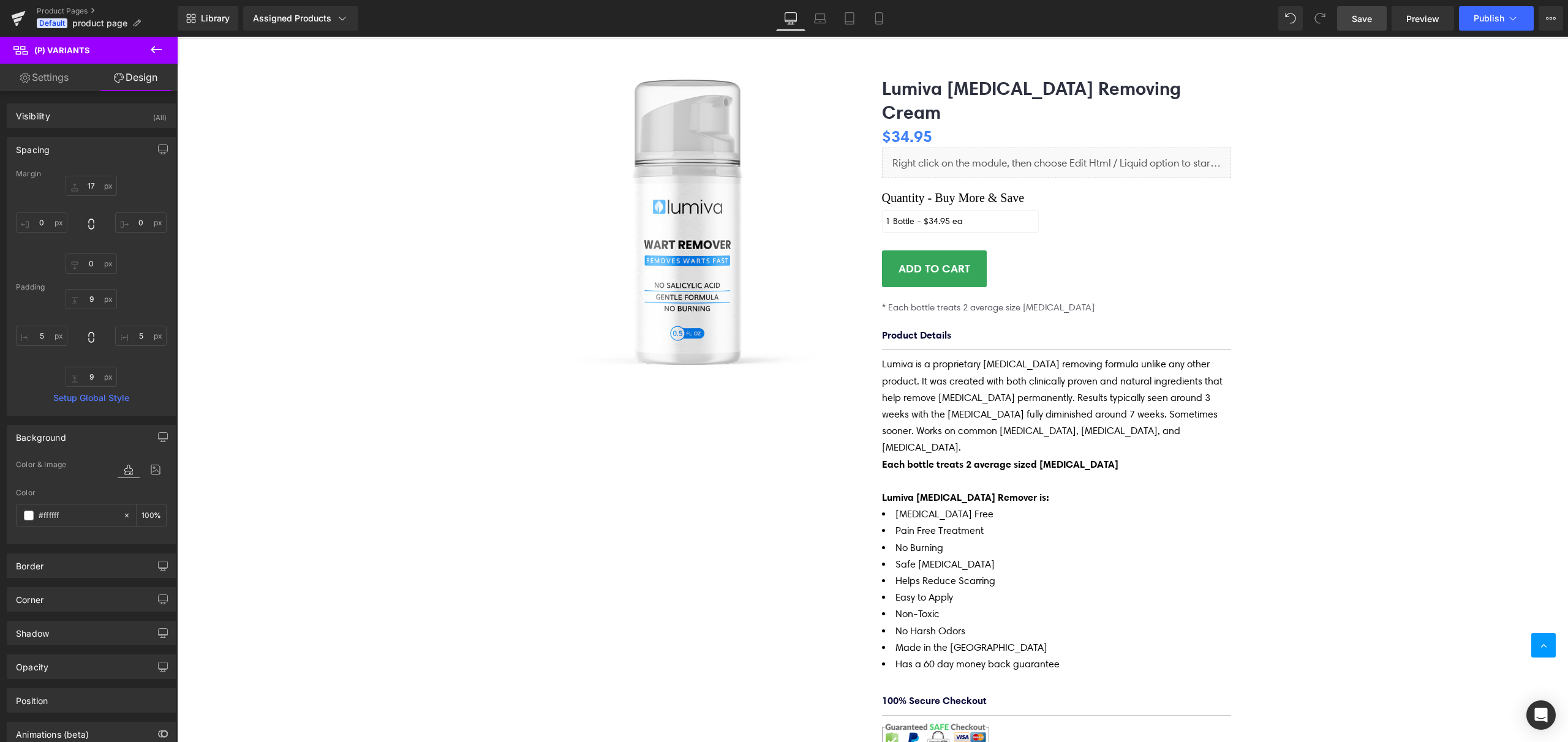
click at [43, 82] on link "Settings" at bounding box center [44, 77] width 89 height 27
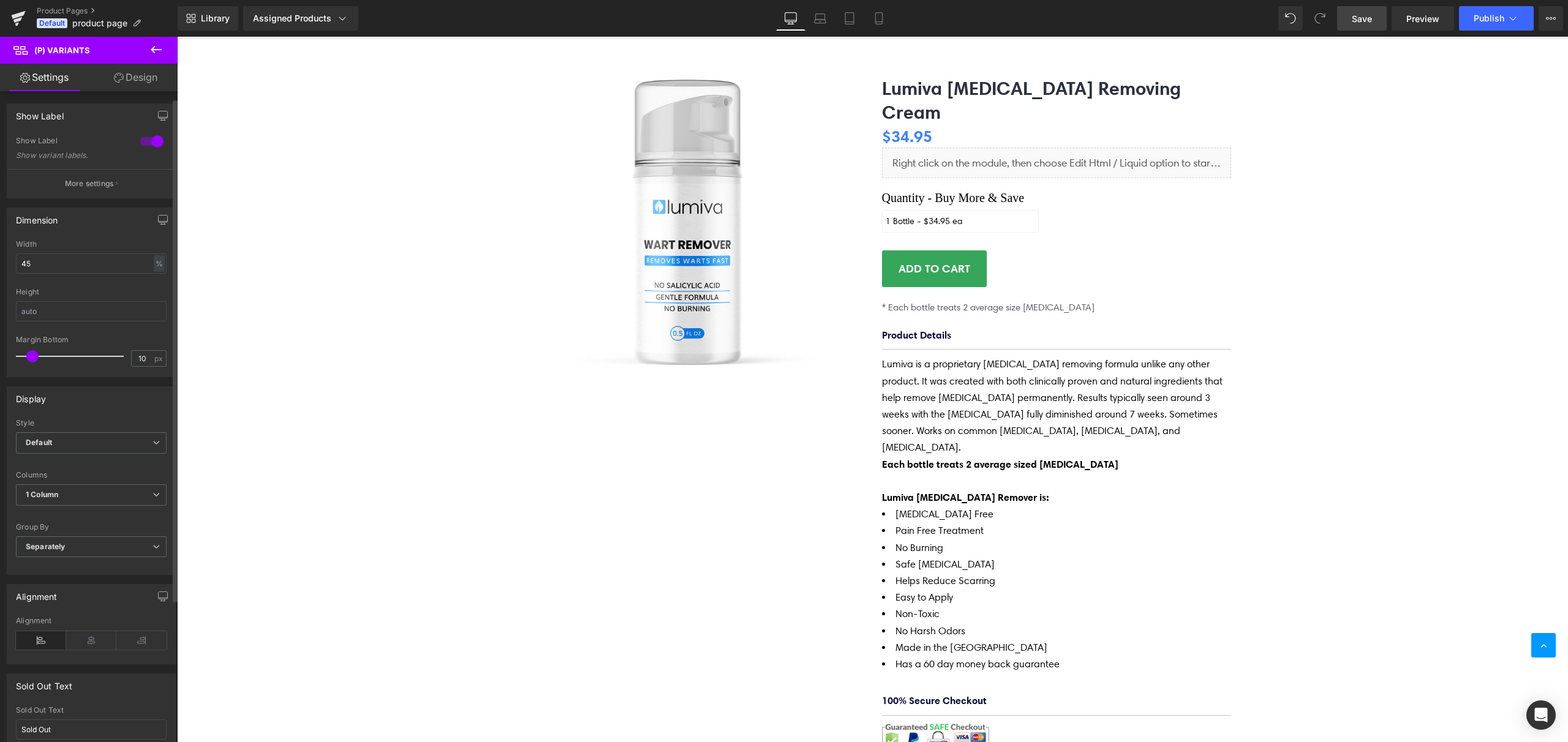
scroll to position [92, 0]
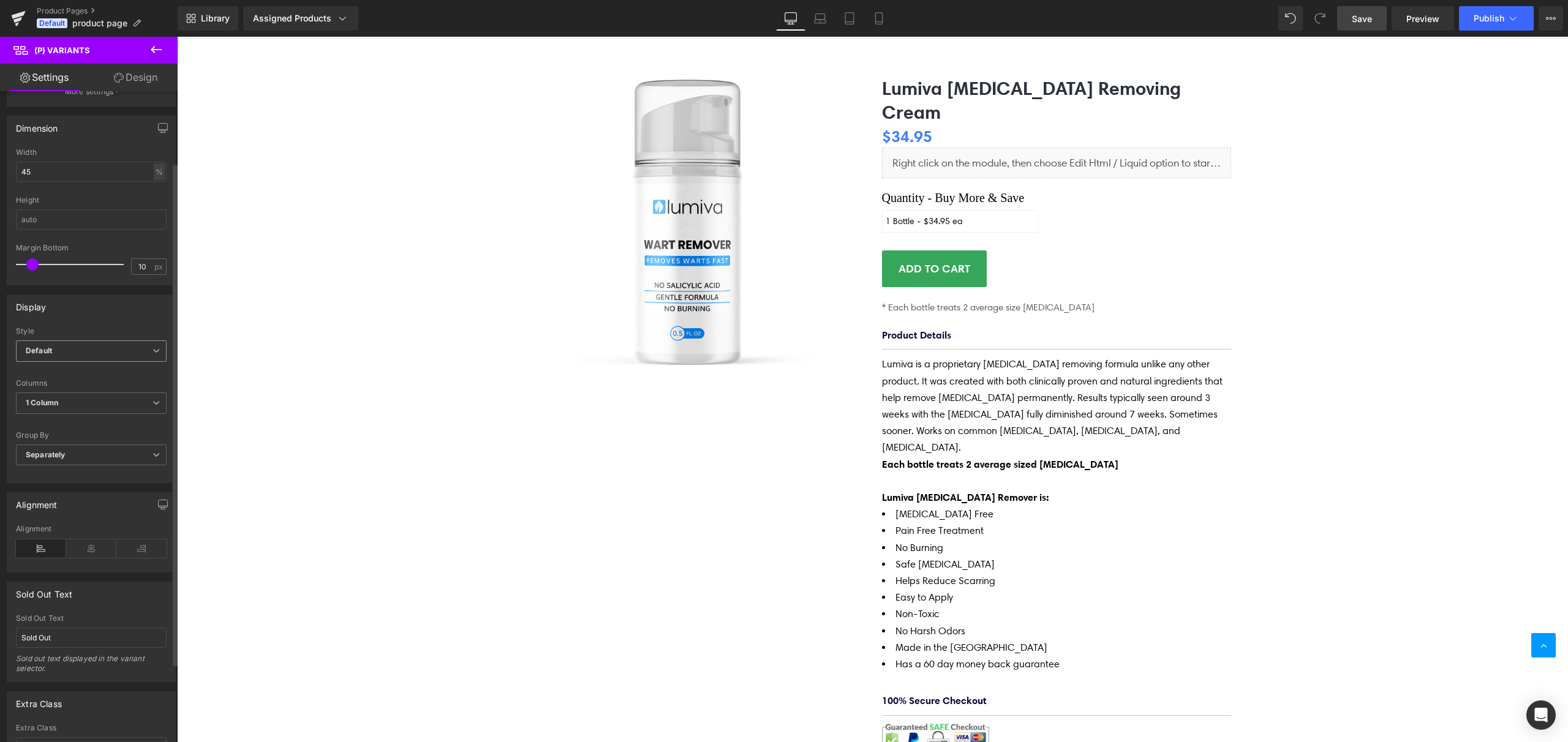
click at [79, 355] on span "Default" at bounding box center [92, 351] width 151 height 21
click at [62, 391] on li "Inline" at bounding box center [89, 391] width 146 height 18
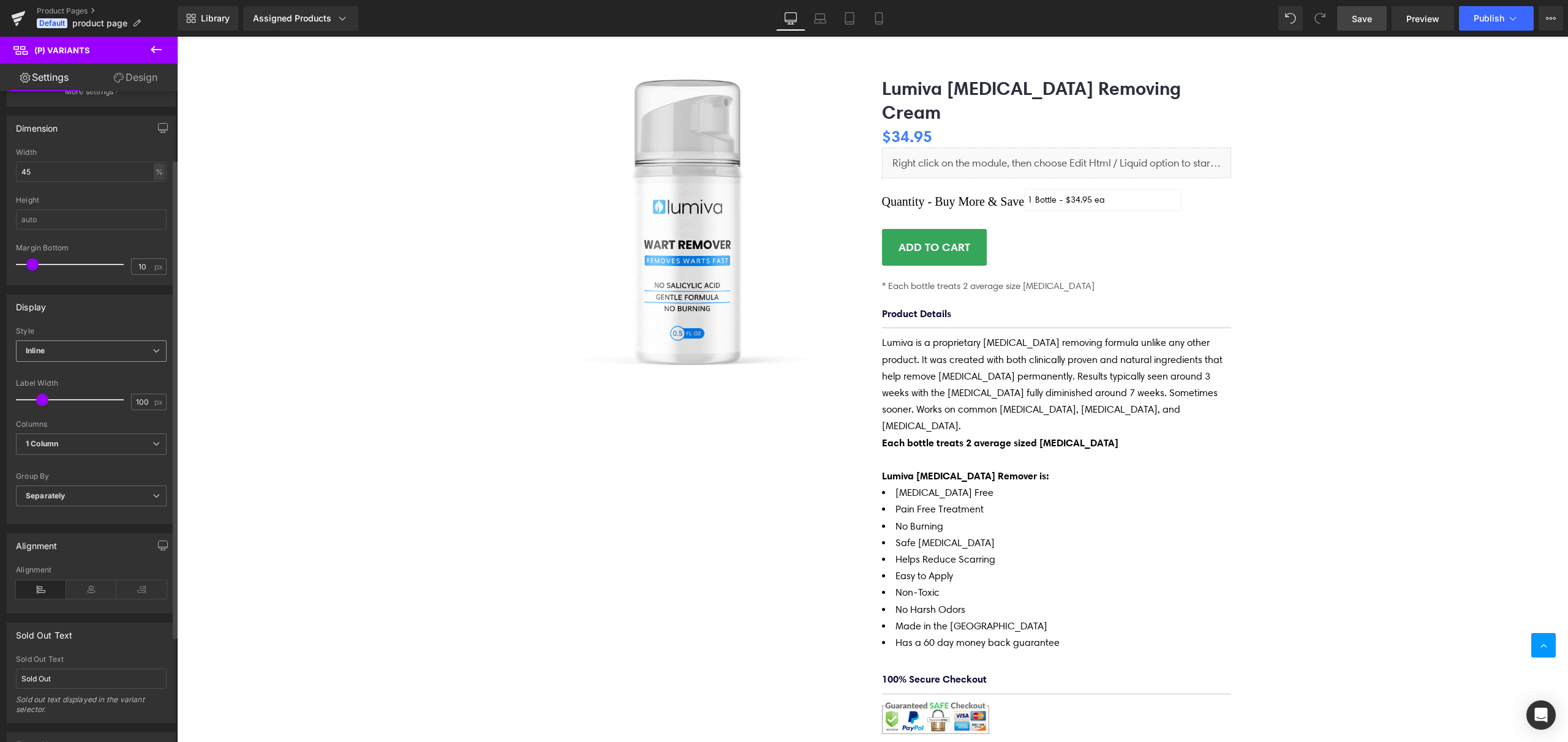
click at [56, 346] on span "Inline" at bounding box center [92, 351] width 151 height 21
click at [56, 369] on div "Default" at bounding box center [47, 373] width 26 height 8
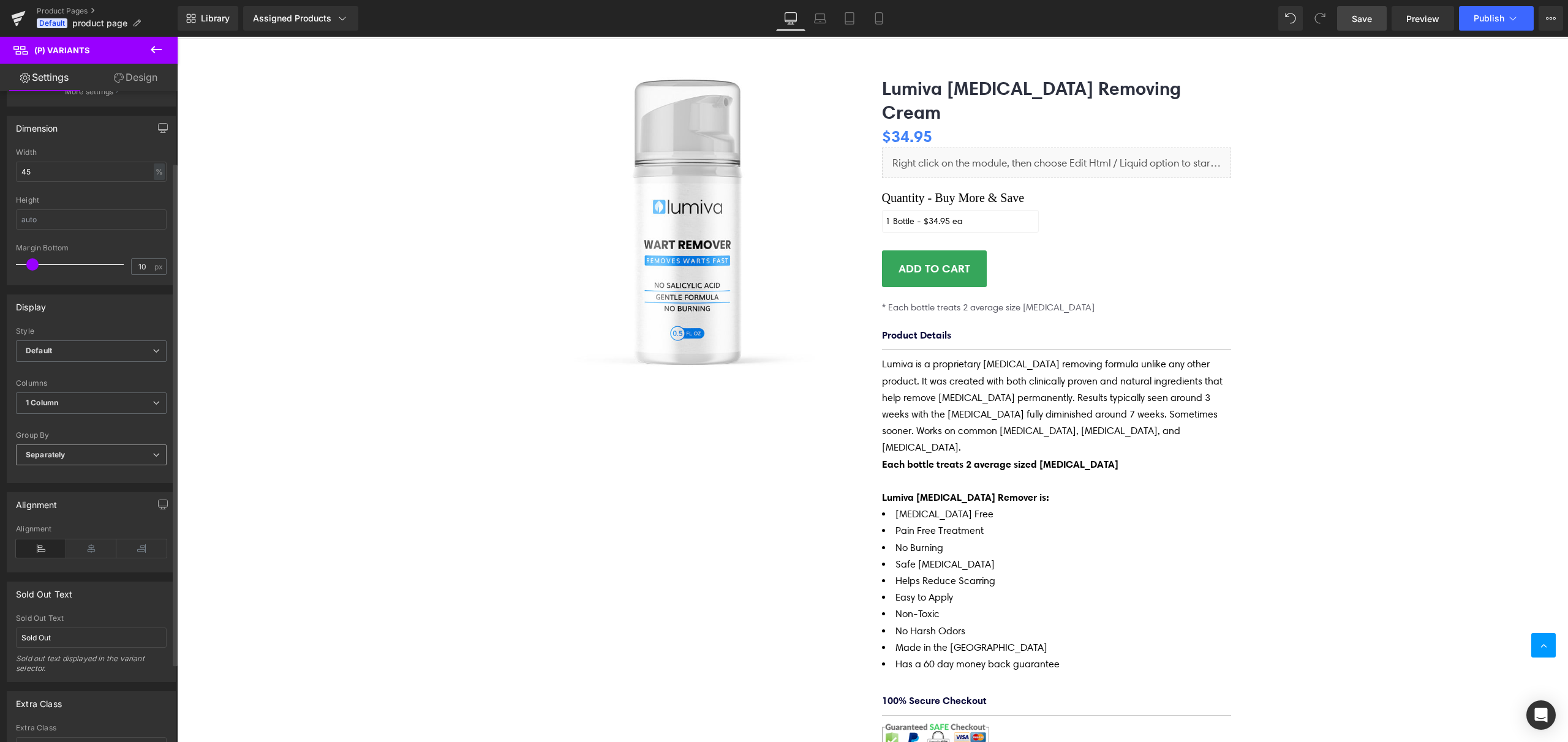
click at [75, 457] on span "Separately" at bounding box center [92, 455] width 151 height 21
click at [70, 475] on li "Default" at bounding box center [89, 477] width 146 height 18
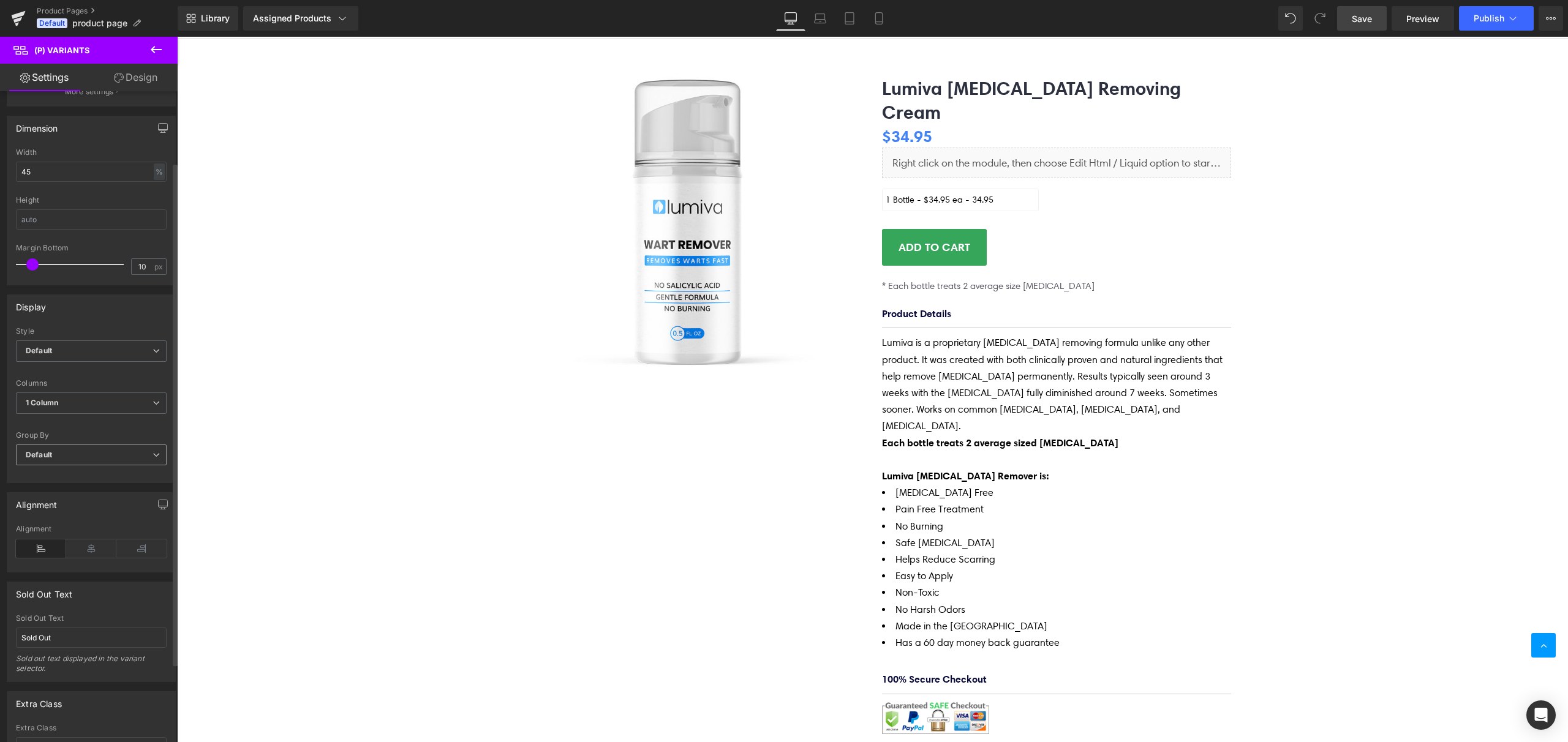
click at [69, 458] on span "Default" at bounding box center [92, 455] width 151 height 21
click at [63, 491] on div "Separately" at bounding box center [54, 495] width 39 height 8
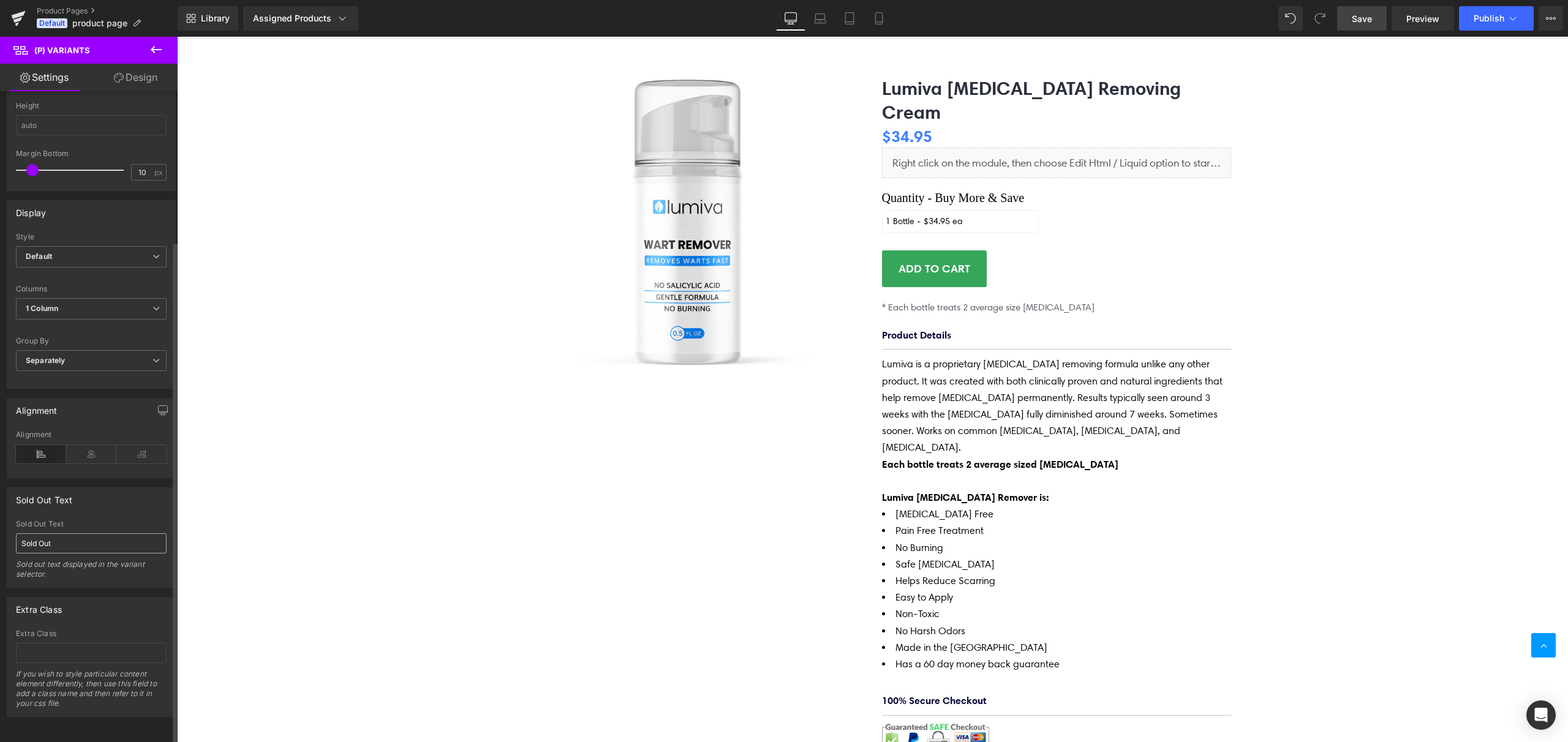
scroll to position [0, 0]
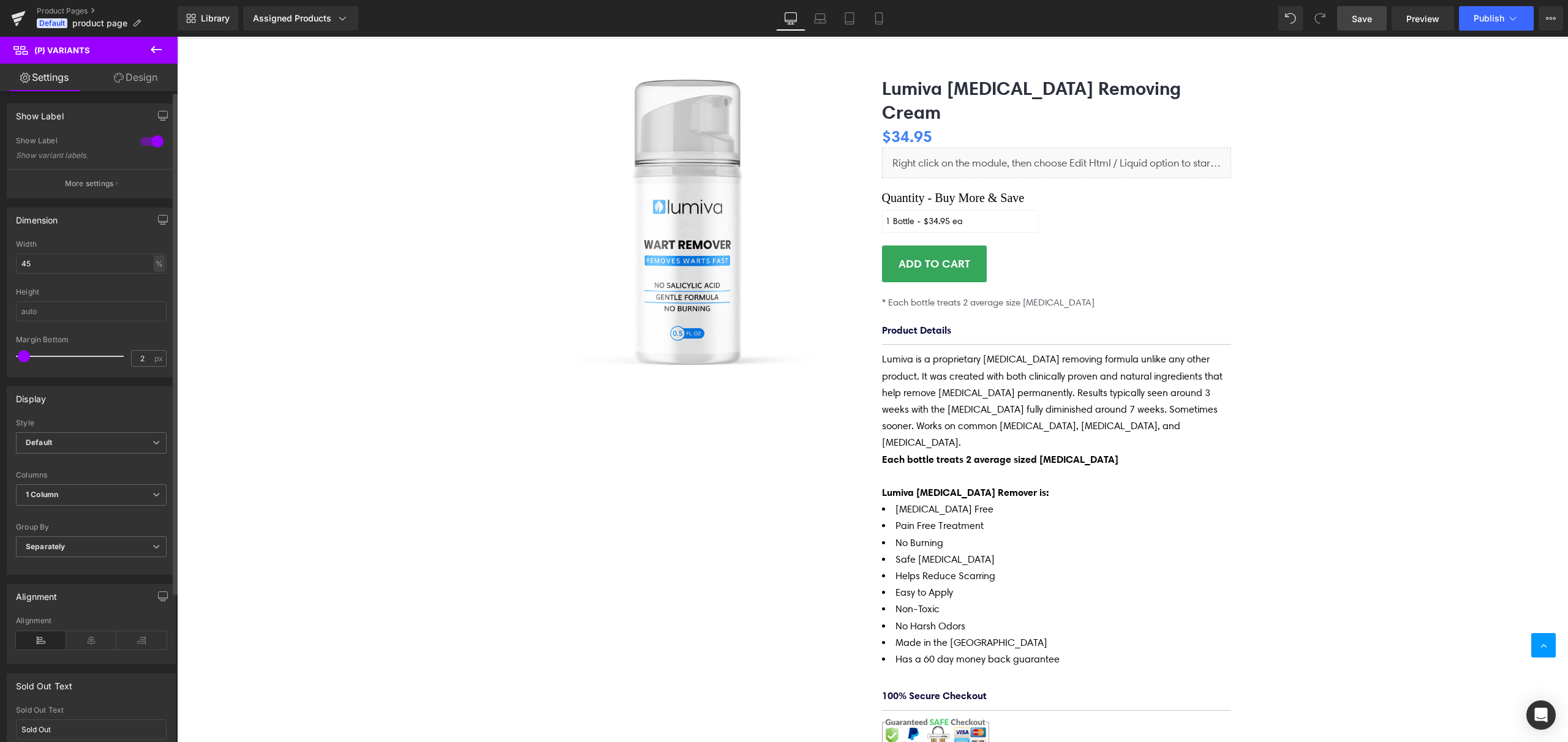
type input "3"
drag, startPoint x: 30, startPoint y: 358, endPoint x: 24, endPoint y: 361, distance: 6.7
click at [24, 361] on span at bounding box center [25, 356] width 12 height 12
click at [86, 191] on button "More settings" at bounding box center [91, 183] width 168 height 29
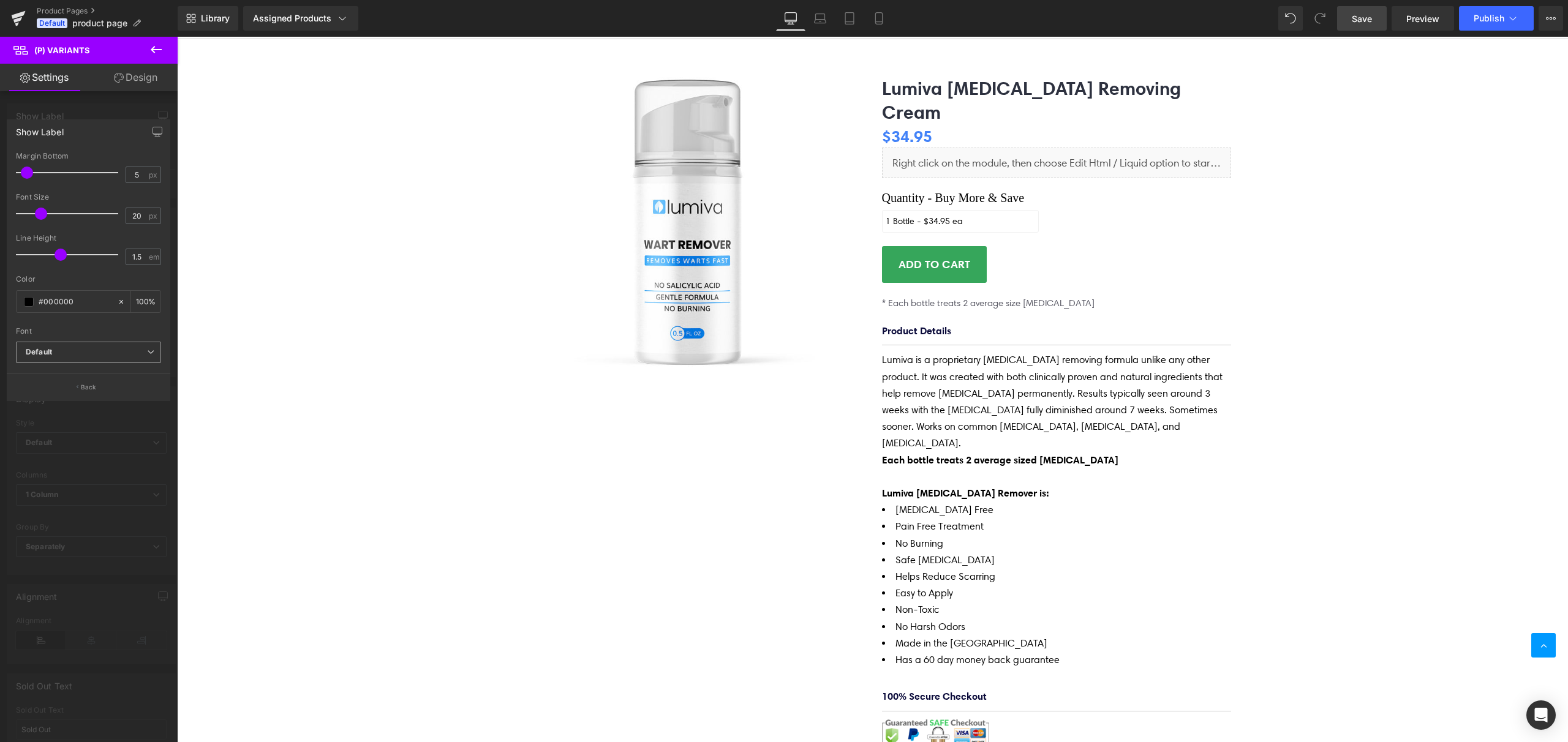
click at [77, 358] on span "Default" at bounding box center [89, 352] width 145 height 21
click at [66, 434] on p ""\"Harmonia Sans\"" at bounding box center [74, 434] width 68 height 8
click at [68, 433] on p ""\"Harmonia Sans\"" at bounding box center [74, 434] width 68 height 8
click at [68, 458] on p "Open Font Manager" at bounding box center [88, 458] width 68 height 11
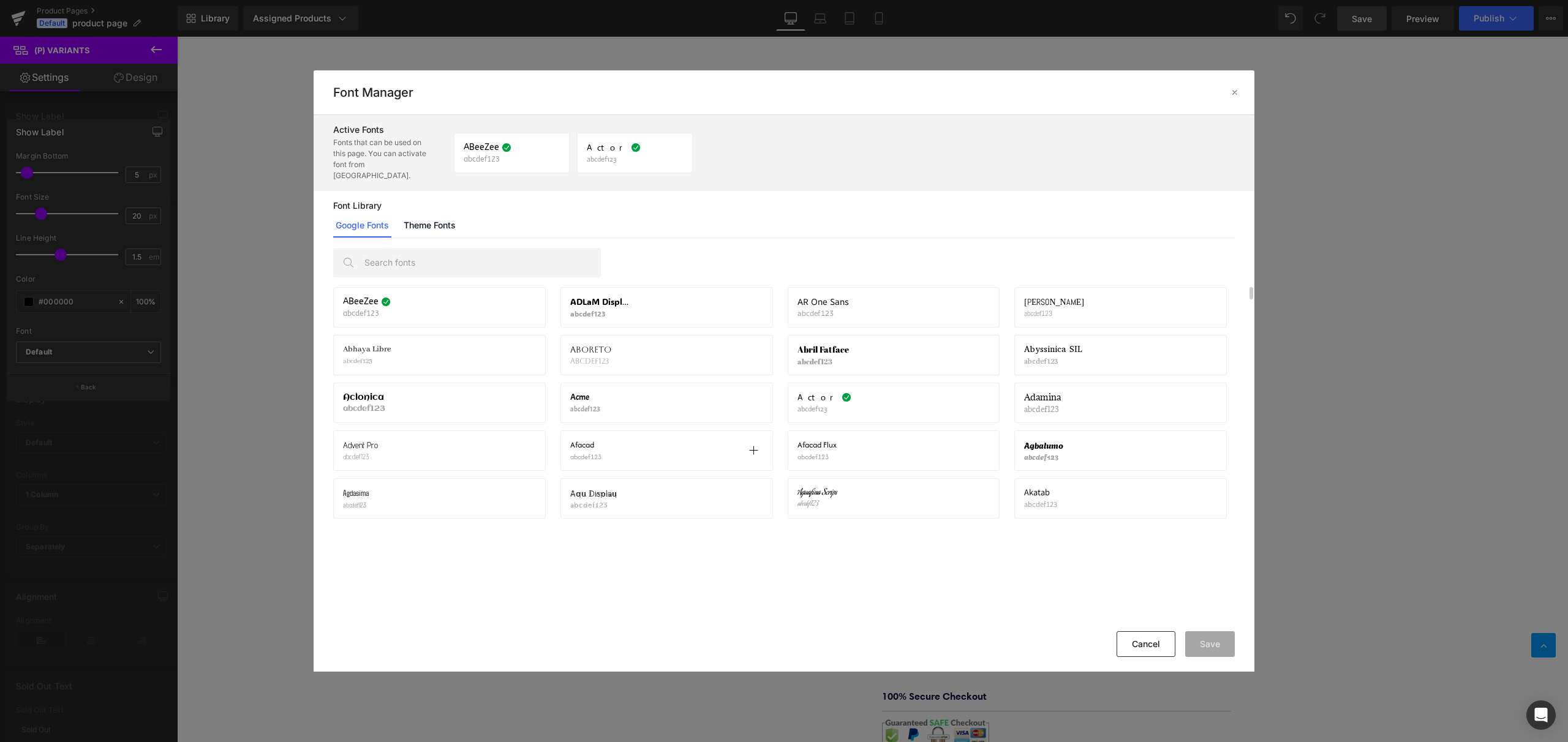
click at [618, 440] on div "Afacad abcdef123 Activate font" at bounding box center [667, 451] width 193 height 21
click at [749, 446] on icon at bounding box center [754, 451] width 10 height 10
click at [443, 213] on link "Theme Fonts" at bounding box center [430, 225] width 57 height 25
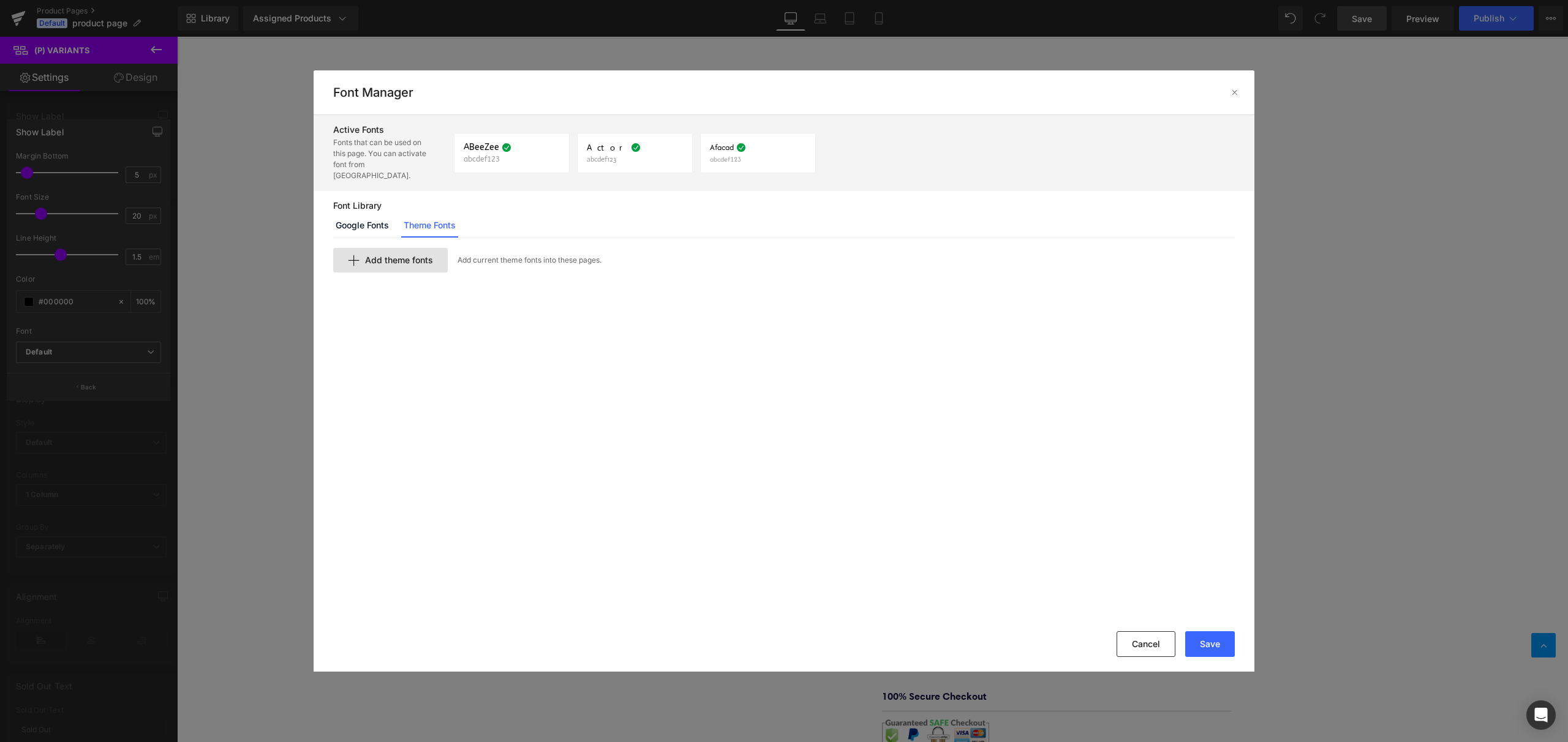
click at [424, 256] on span "Add theme fonts" at bounding box center [399, 260] width 68 height 10
click at [409, 269] on input "text" at bounding box center [484, 281] width 301 height 25
click at [404, 277] on input "text" at bounding box center [484, 281] width 301 height 25
click at [364, 215] on link "Google Fonts" at bounding box center [362, 225] width 58 height 25
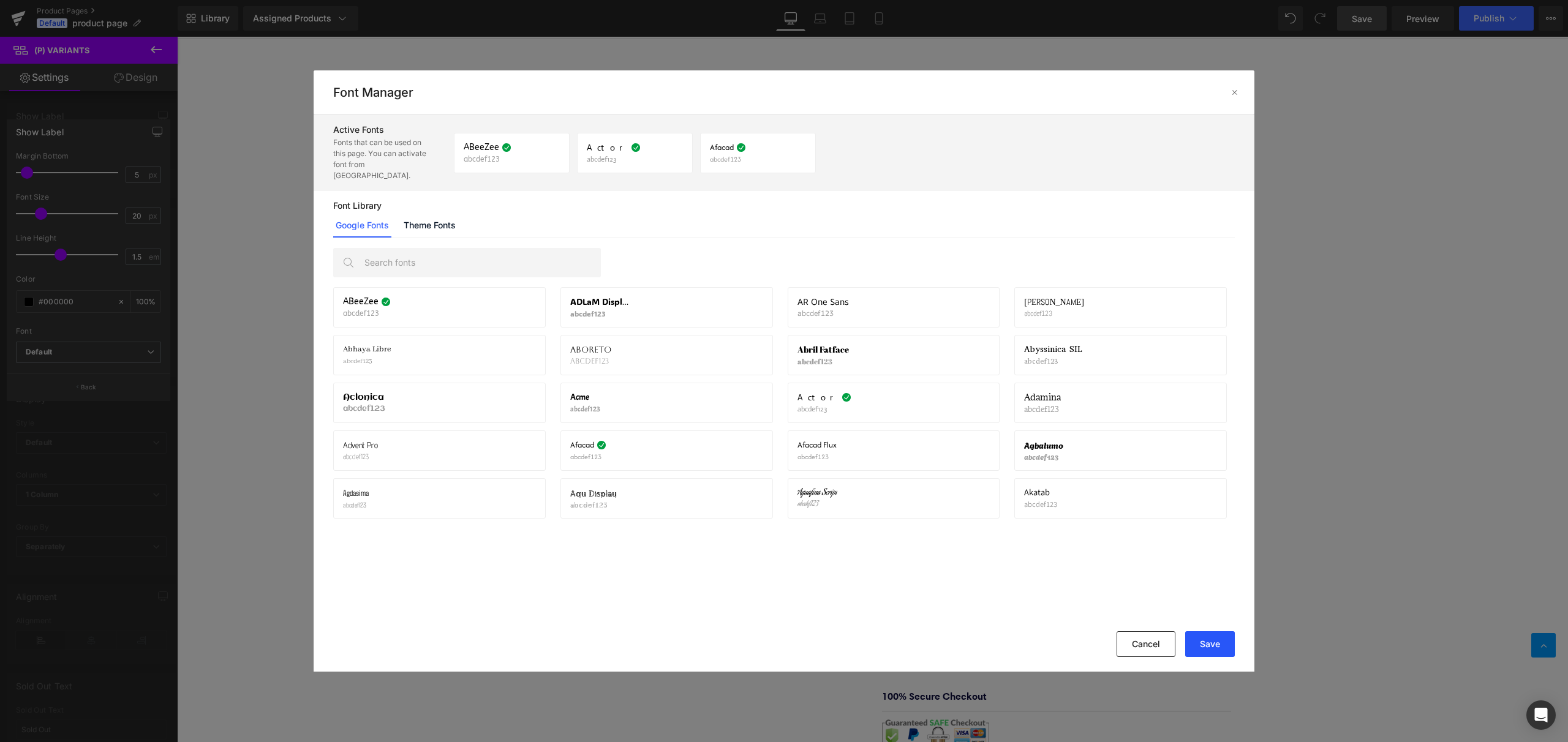
click at [1207, 649] on button "Save" at bounding box center [1210, 644] width 49 height 26
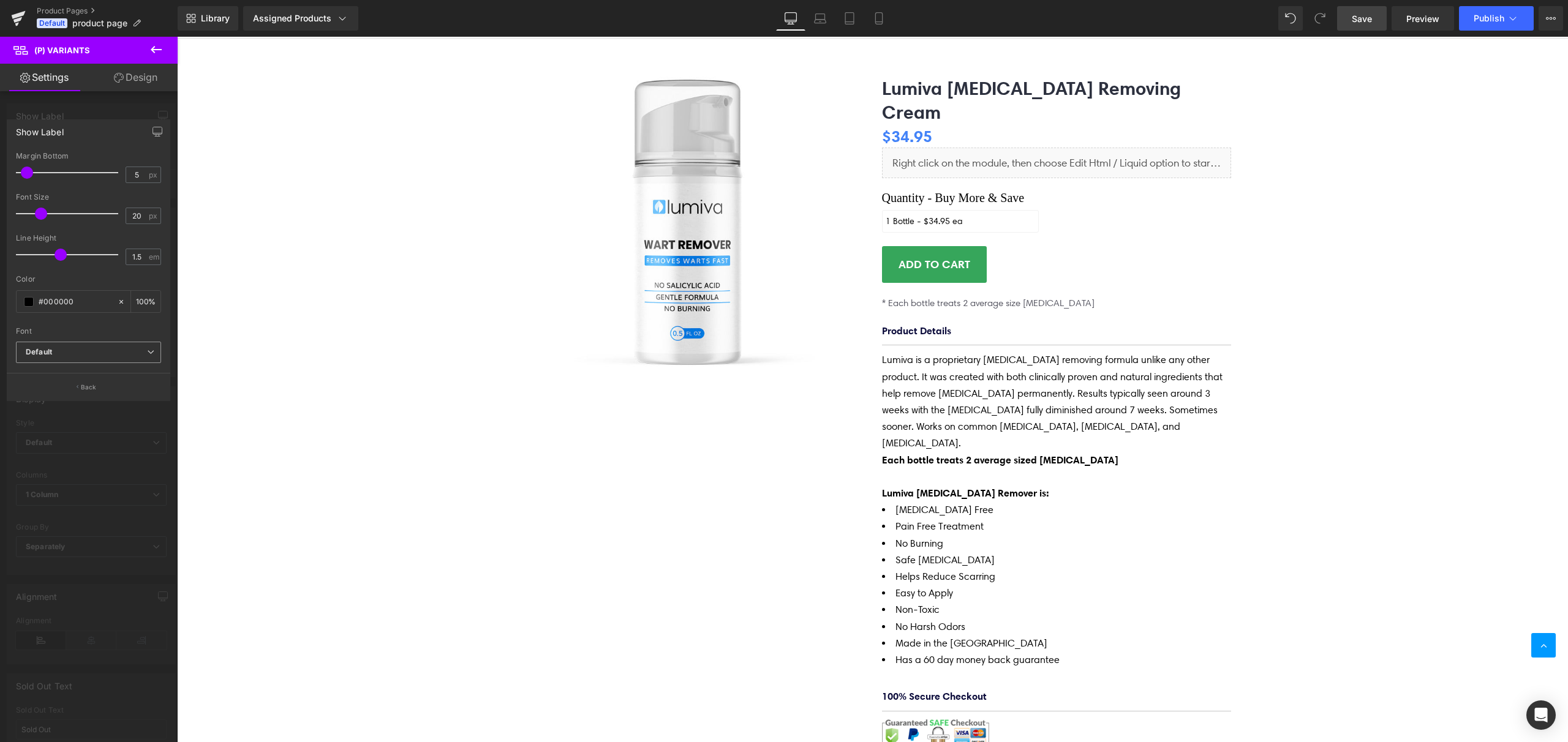
click at [63, 358] on span "Default" at bounding box center [89, 352] width 145 height 21
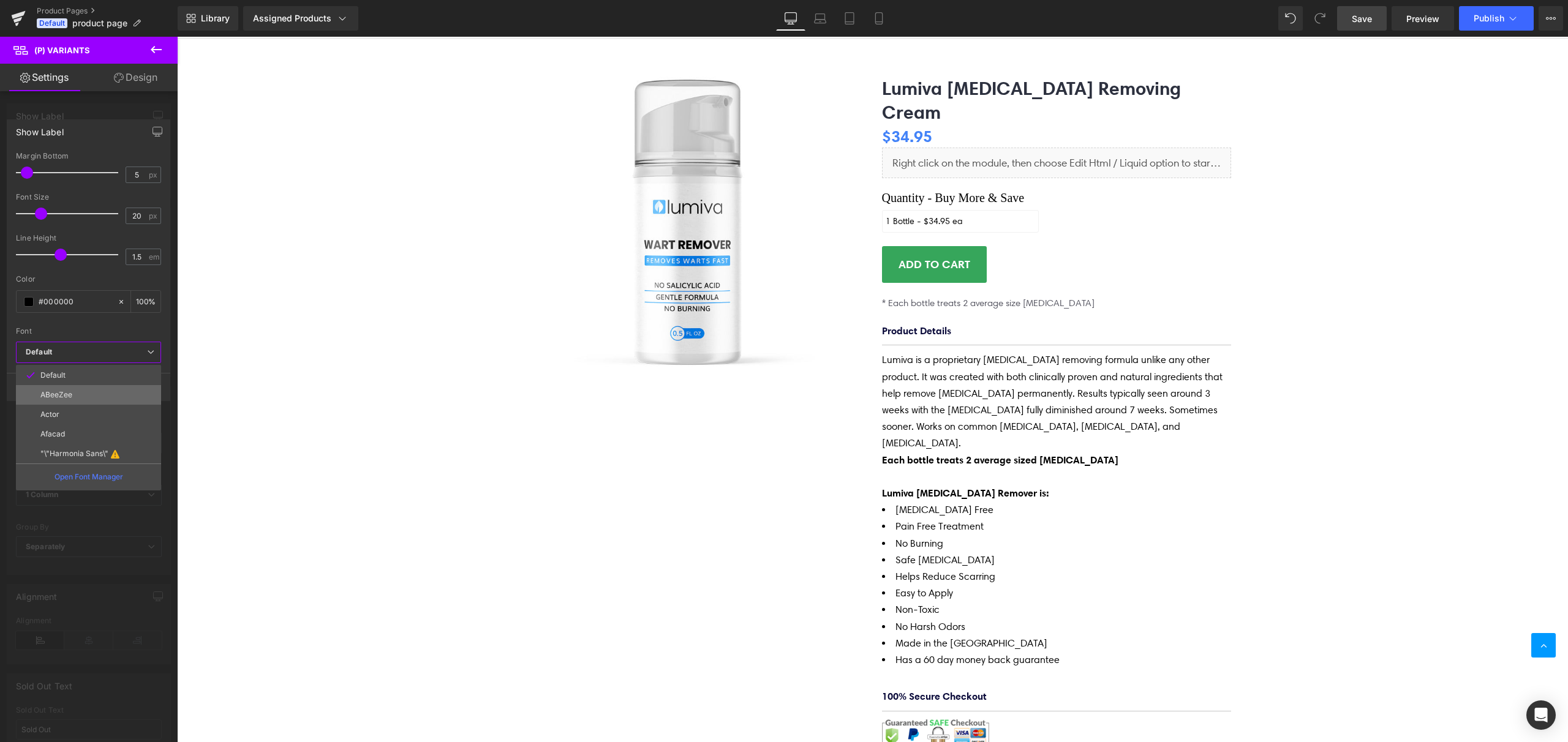
click at [63, 395] on p "ABeeZee" at bounding box center [56, 395] width 32 height 8
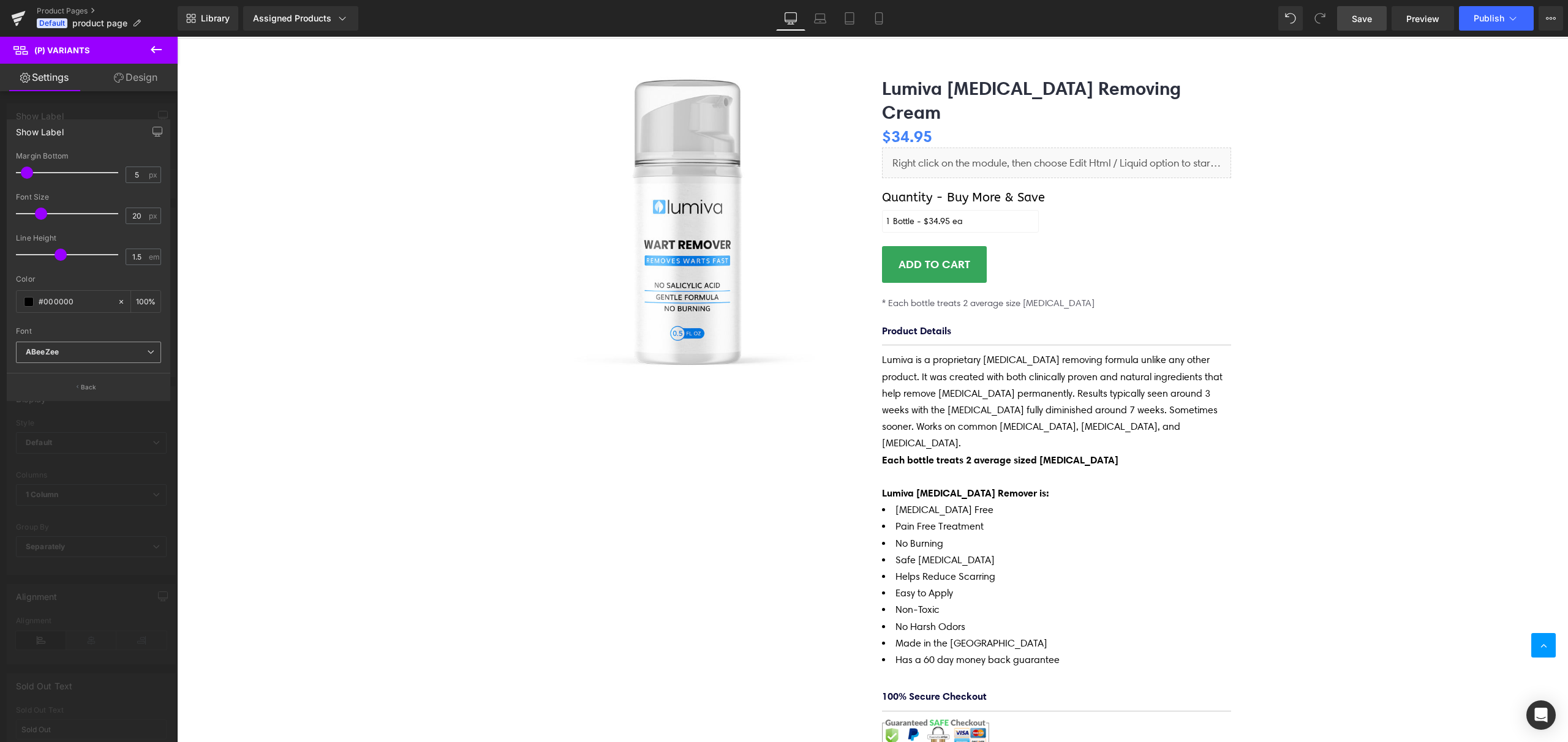
click at [64, 356] on b "ABeeZee" at bounding box center [87, 352] width 121 height 11
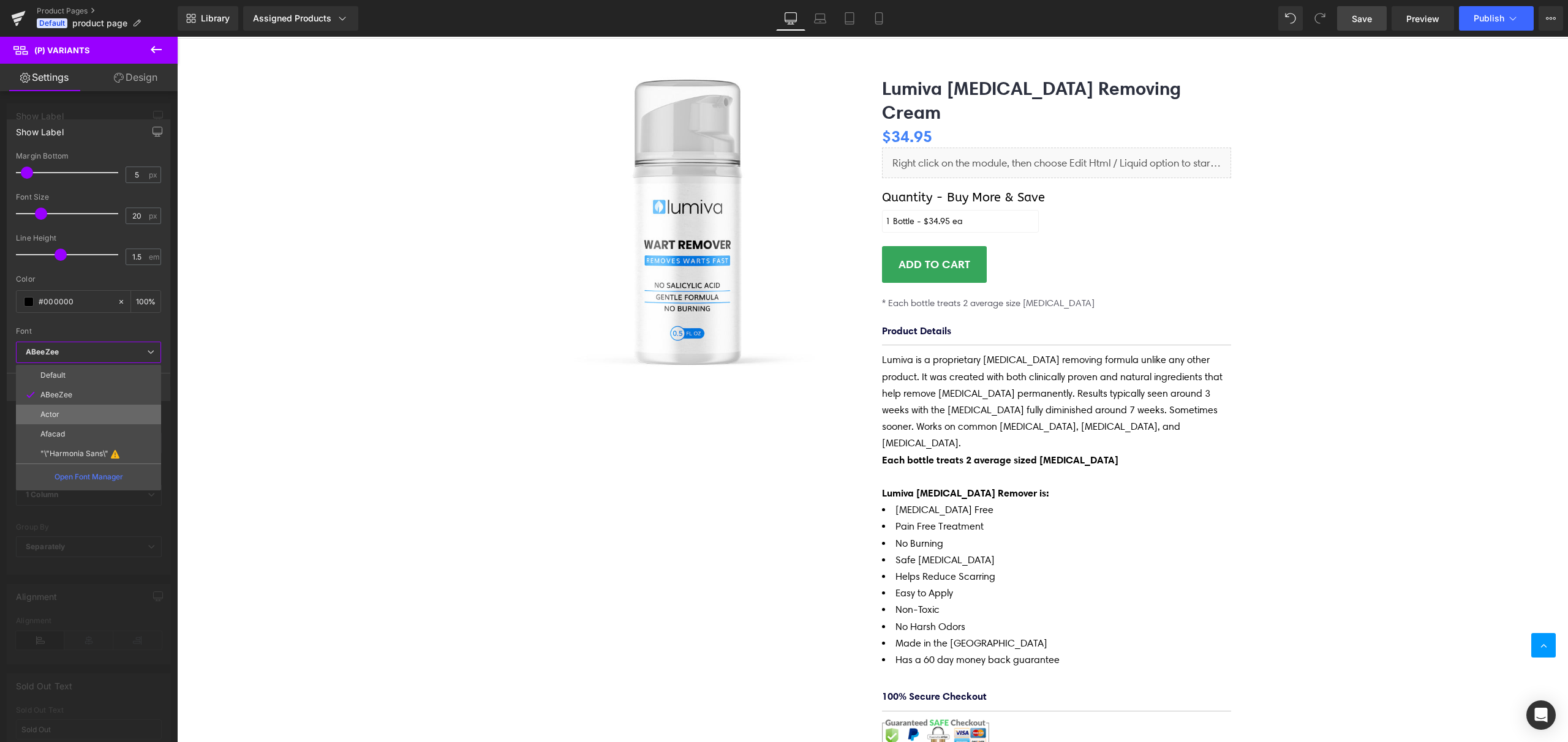
click at [52, 409] on li "Actor" at bounding box center [89, 415] width 145 height 20
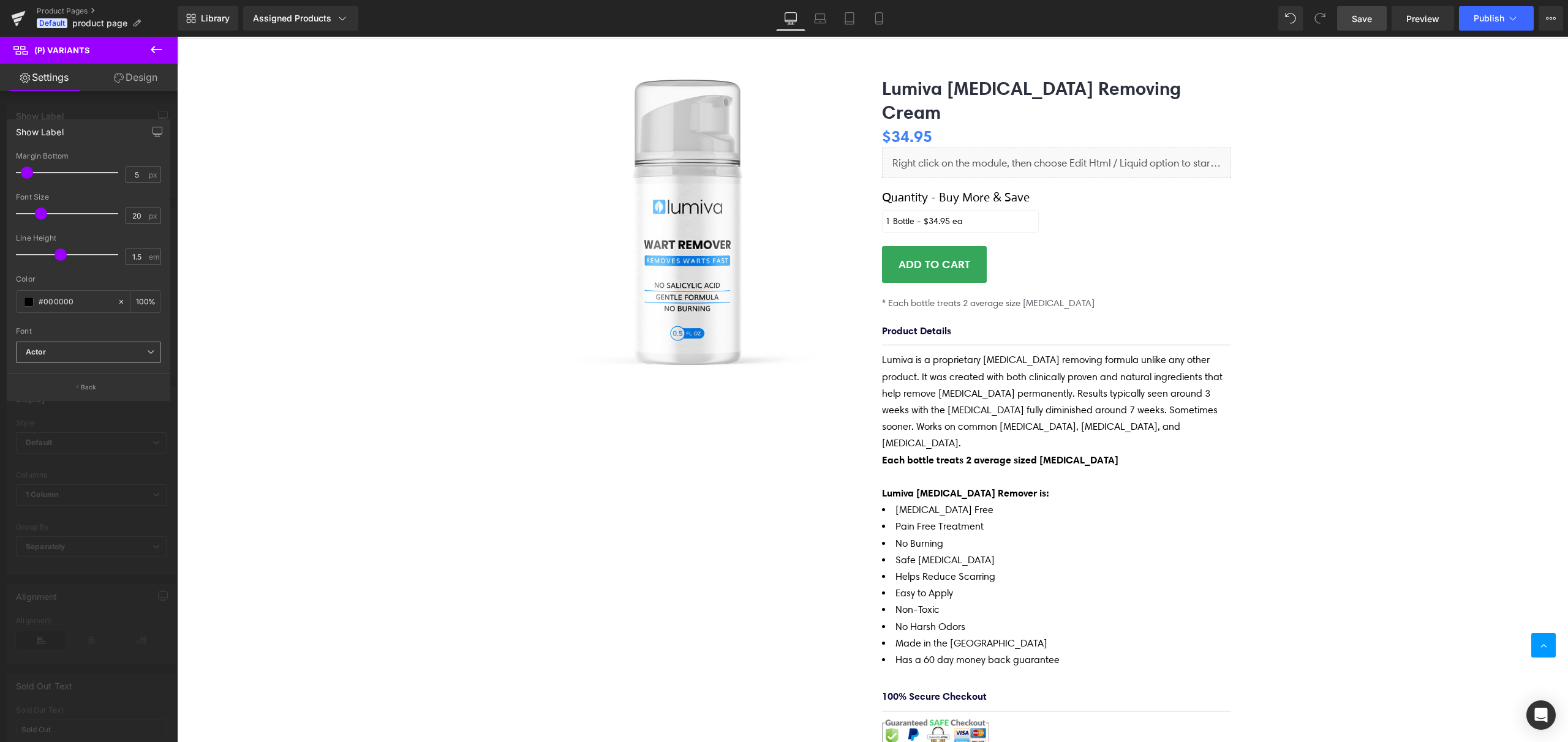
click at [77, 351] on b "Actor" at bounding box center [87, 352] width 121 height 11
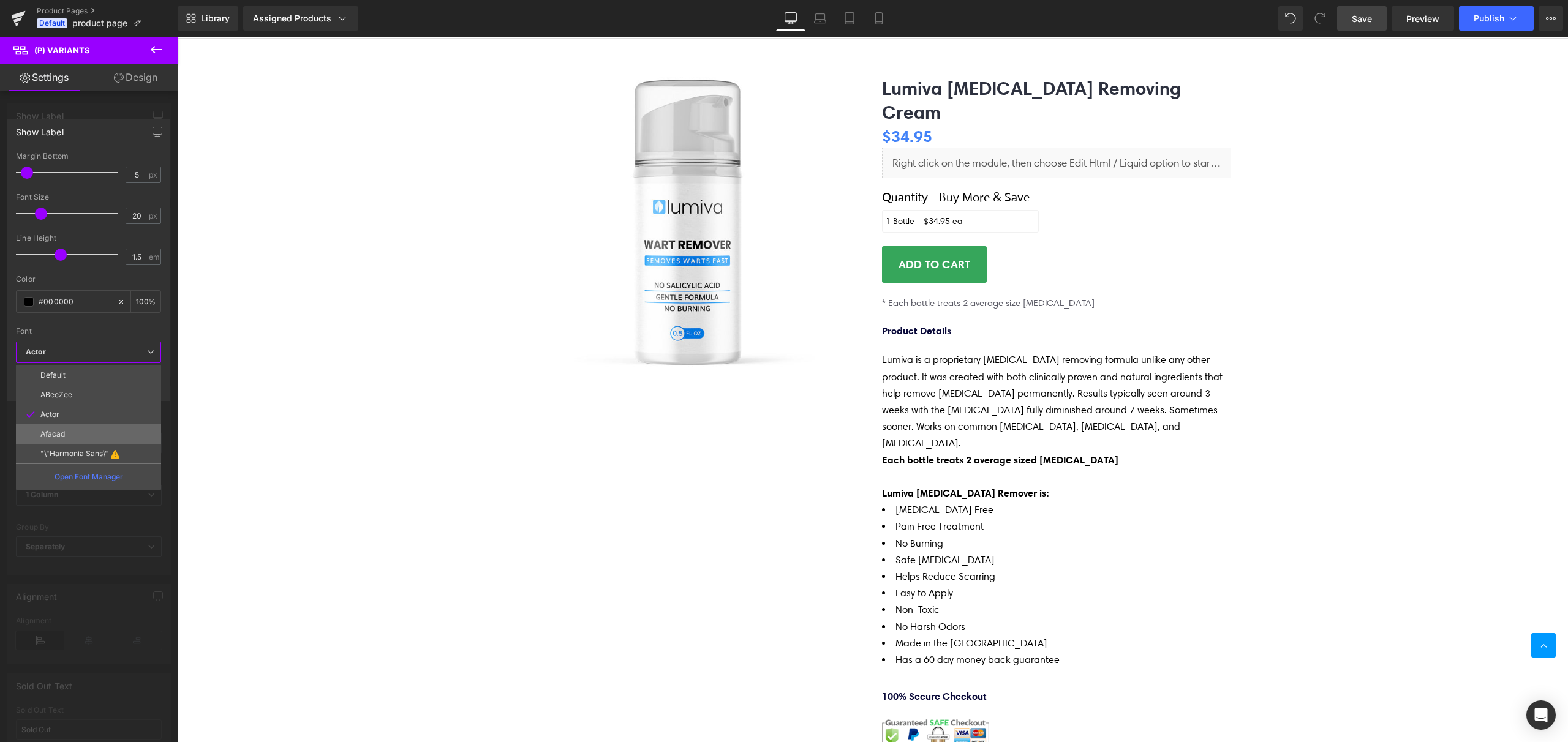
click at [58, 434] on p "Afacad" at bounding box center [52, 434] width 25 height 8
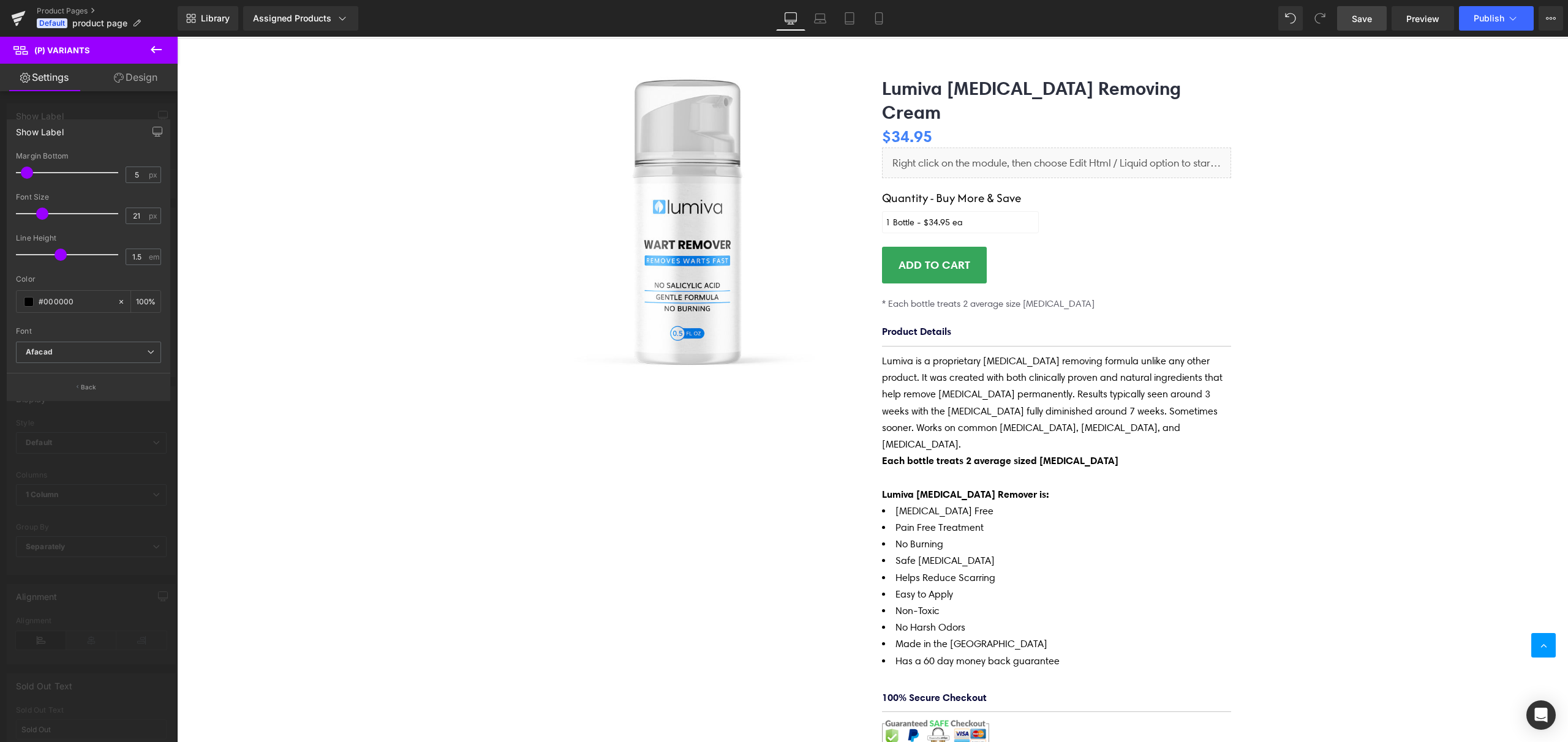
click at [44, 219] on div at bounding box center [70, 213] width 97 height 25
type input "24"
click at [44, 219] on div at bounding box center [70, 213] width 97 height 25
click at [144, 82] on link "Design" at bounding box center [136, 77] width 89 height 27
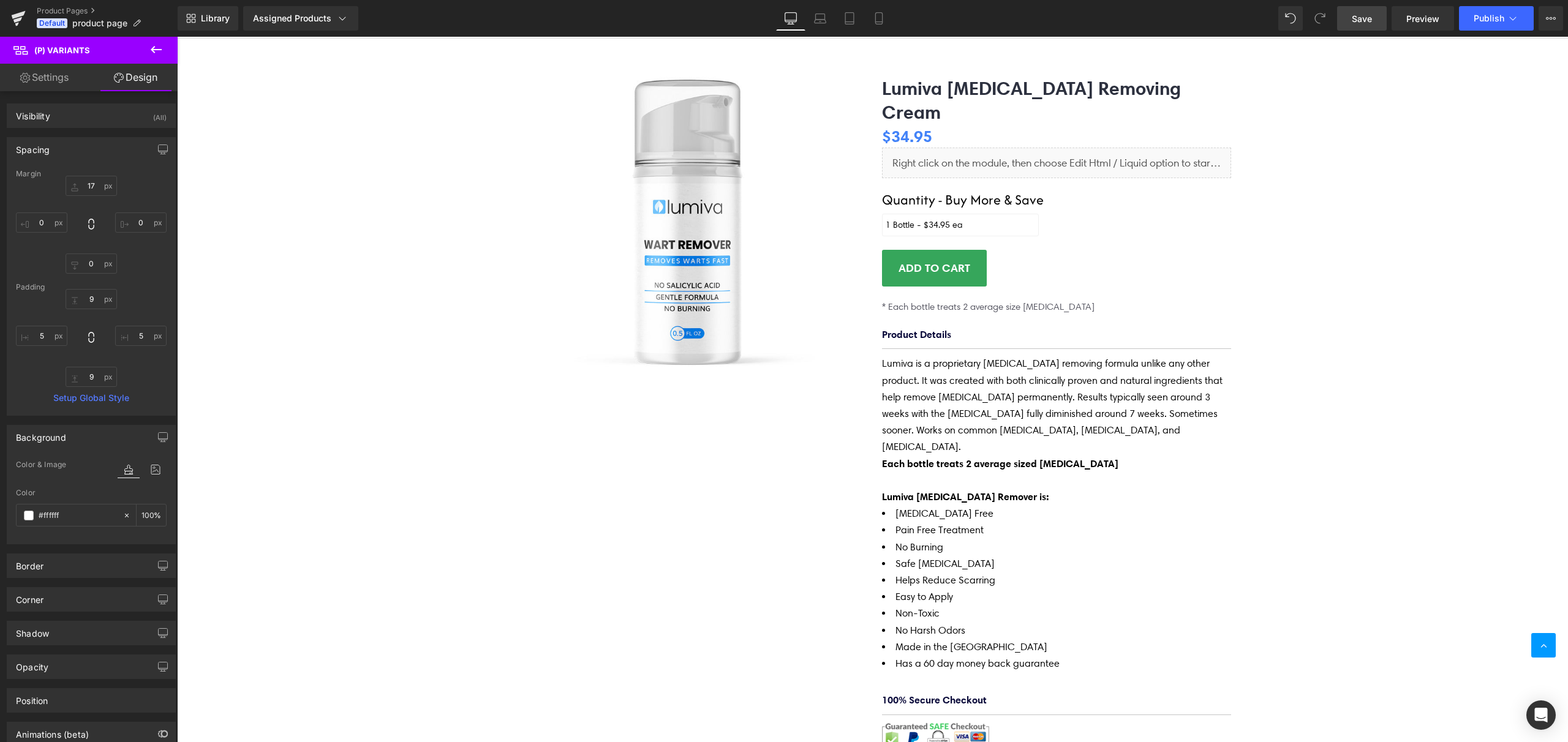
type input "17"
type input "0"
type input "9"
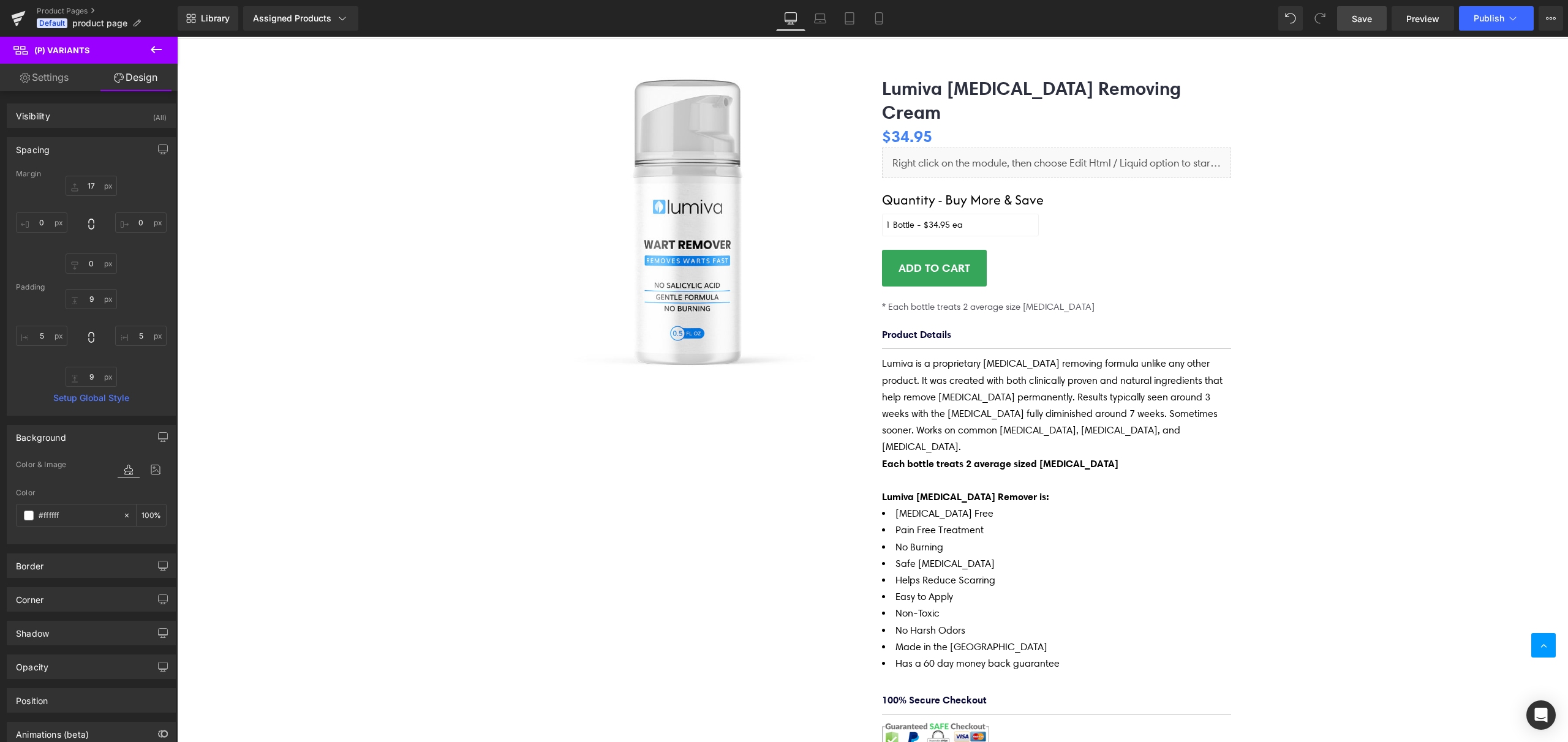
type input "5"
type input "9"
type input "5"
type input "100"
click at [101, 151] on div "Spacing" at bounding box center [91, 149] width 168 height 23
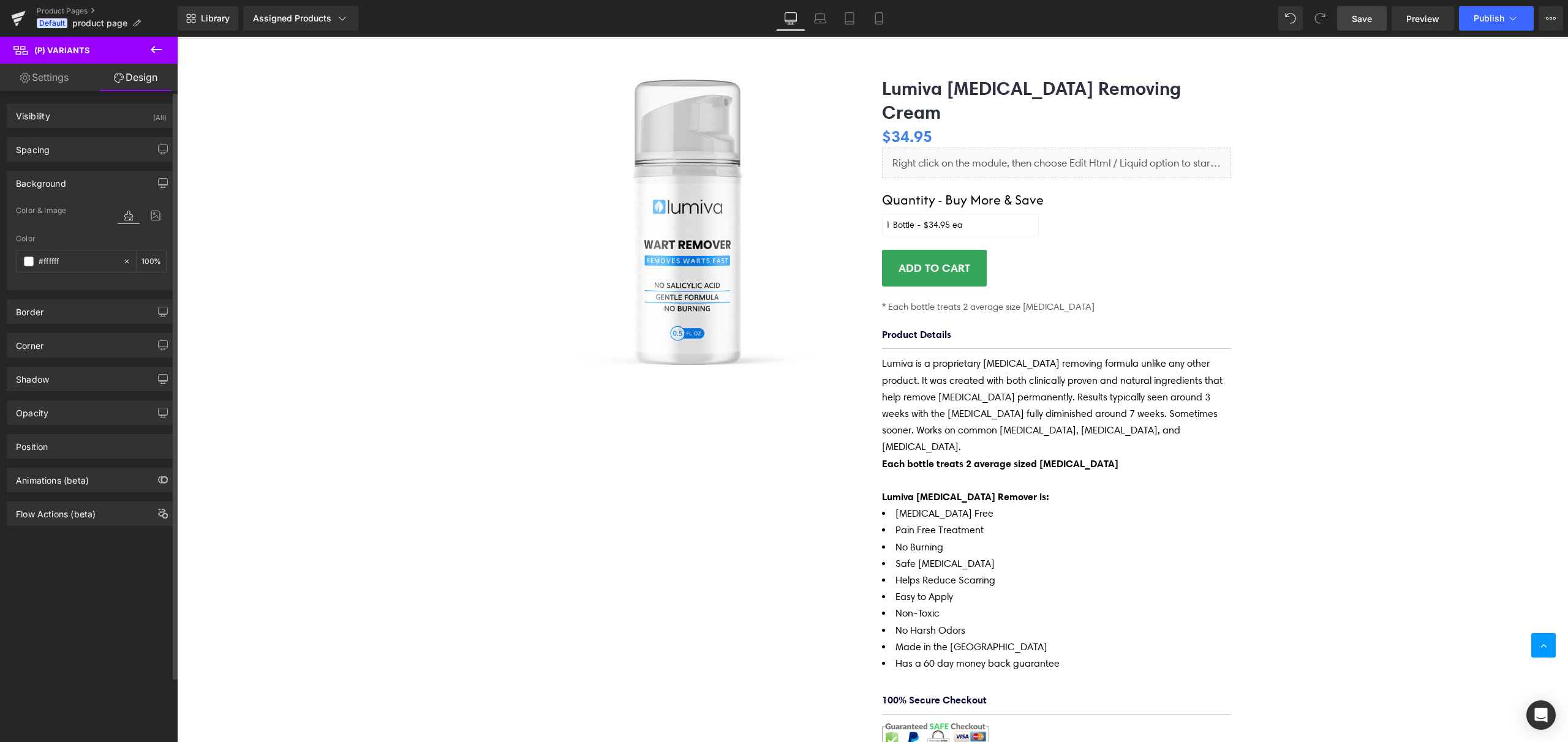
click at [72, 187] on div "Background" at bounding box center [91, 182] width 168 height 23
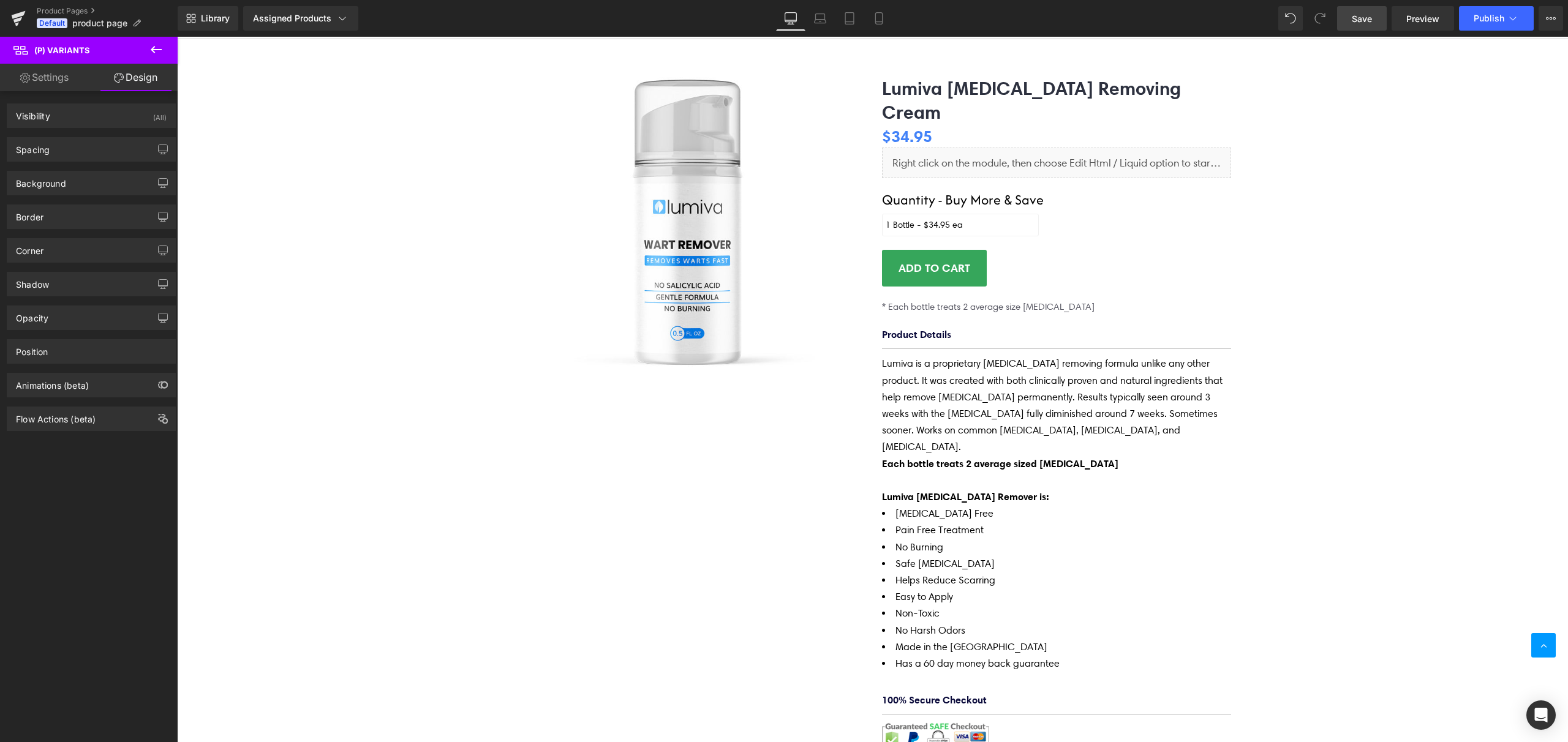
click at [157, 51] on icon at bounding box center [156, 49] width 15 height 15
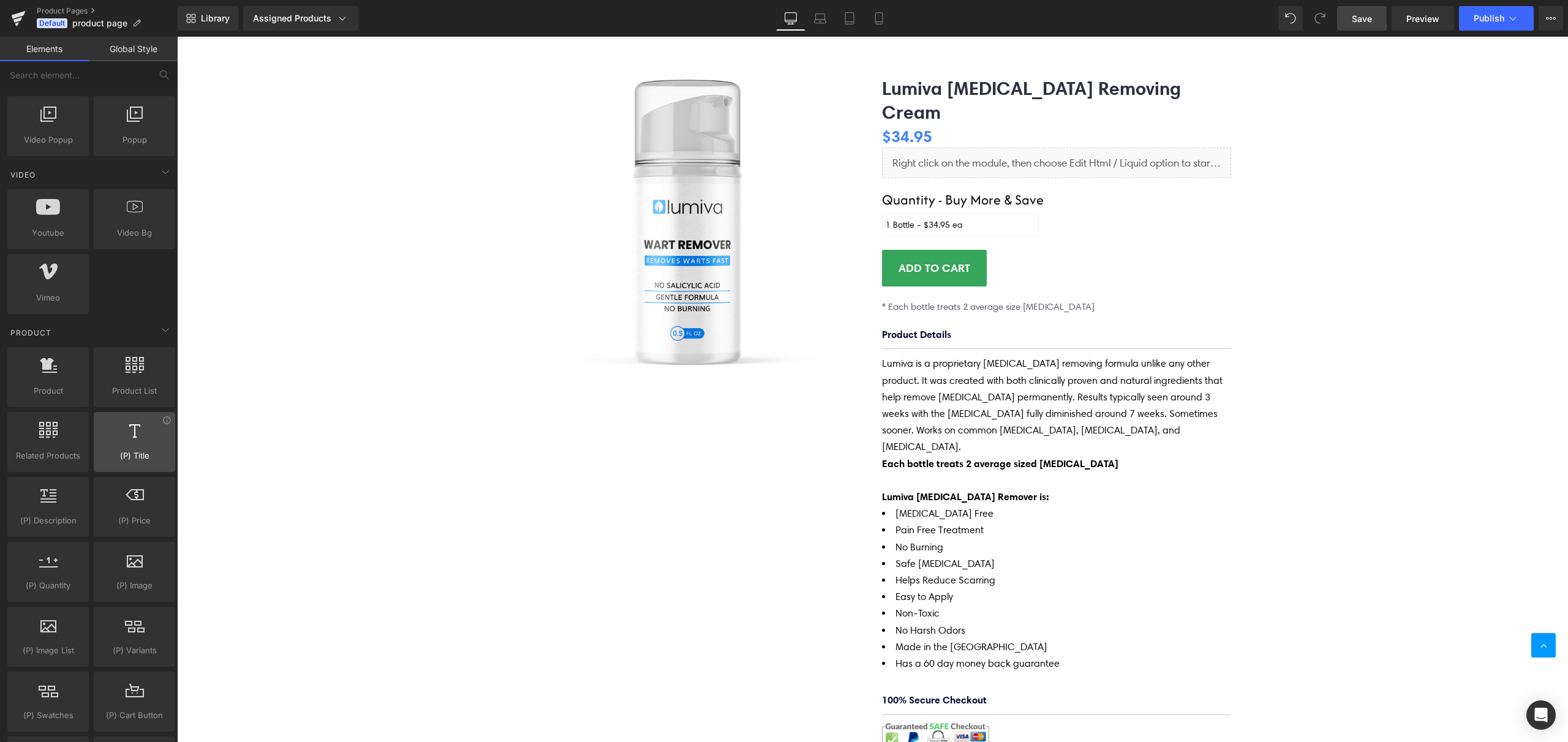
scroll to position [817, 0]
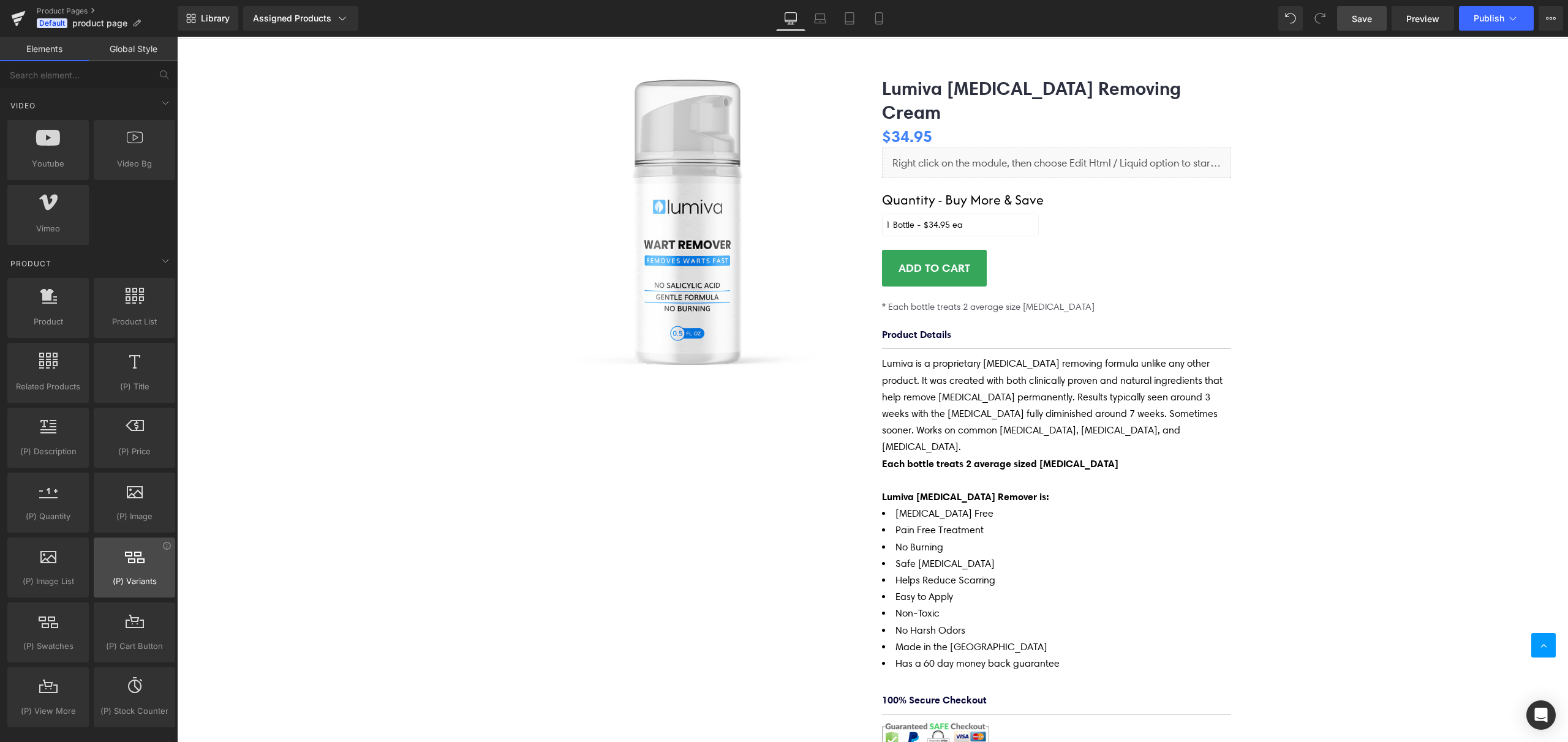
click at [126, 570] on div at bounding box center [134, 560] width 74 height 27
click at [130, 558] on icon at bounding box center [135, 555] width 20 height 16
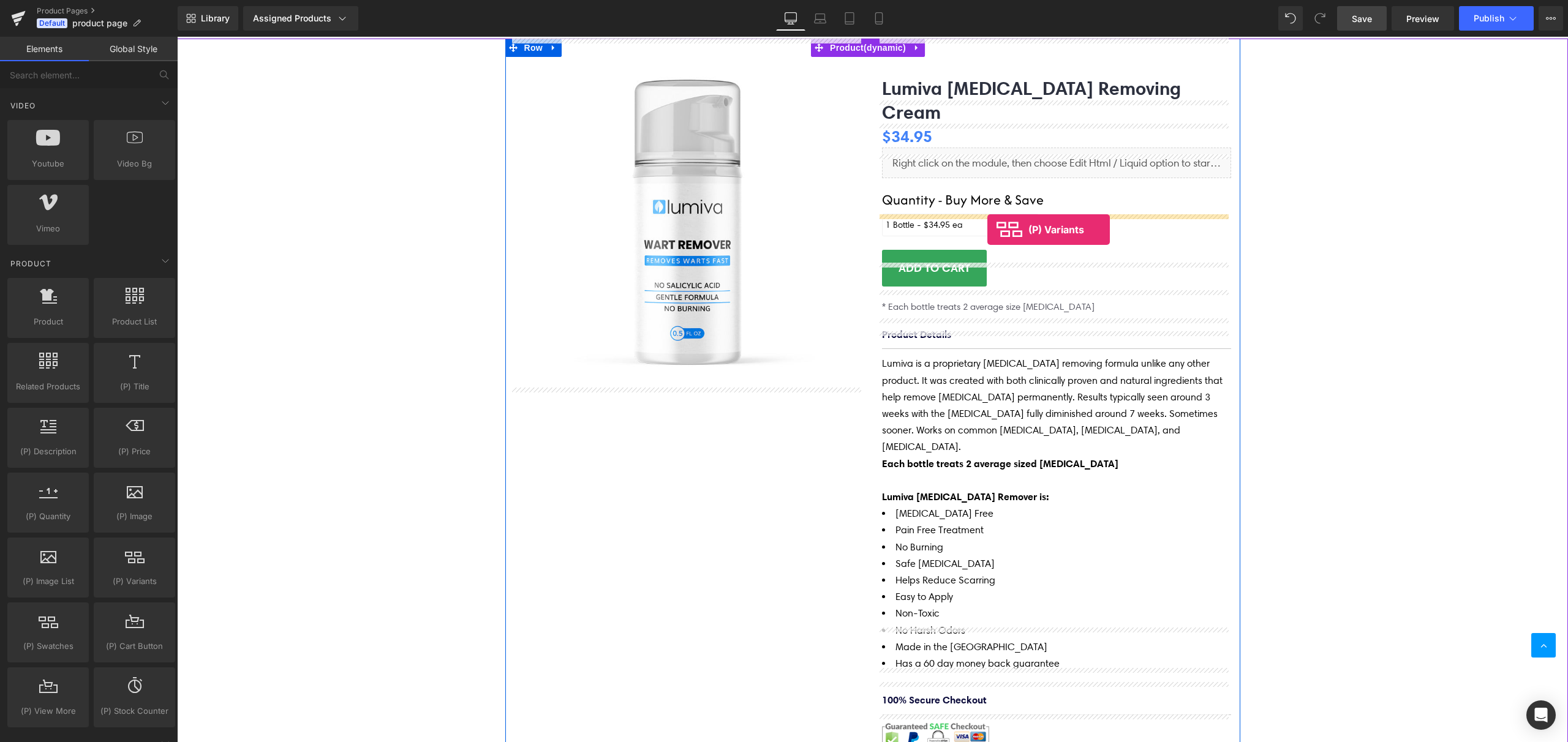
drag, startPoint x: 309, startPoint y: 603, endPoint x: 988, endPoint y: 229, distance: 775.2
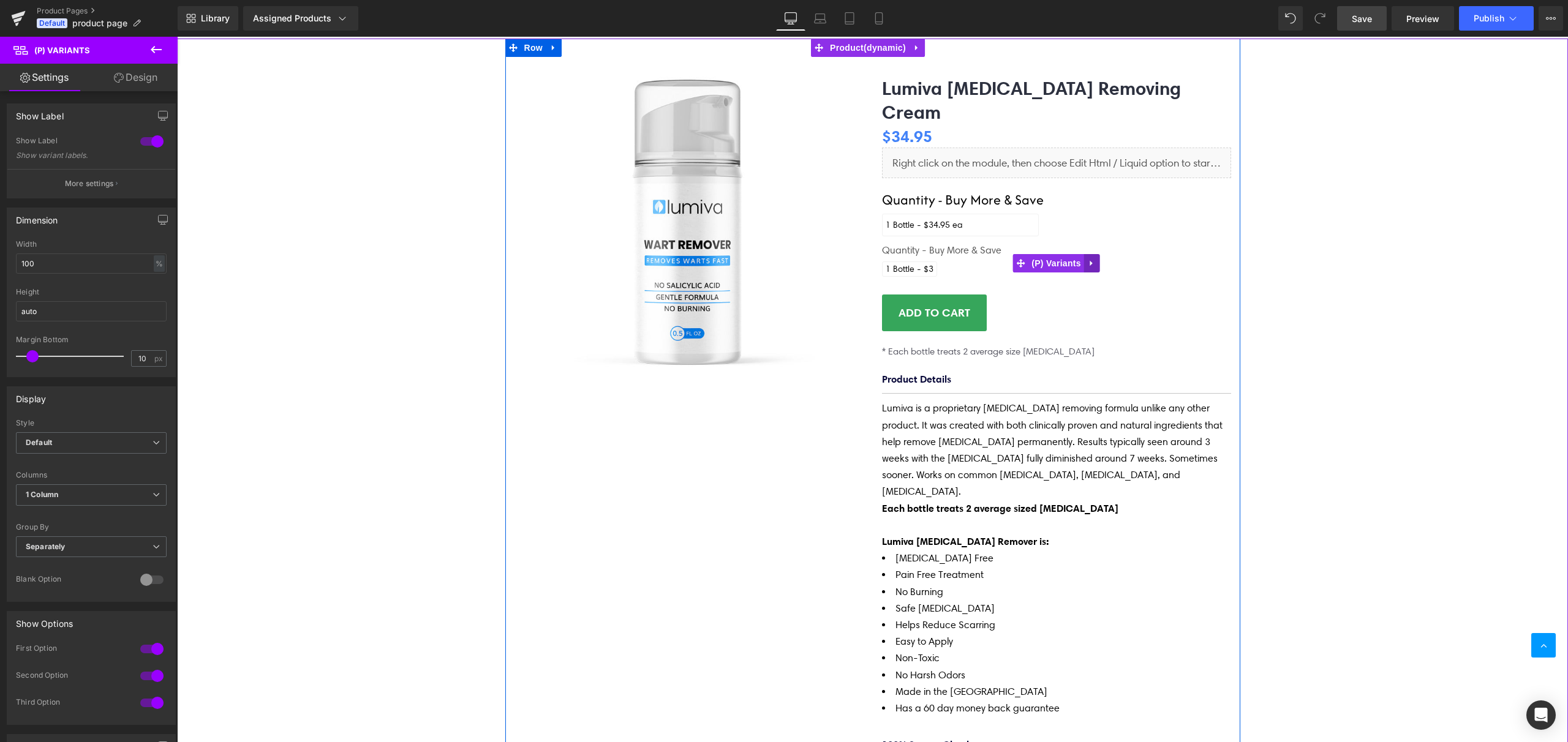
click at [1090, 259] on icon at bounding box center [1092, 263] width 8 height 9
click at [1098, 259] on icon at bounding box center [1100, 263] width 8 height 8
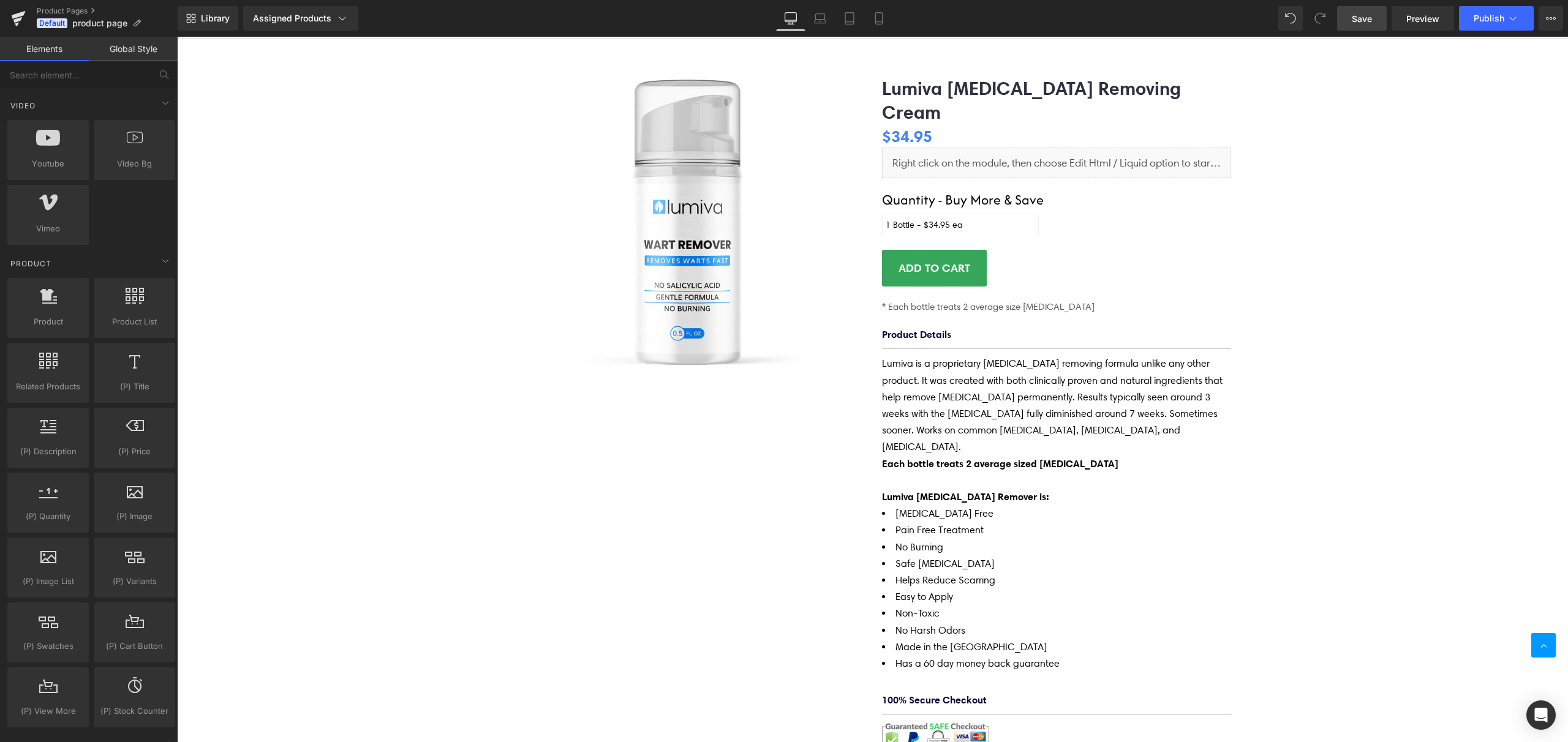
click at [1370, 26] on link "Save" at bounding box center [1362, 18] width 49 height 25
click at [696, 313] on img at bounding box center [689, 213] width 349 height 349
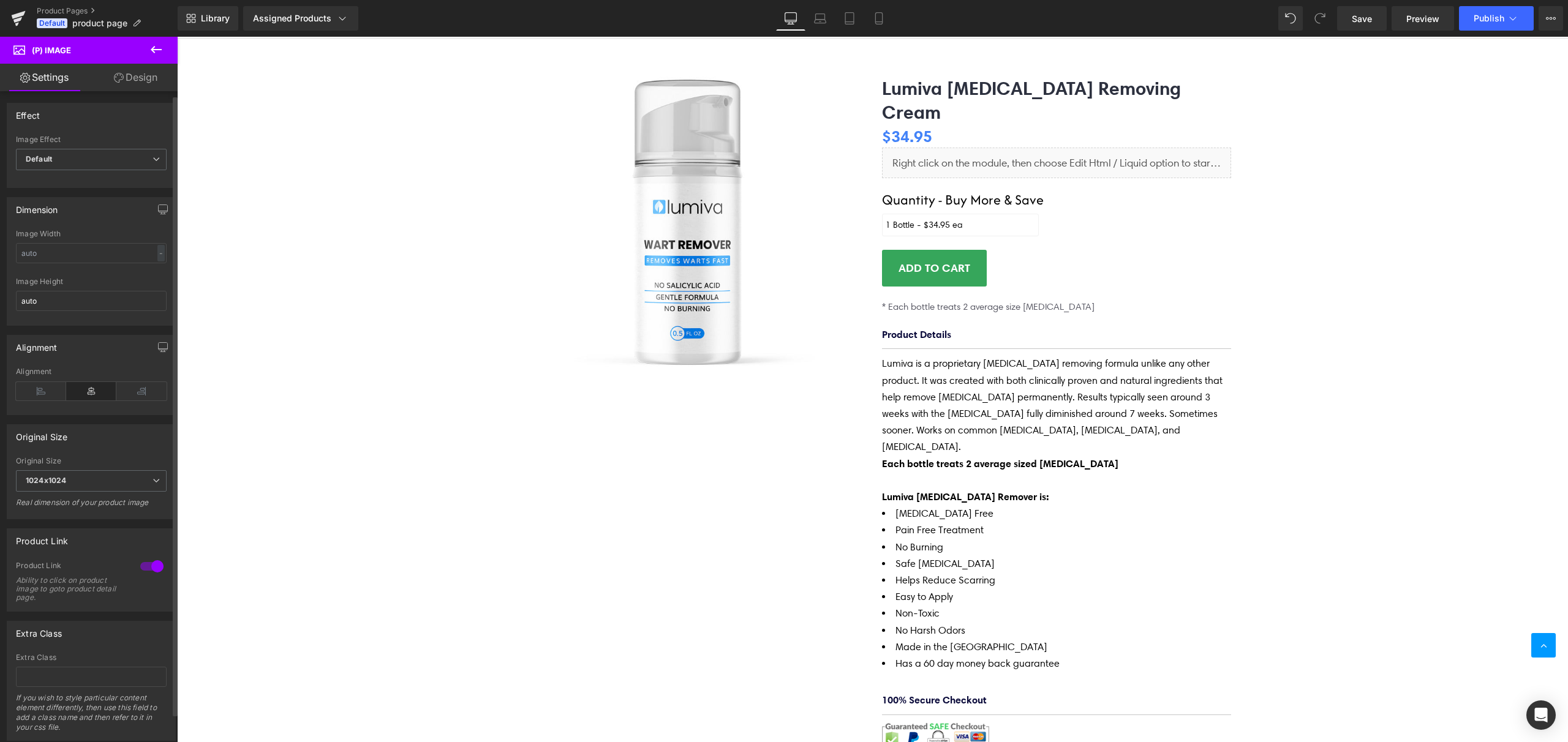
scroll to position [0, 0]
click at [136, 81] on link "Design" at bounding box center [136, 77] width 89 height 27
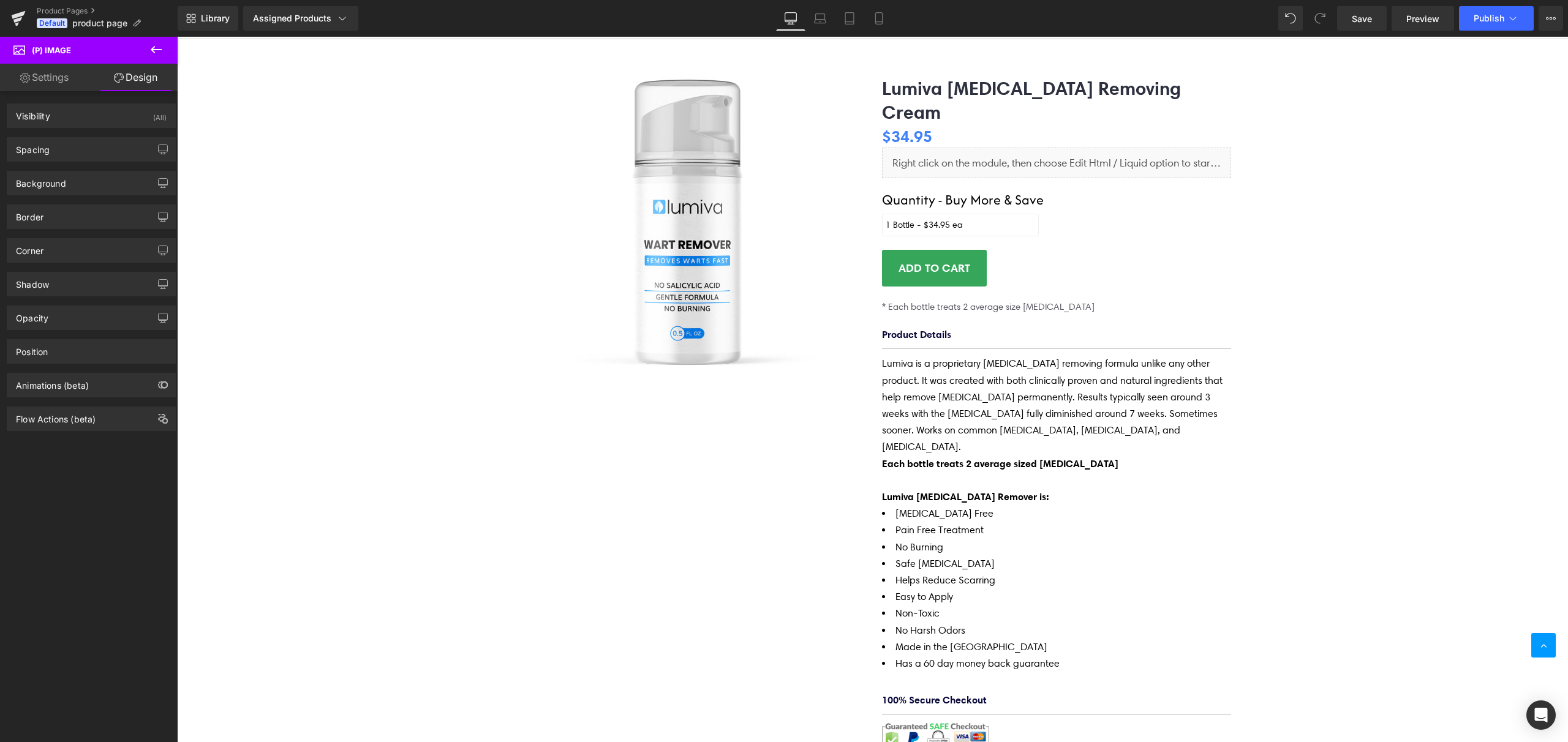
click at [51, 80] on link "Settings" at bounding box center [44, 77] width 89 height 27
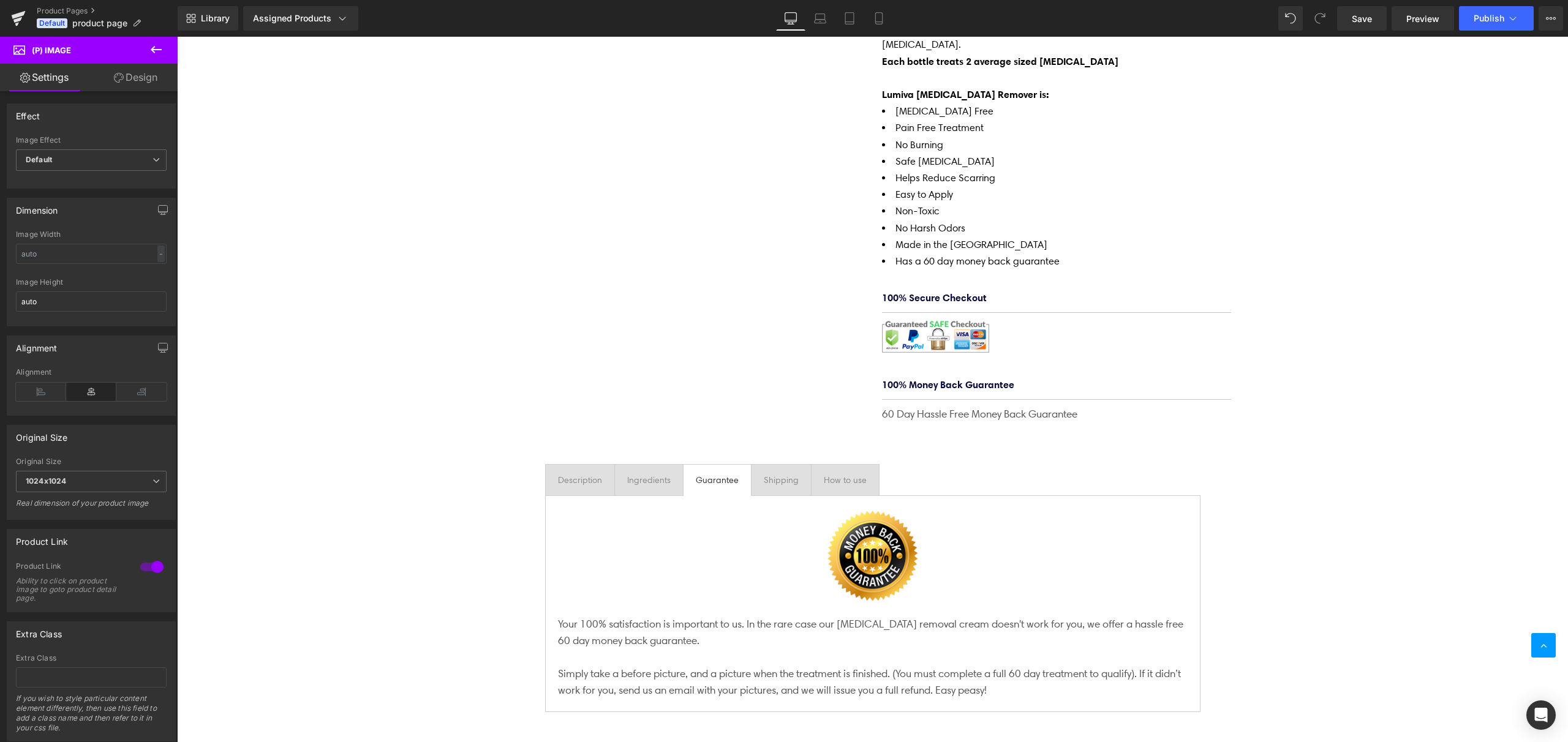
scroll to position [564, 0]
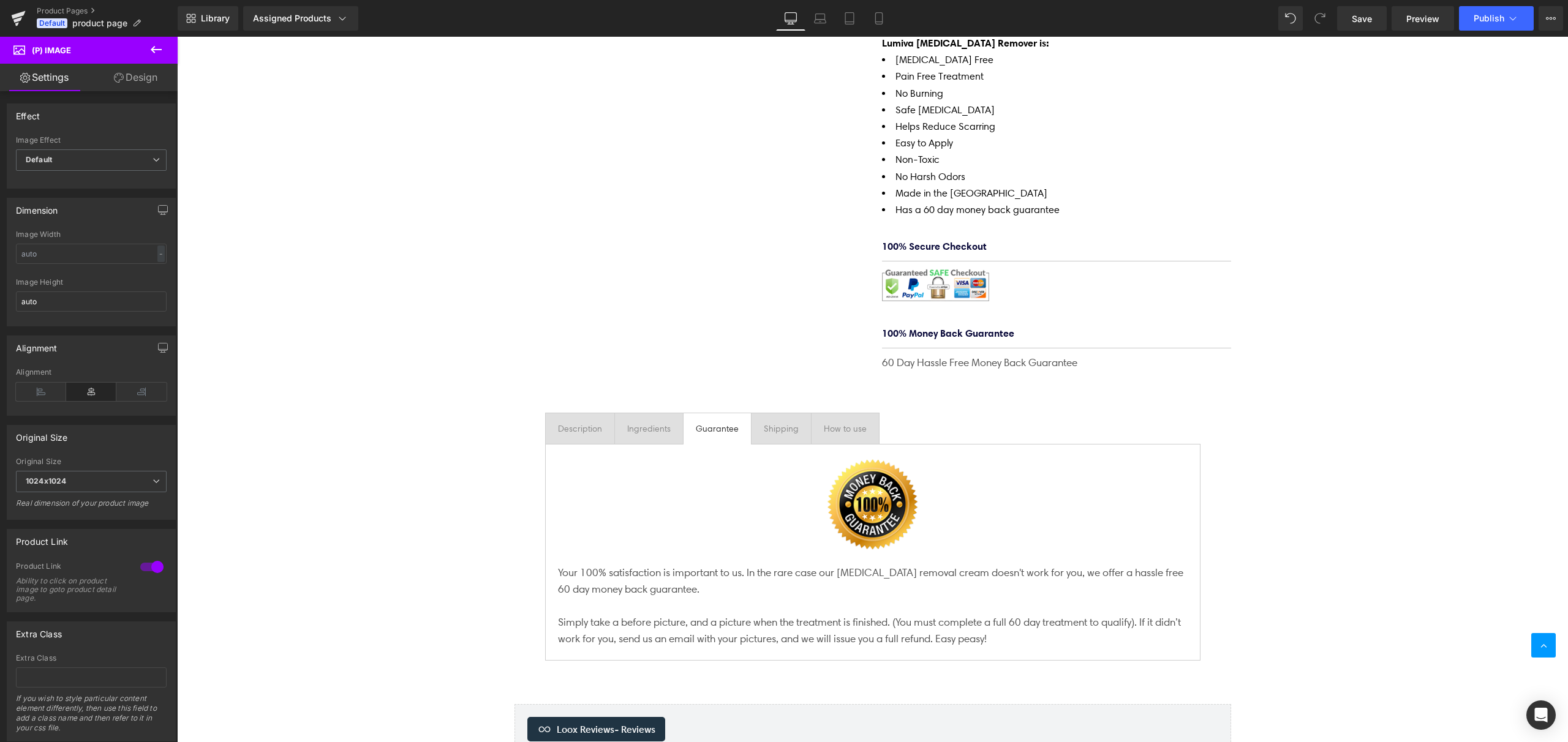
click at [589, 422] on div "Description" at bounding box center [580, 428] width 44 height 13
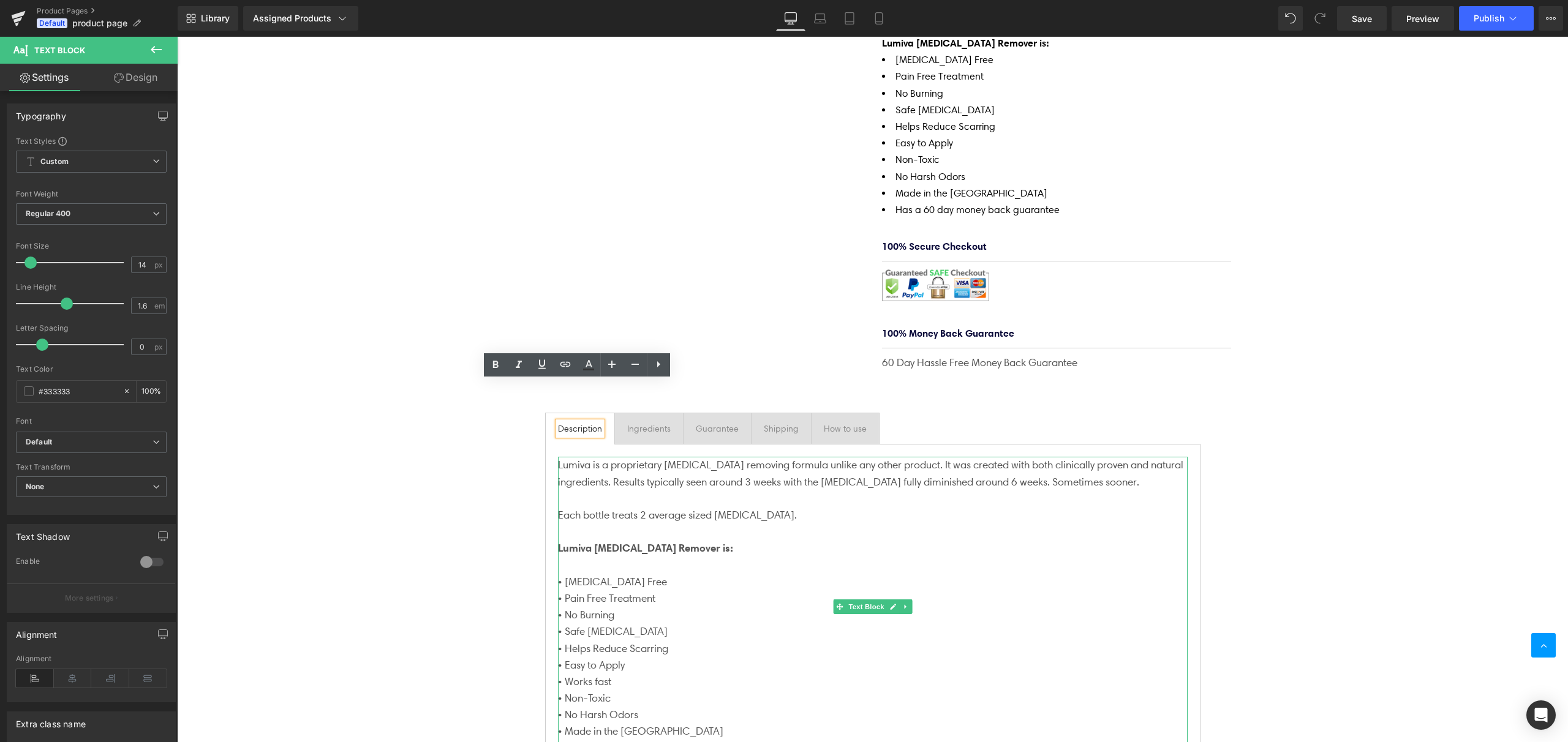
click at [693, 491] on p at bounding box center [873, 498] width 630 height 16
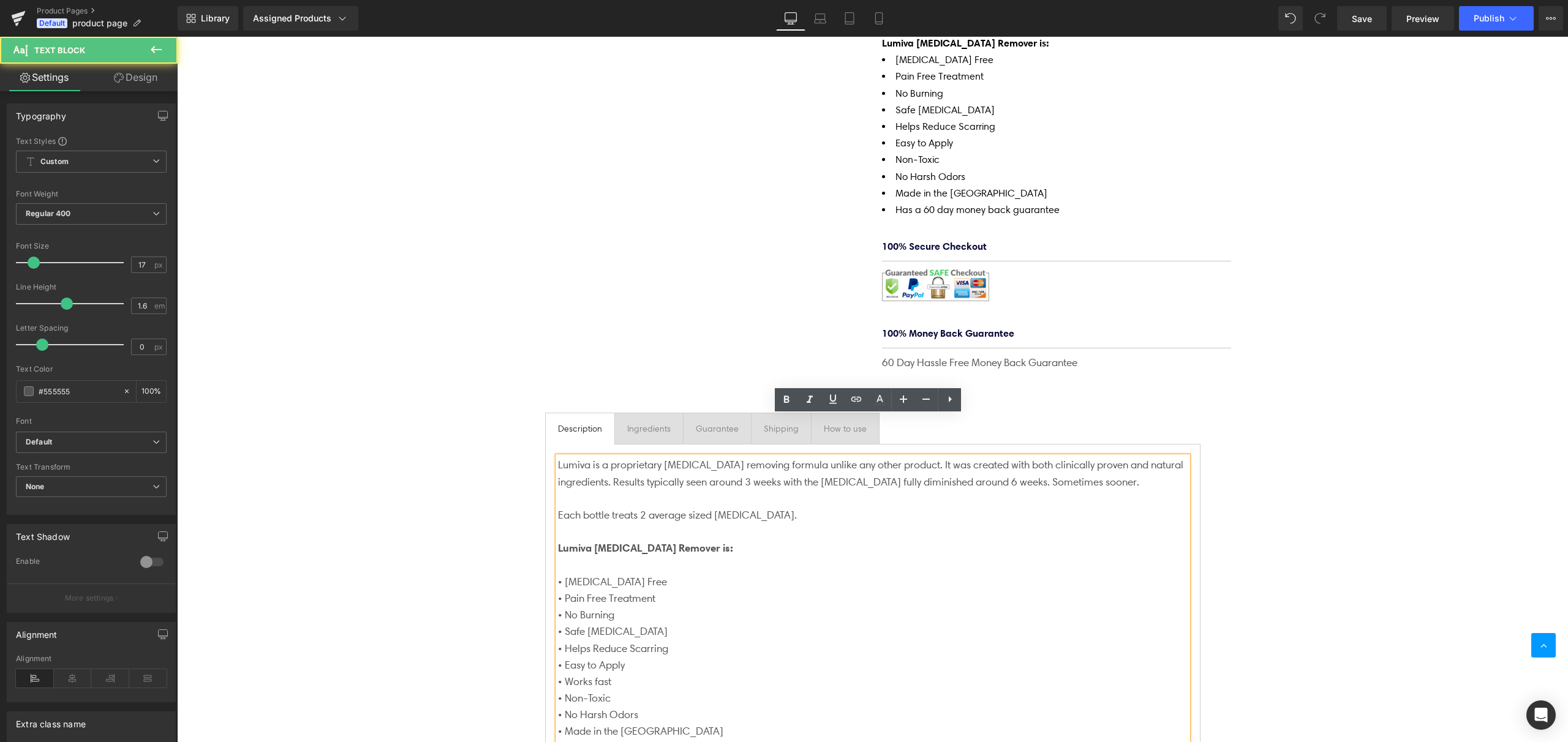
click at [558, 457] on div "Lumiva is a proprietary [MEDICAL_DATA] removing formula unlike any other produc…" at bounding box center [873, 606] width 630 height 299
click at [952, 401] on icon at bounding box center [950, 399] width 15 height 15
click at [962, 540] on p "Lumiva [MEDICAL_DATA] Remover is:" at bounding box center [873, 548] width 630 height 16
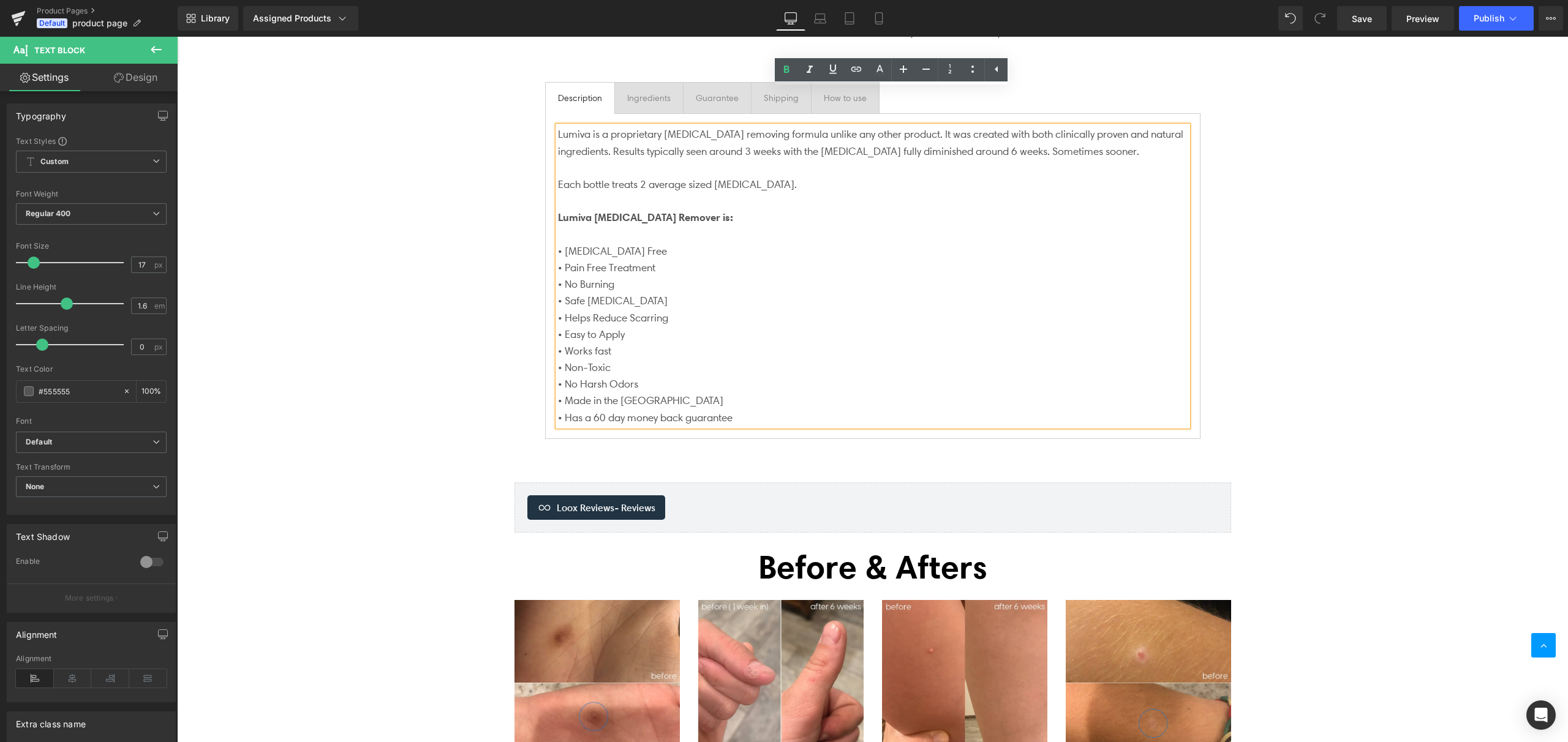
scroll to position [1085, 0]
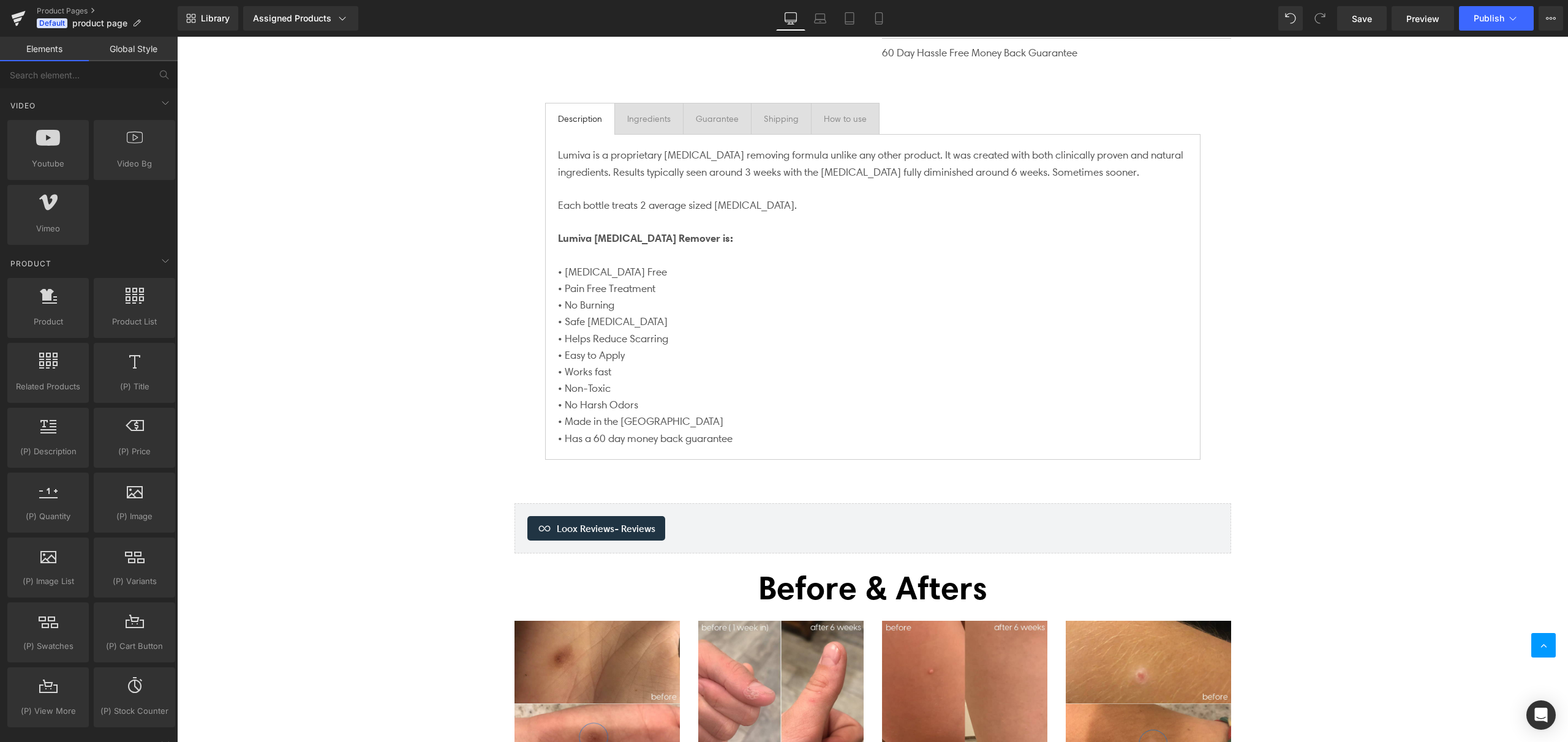
scroll to position [1048, 0]
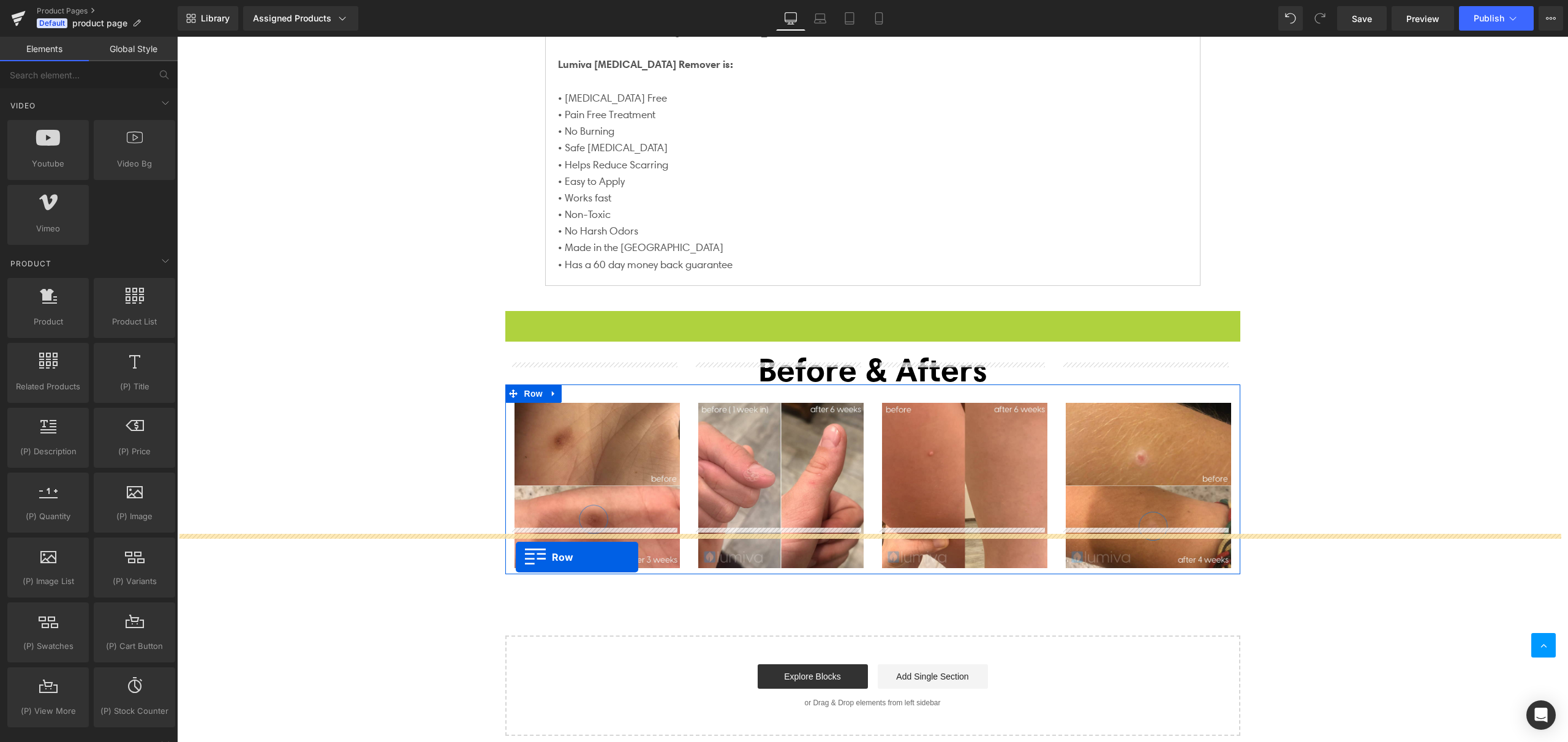
drag, startPoint x: 507, startPoint y: 279, endPoint x: 516, endPoint y: 557, distance: 278.1
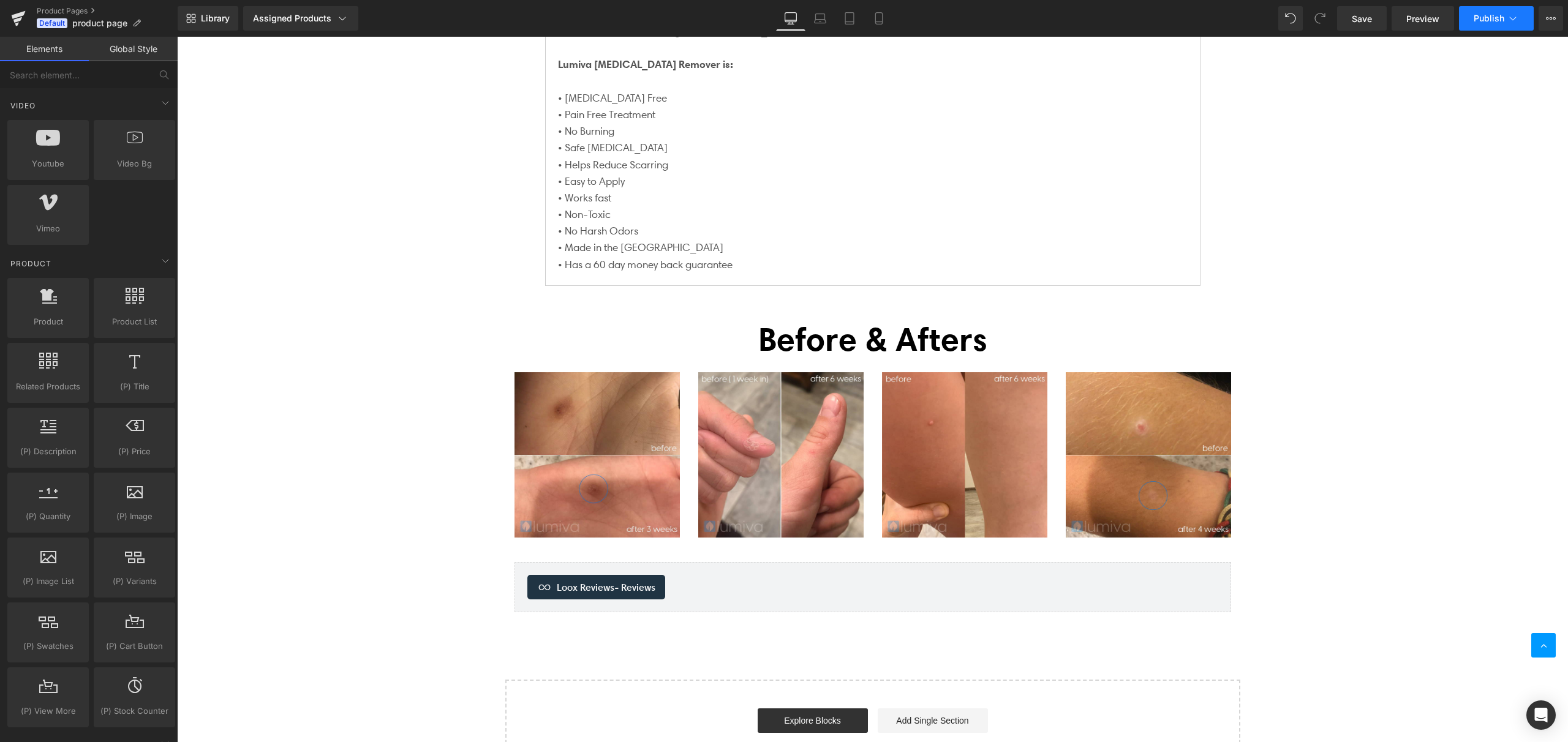
click at [1500, 20] on span "Publish" at bounding box center [1488, 18] width 30 height 10
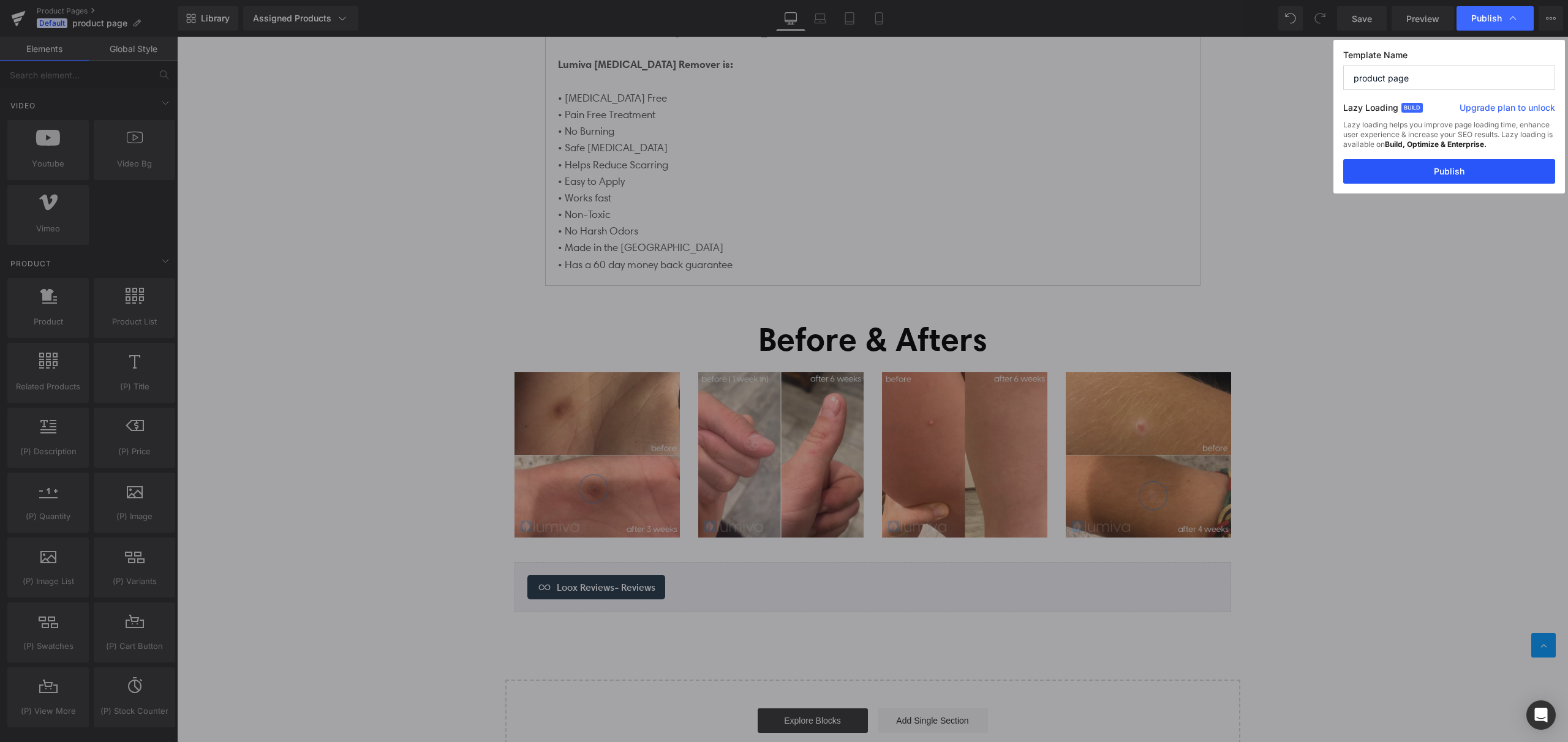
click at [1435, 180] on button "Publish" at bounding box center [1449, 171] width 212 height 25
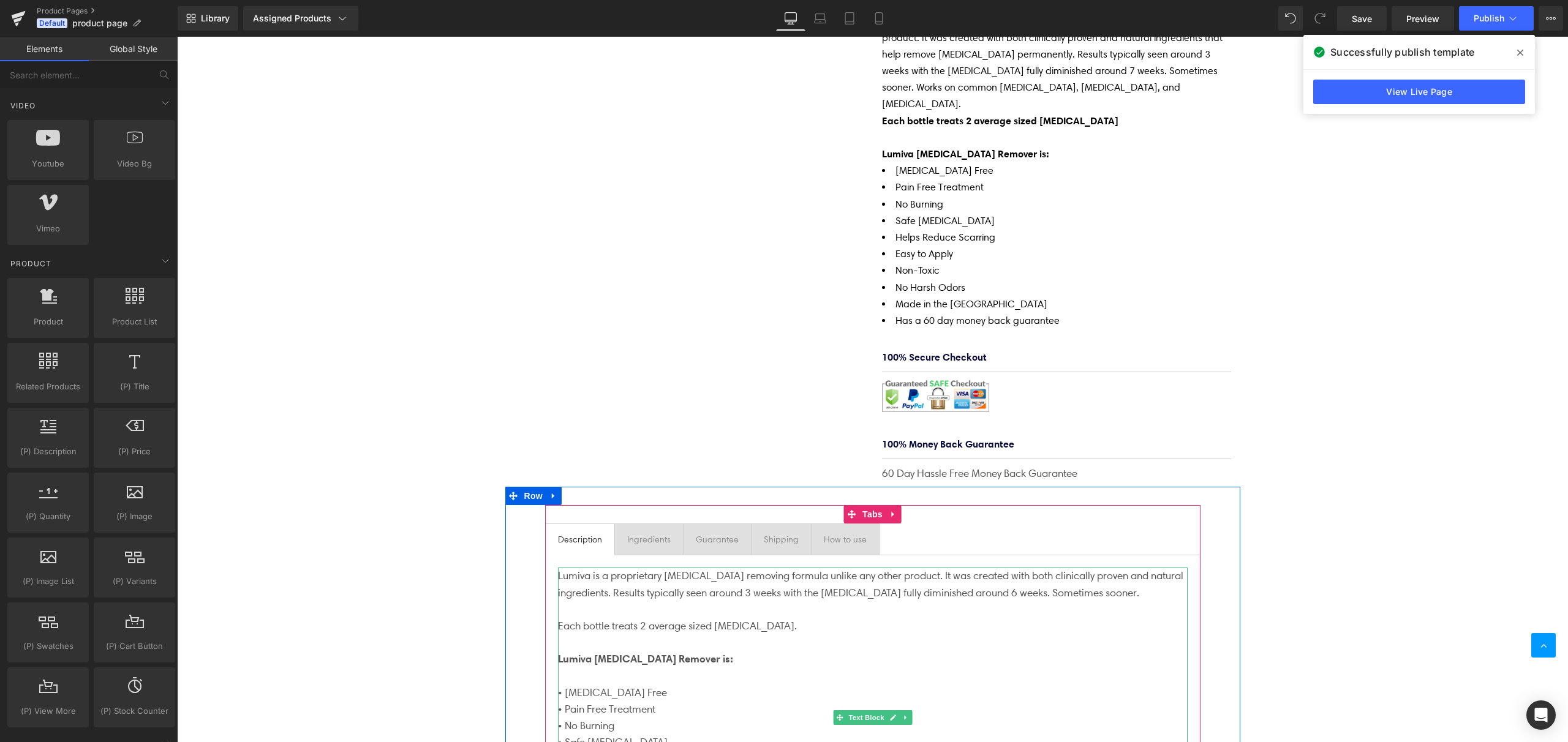
scroll to position [278, 0]
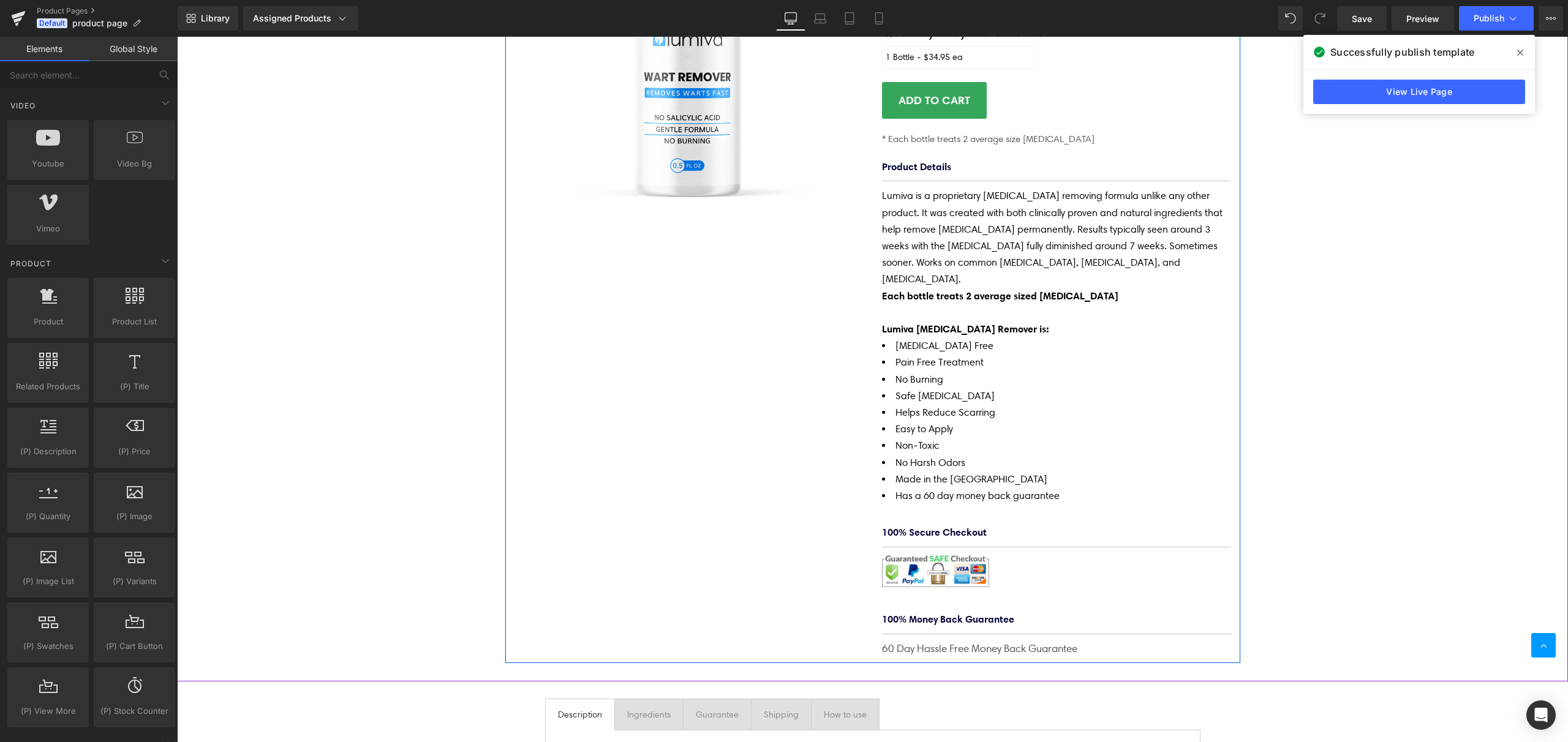
click at [709, 298] on div "(P) Image Lumiva [MEDICAL_DATA] Removing Cream (P) Title $0 $34.95 (P) Price Li…" at bounding box center [873, 267] width 735 height 792
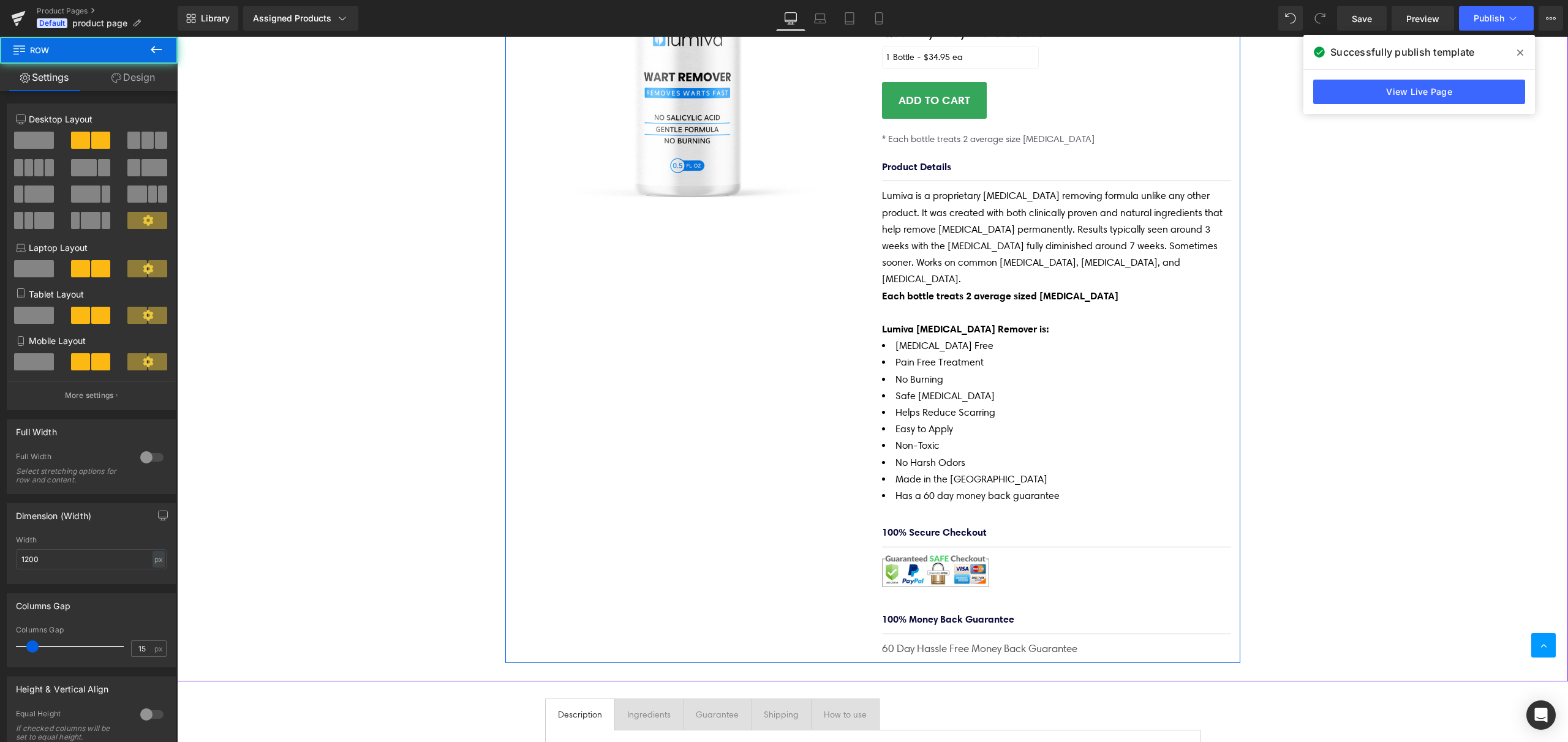
click at [688, 275] on div "(P) Image Lumiva [MEDICAL_DATA] Removing Cream (P) Title $0 $34.95 (P) Price Li…" at bounding box center [873, 267] width 735 height 792
click at [676, 348] on div "(P) Image Lumiva [MEDICAL_DATA] Removing Cream (P) Title $0 $34.95 (P) Price Li…" at bounding box center [873, 267] width 735 height 792
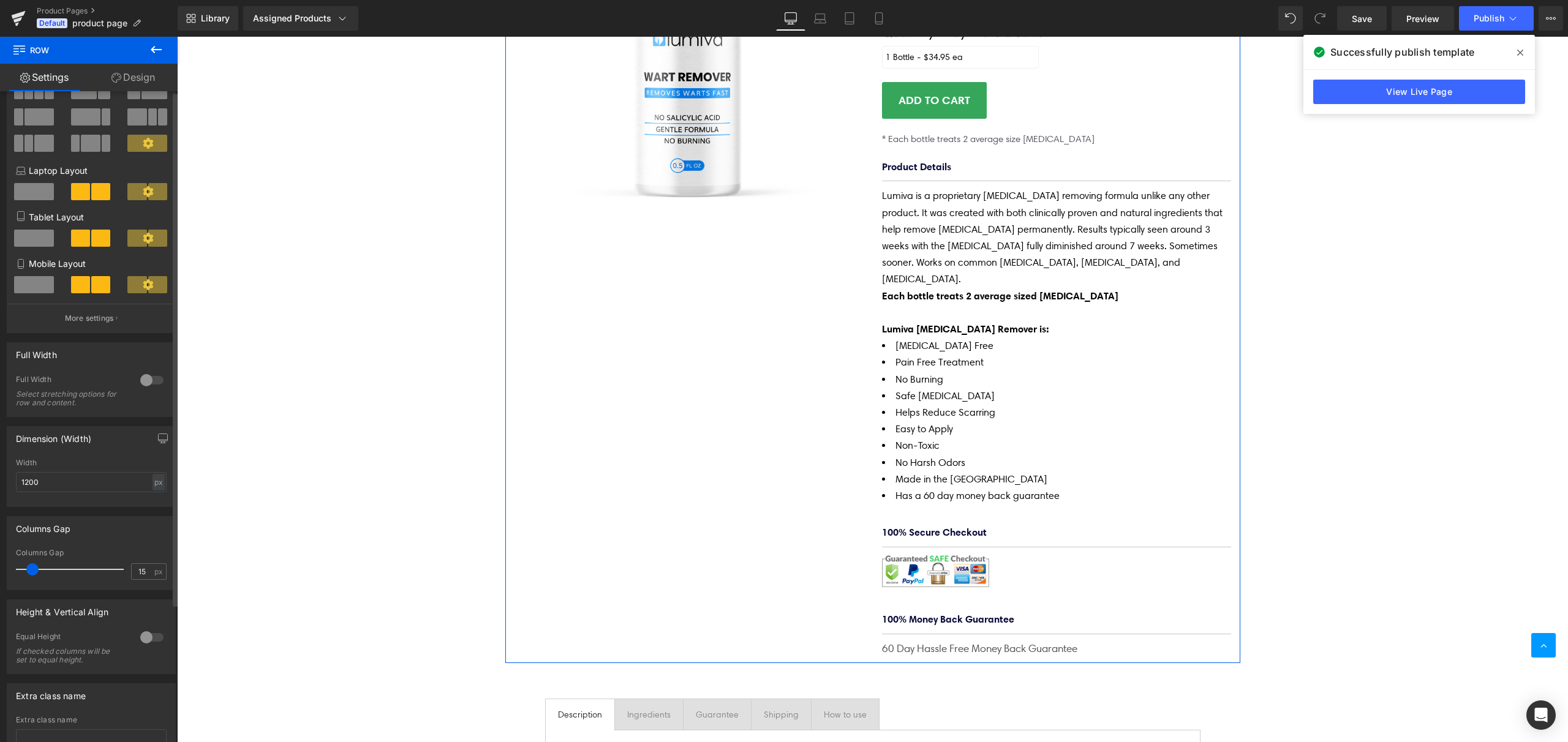
scroll to position [0, 0]
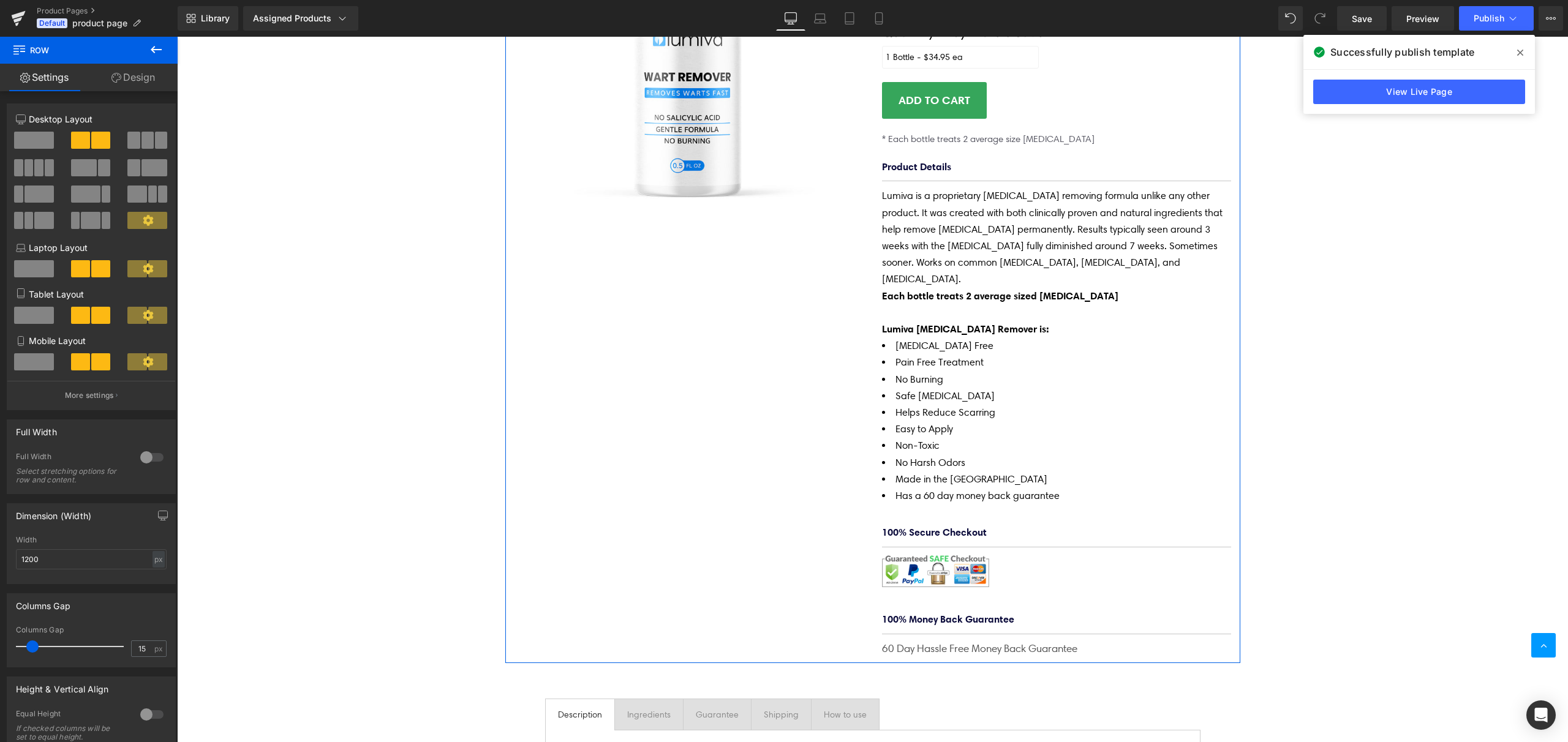
click at [134, 83] on link "Design" at bounding box center [133, 77] width 89 height 27
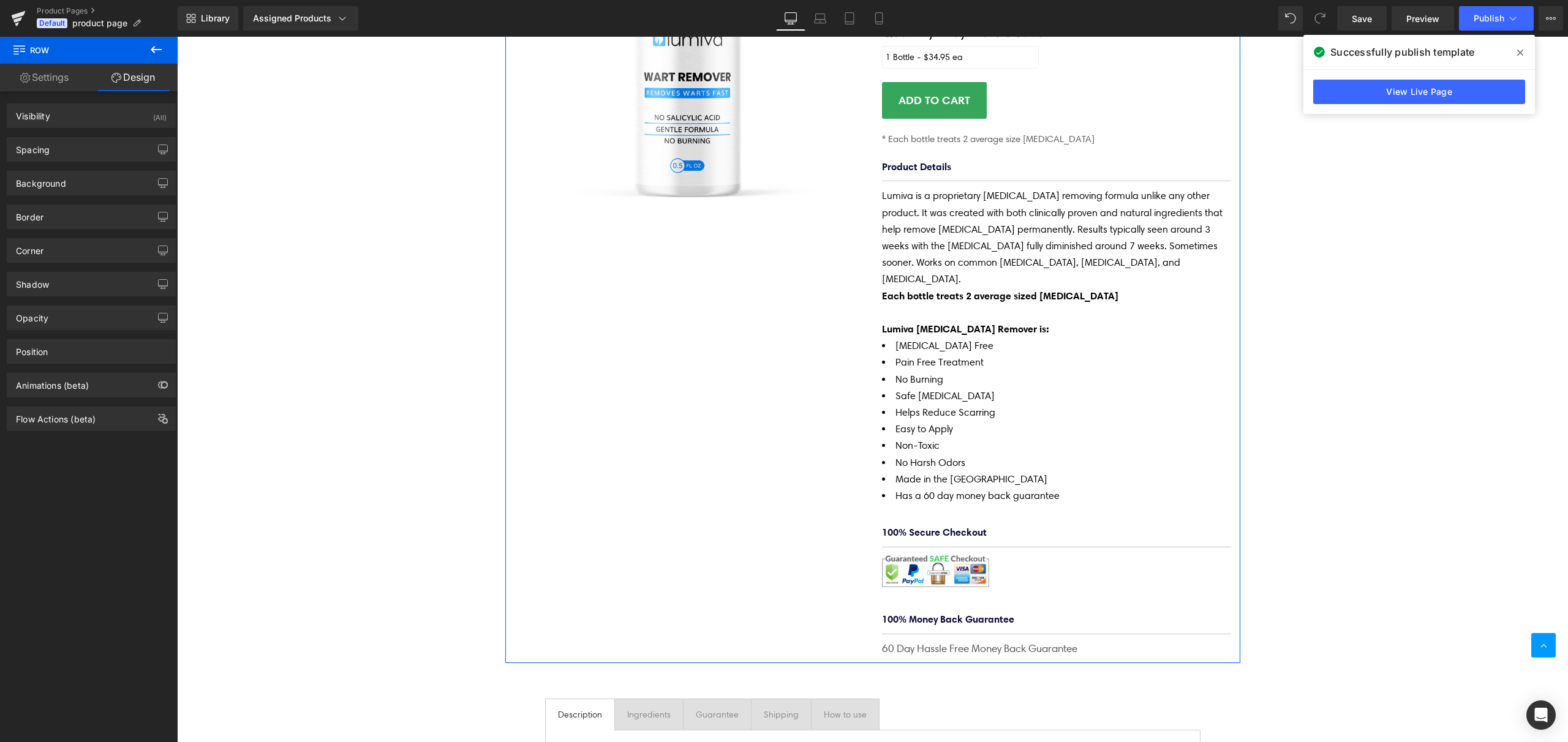
click at [71, 164] on div "Background Color & Image color transparent Color transparent 0 % Image Replace …" at bounding box center [92, 179] width 183 height 34
click at [77, 151] on div "Spacing" at bounding box center [91, 149] width 168 height 23
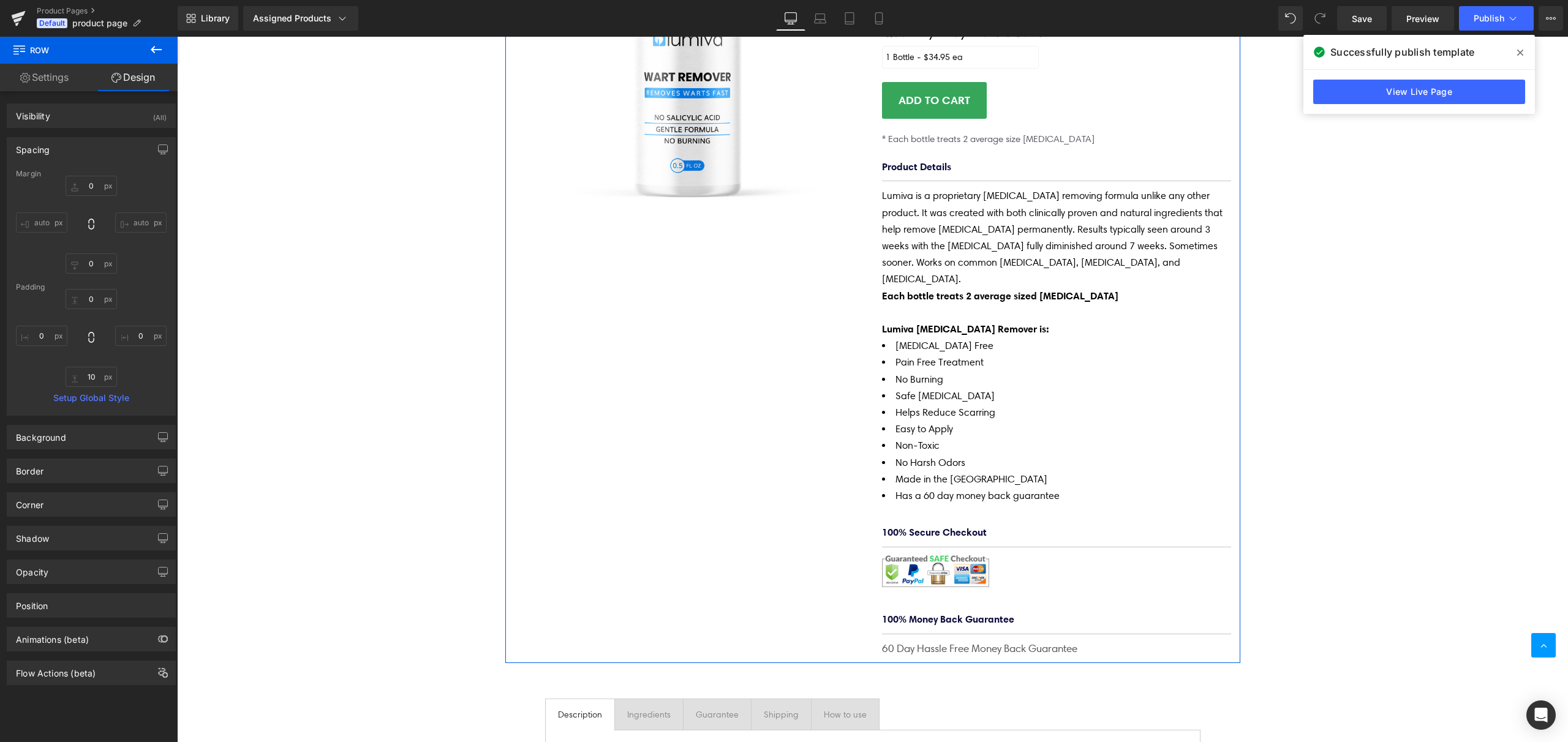
click at [75, 151] on div "Spacing" at bounding box center [91, 149] width 168 height 23
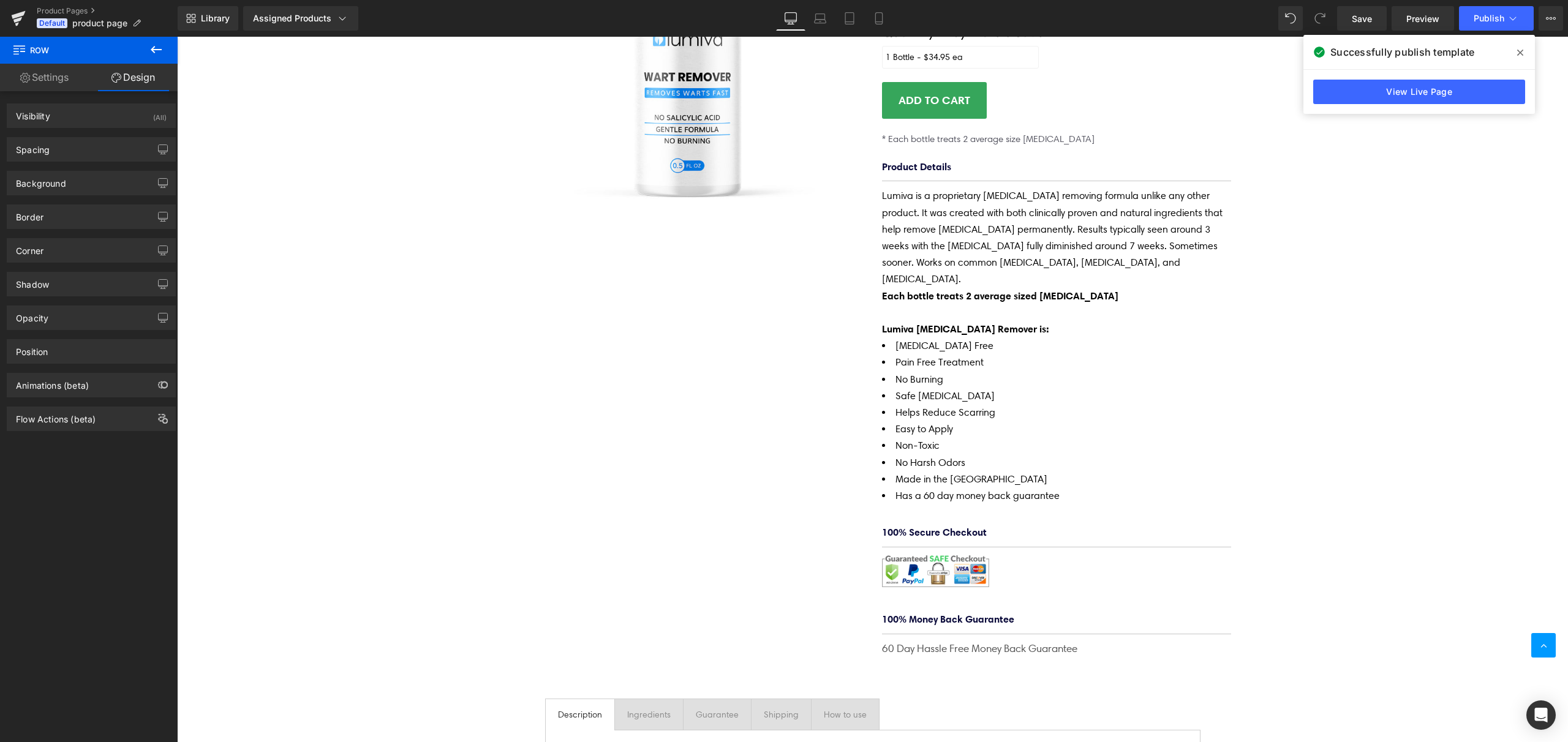
click at [158, 49] on icon at bounding box center [156, 49] width 11 height 7
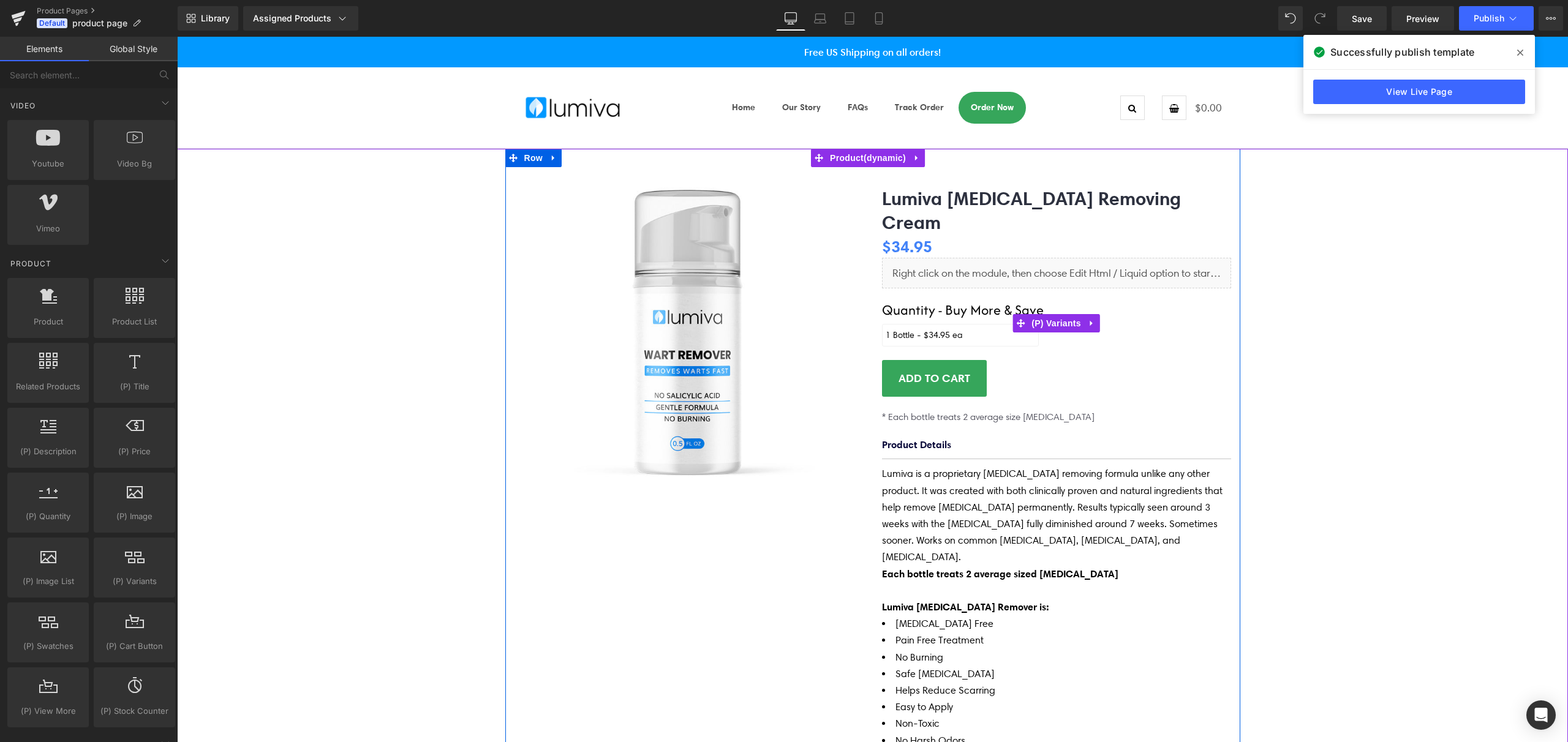
click at [975, 298] on label "Quantity - Buy More & Save" at bounding box center [1057, 311] width 349 height 25
click at [1055, 314] on span "(P) Variants" at bounding box center [1056, 323] width 56 height 18
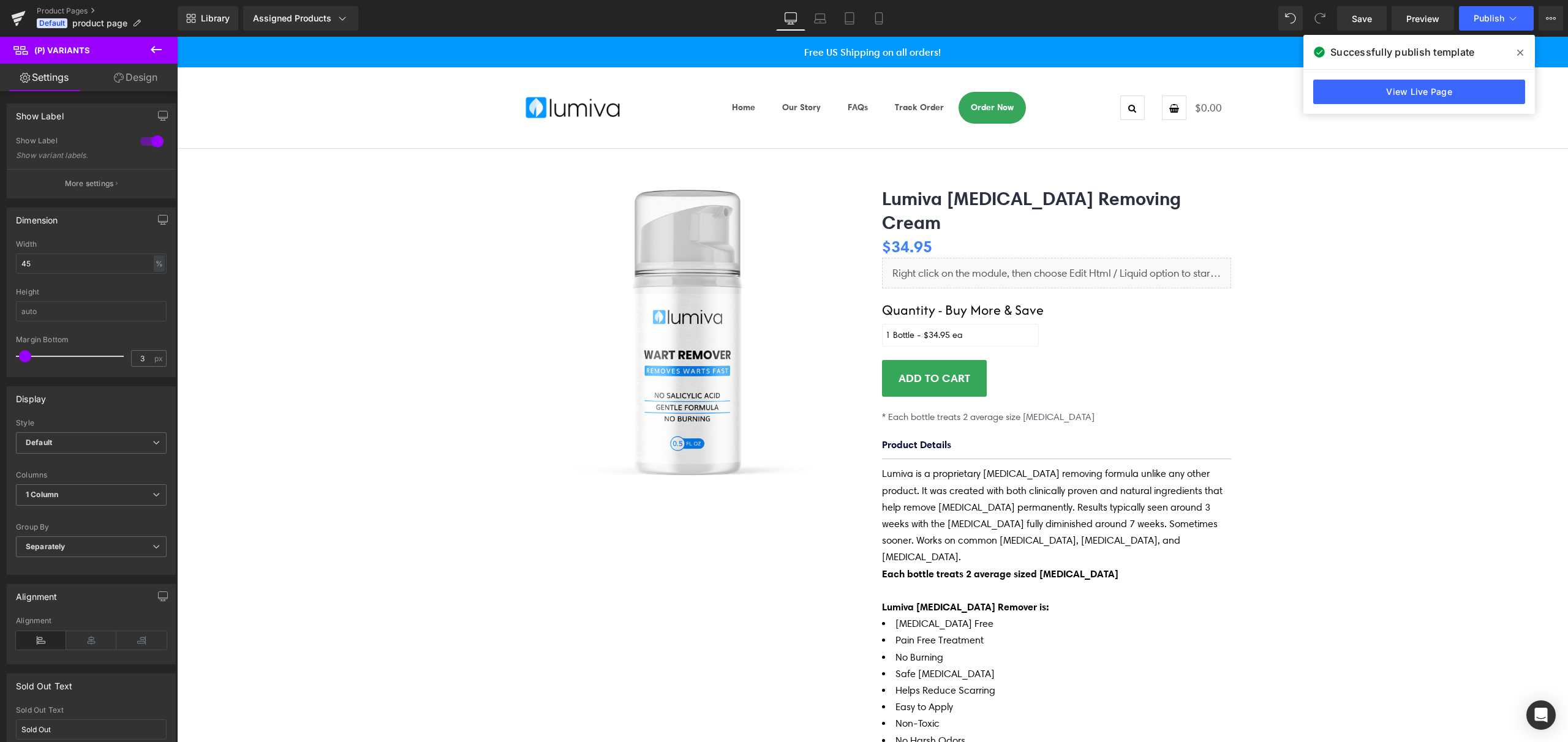
click at [126, 79] on link "Design" at bounding box center [136, 77] width 89 height 27
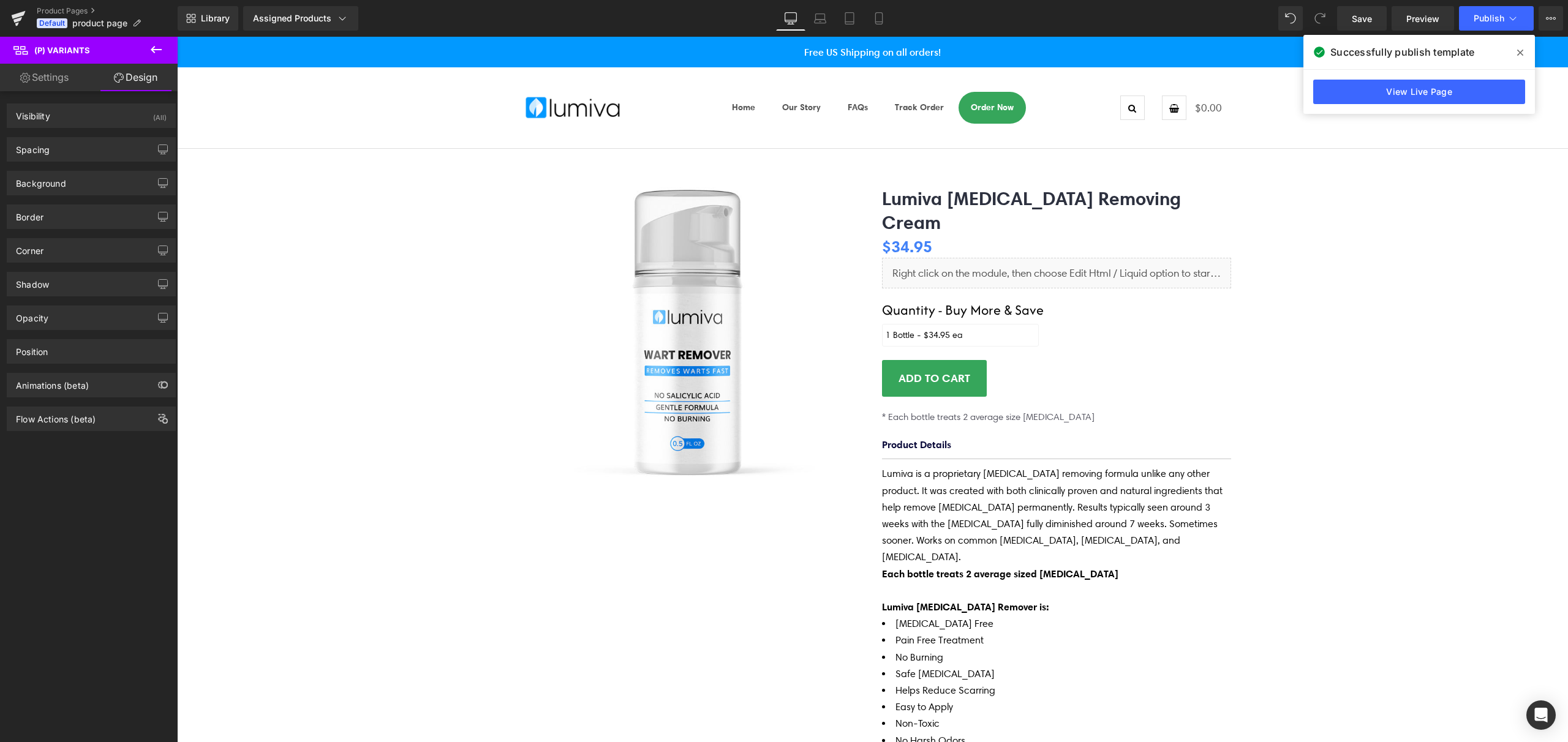
click at [52, 77] on link "Settings" at bounding box center [44, 77] width 89 height 27
type input "100"
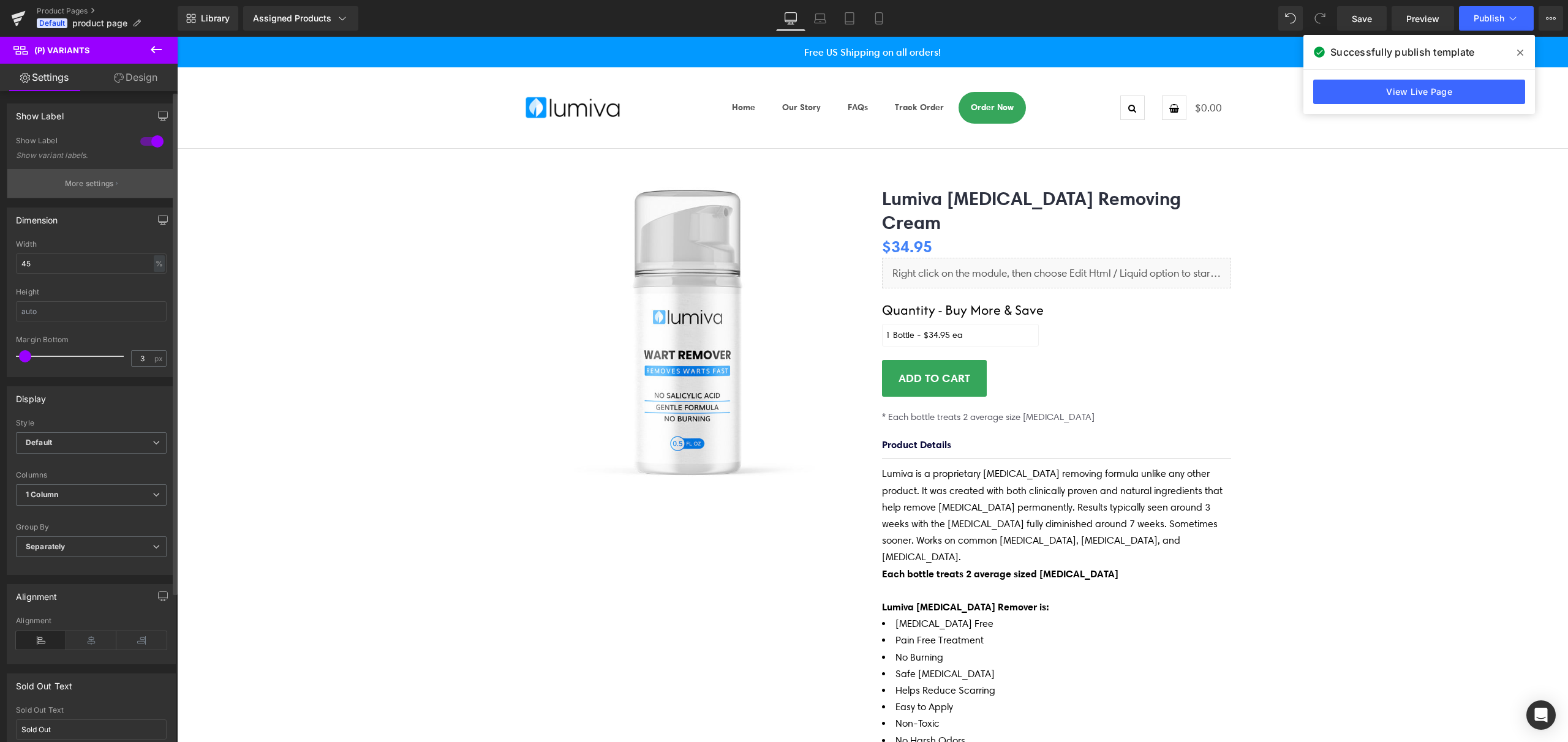
click at [83, 186] on p "More settings" at bounding box center [89, 184] width 49 height 11
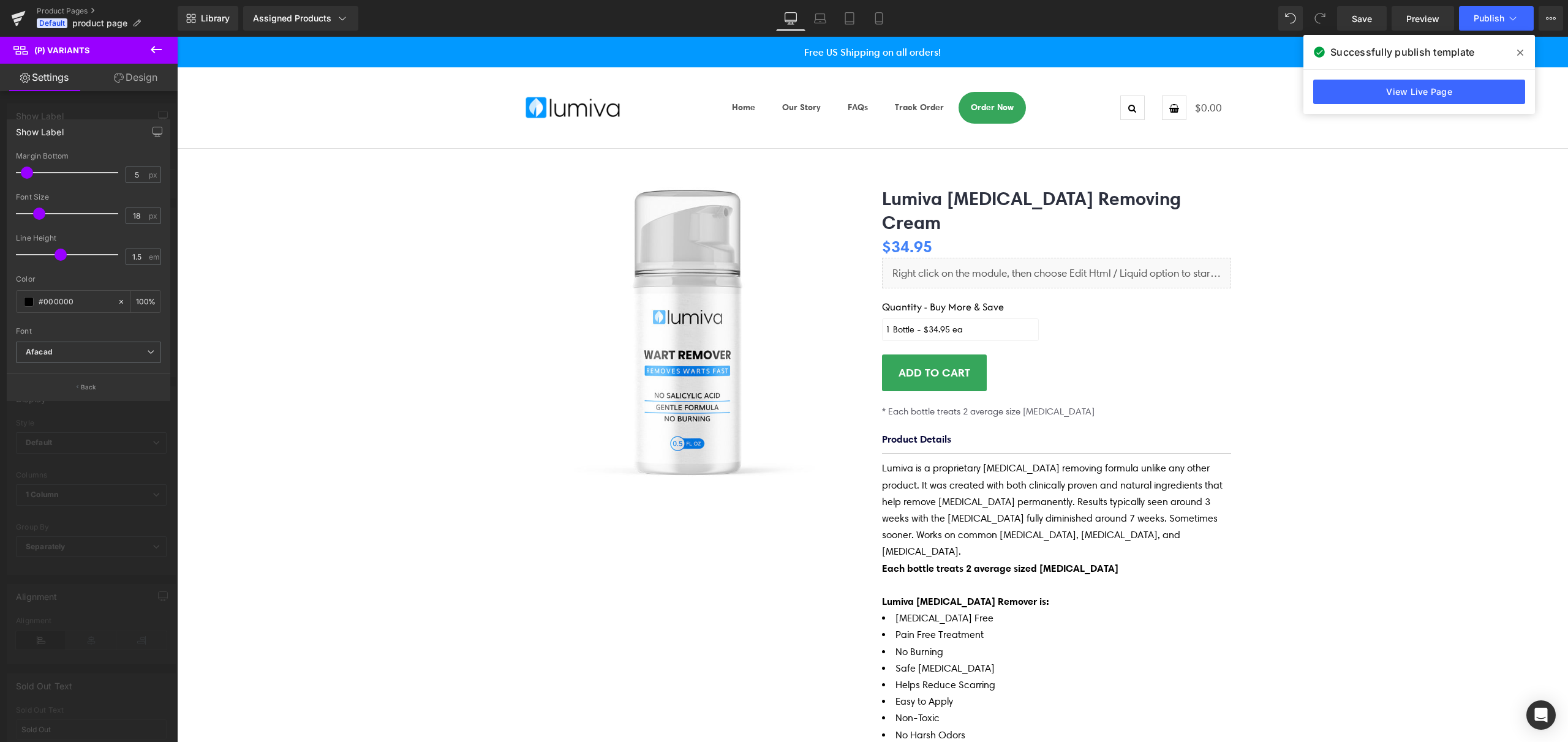
type input "19"
click at [40, 214] on span at bounding box center [40, 213] width 12 height 12
click at [1374, 22] on link "Save" at bounding box center [1362, 18] width 49 height 25
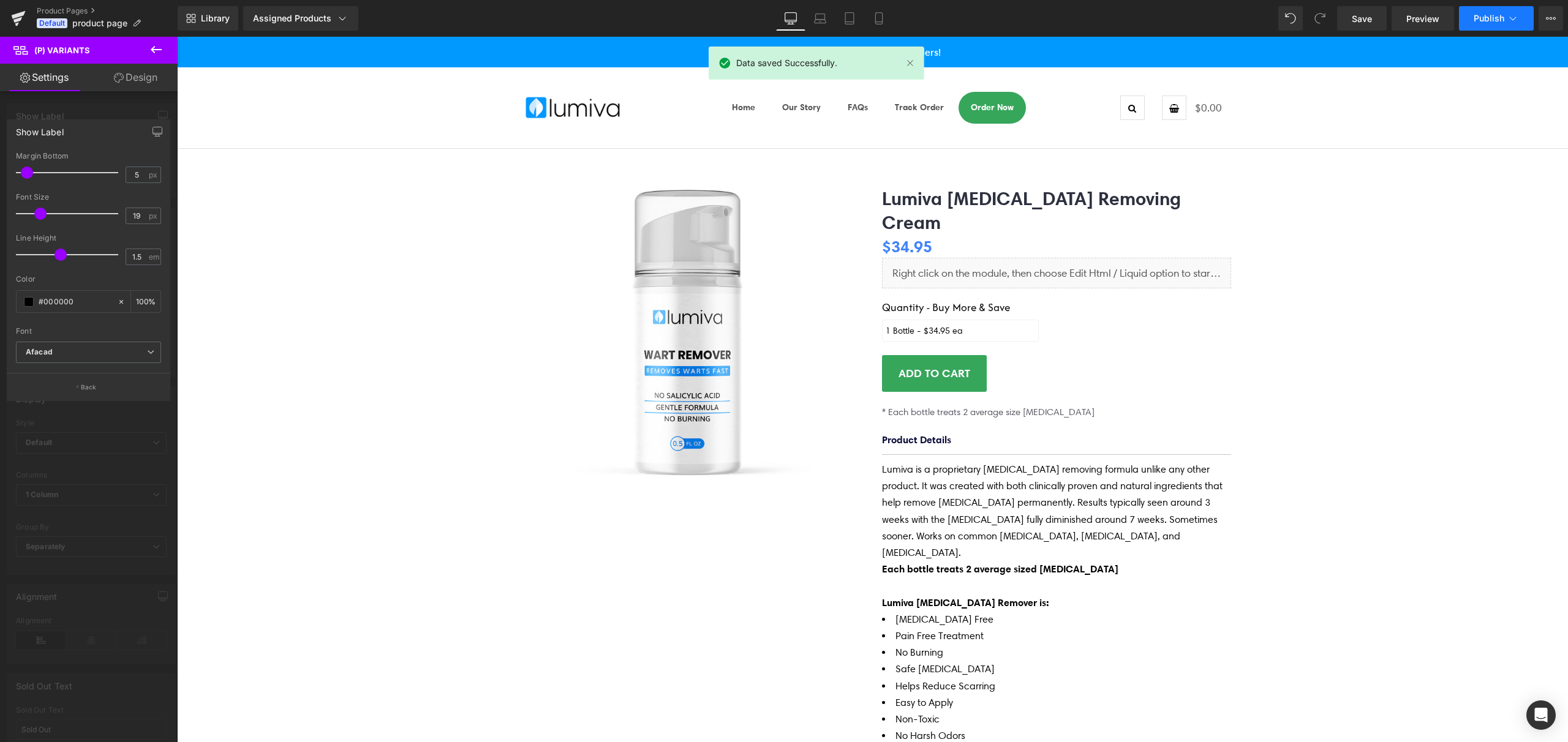
click at [1510, 20] on icon at bounding box center [1512, 18] width 12 height 12
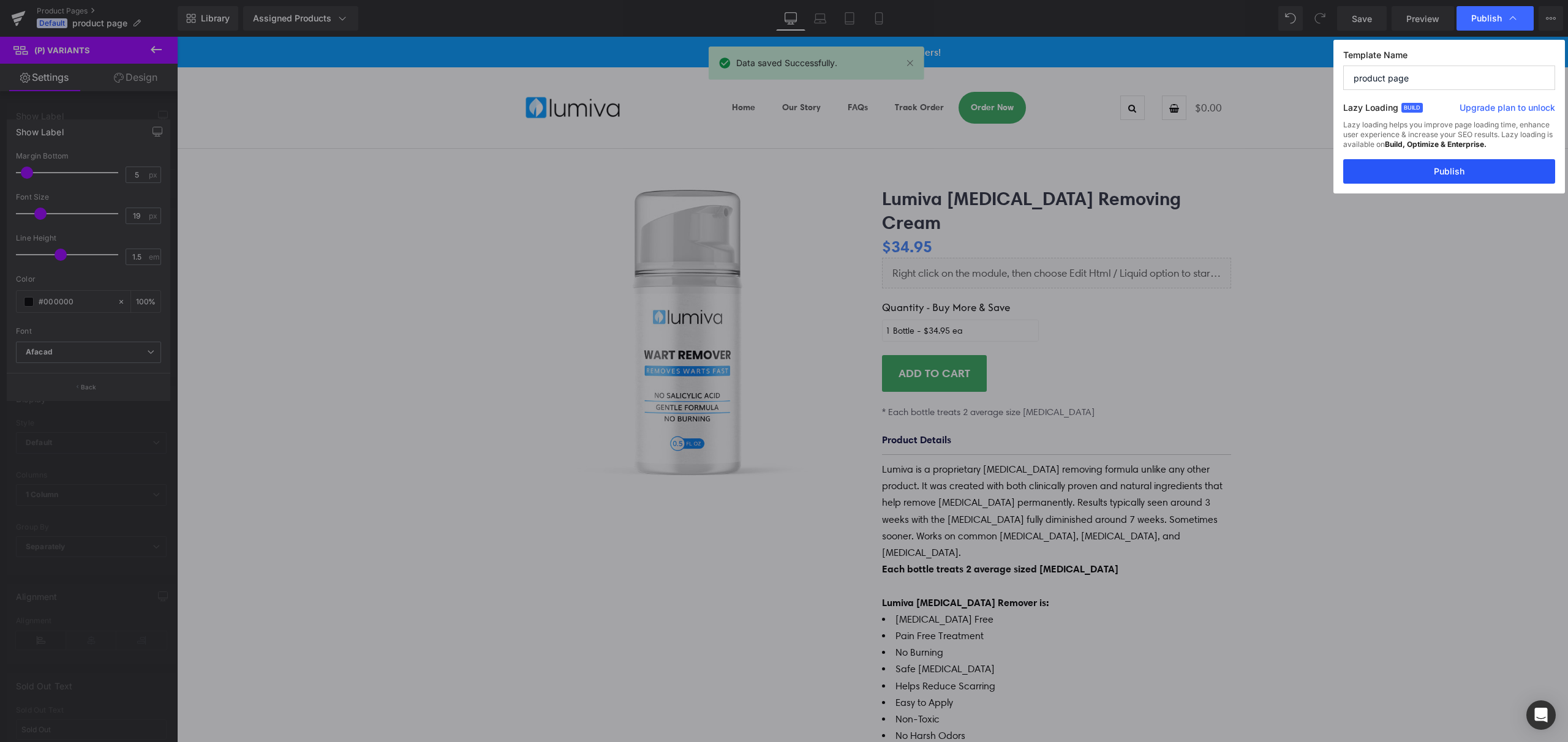
click at [1468, 177] on button "Publish" at bounding box center [1449, 171] width 212 height 25
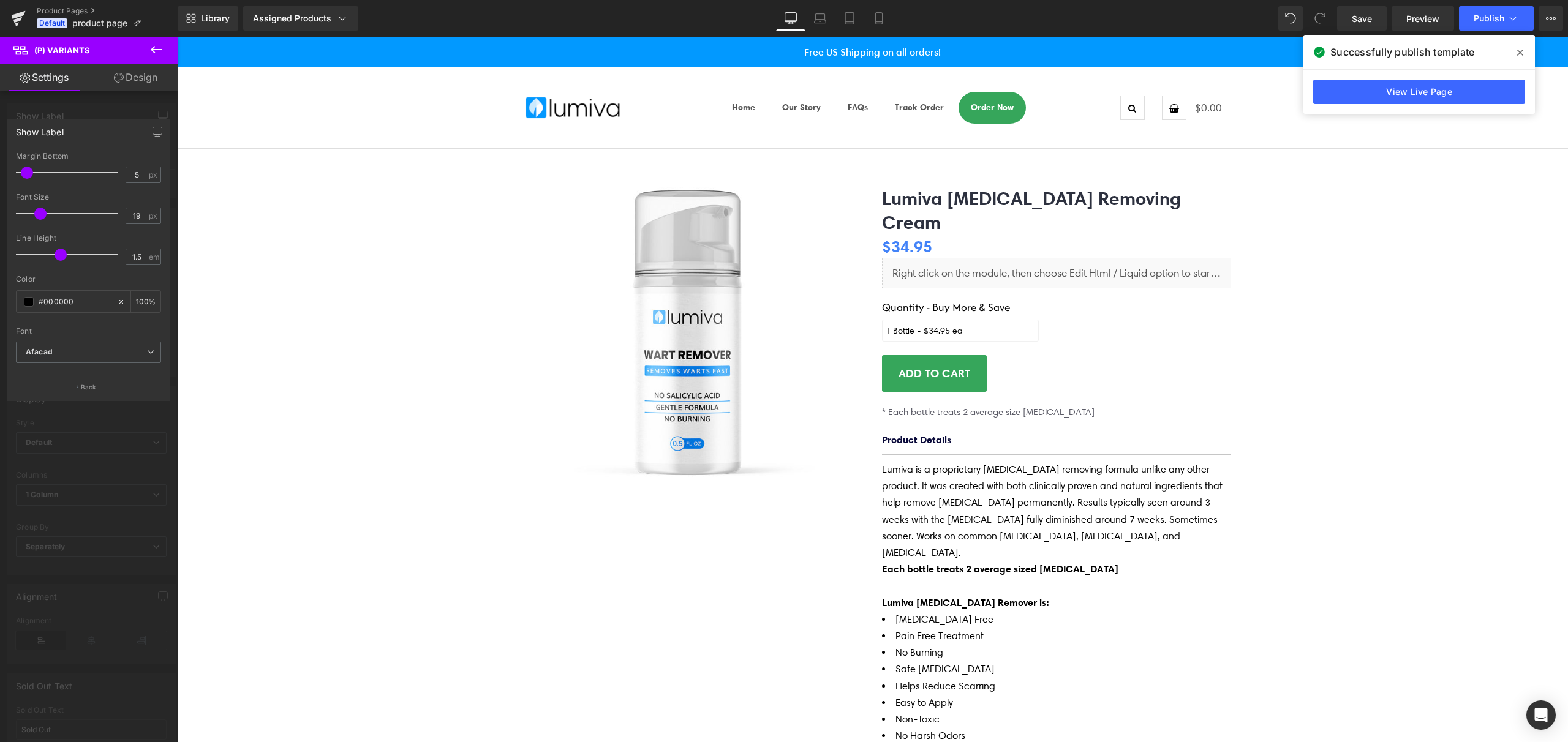
click at [1522, 52] on icon at bounding box center [1520, 53] width 6 height 10
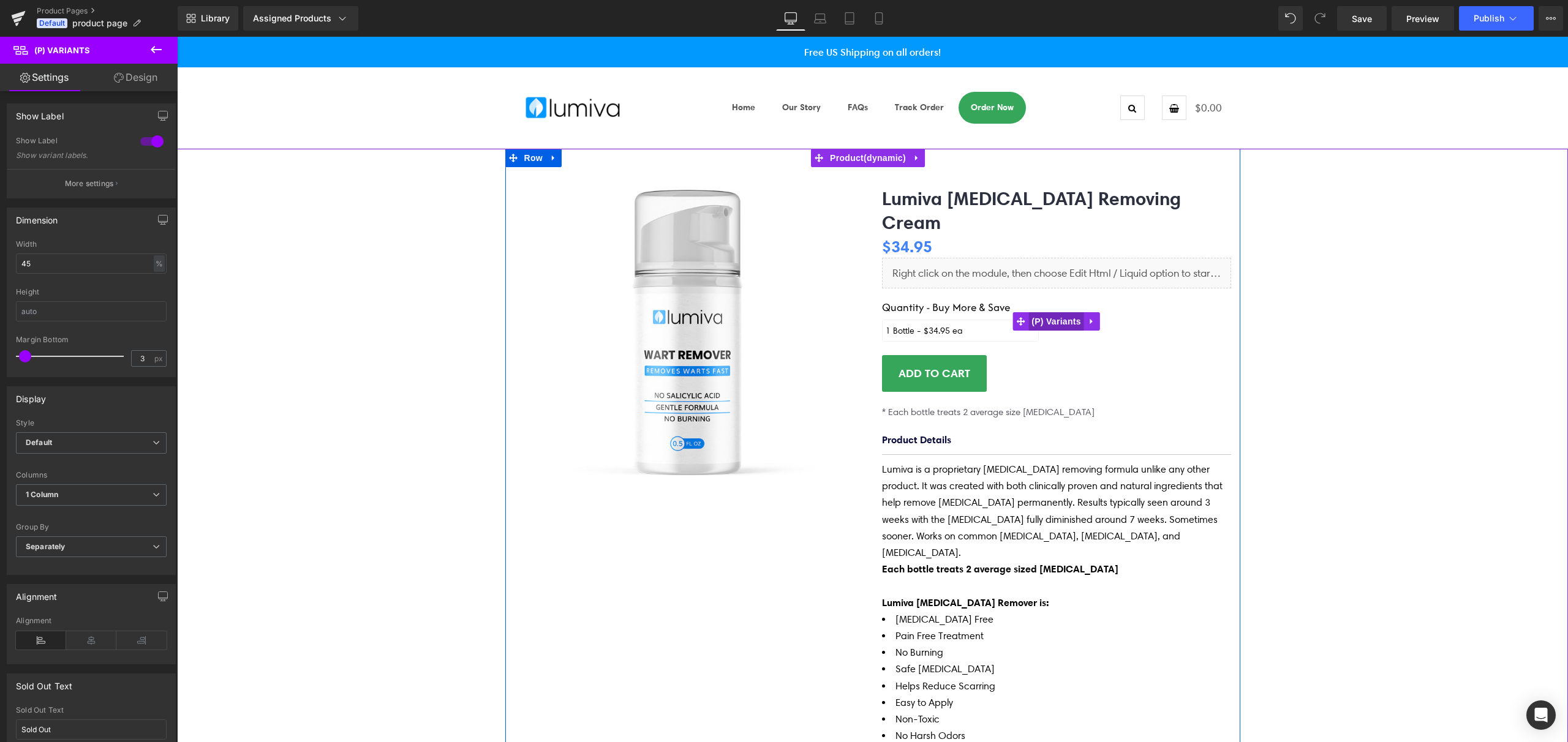
click at [1050, 313] on span "(P) Variants" at bounding box center [1056, 322] width 56 height 18
click at [1053, 313] on span "(P) Variants" at bounding box center [1056, 322] width 56 height 18
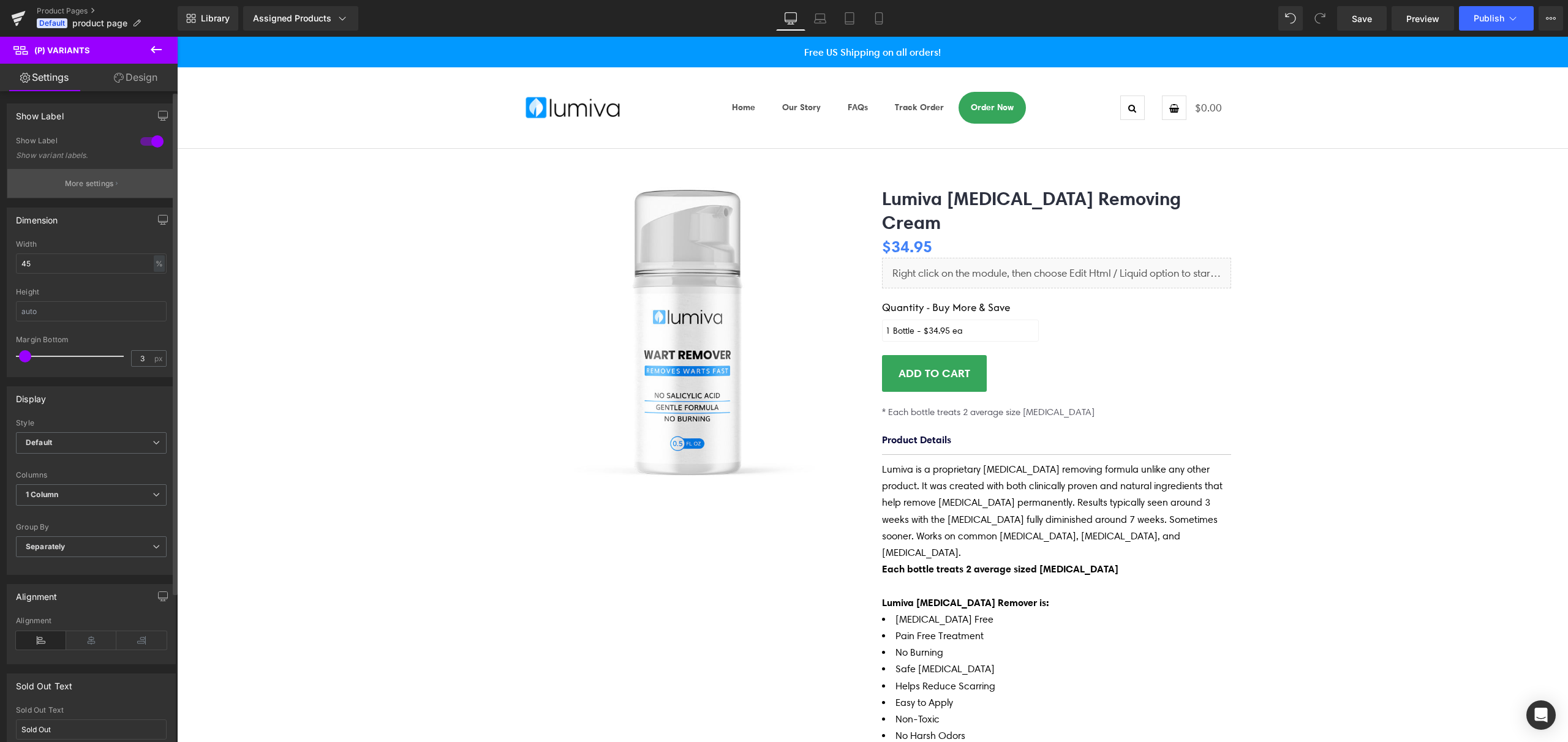
click at [99, 184] on p "More settings" at bounding box center [89, 184] width 49 height 11
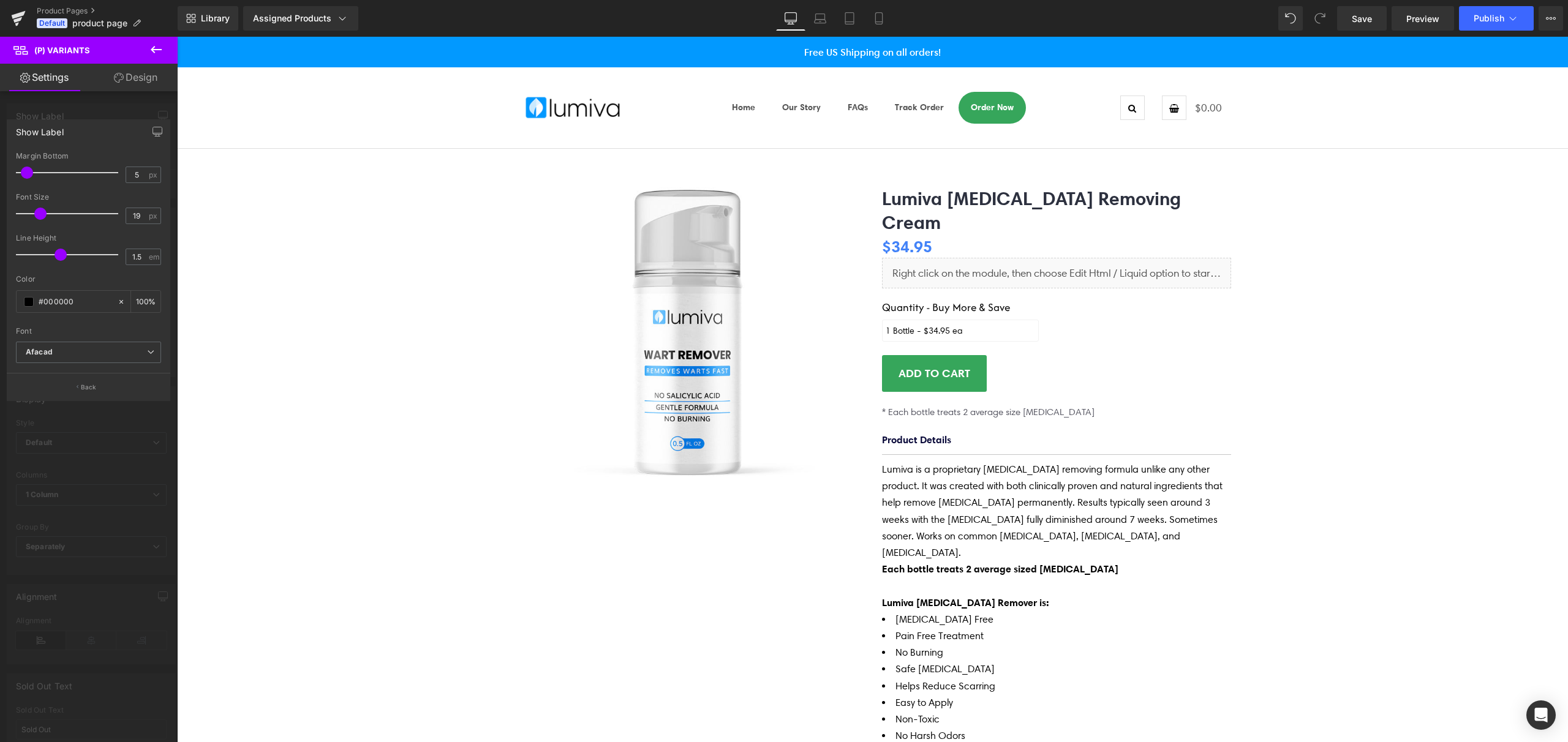
click at [139, 84] on link "Design" at bounding box center [136, 77] width 89 height 27
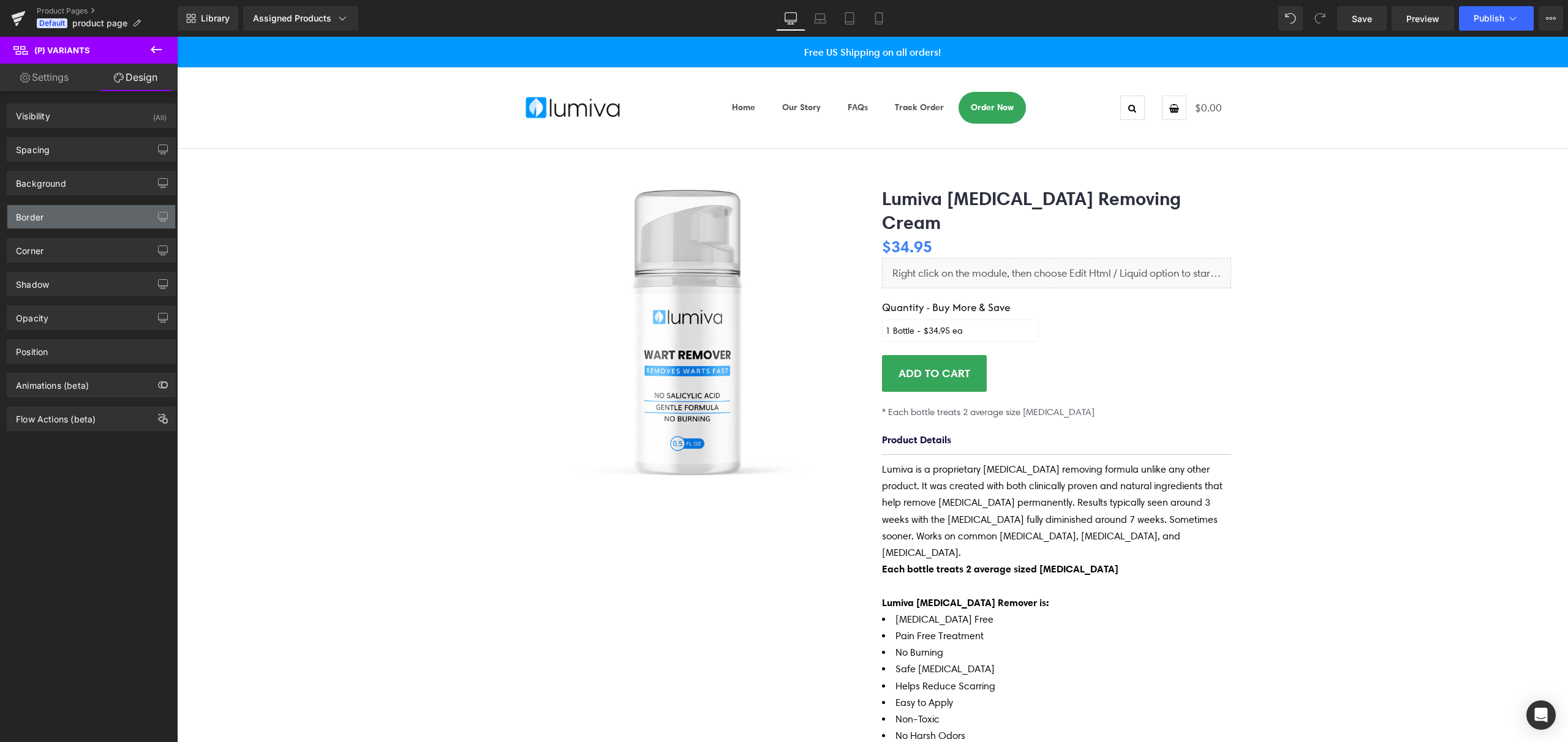
click at [66, 216] on div "Border" at bounding box center [91, 216] width 168 height 23
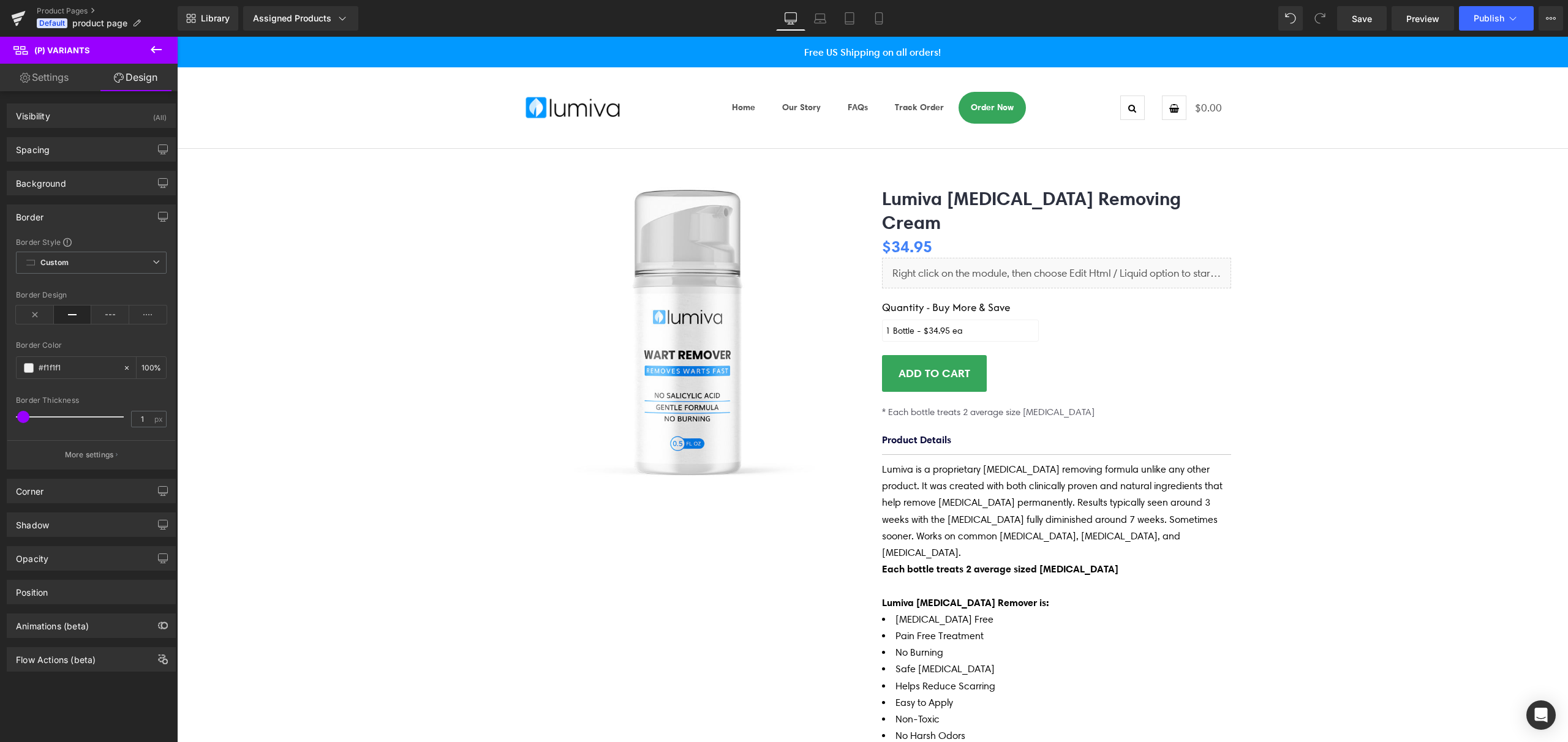
type input "2"
click at [24, 418] on span at bounding box center [23, 417] width 12 height 12
click at [1374, 23] on link "Save" at bounding box center [1362, 18] width 49 height 25
click at [1500, 18] on span "Publish" at bounding box center [1488, 18] width 30 height 10
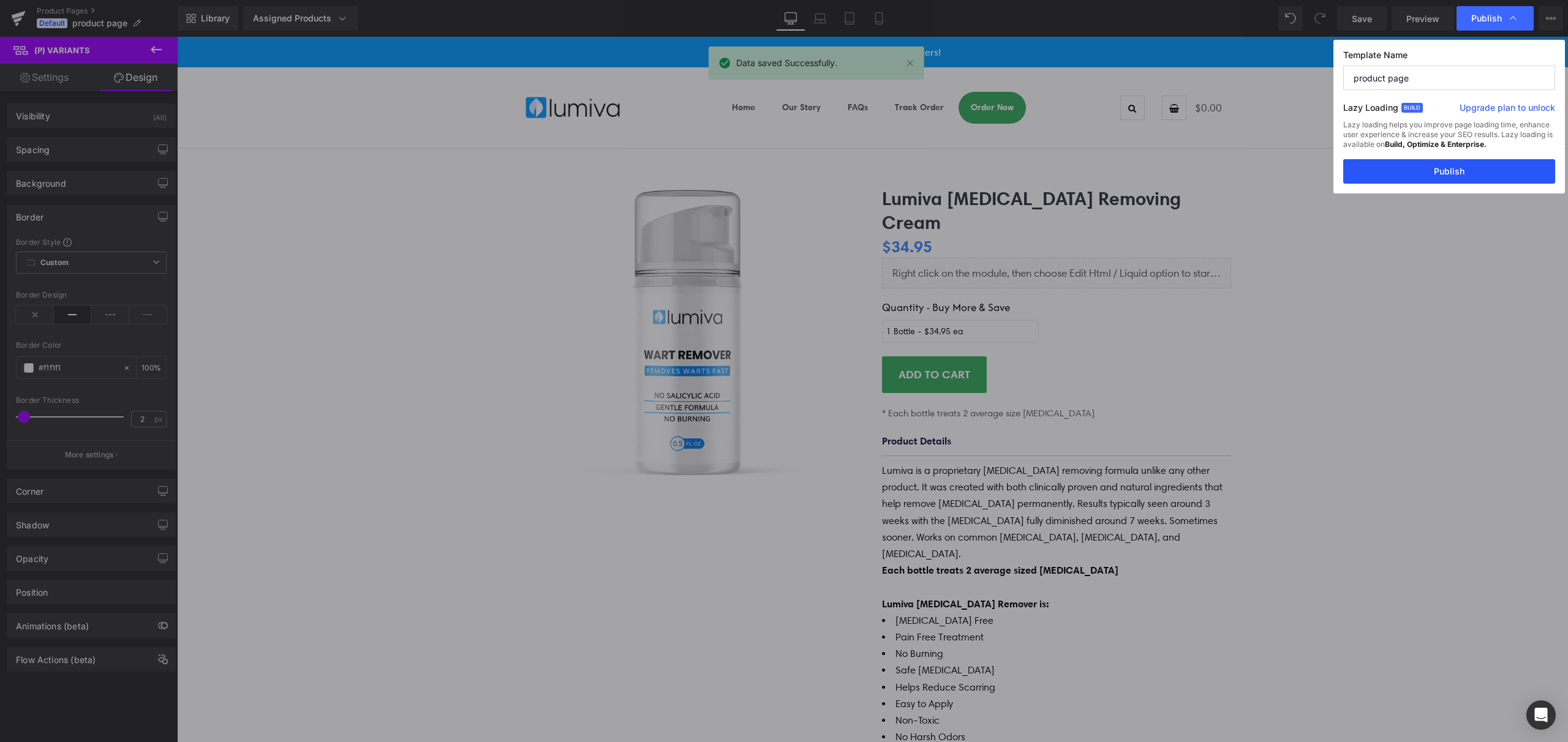
click at [1461, 172] on button "Publish" at bounding box center [1449, 171] width 212 height 25
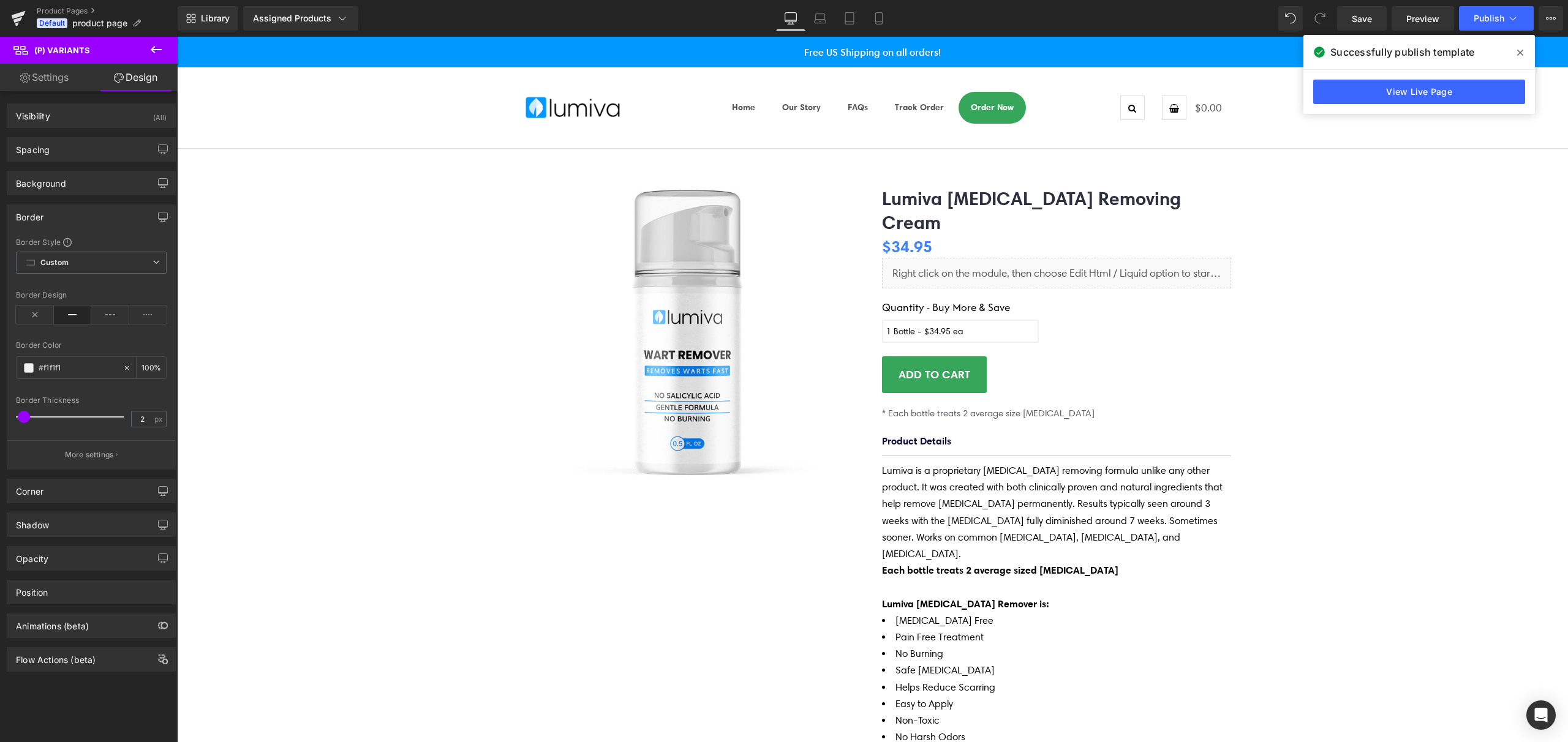
click at [1519, 52] on icon at bounding box center [1520, 53] width 6 height 10
